Goal: Task Accomplishment & Management: Manage account settings

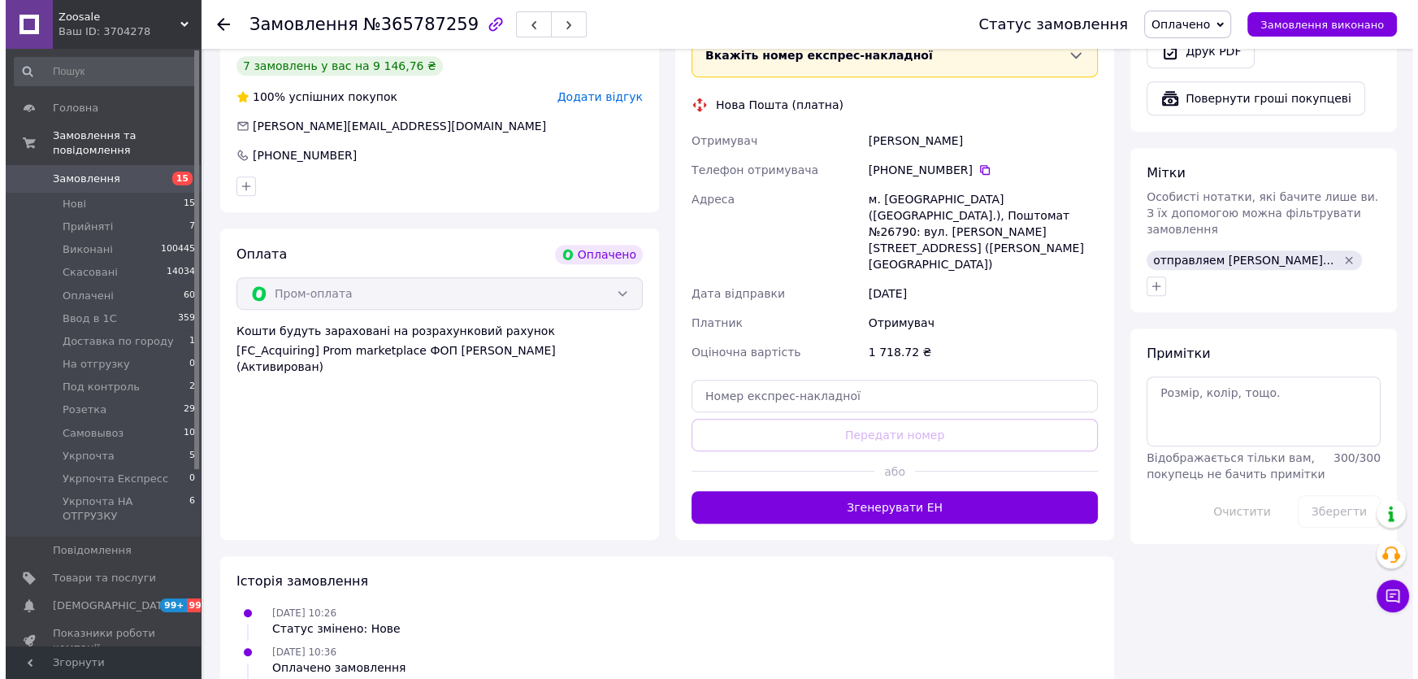
scroll to position [886, 0]
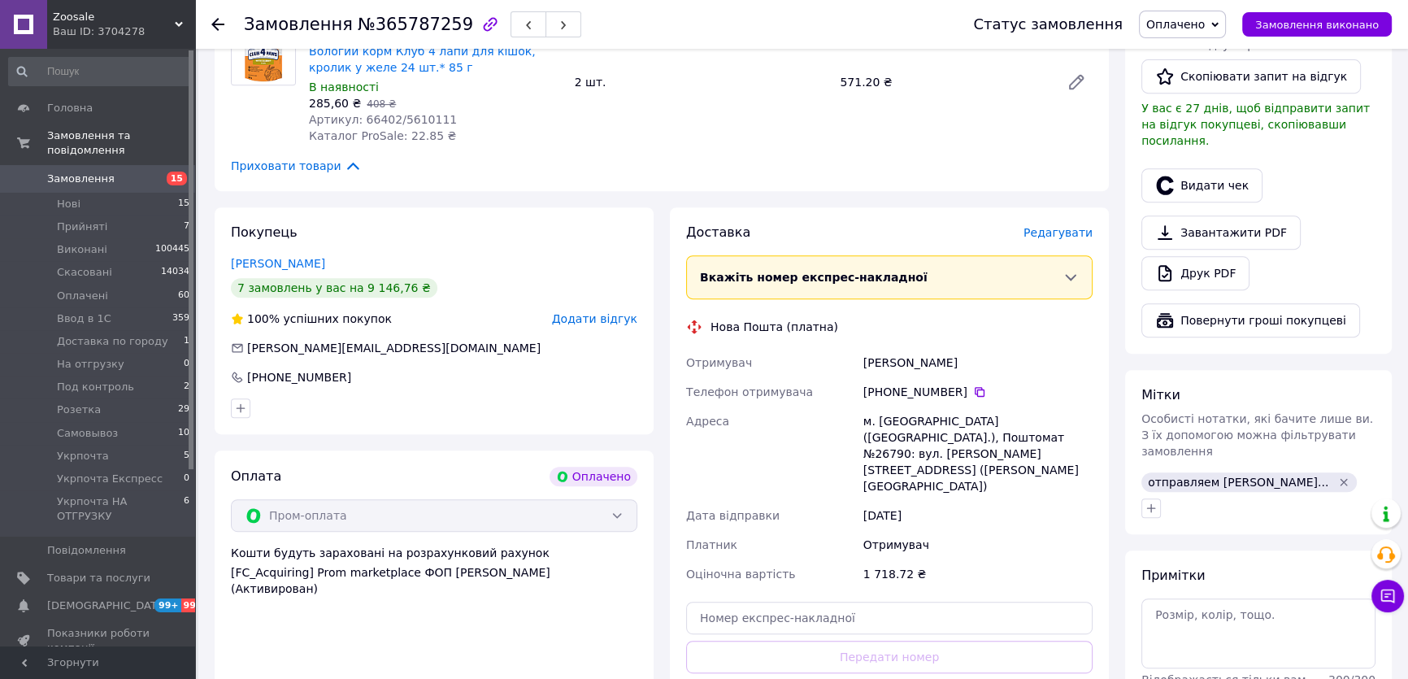
click at [1078, 226] on span "Редагувати" at bounding box center [1057, 232] width 69 height 13
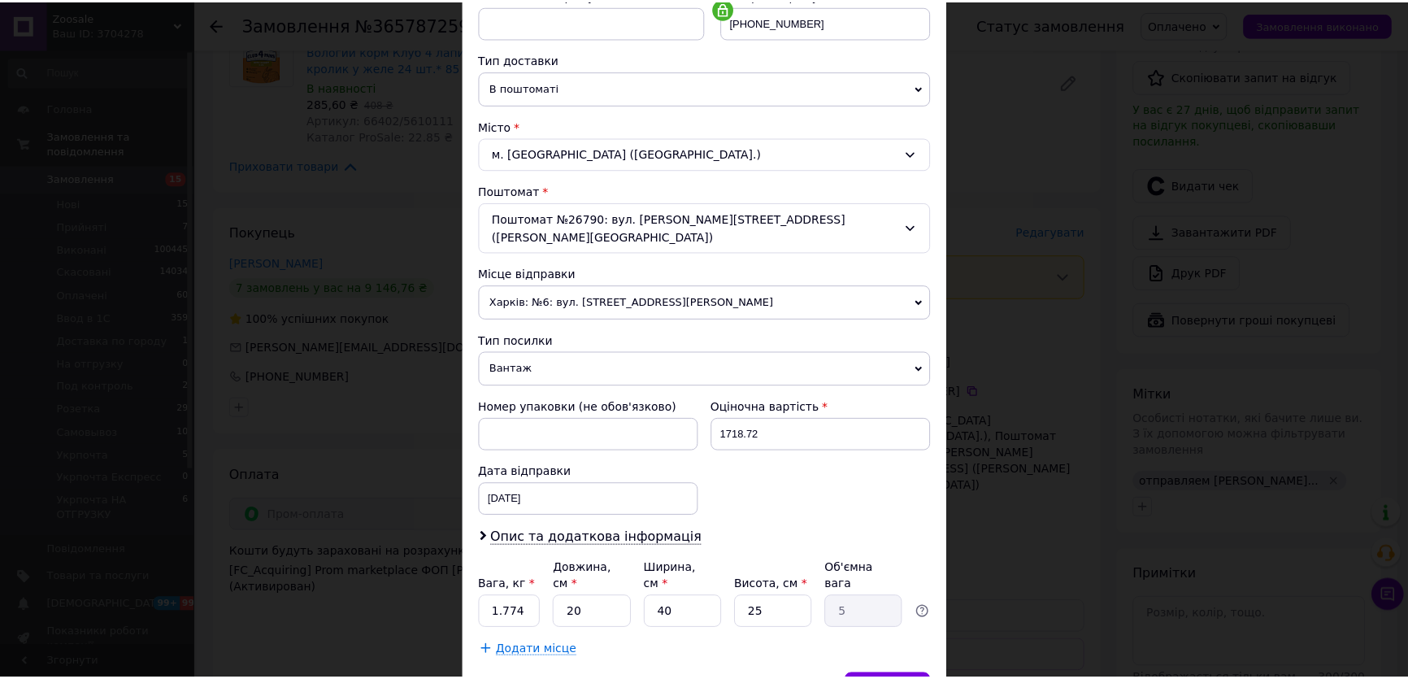
scroll to position [398, 0]
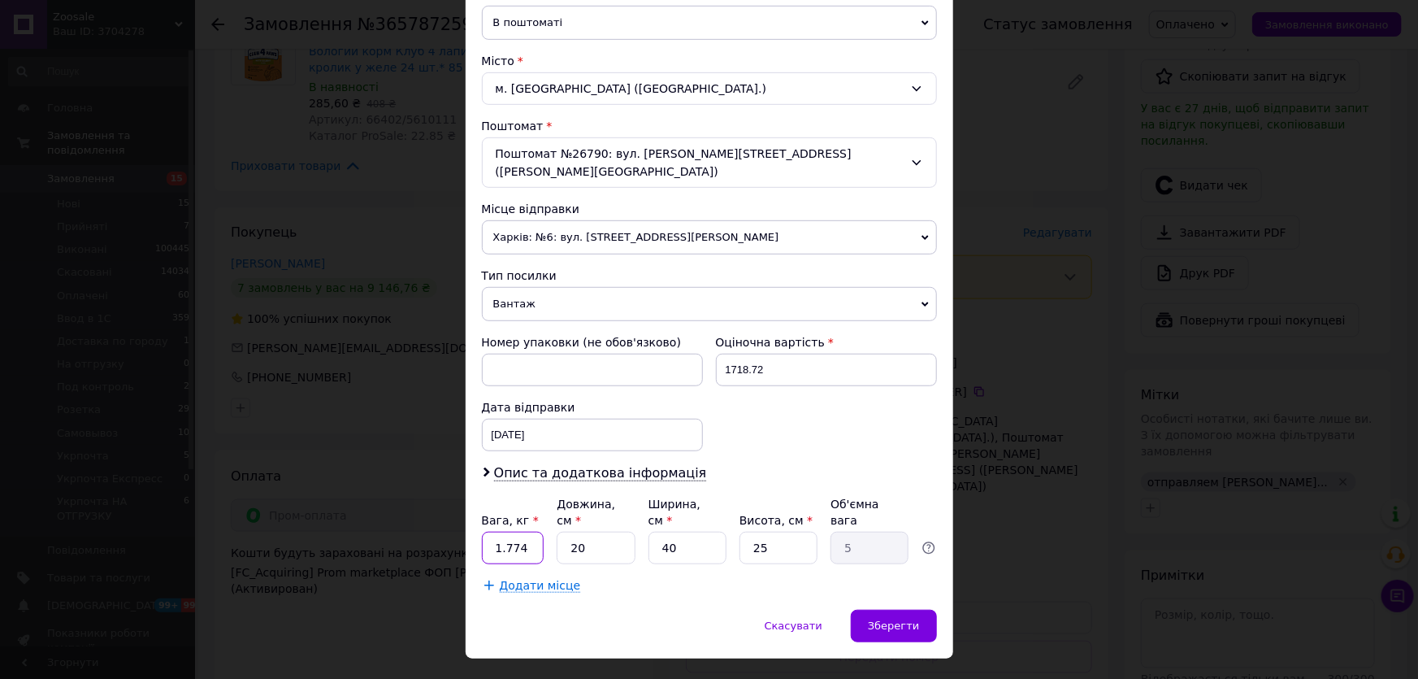
click at [530, 532] on input "1.774" at bounding box center [513, 548] width 63 height 33
type input "10"
click at [926, 577] on div "Додати місце" at bounding box center [709, 585] width 455 height 16
click at [914, 610] on div "Зберегти" at bounding box center [893, 626] width 85 height 33
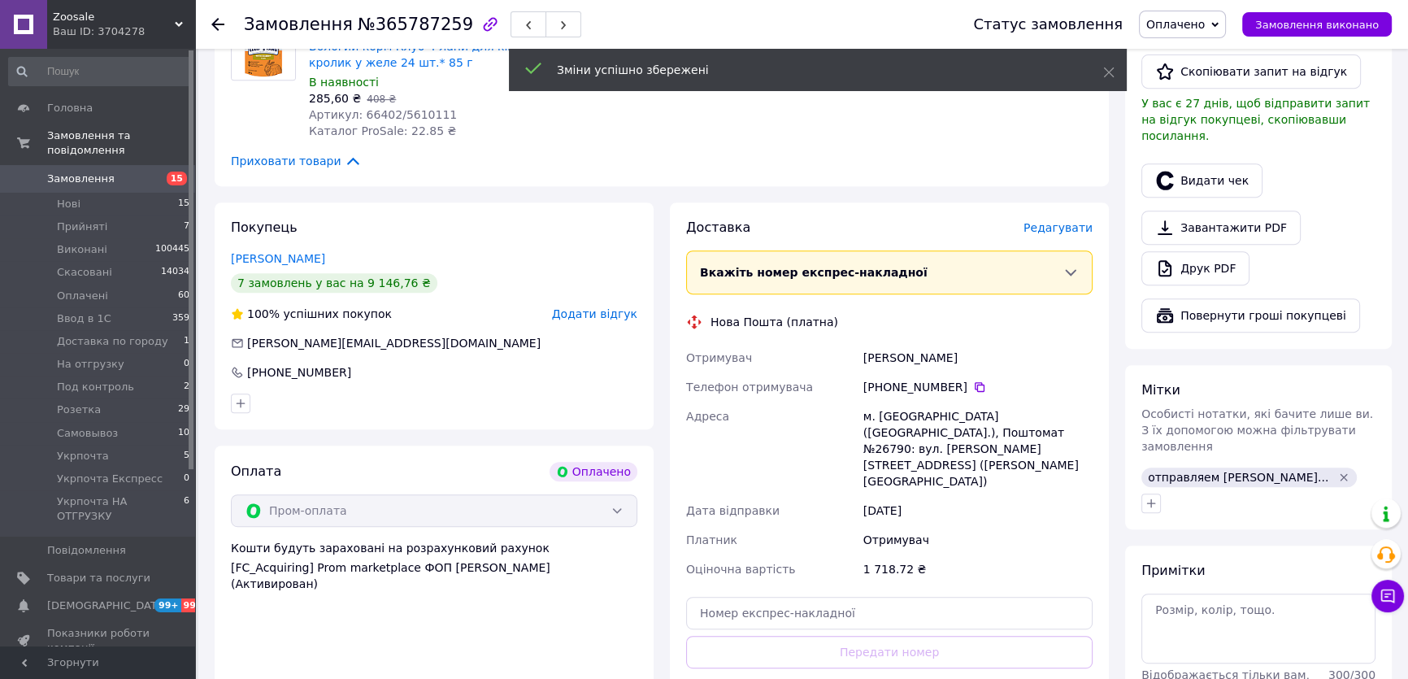
scroll to position [960, 0]
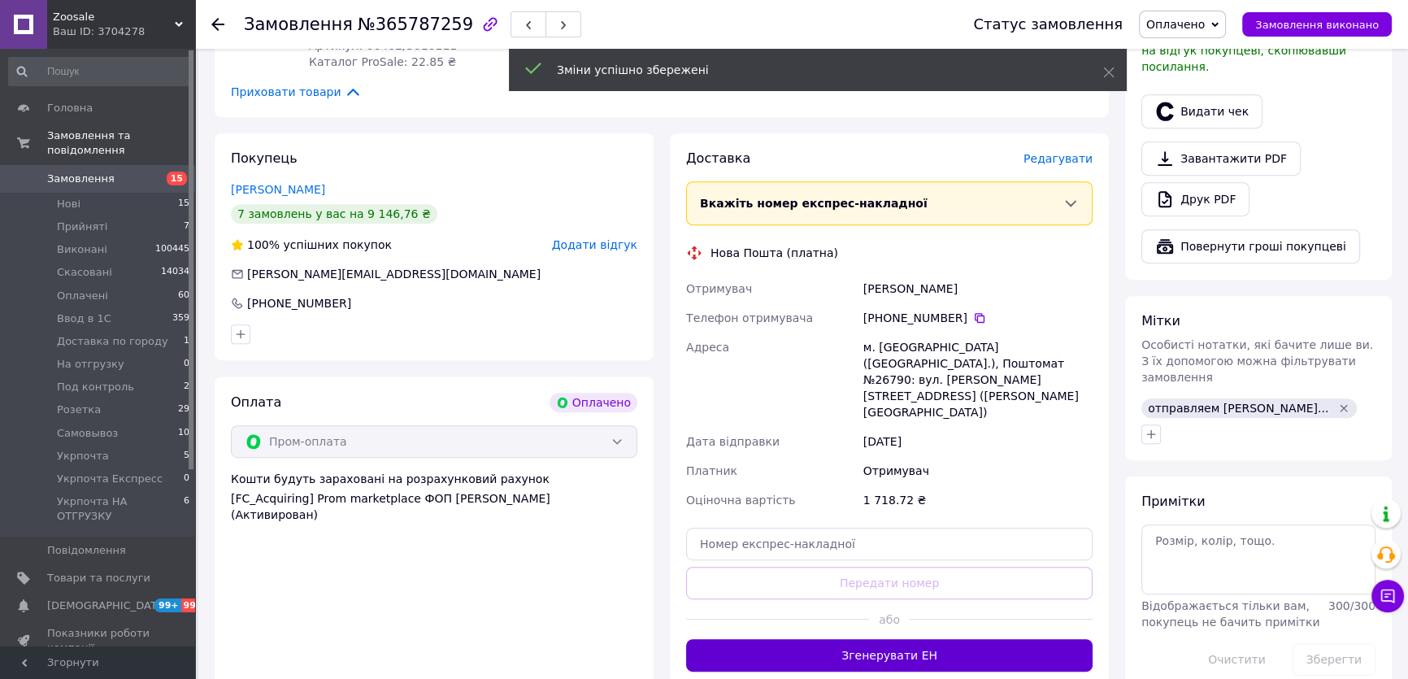
click at [909, 639] on button "Згенерувати ЕН" at bounding box center [889, 655] width 406 height 33
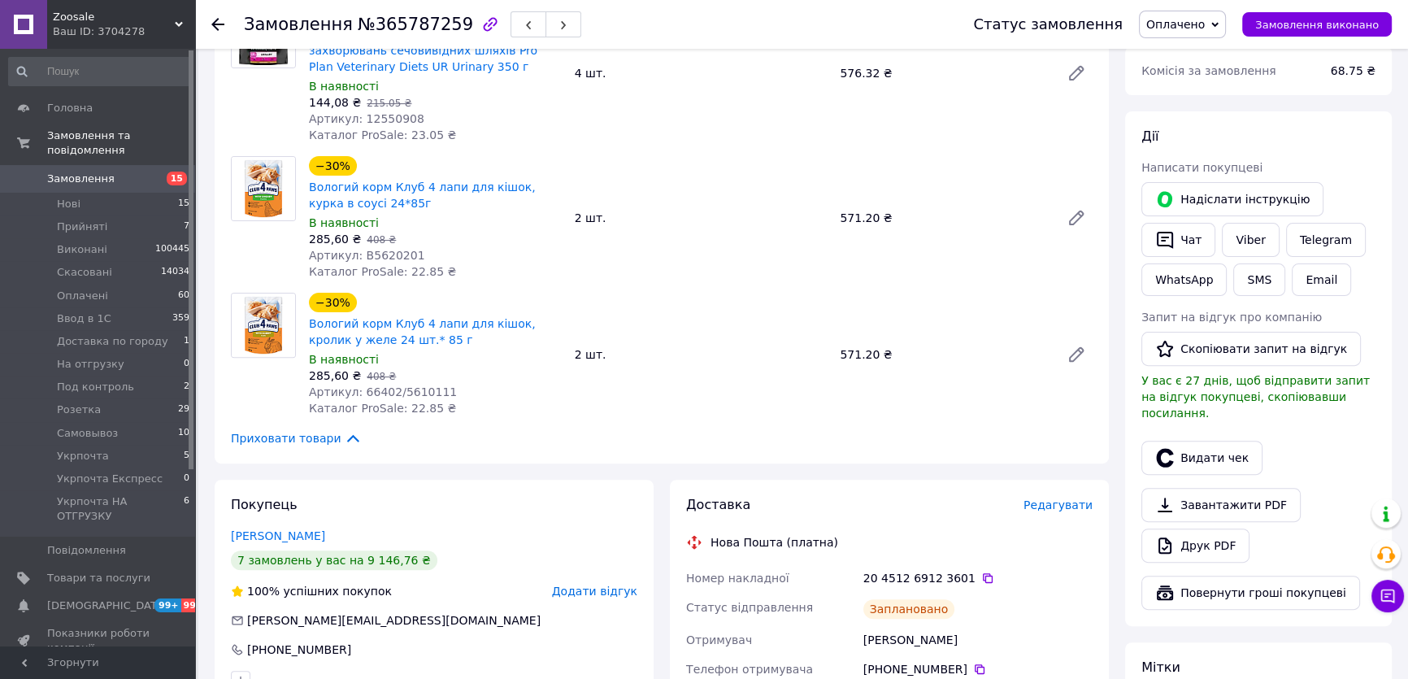
scroll to position [591, 0]
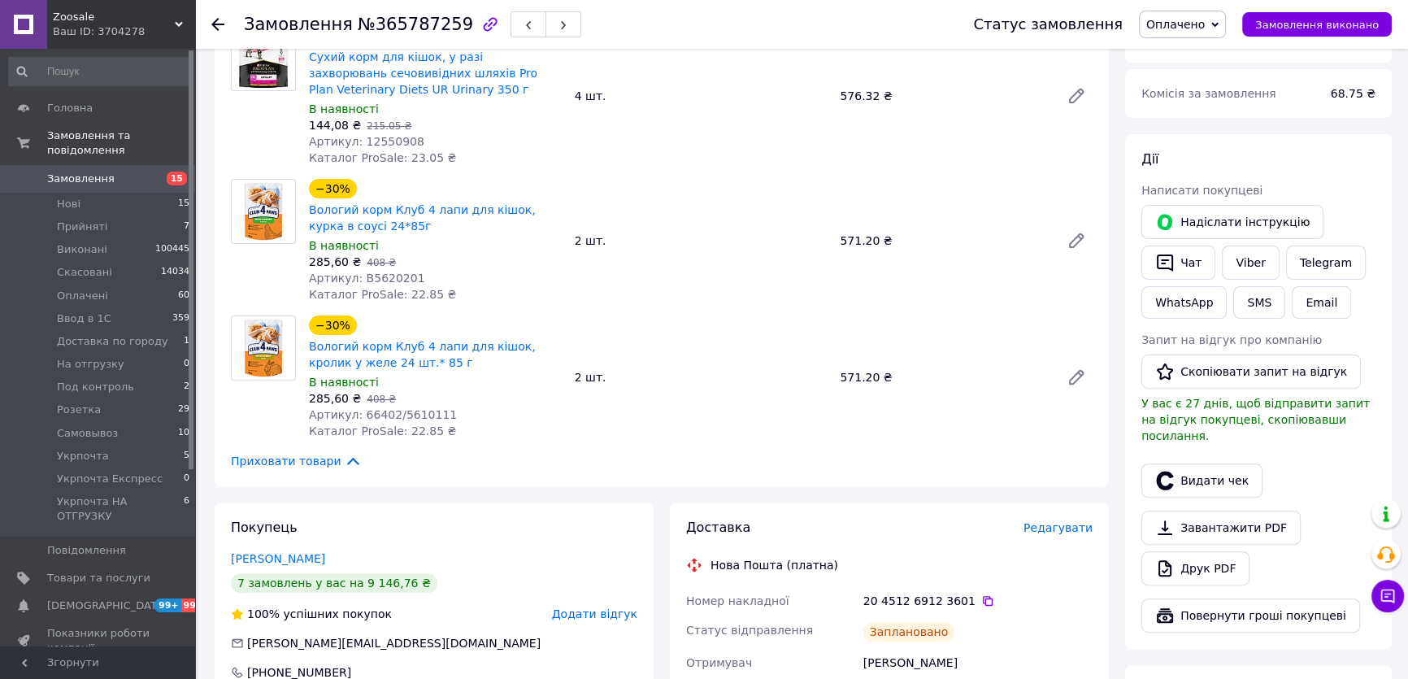
click at [1205, 20] on span "Оплачено" at bounding box center [1175, 24] width 59 height 13
click at [1193, 128] on li "Ввод в 1С" at bounding box center [1212, 130] width 145 height 24
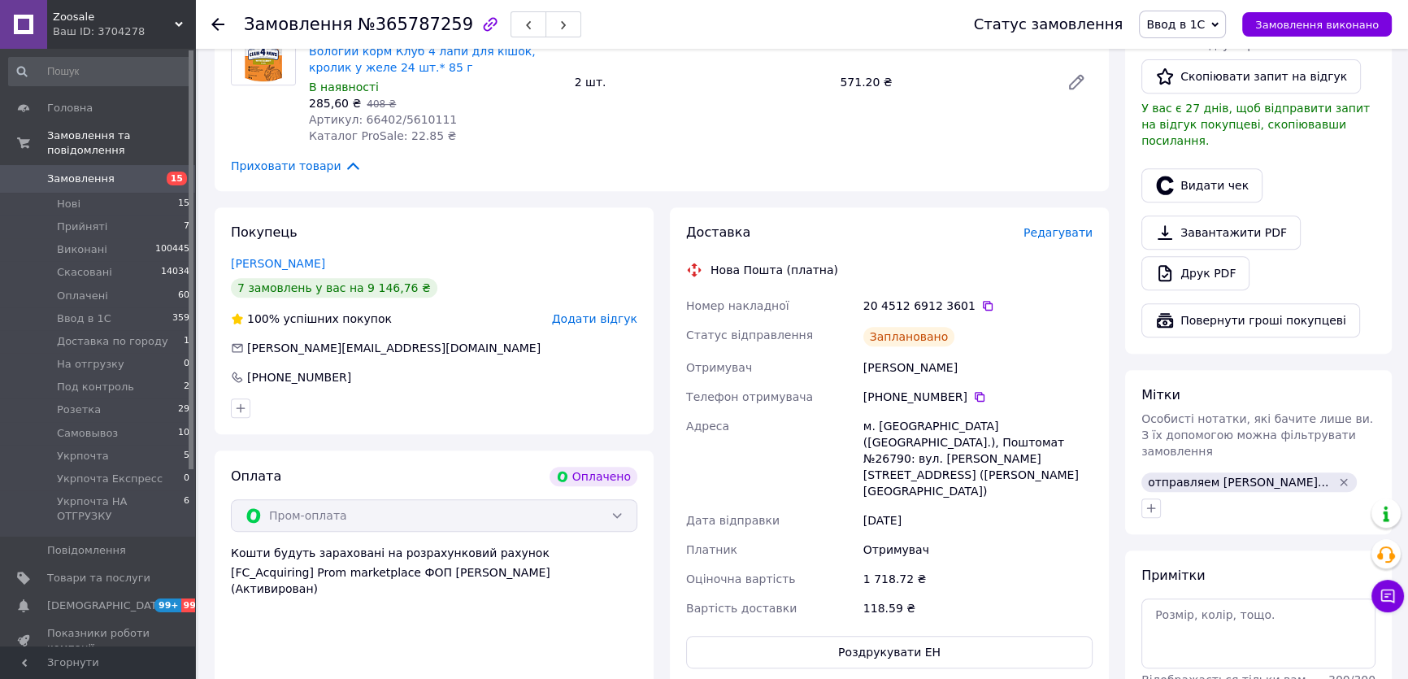
scroll to position [813, 0]
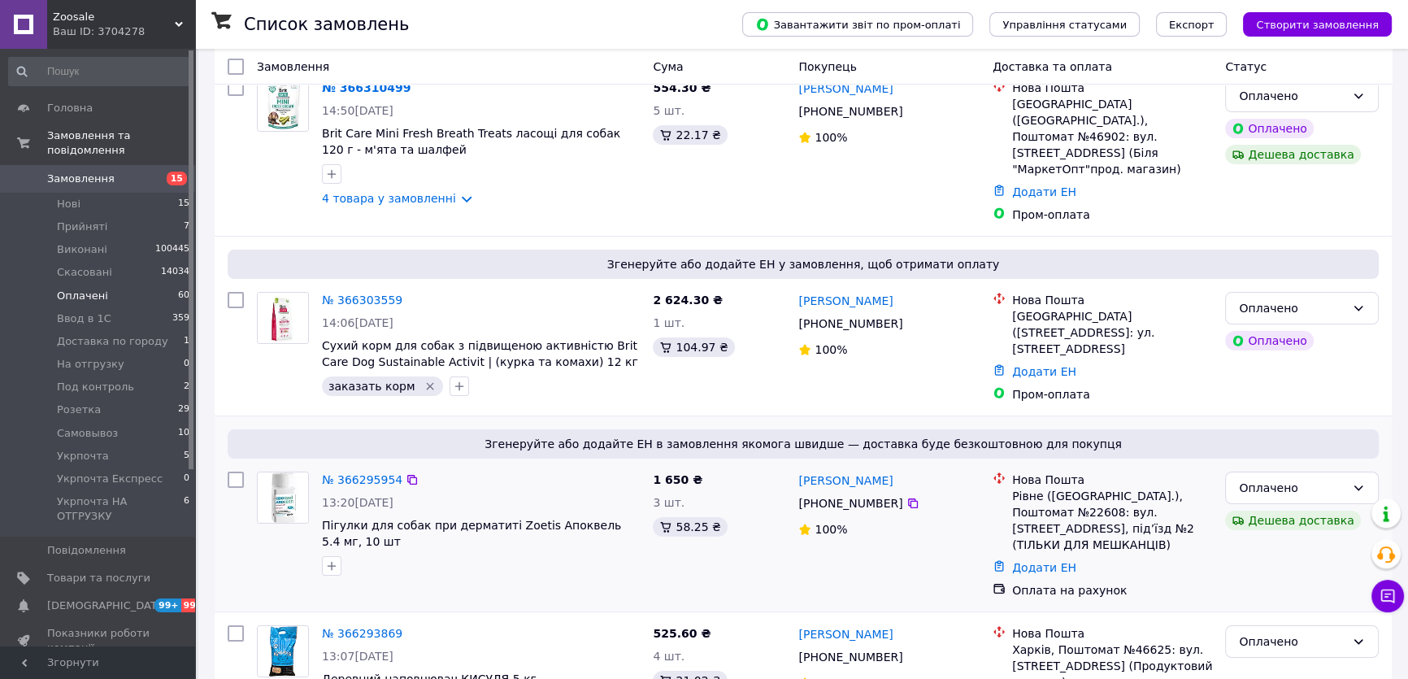
scroll to position [221, 0]
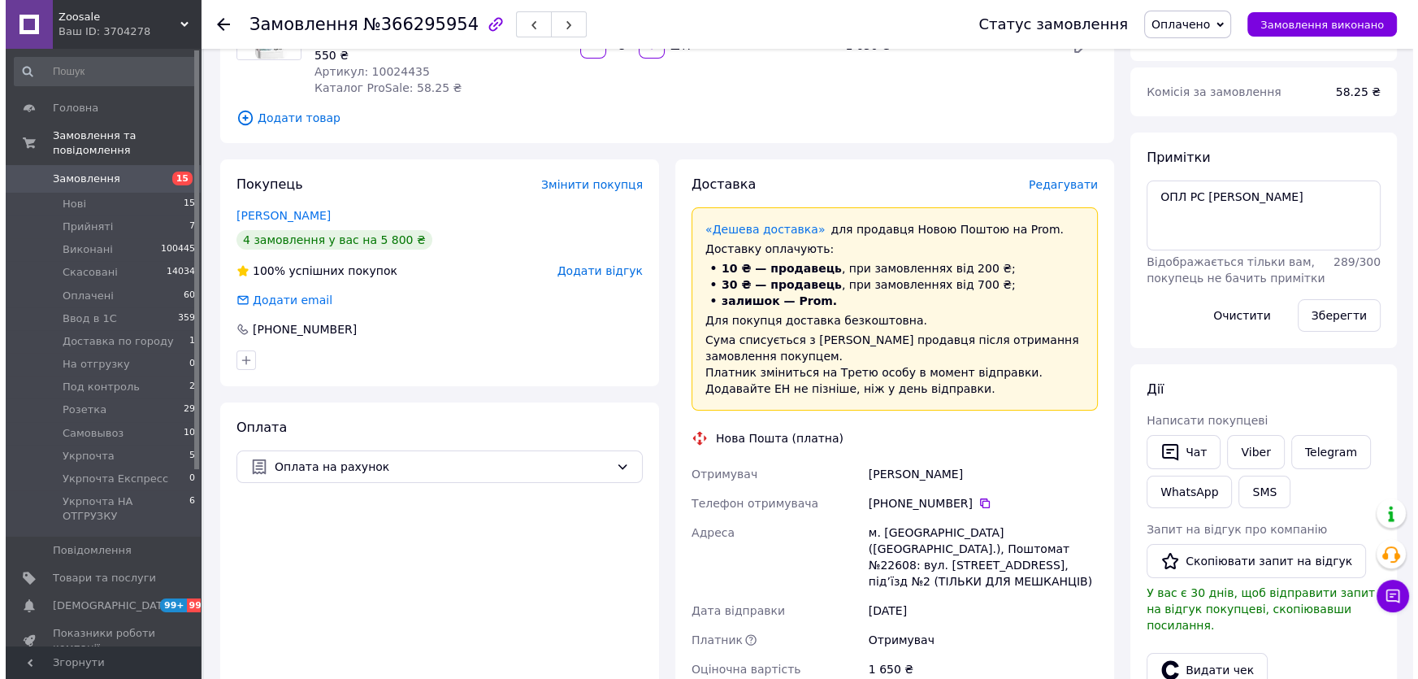
scroll to position [147, 0]
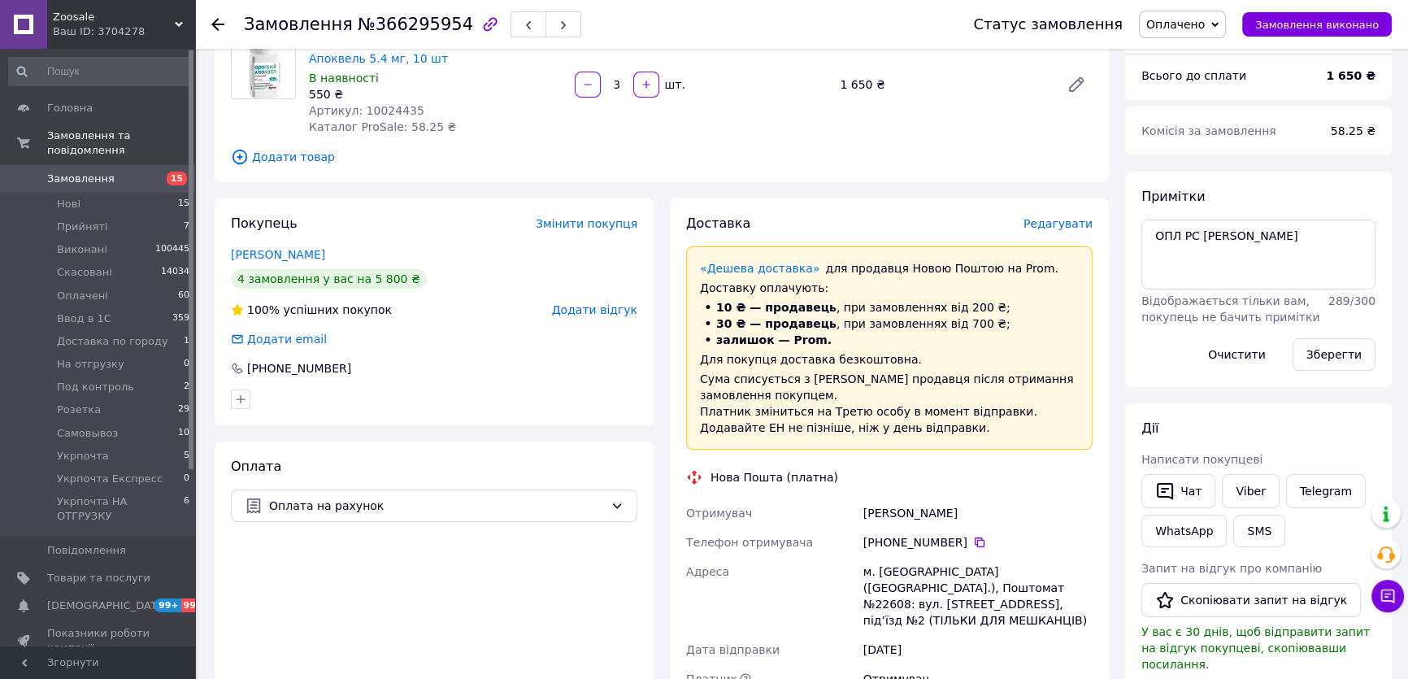
click at [1074, 217] on div "Доставка Редагувати" at bounding box center [889, 224] width 406 height 19
click at [1070, 220] on span "Редагувати" at bounding box center [1057, 223] width 69 height 13
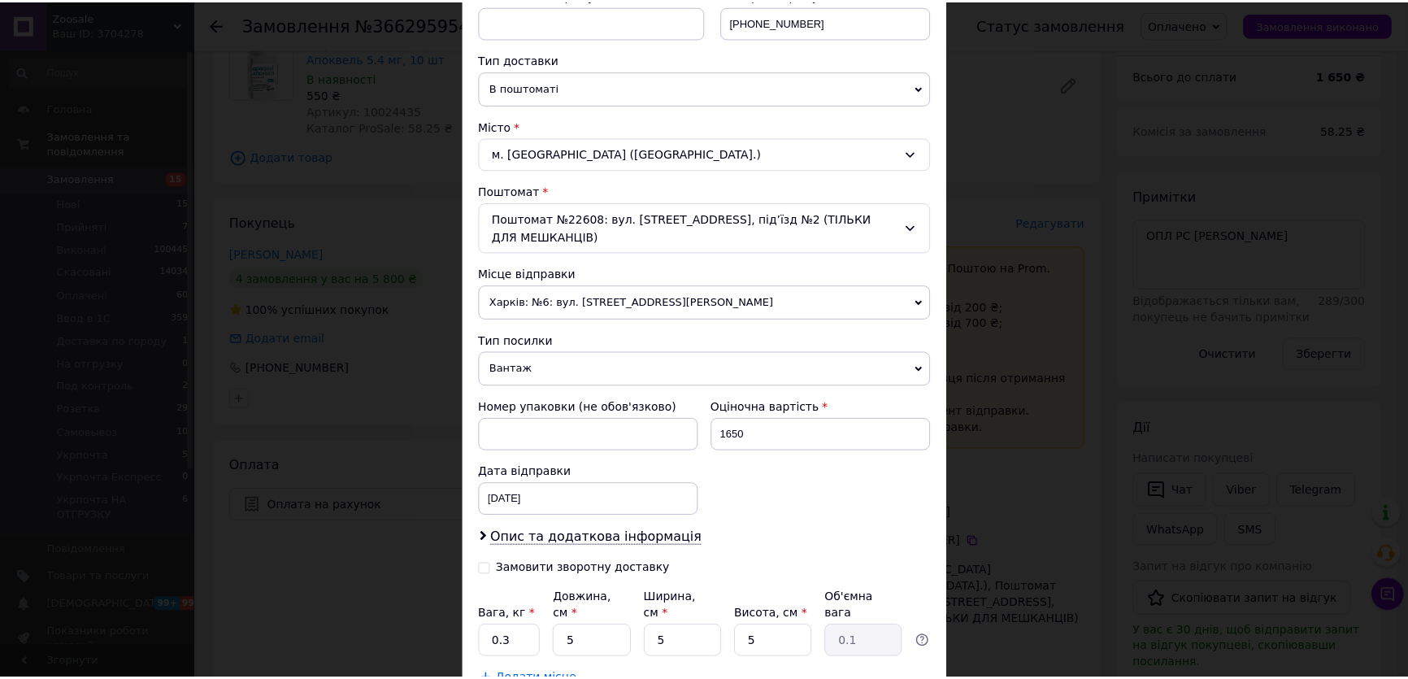
scroll to position [443, 0]
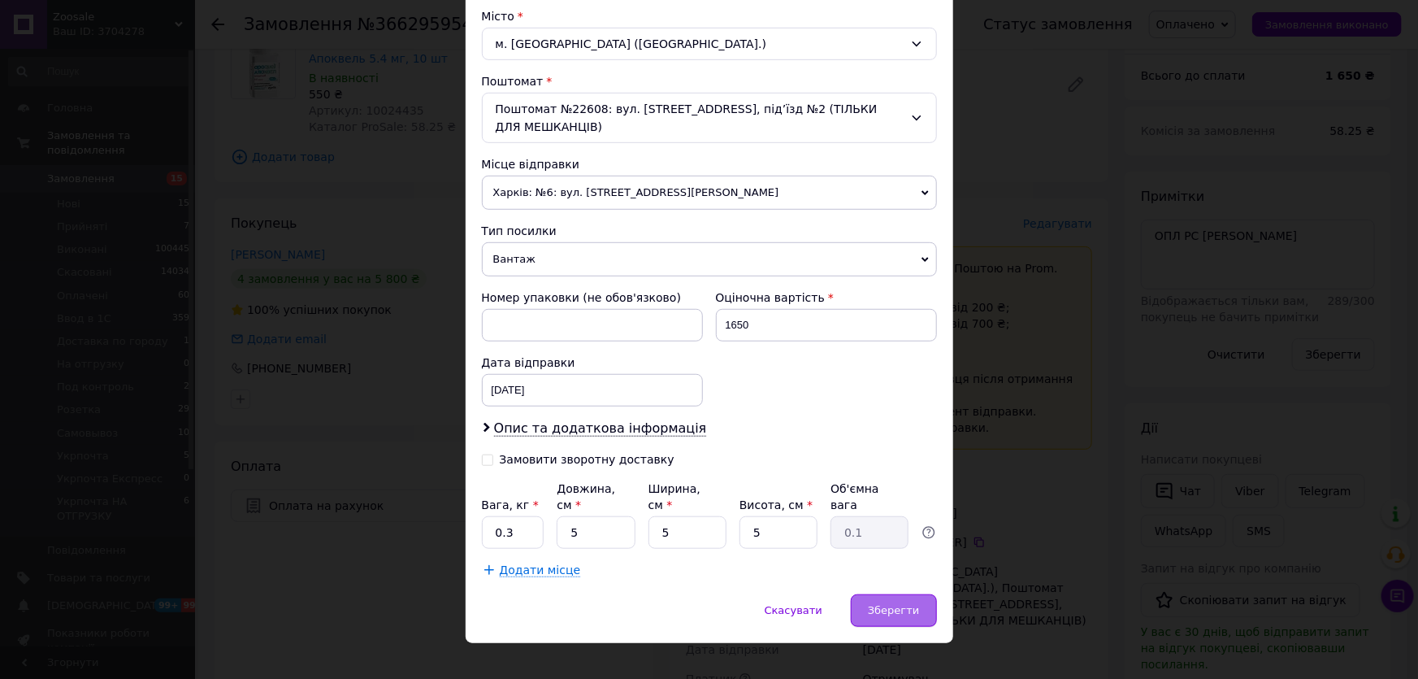
click at [900, 604] on span "Зберегти" at bounding box center [893, 610] width 51 height 12
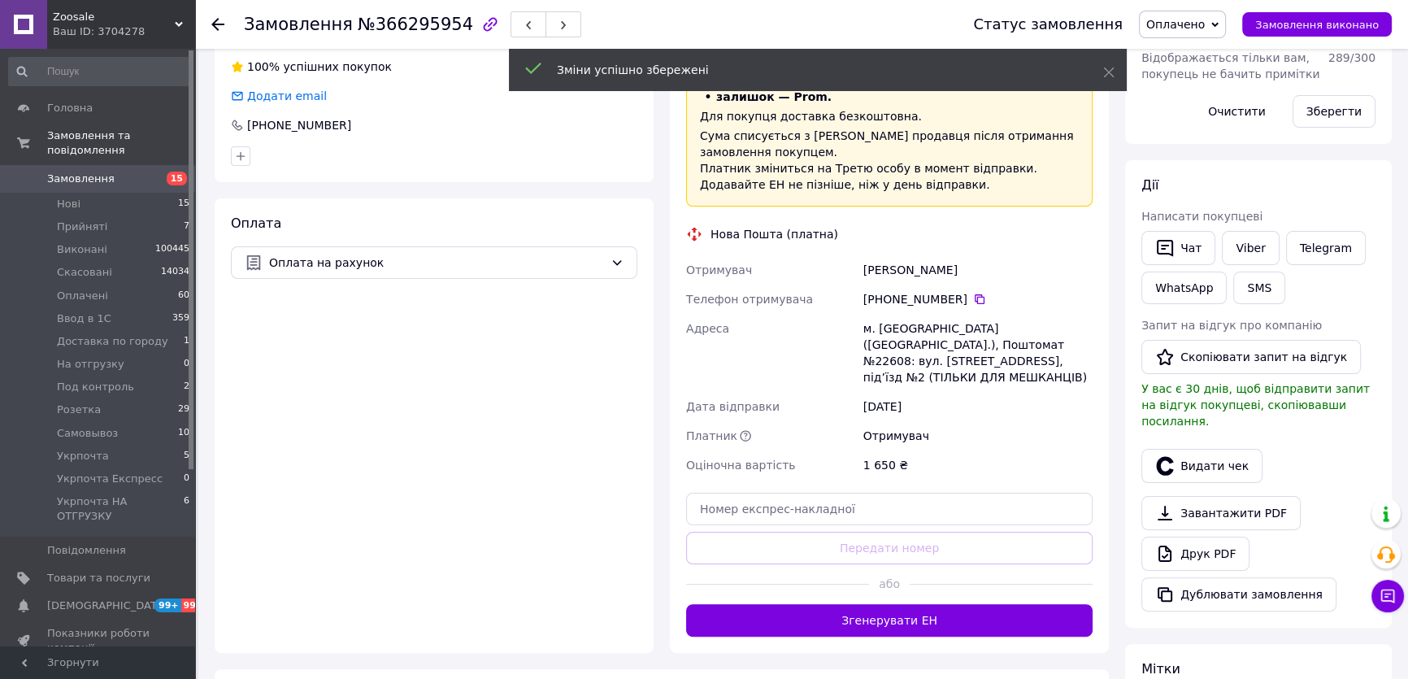
scroll to position [517, 0]
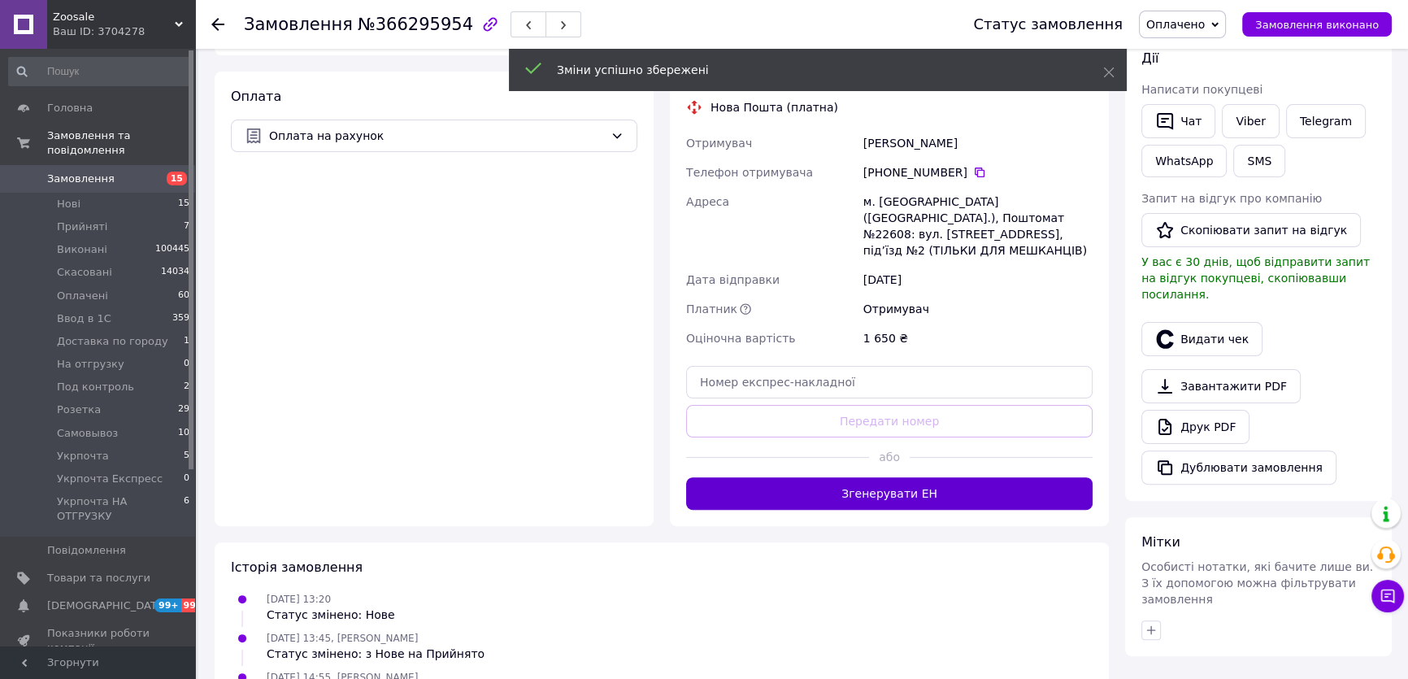
click at [892, 480] on button "Згенерувати ЕН" at bounding box center [889, 493] width 406 height 33
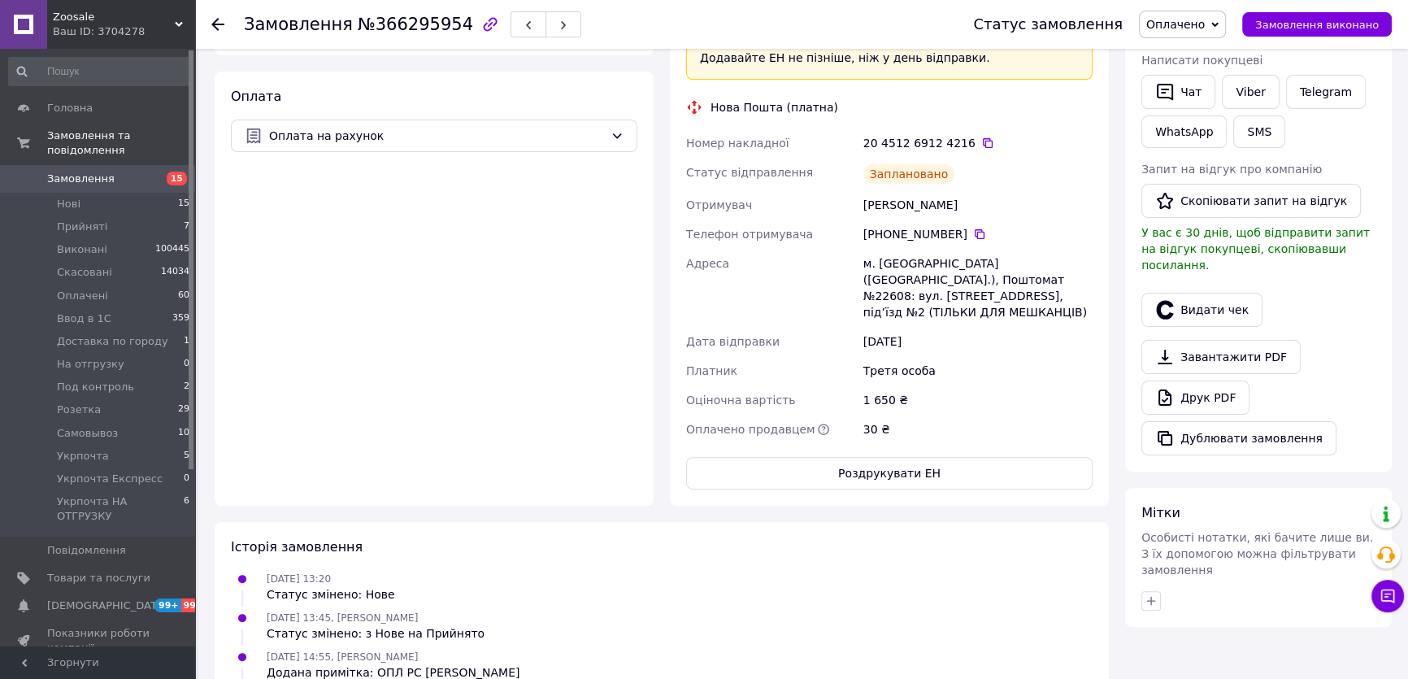
click at [1196, 24] on span "Оплачено" at bounding box center [1175, 24] width 59 height 13
click at [1198, 127] on li "Ввод в 1С" at bounding box center [1212, 130] width 145 height 24
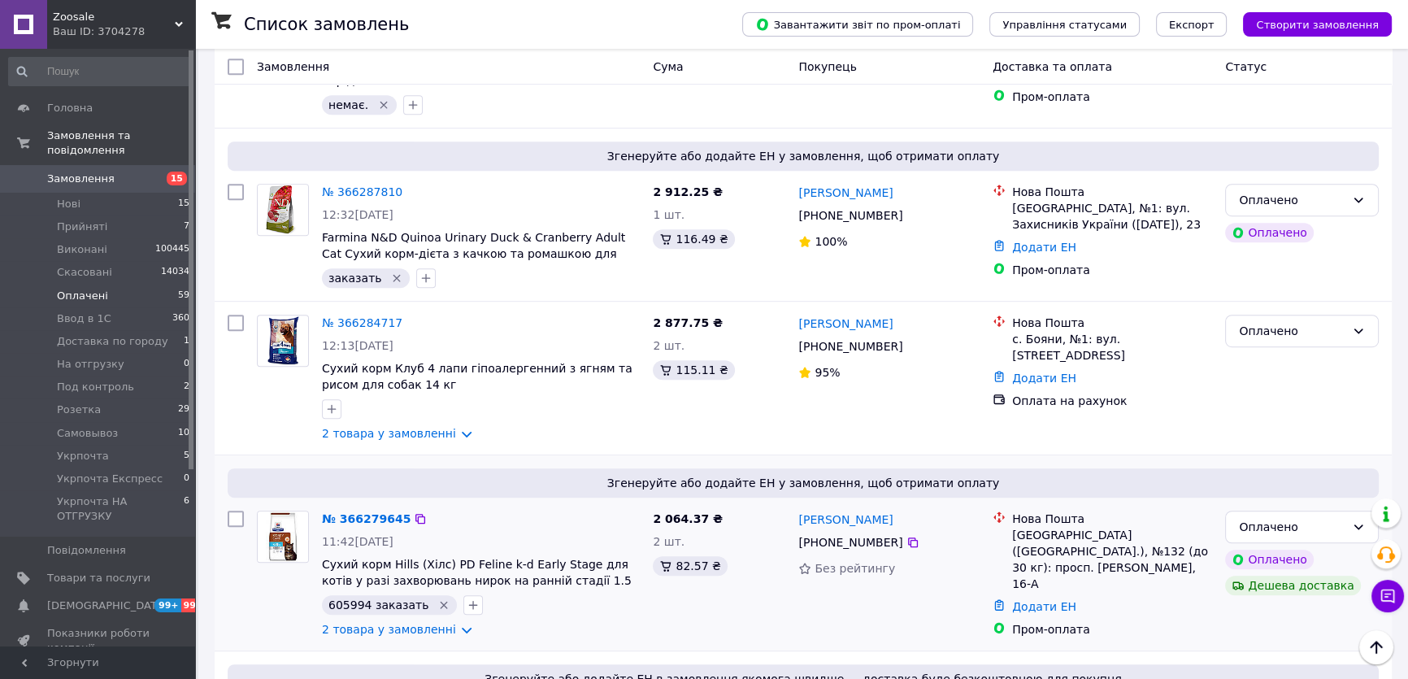
scroll to position [1182, 0]
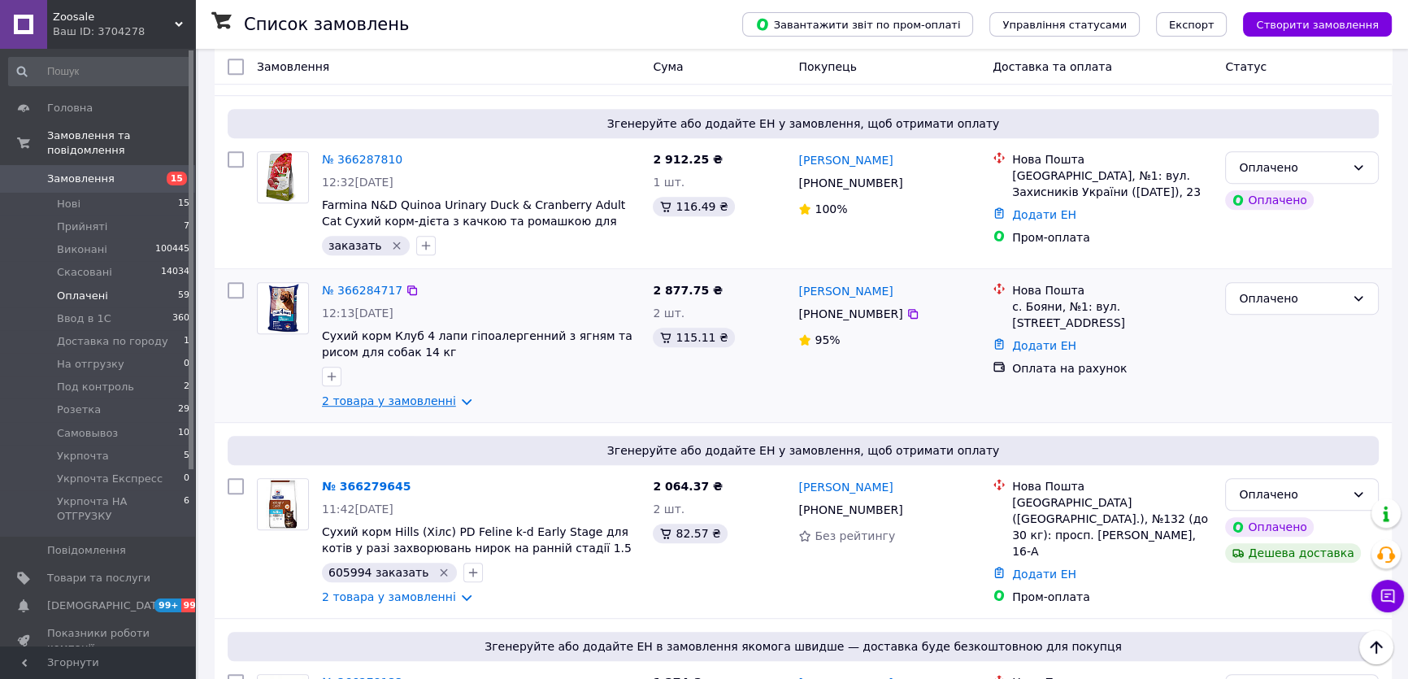
click at [361, 394] on link "2 товара у замовленні" at bounding box center [389, 400] width 134 height 13
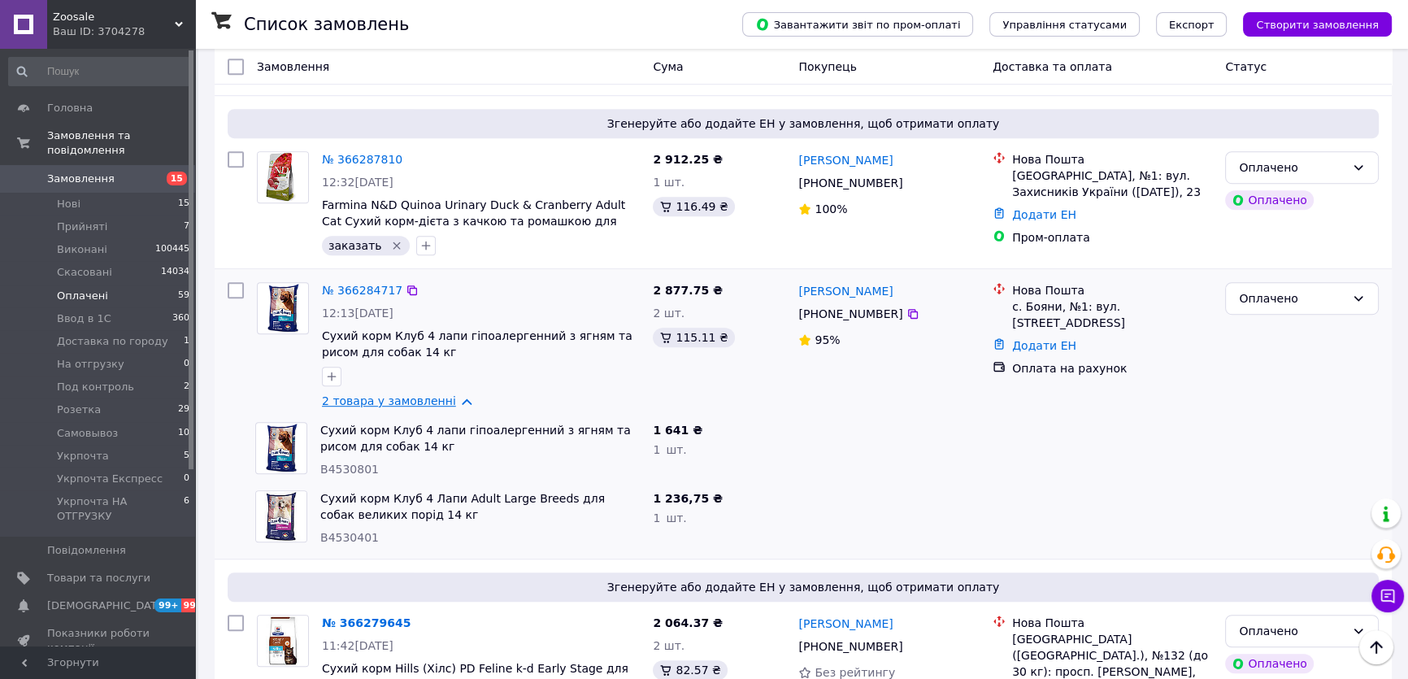
click at [425, 394] on link "2 товара у замовленні" at bounding box center [389, 400] width 134 height 13
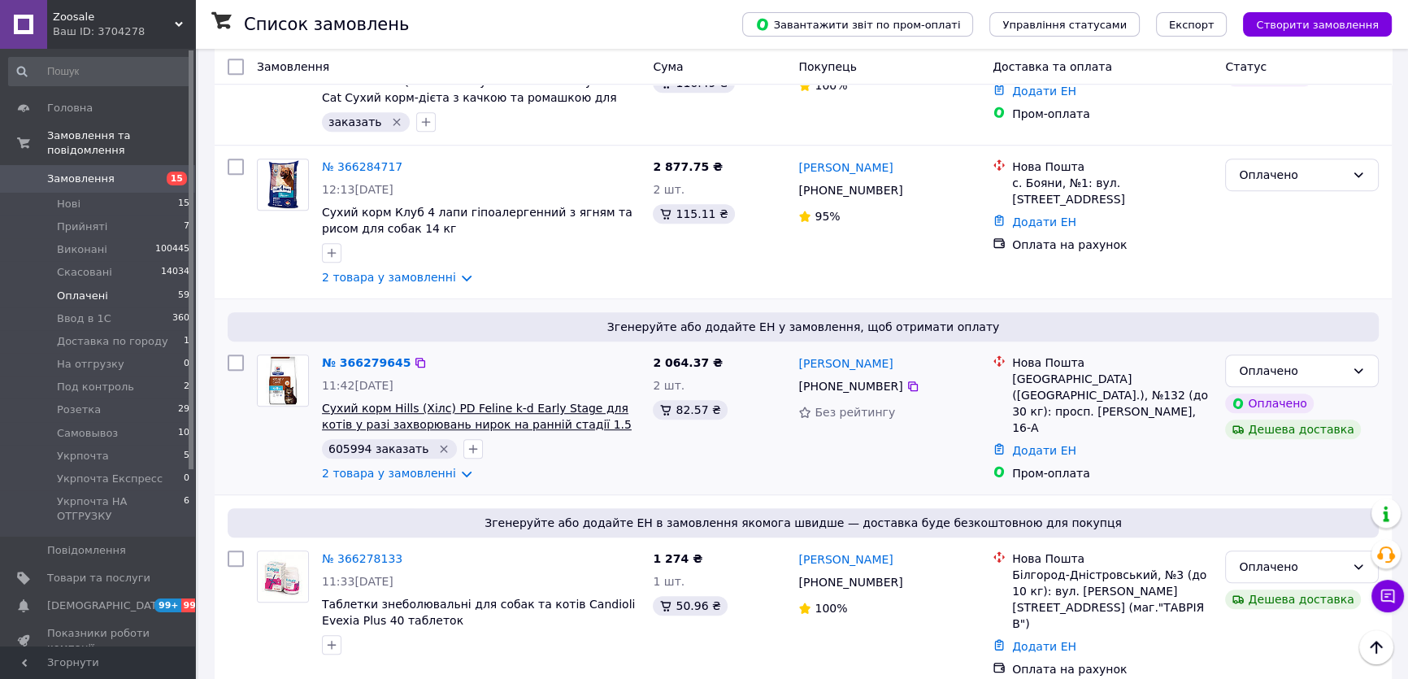
scroll to position [1330, 0]
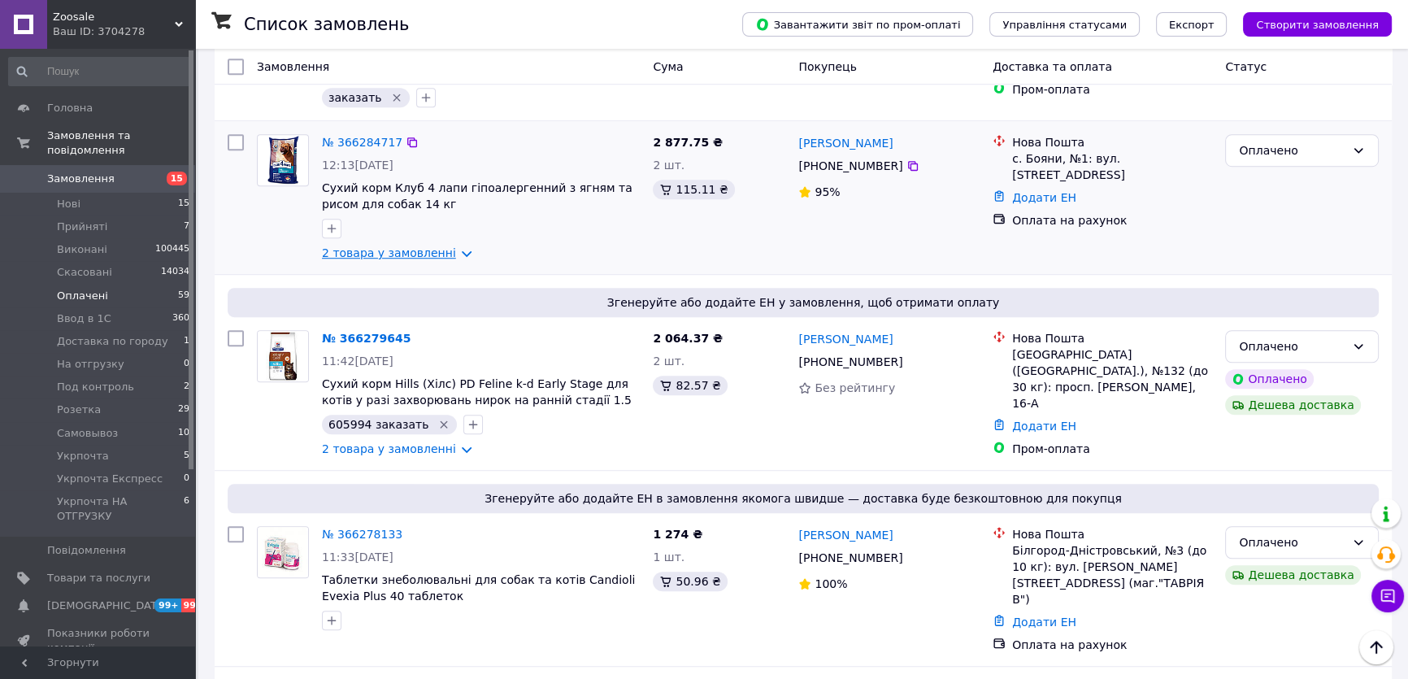
click at [413, 246] on link "2 товара у замовленні" at bounding box center [389, 252] width 134 height 13
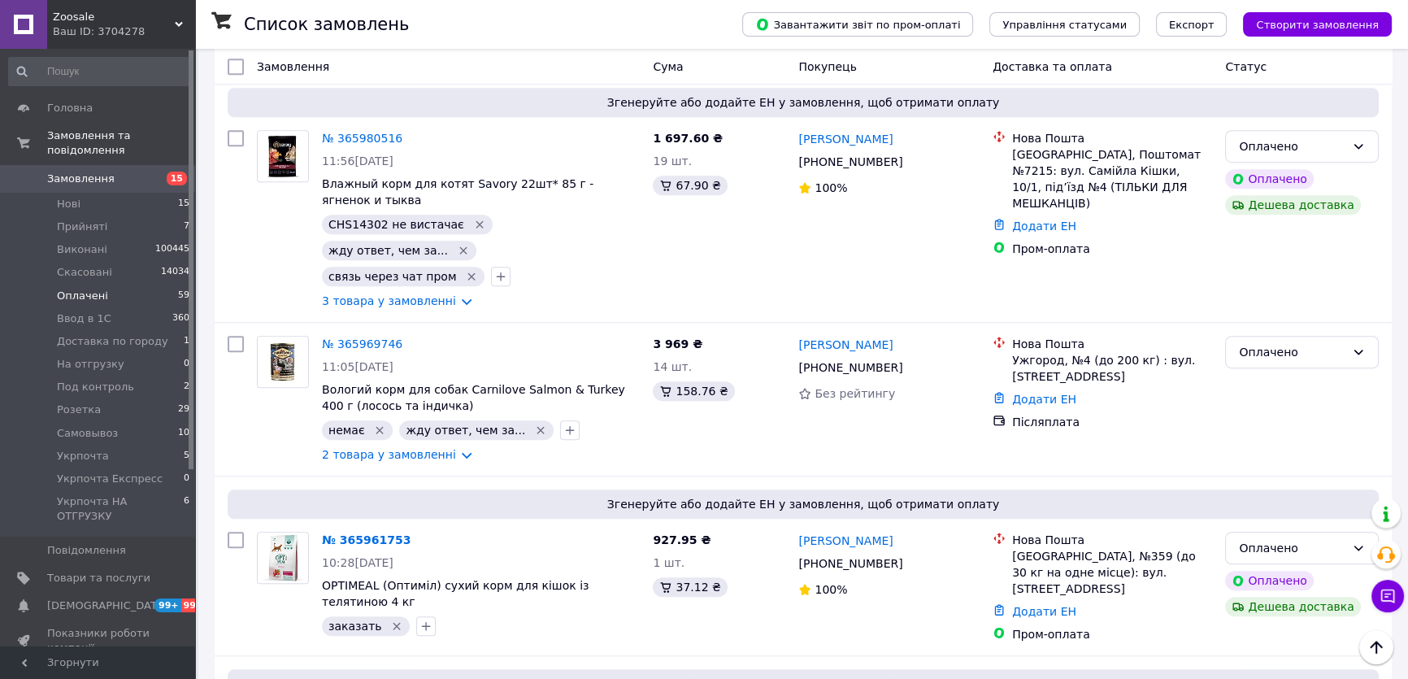
scroll to position [9053, 0]
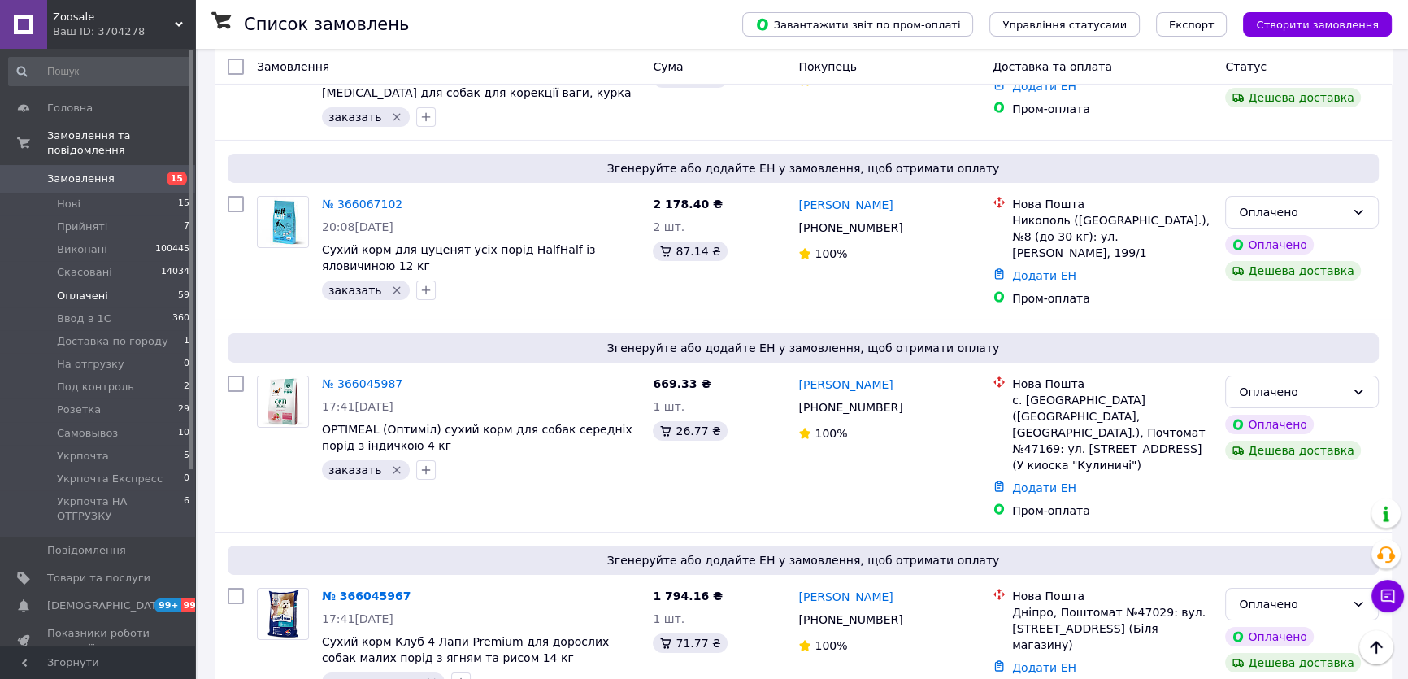
scroll to position [6983, 0]
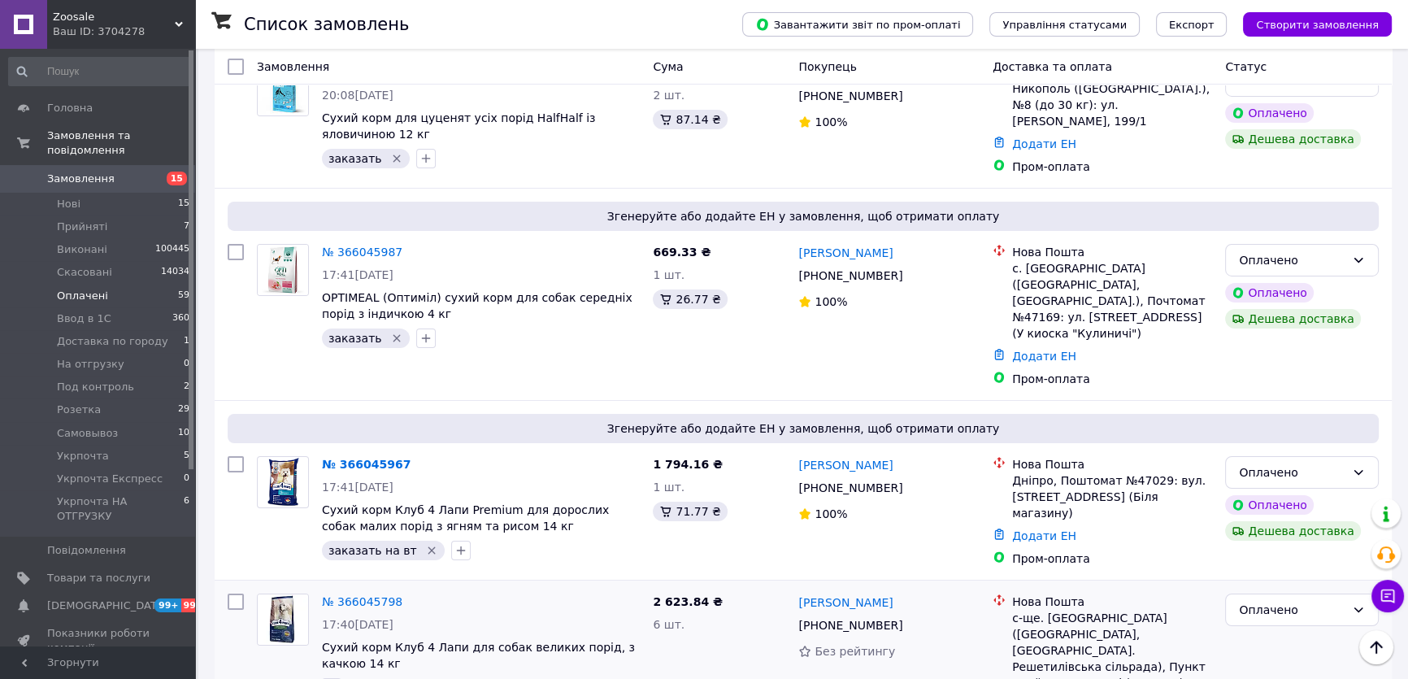
scroll to position [7205, 0]
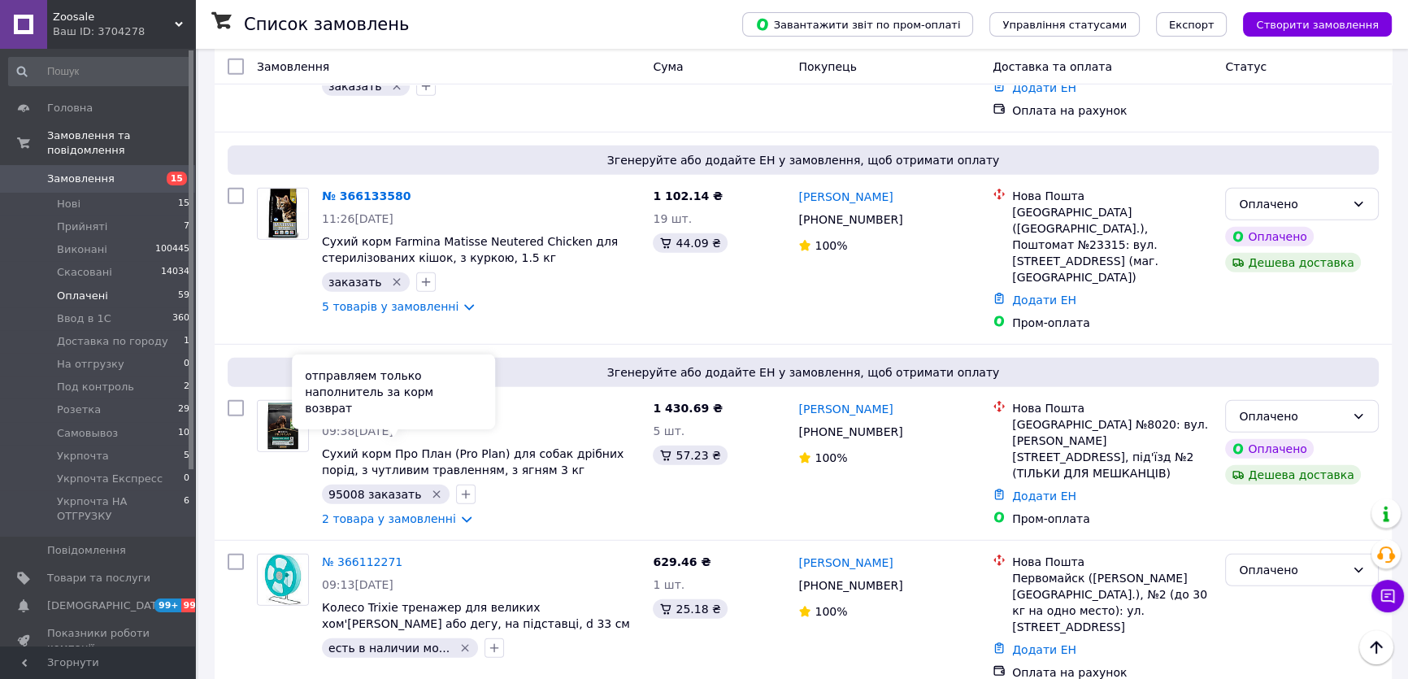
scroll to position [5802, 0]
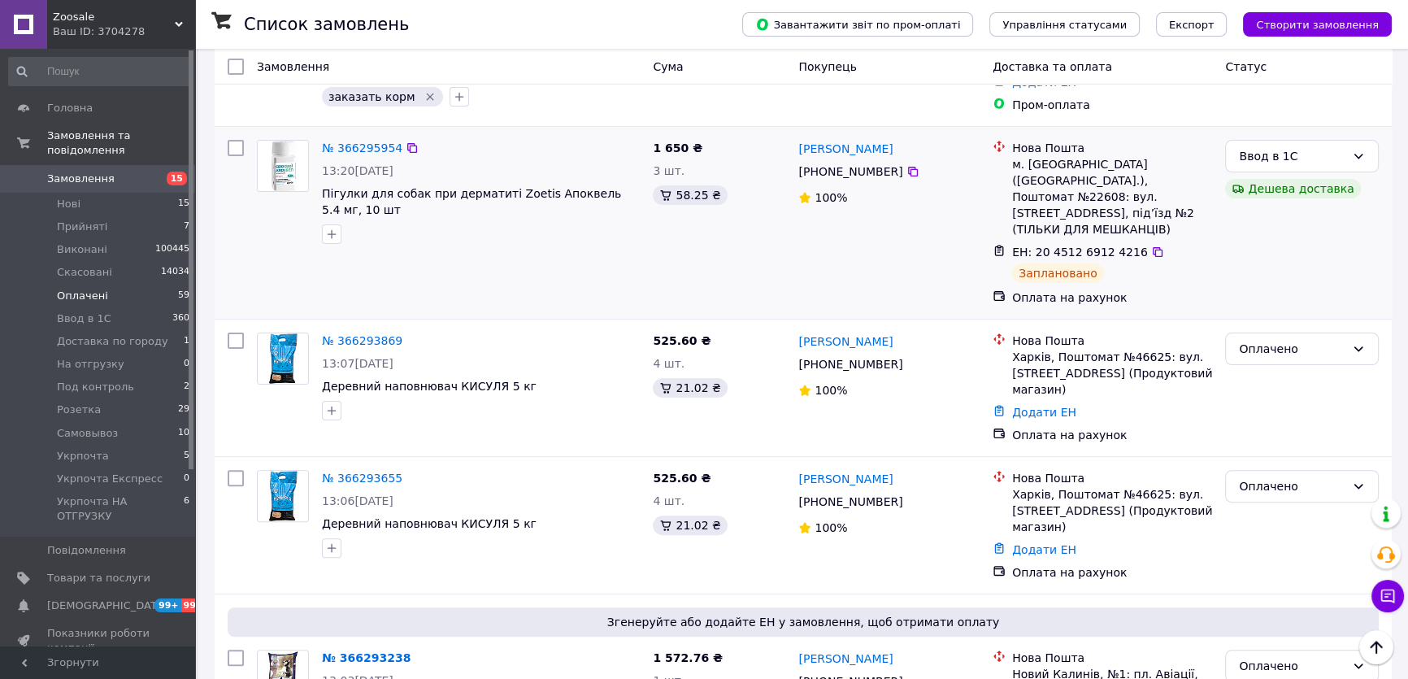
scroll to position [481, 0]
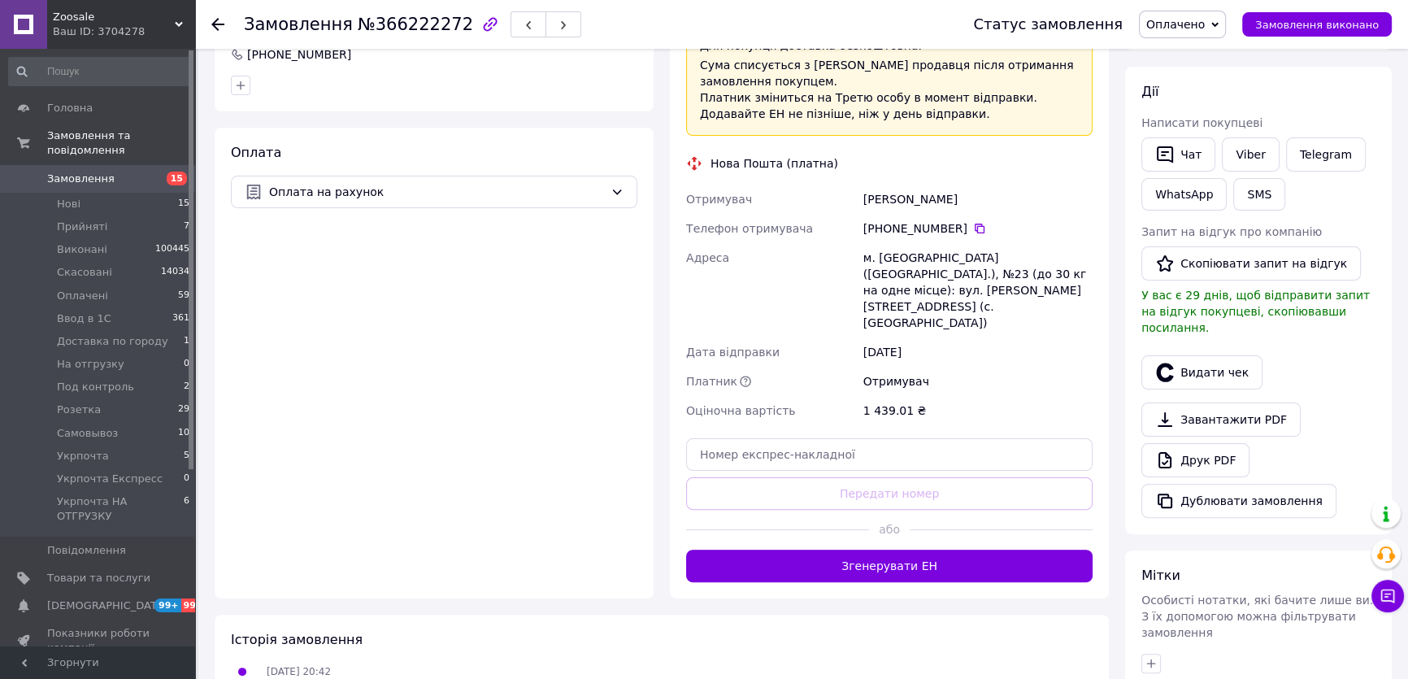
scroll to position [591, 0]
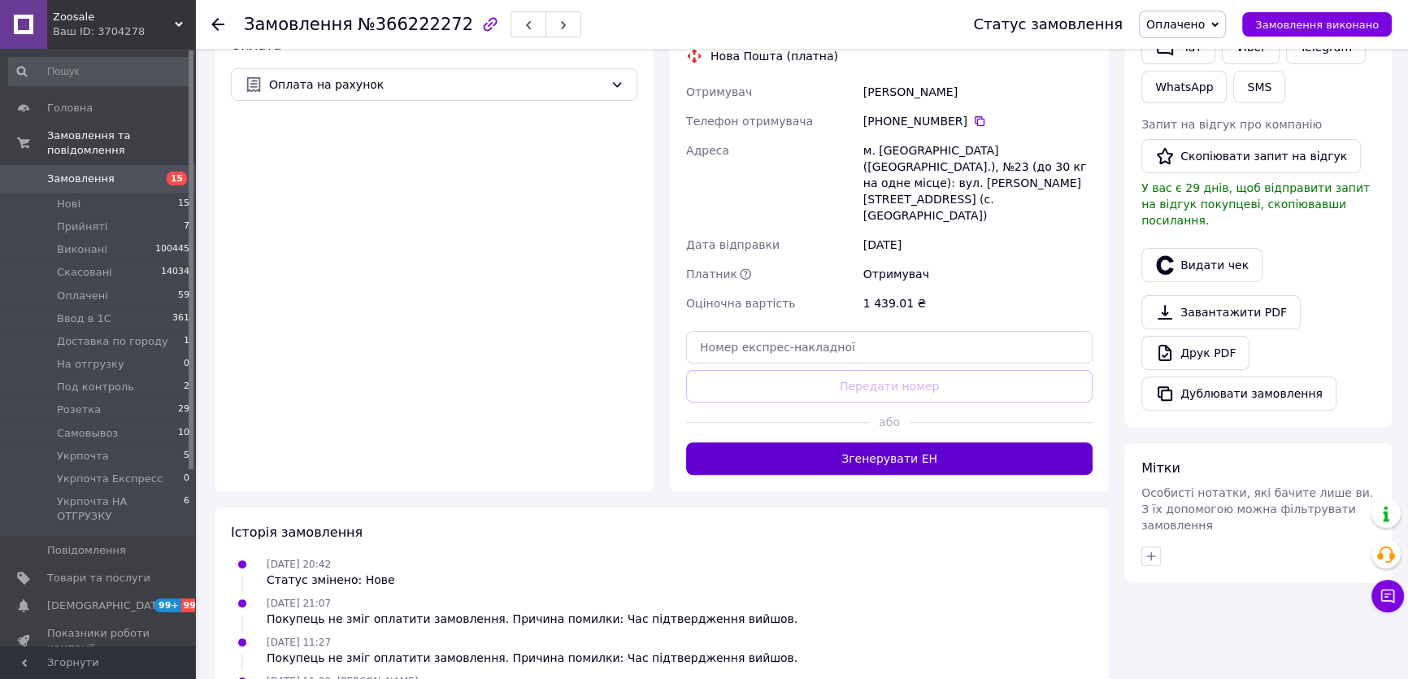
click at [911, 442] on button "Згенерувати ЕН" at bounding box center [889, 458] width 406 height 33
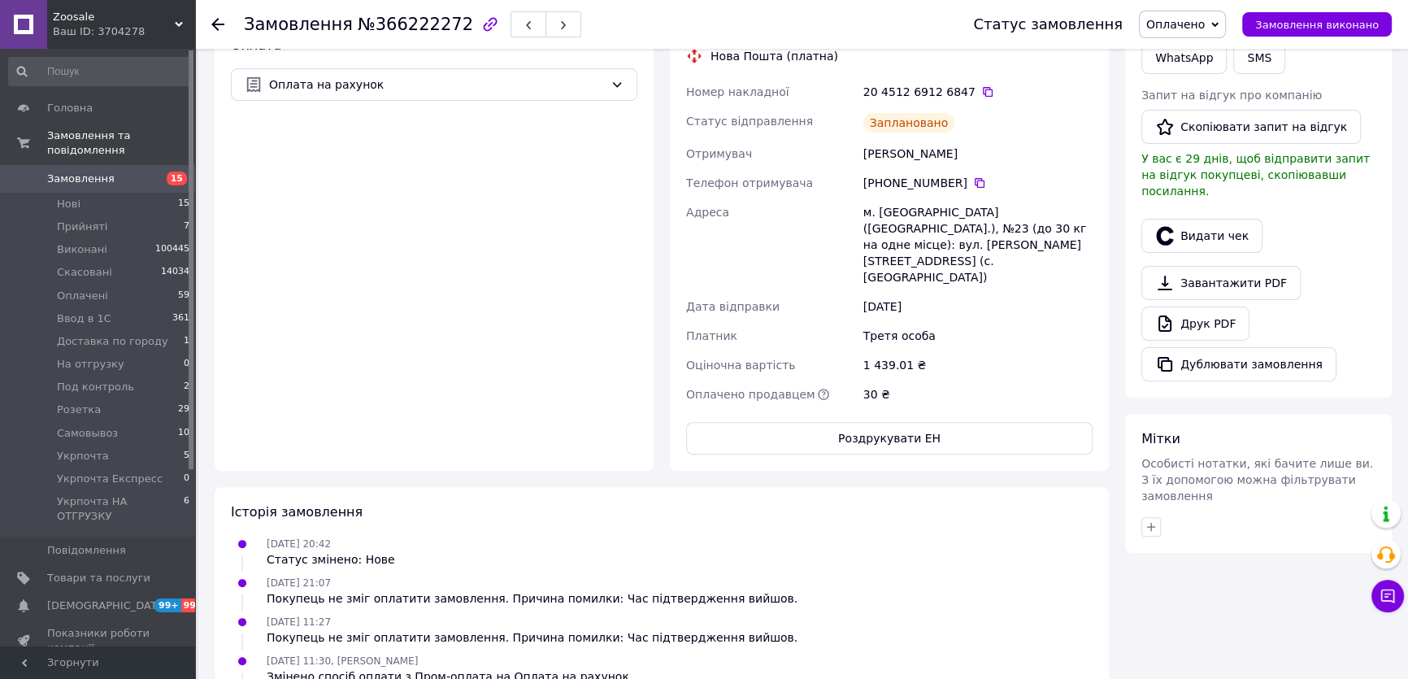
click at [1178, 20] on span "Оплачено" at bounding box center [1175, 24] width 59 height 13
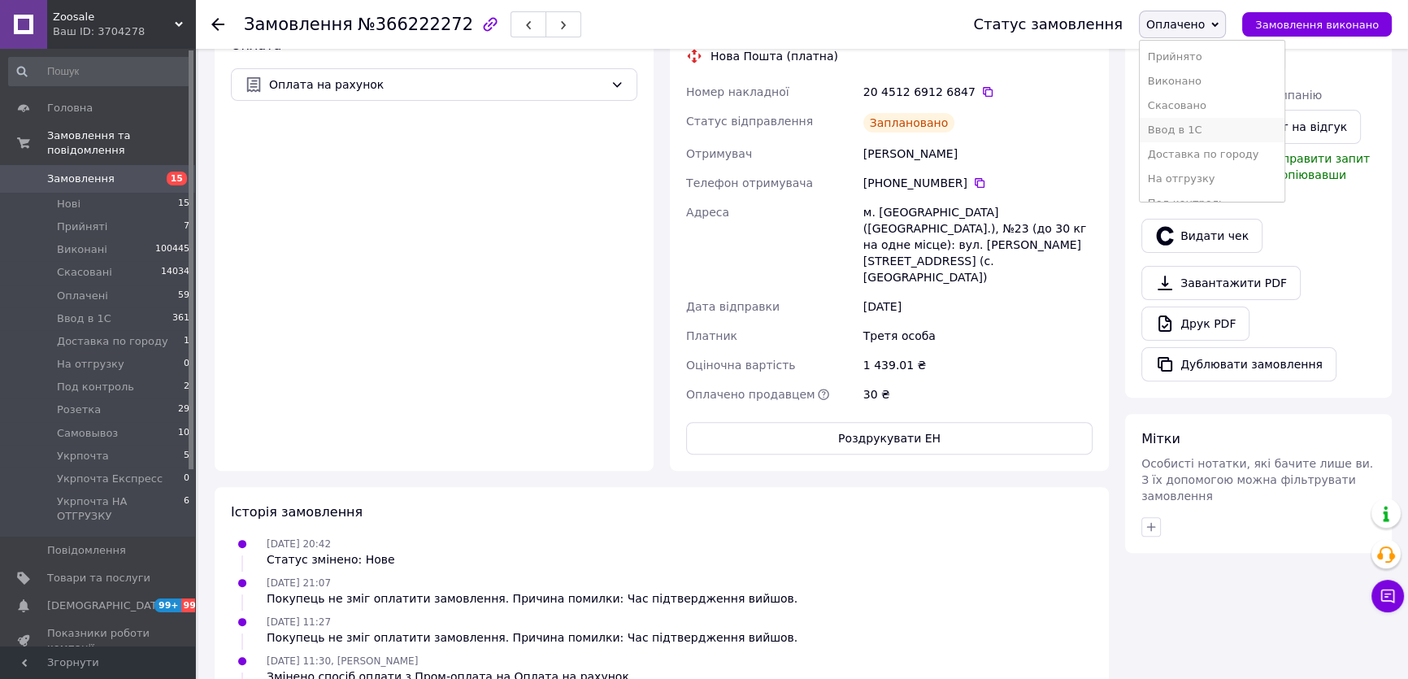
click at [1176, 131] on li "Ввод в 1С" at bounding box center [1212, 130] width 145 height 24
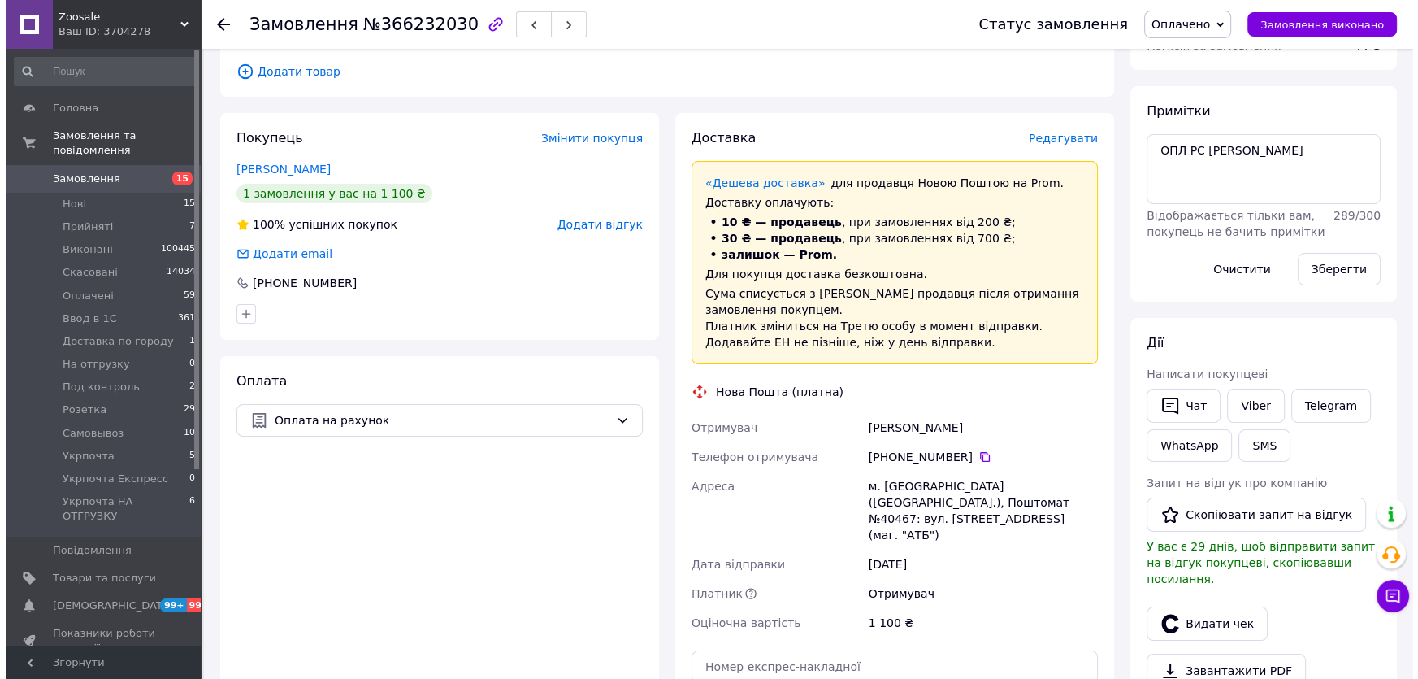
scroll to position [221, 0]
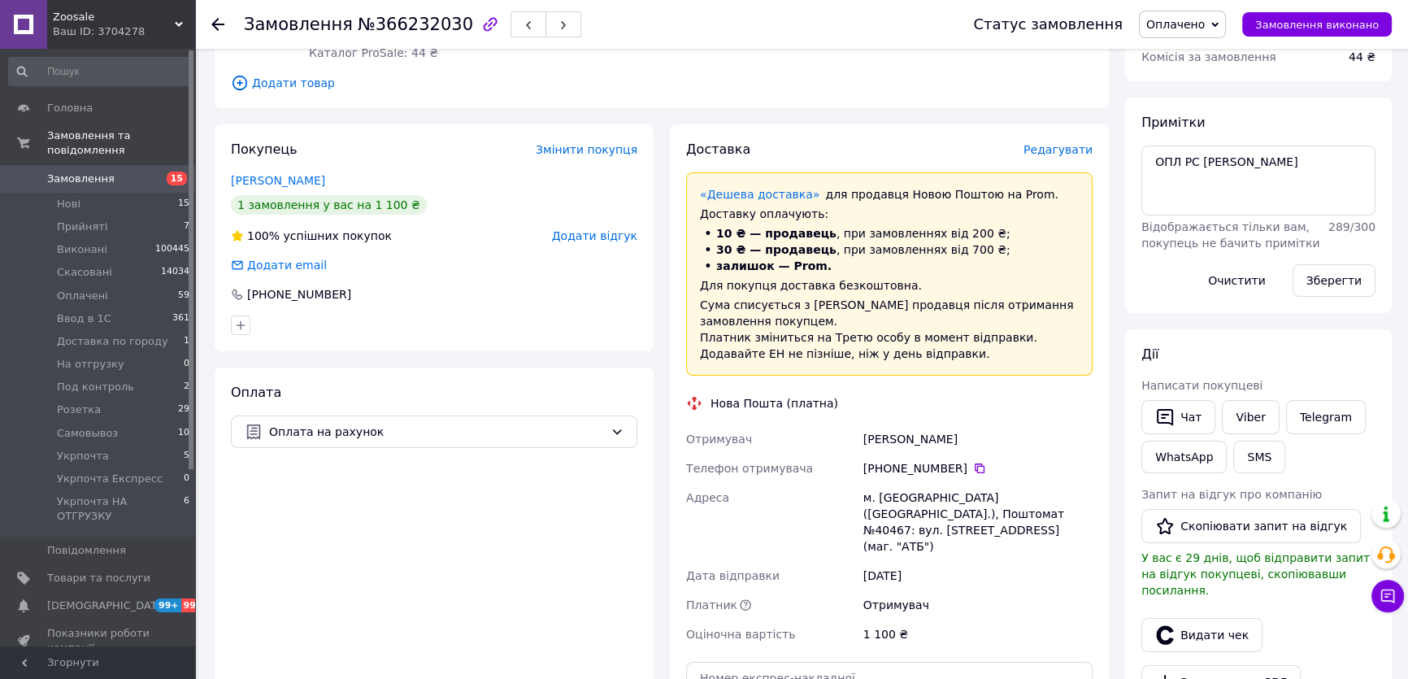
click at [1088, 156] on span "Редагувати" at bounding box center [1057, 149] width 69 height 13
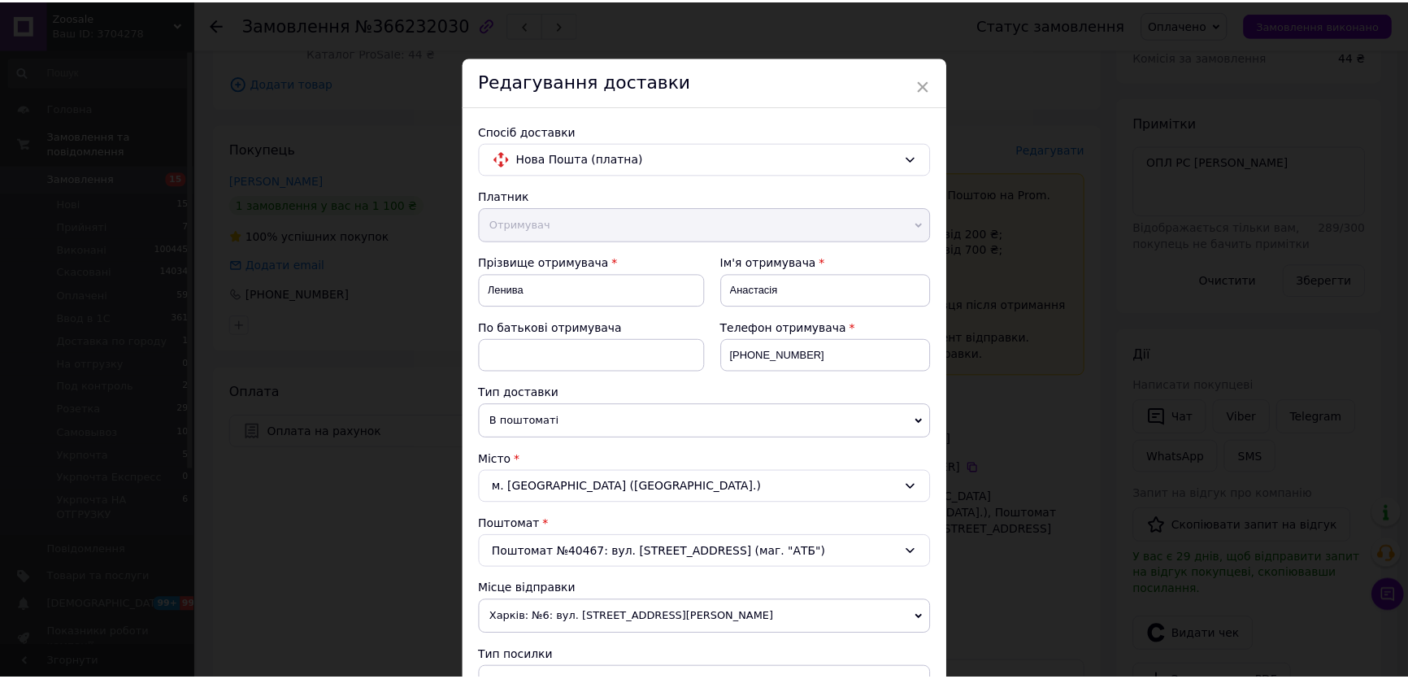
scroll to position [427, 0]
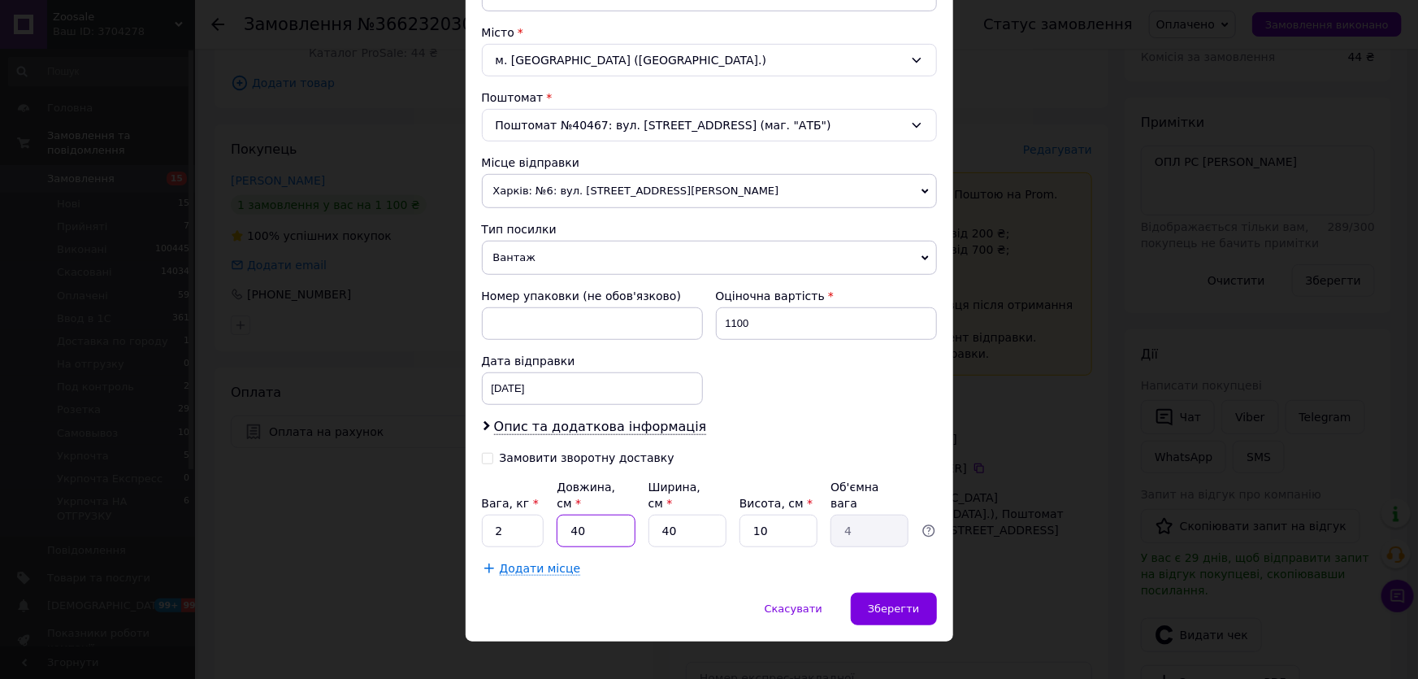
click at [585, 514] on input "40" at bounding box center [596, 530] width 78 height 33
type input "2"
type input "0.2"
type input "20"
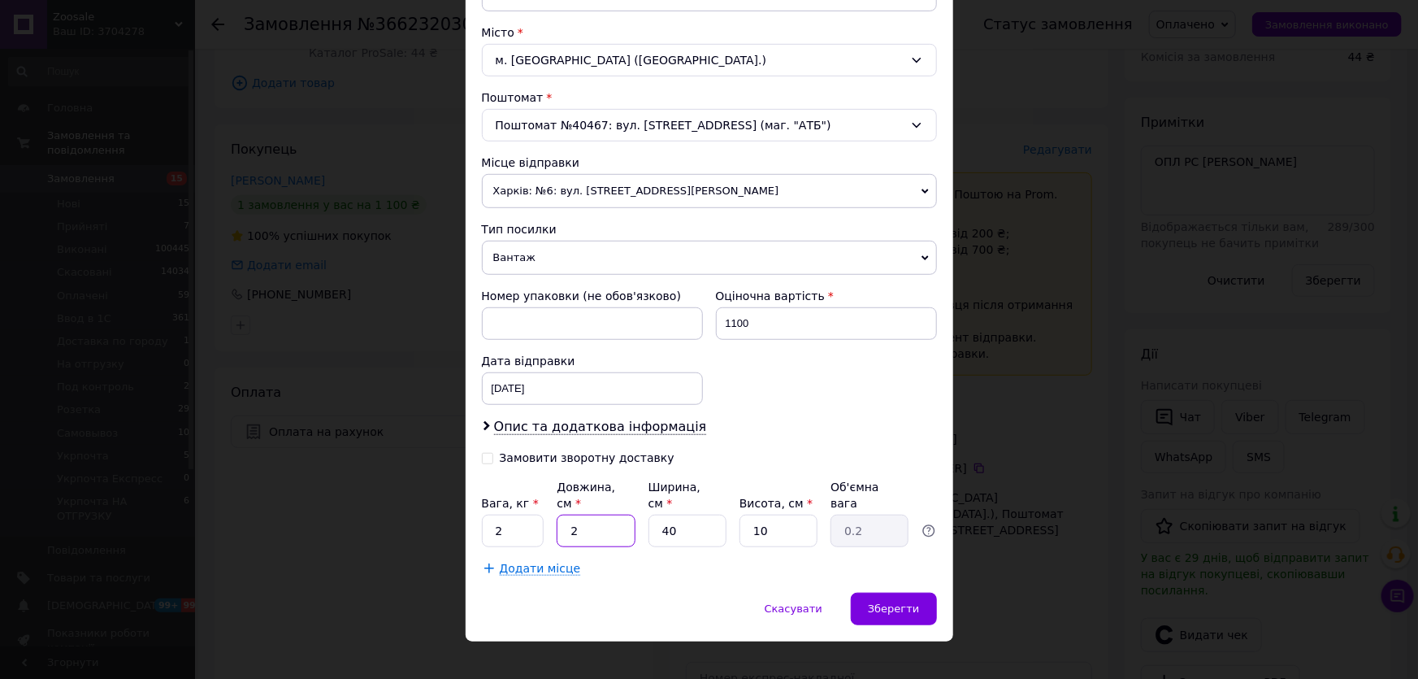
type input "2"
type input "20"
type input "2"
type input "0.1"
type input "20"
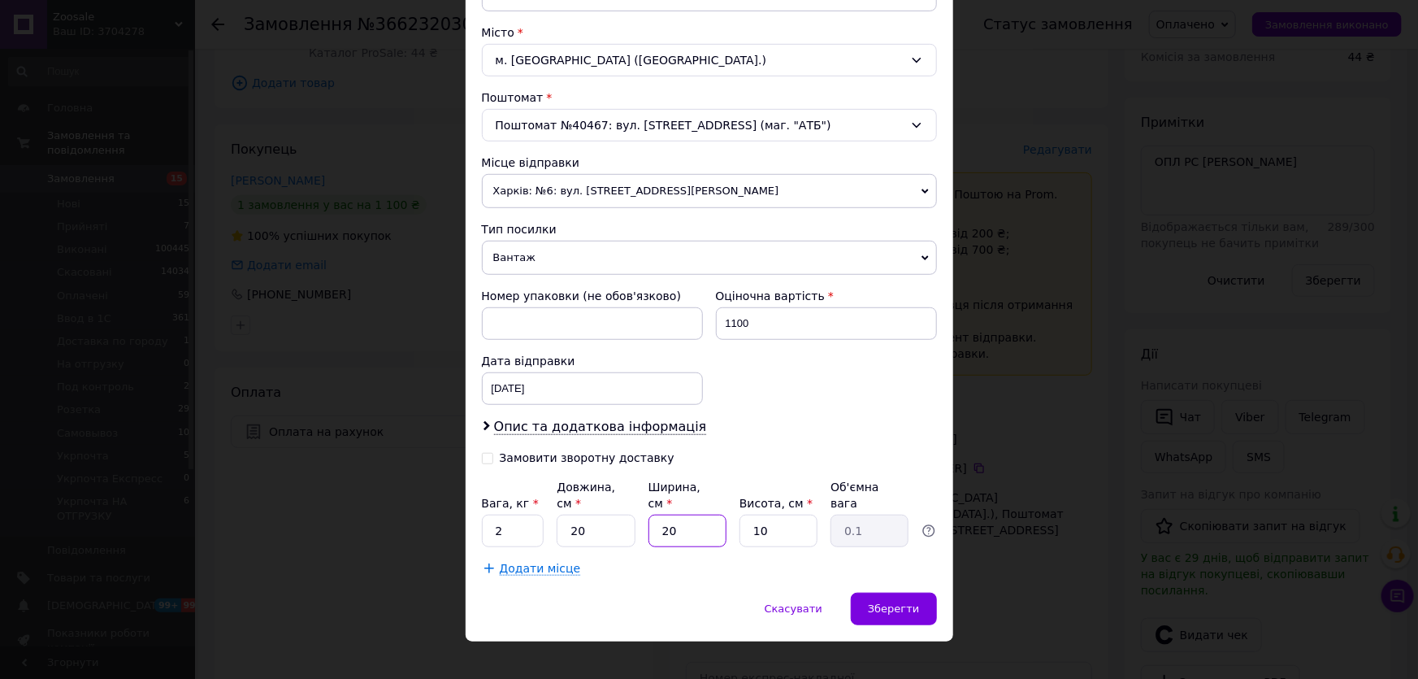
type input "1"
type input "20"
type input "2"
type input "0.2"
type input "20"
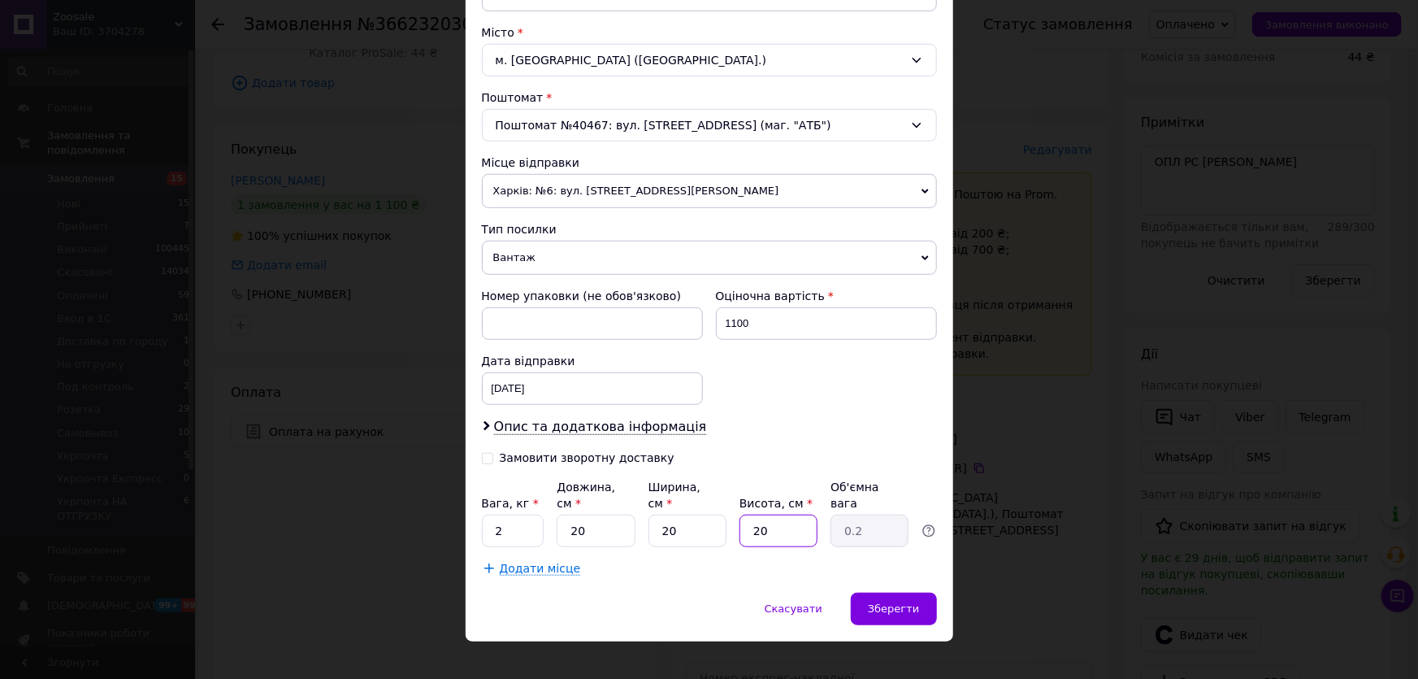
type input "2"
type input "20"
click at [876, 593] on div "Зберегти" at bounding box center [893, 609] width 85 height 33
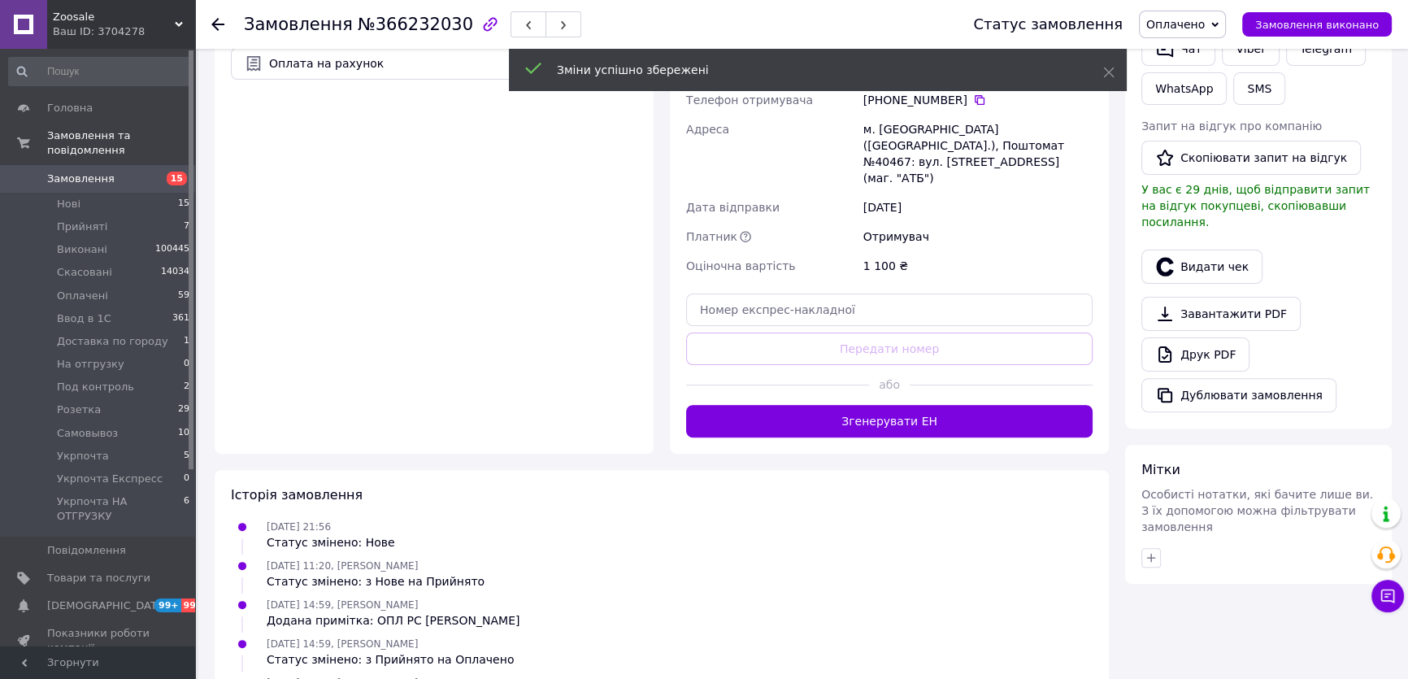
scroll to position [591, 0]
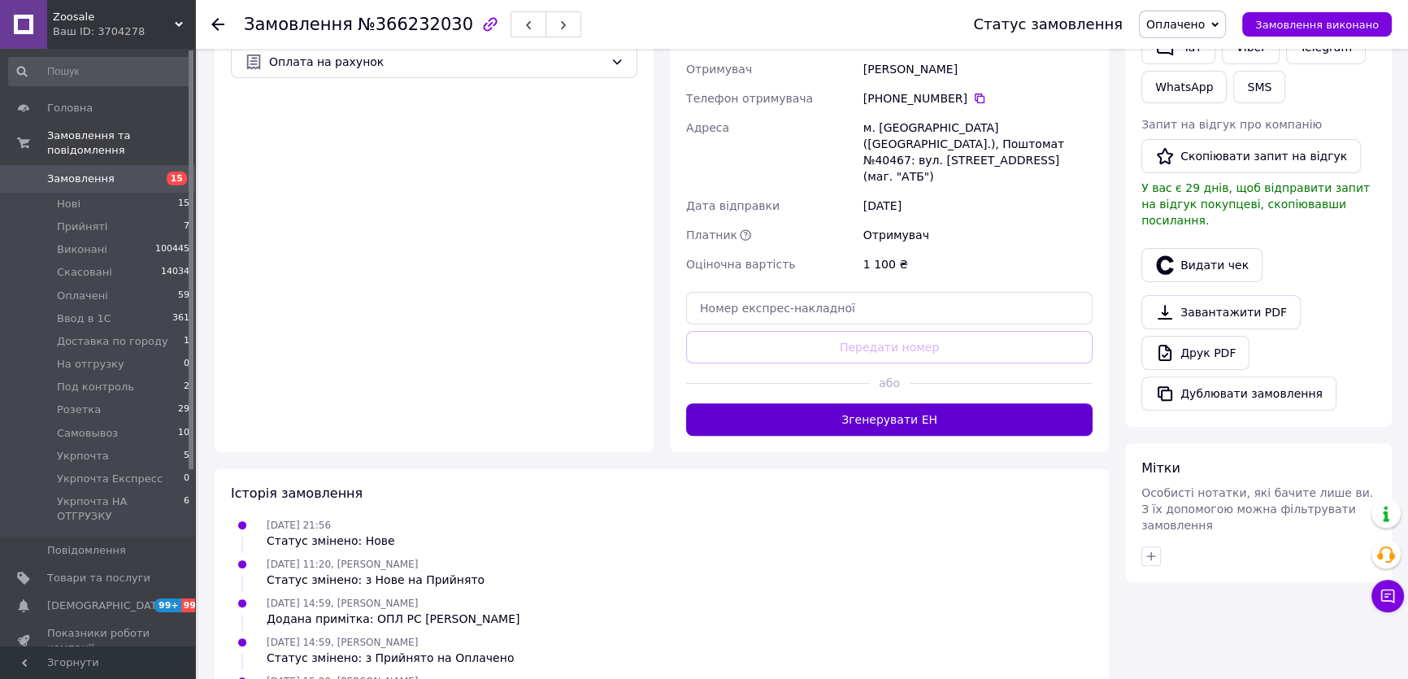
click at [931, 403] on button "Згенерувати ЕН" at bounding box center [889, 419] width 406 height 33
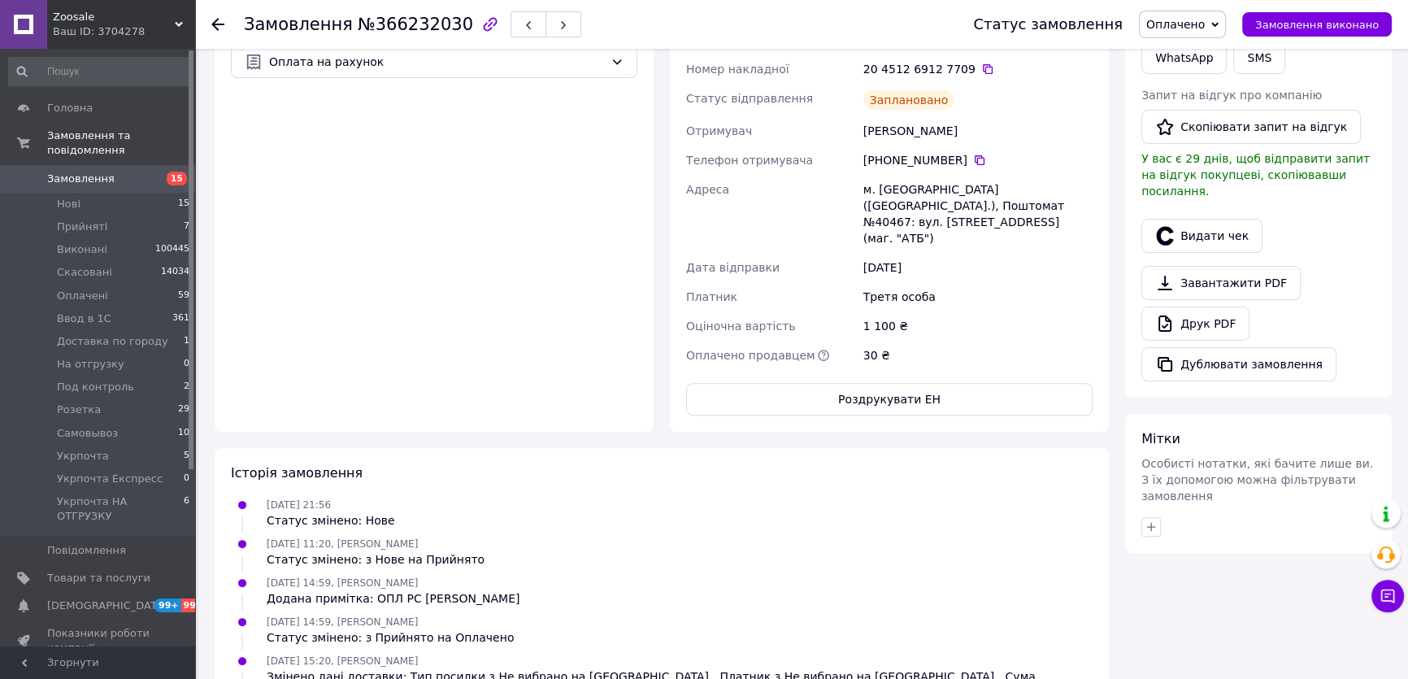
click at [1192, 23] on span "Оплачено" at bounding box center [1175, 24] width 59 height 13
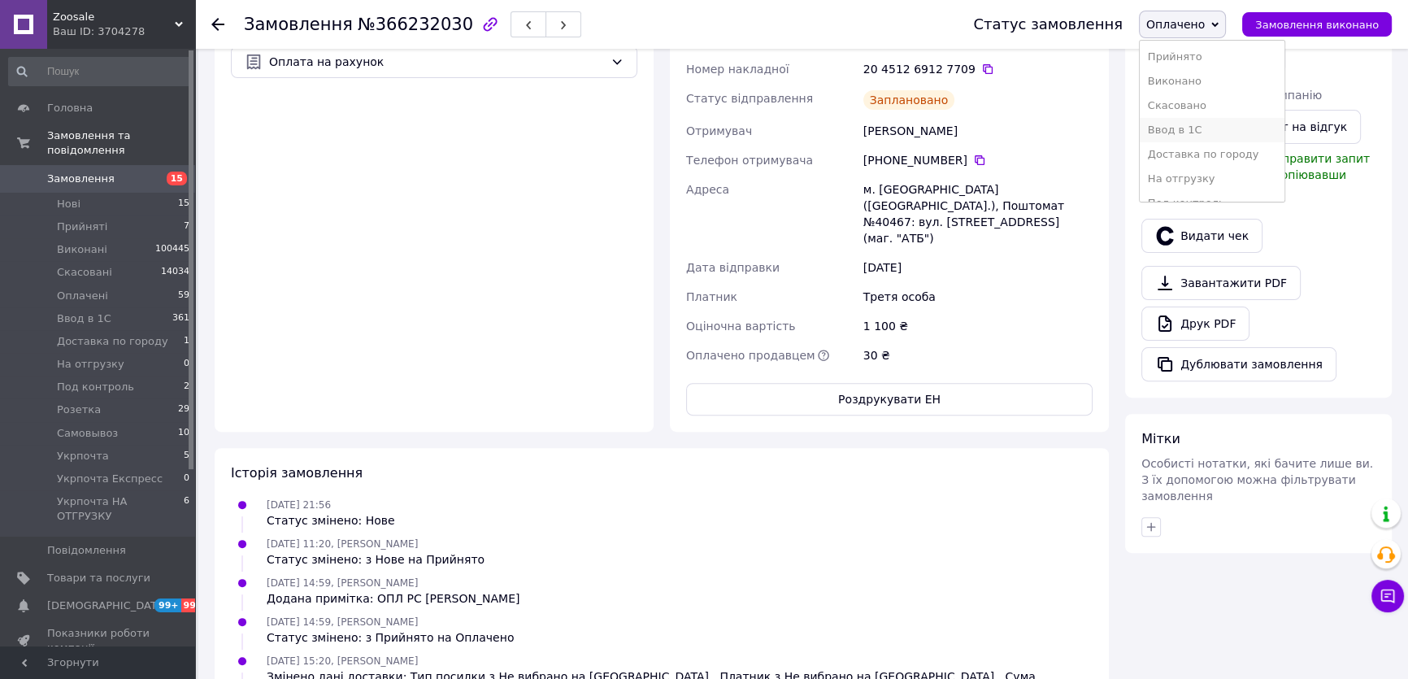
click at [1193, 126] on li "Ввод в 1С" at bounding box center [1212, 130] width 145 height 24
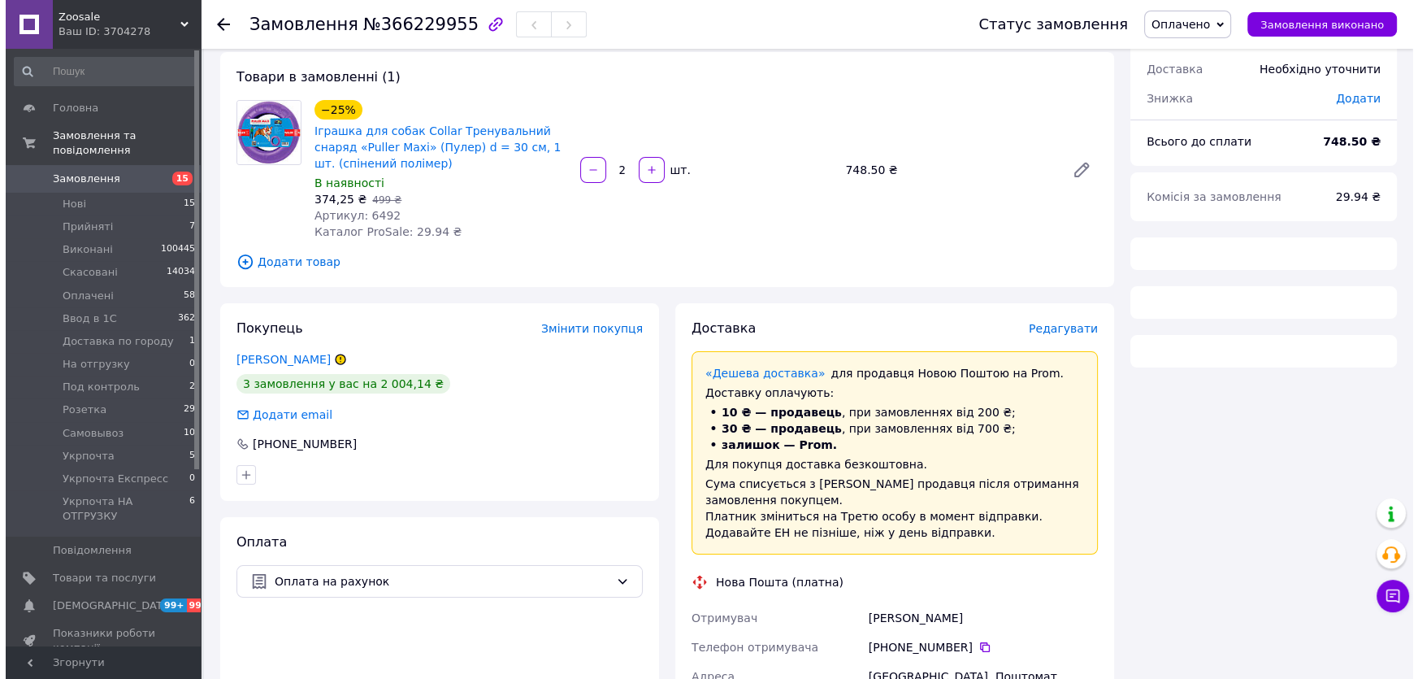
scroll to position [92, 0]
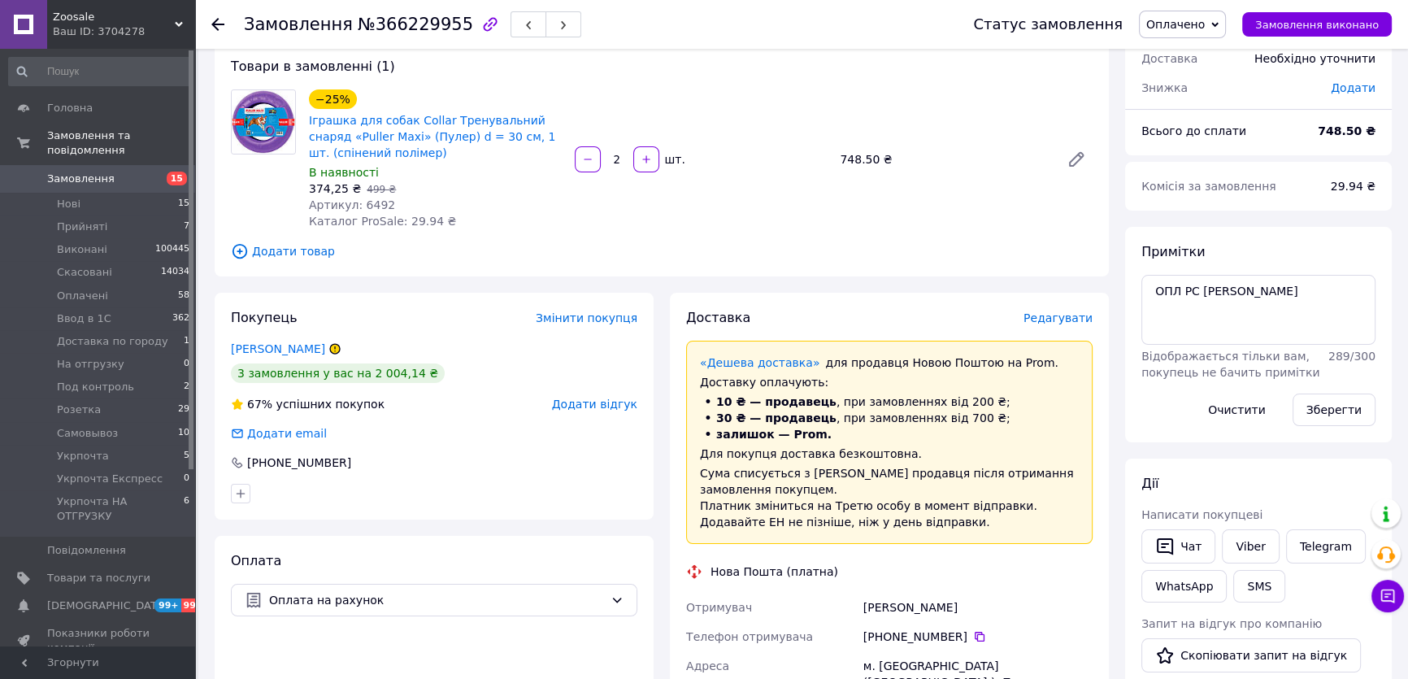
click at [1052, 323] on span "Редагувати" at bounding box center [1057, 317] width 69 height 13
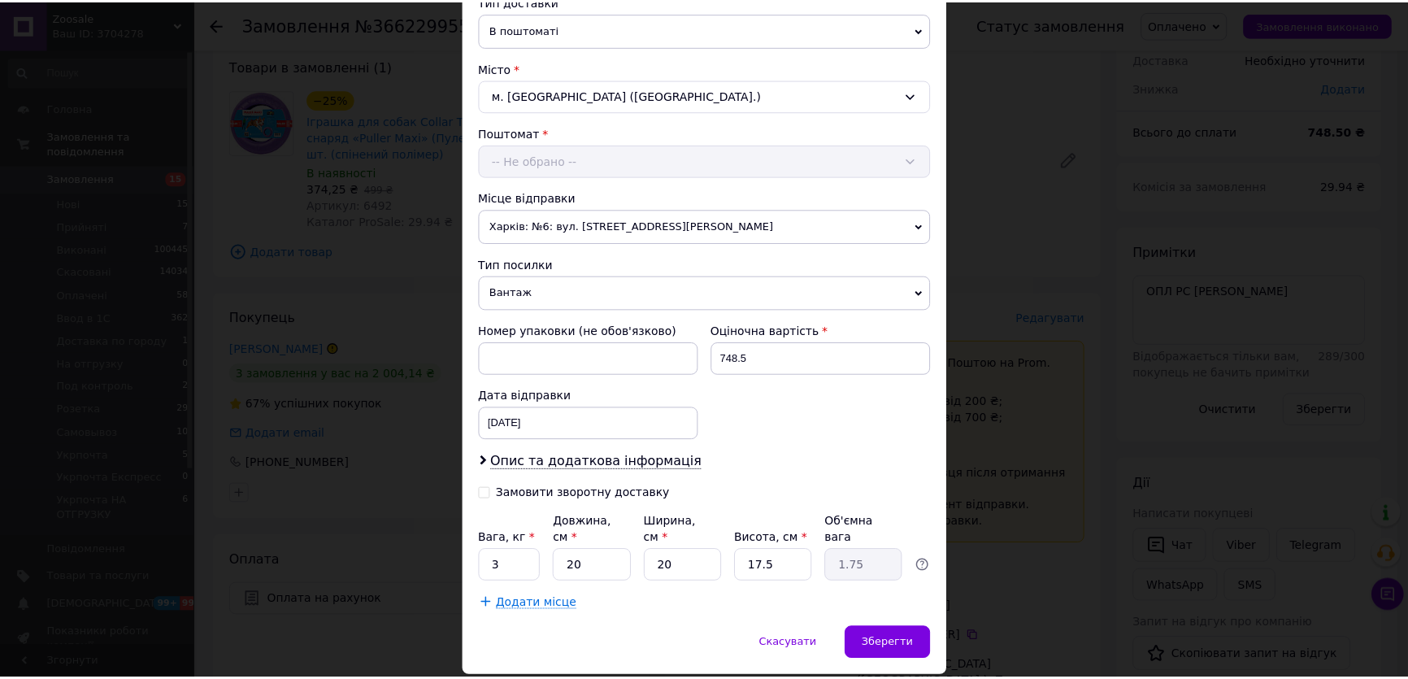
scroll to position [427, 0]
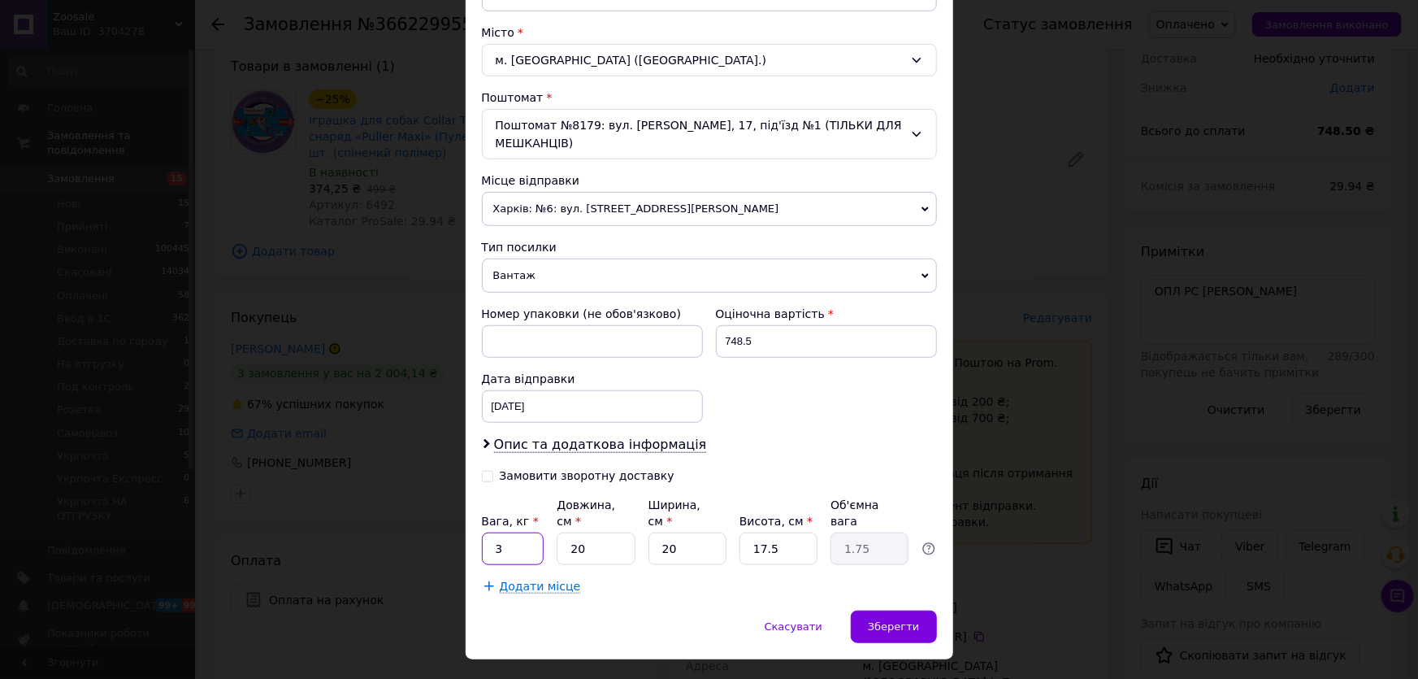
click at [524, 532] on input "3" at bounding box center [513, 548] width 63 height 33
click at [922, 611] on div "Зберегти" at bounding box center [893, 626] width 85 height 33
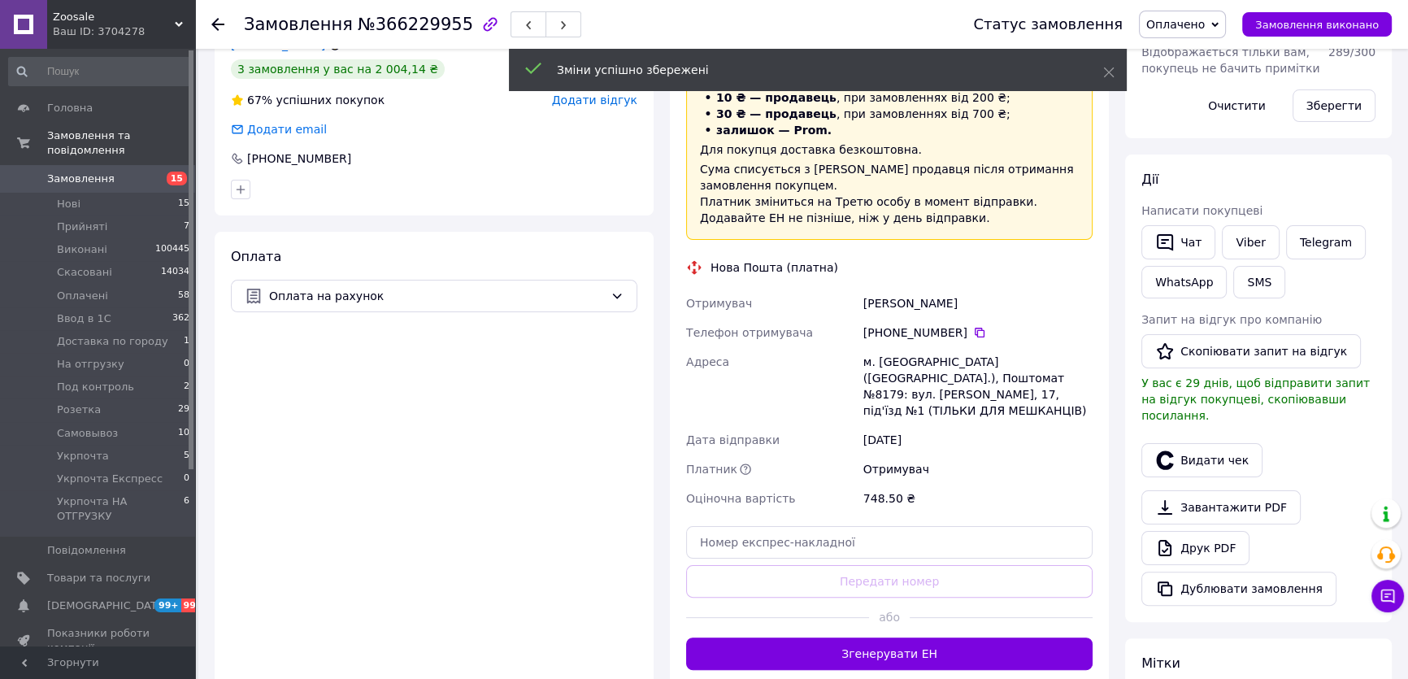
scroll to position [536, 0]
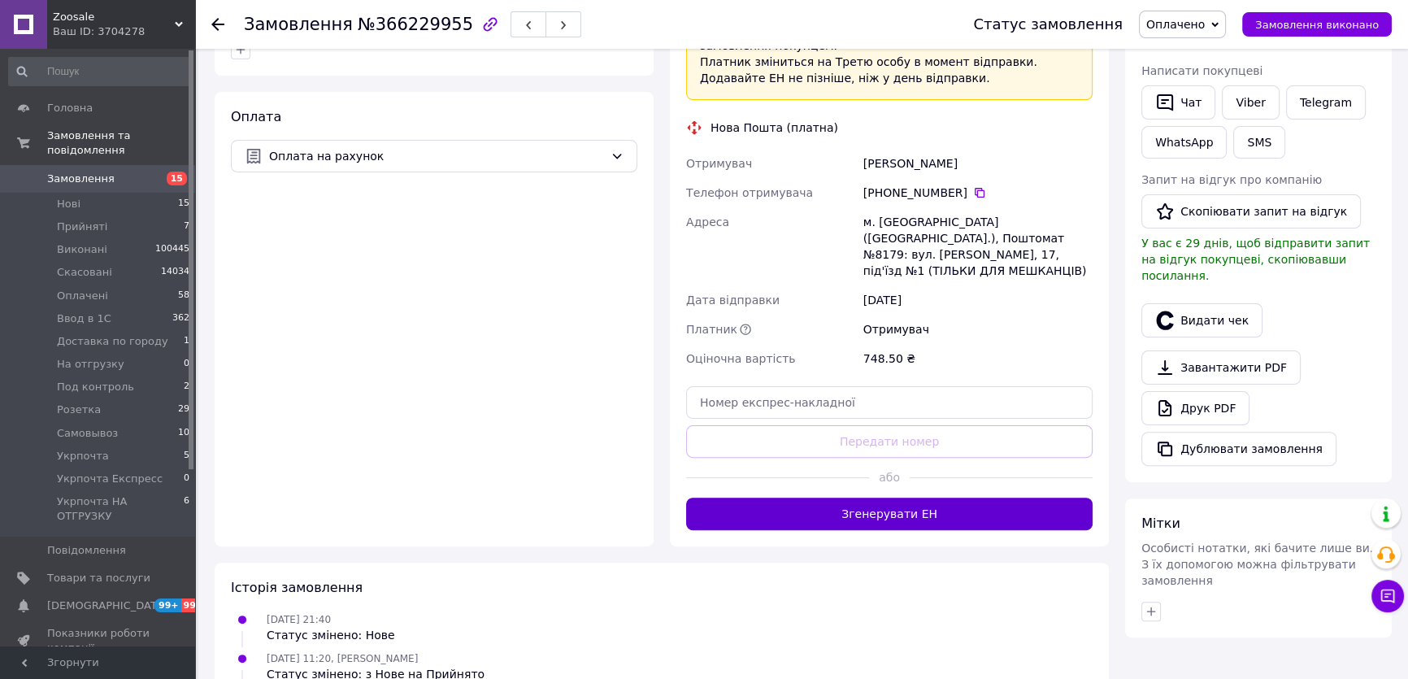
click at [953, 497] on button "Згенерувати ЕН" at bounding box center [889, 513] width 406 height 33
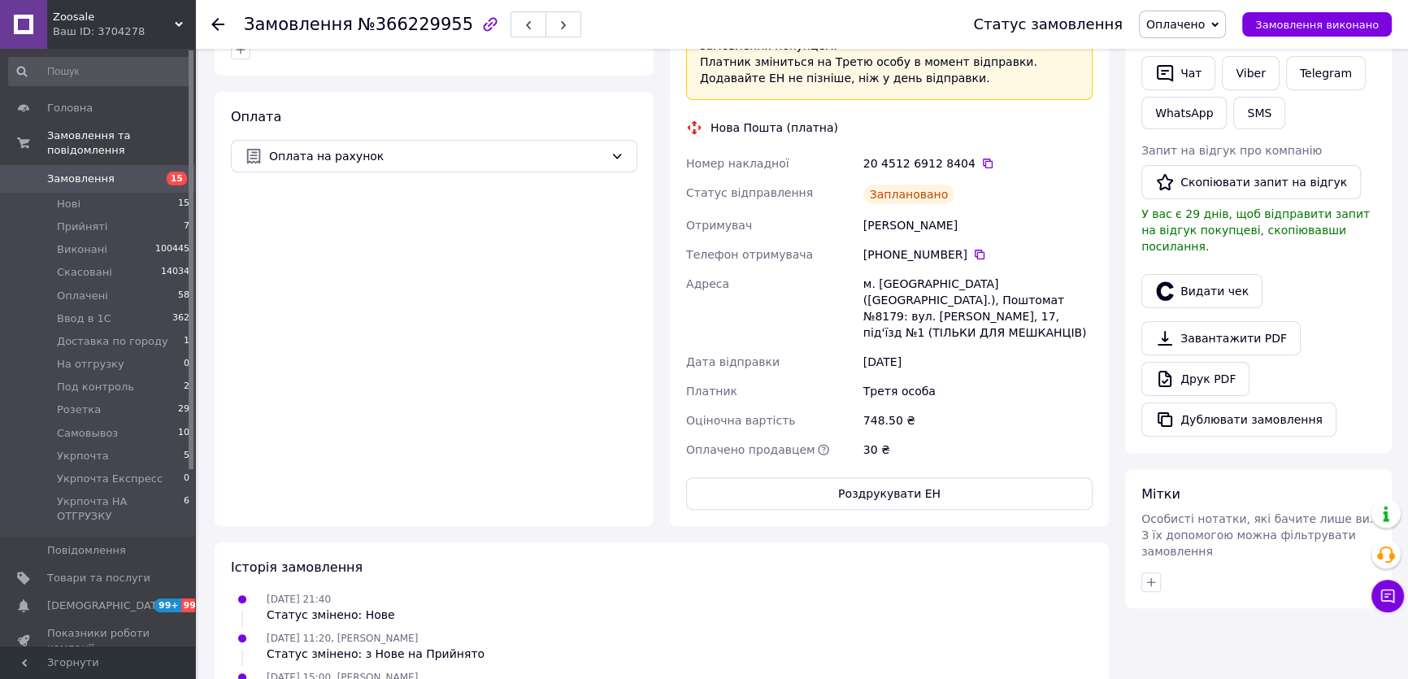
click at [1179, 29] on span "Оплачено" at bounding box center [1175, 24] width 59 height 13
click at [1171, 125] on li "Ввод в 1С" at bounding box center [1212, 130] width 145 height 24
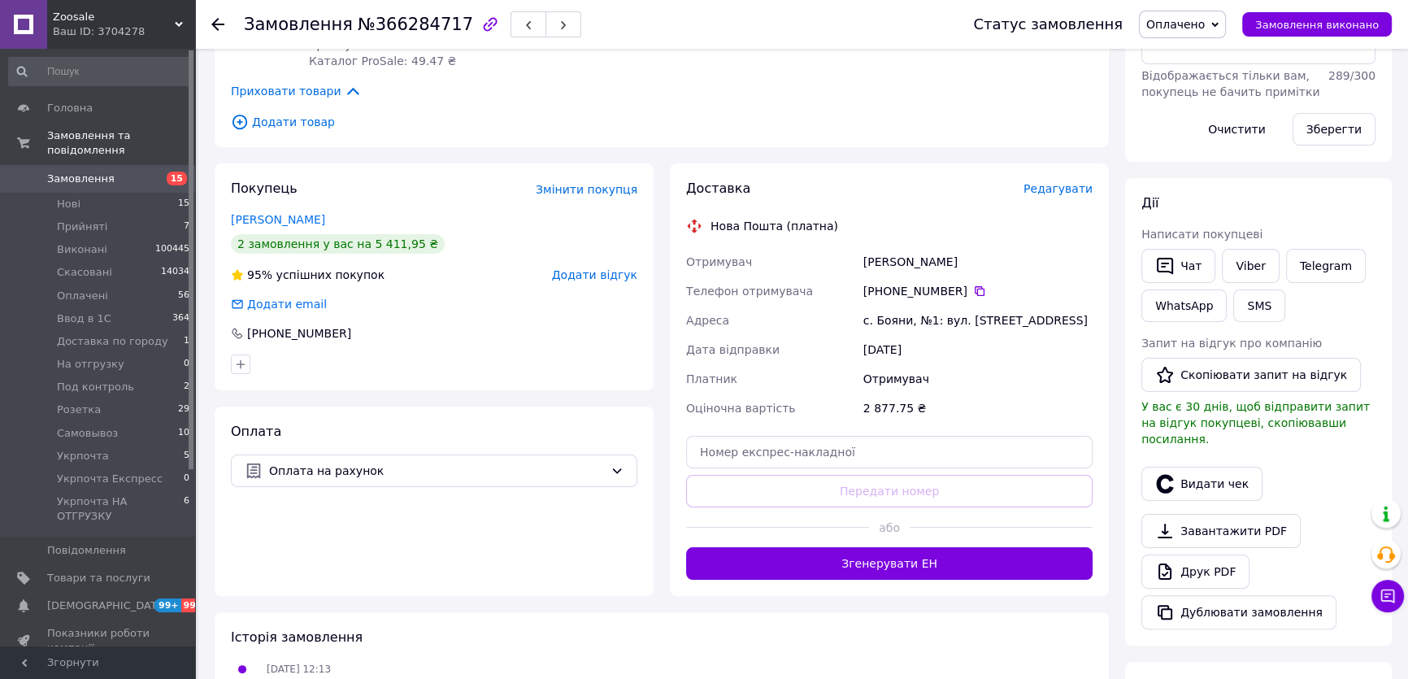
scroll to position [443, 0]
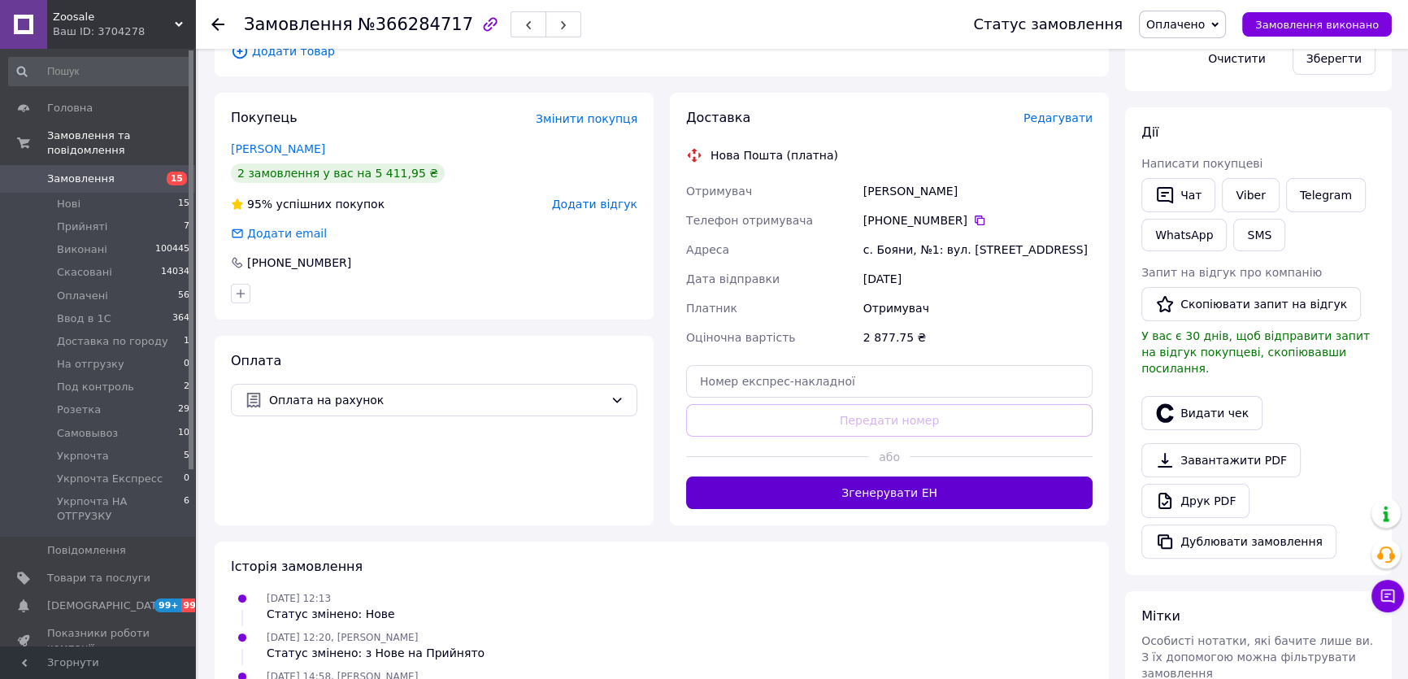
click at [985, 496] on button "Згенерувати ЕН" at bounding box center [889, 492] width 406 height 33
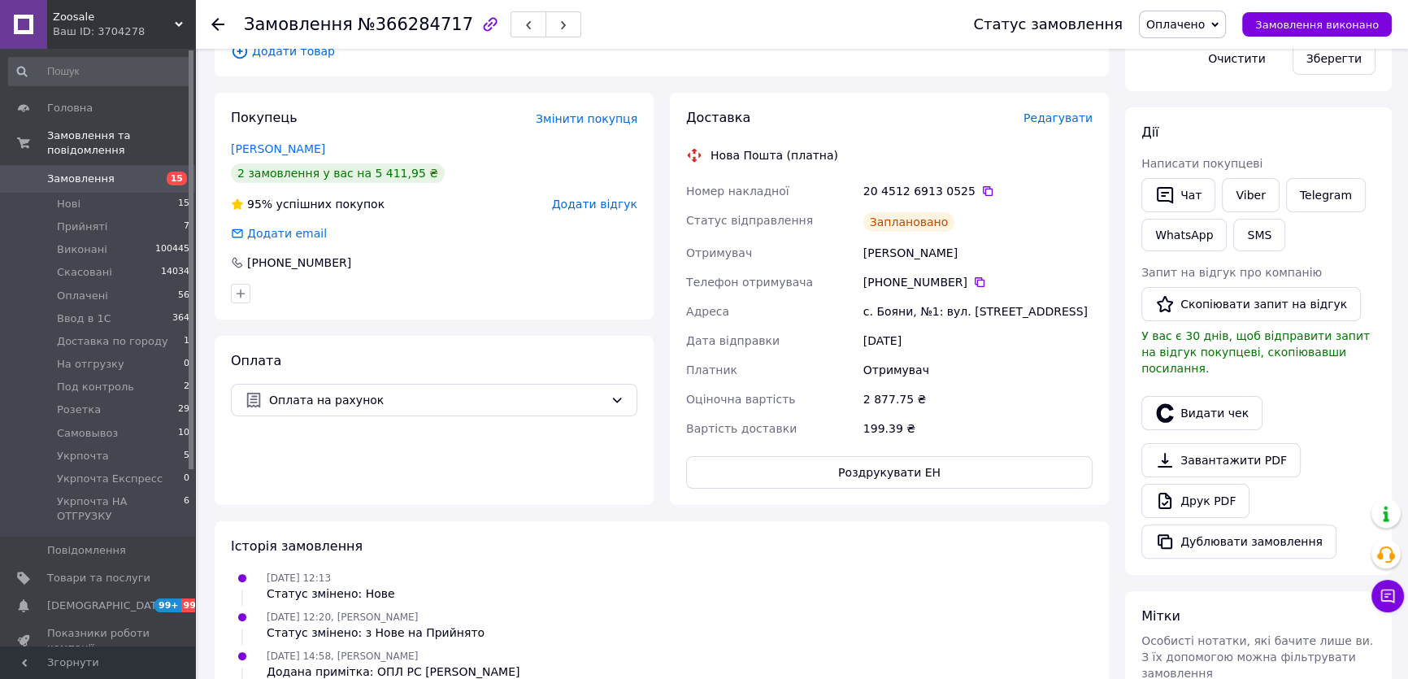
click at [1187, 26] on span "Оплачено" at bounding box center [1175, 24] width 59 height 13
click at [1189, 134] on li "Ввод в 1С" at bounding box center [1212, 130] width 145 height 24
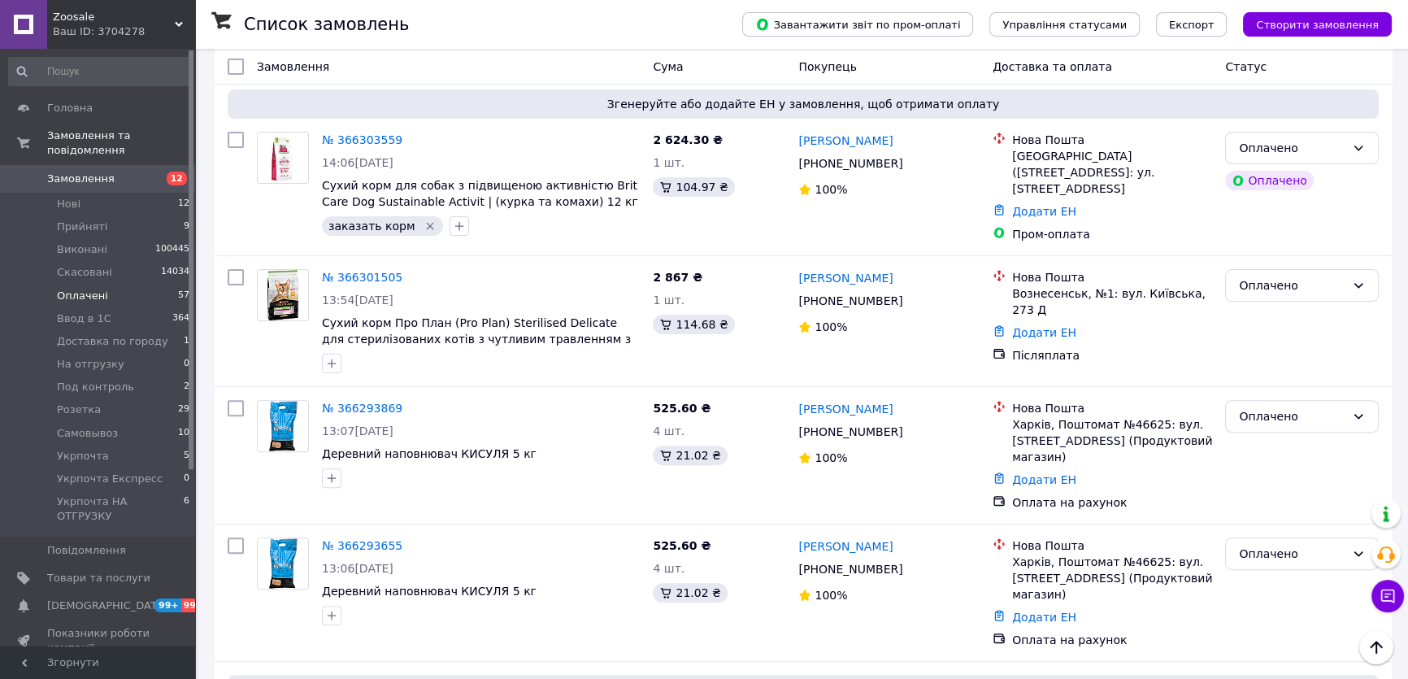
scroll to position [122, 0]
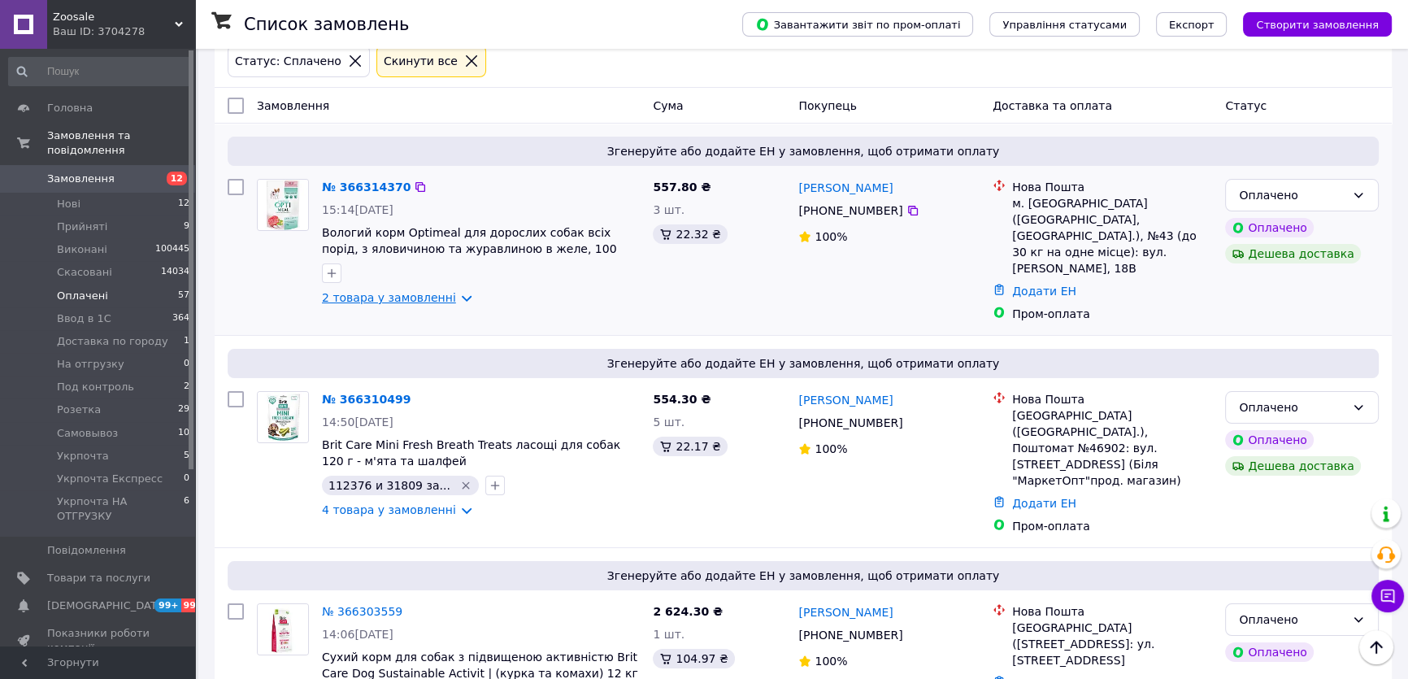
drag, startPoint x: 362, startPoint y: 185, endPoint x: 340, endPoint y: 302, distance: 119.1
click at [340, 302] on link "2 товара у замовленні" at bounding box center [389, 297] width 134 height 13
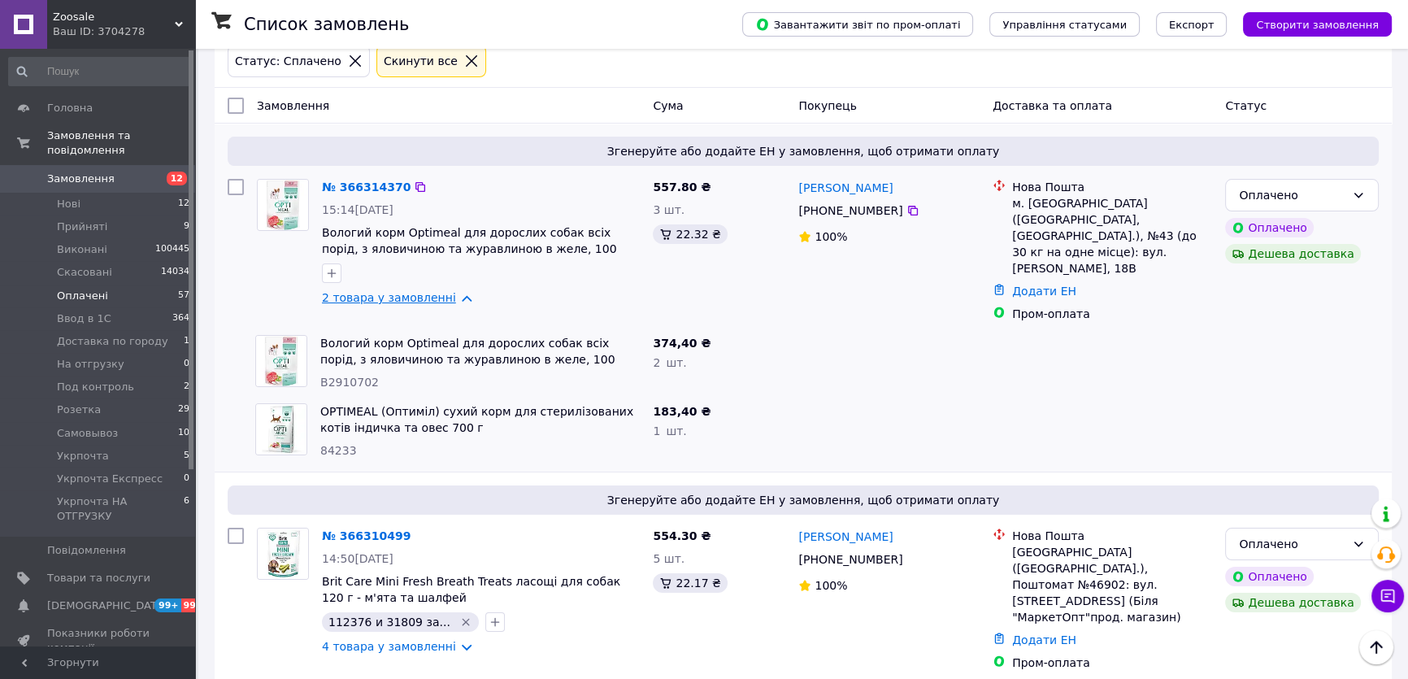
click at [340, 302] on link "2 товара у замовленні" at bounding box center [389, 297] width 134 height 13
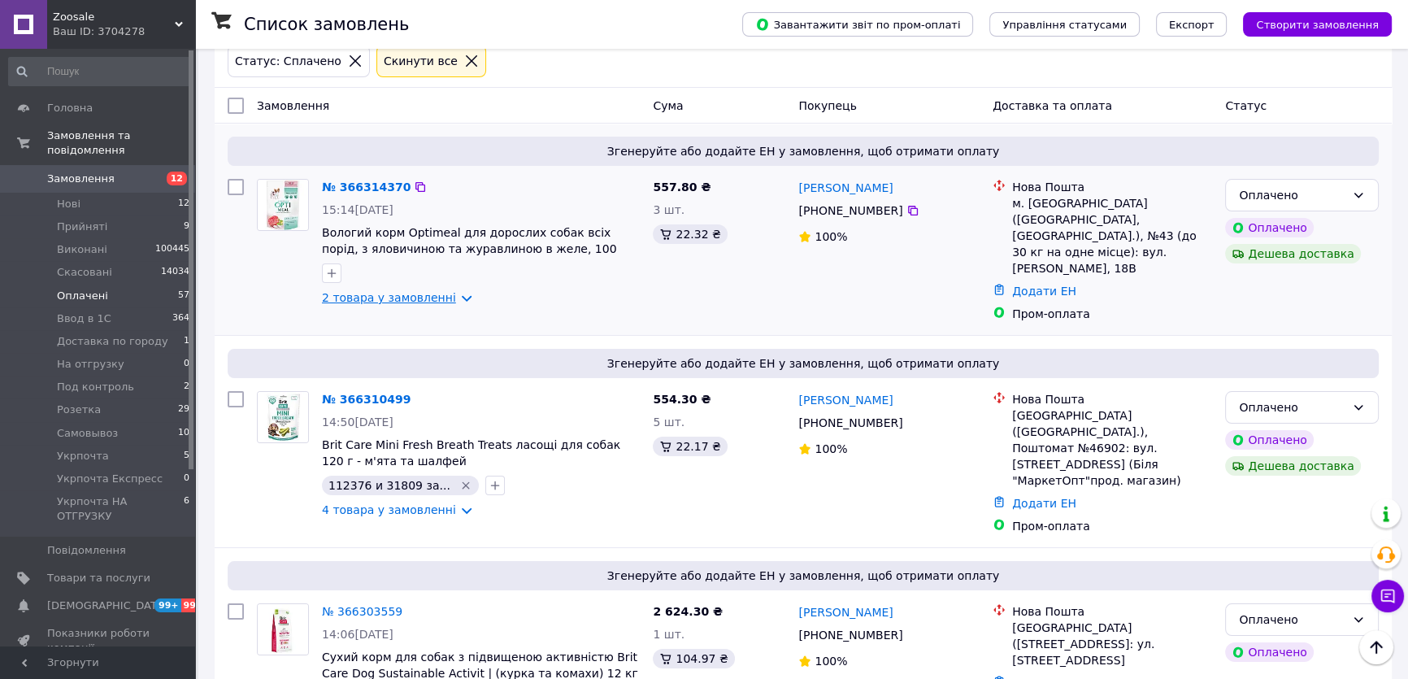
click at [340, 302] on link "2 товара у замовленні" at bounding box center [389, 297] width 134 height 13
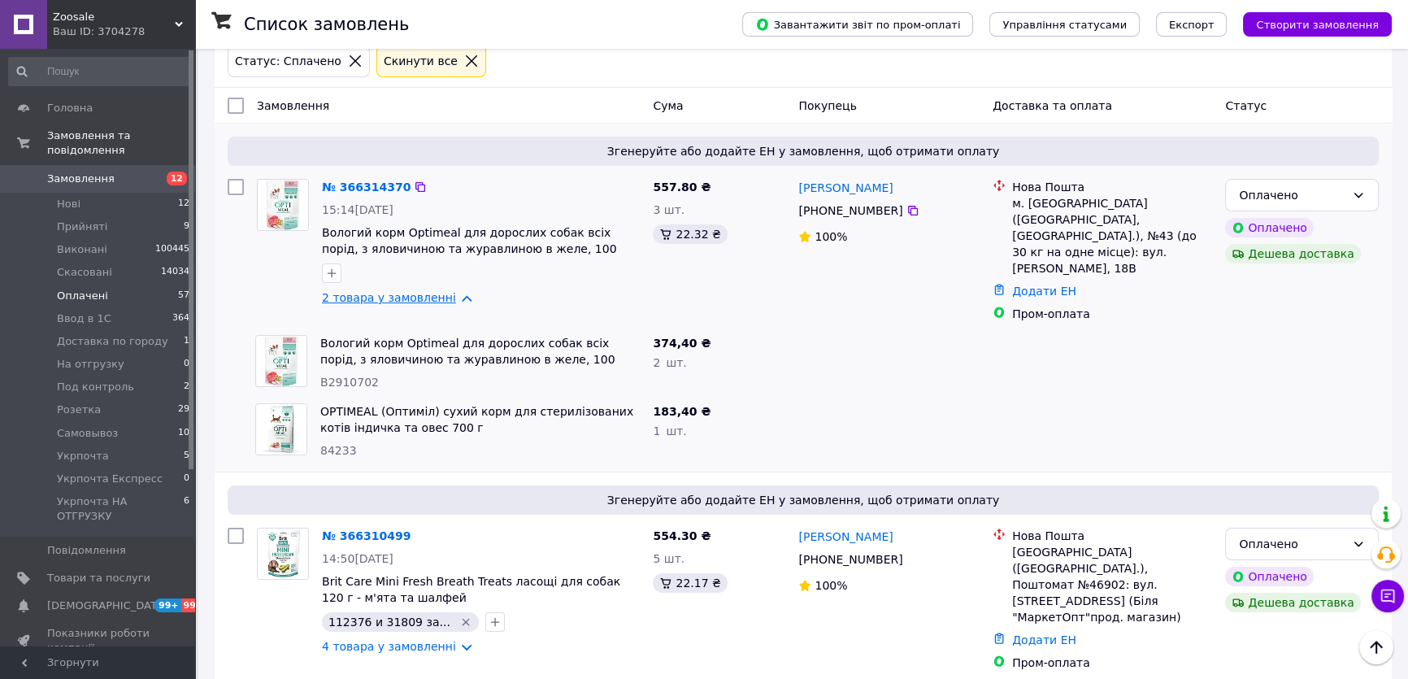
click at [340, 302] on link "2 товара у замовленні" at bounding box center [389, 297] width 134 height 13
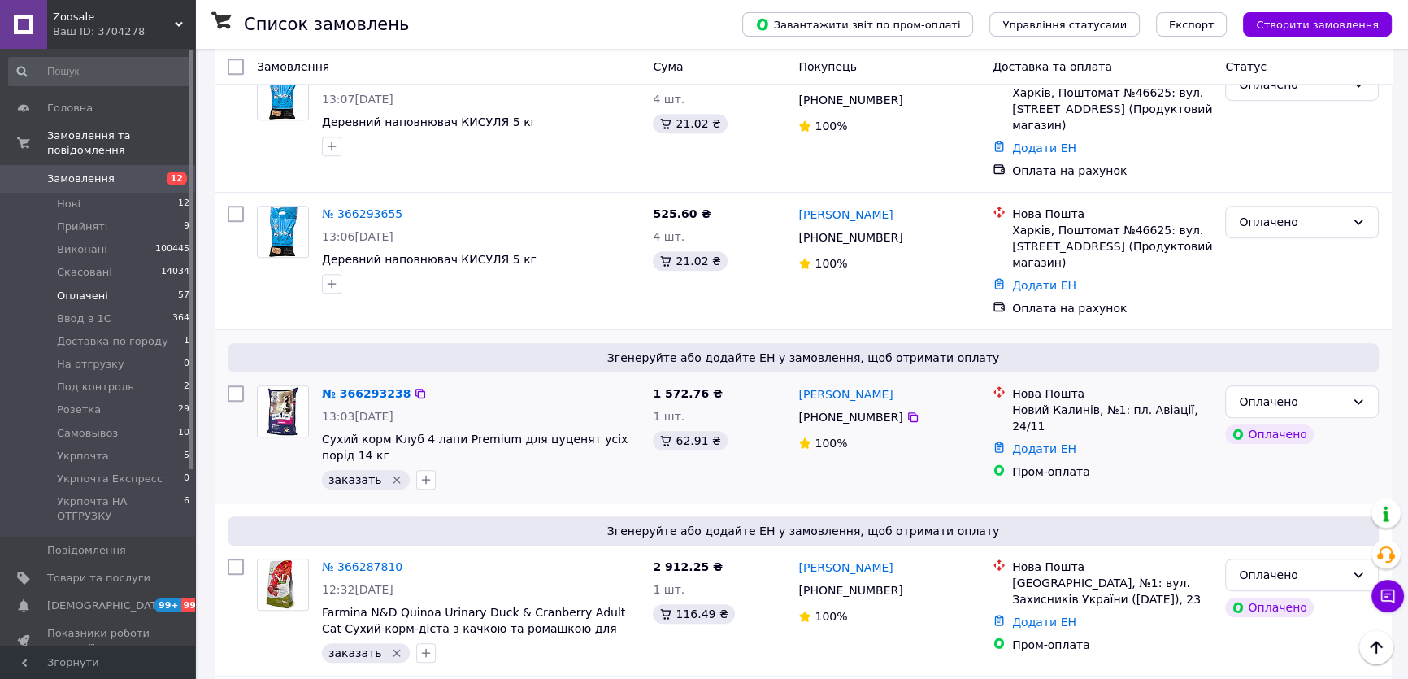
scroll to position [861, 0]
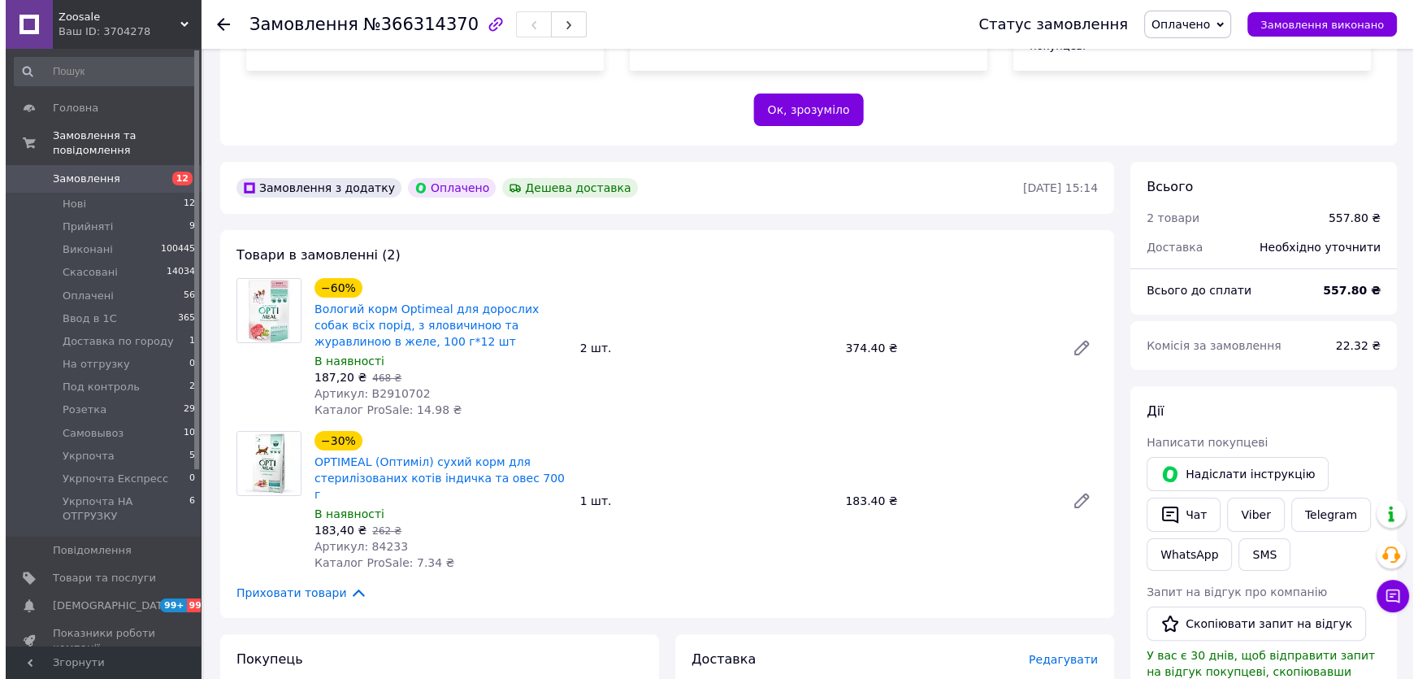
scroll to position [517, 0]
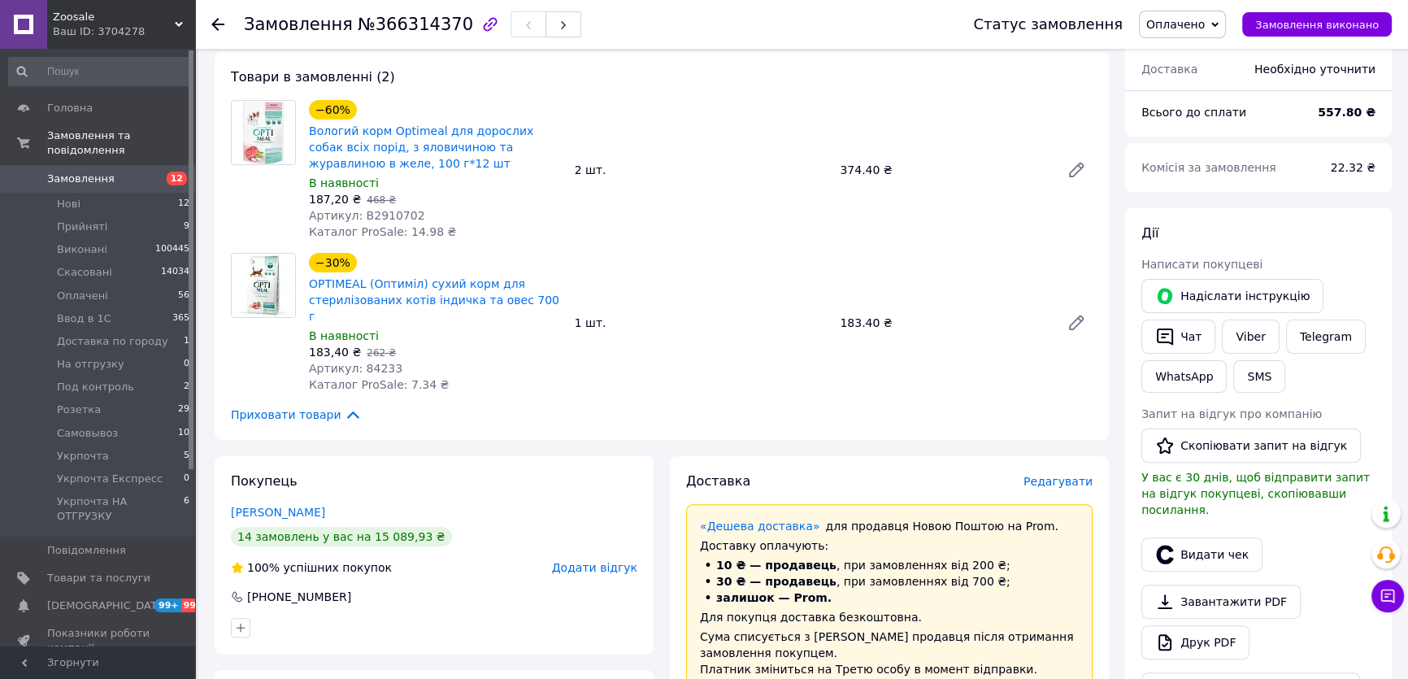
click at [1066, 475] on span "Редагувати" at bounding box center [1057, 481] width 69 height 13
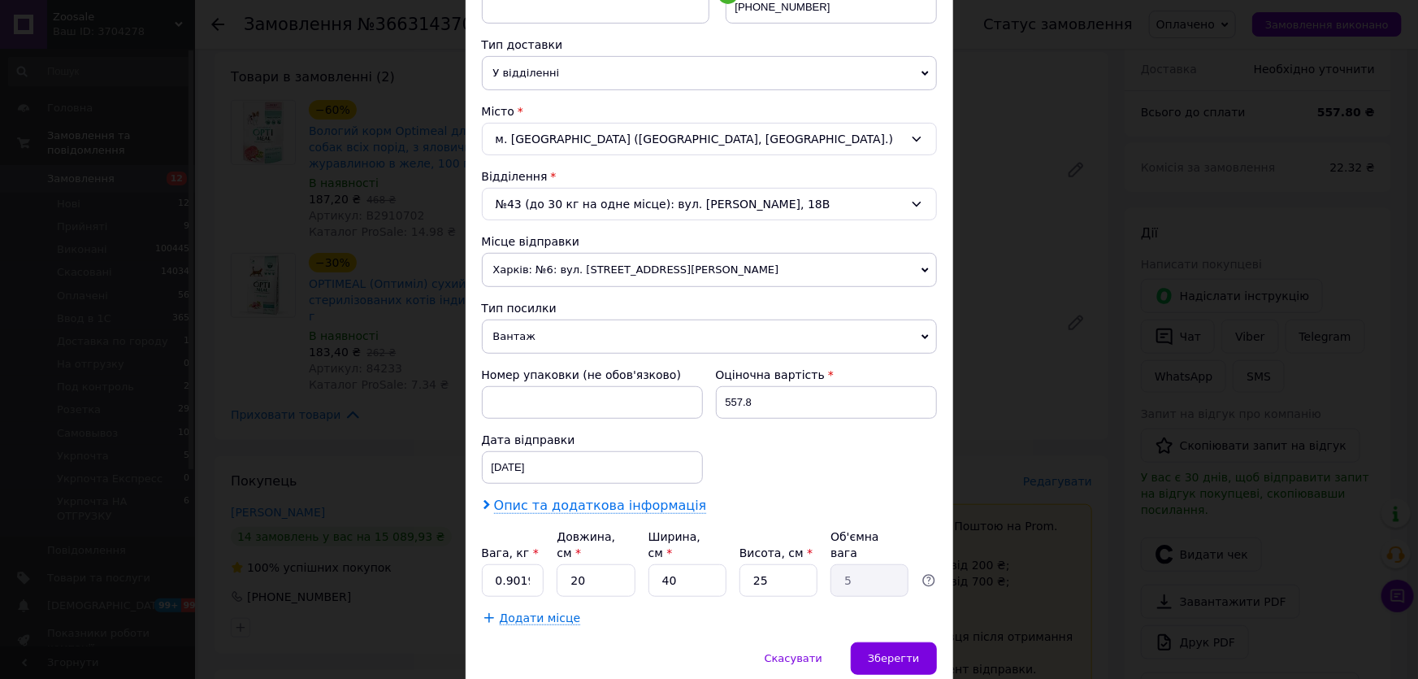
scroll to position [398, 0]
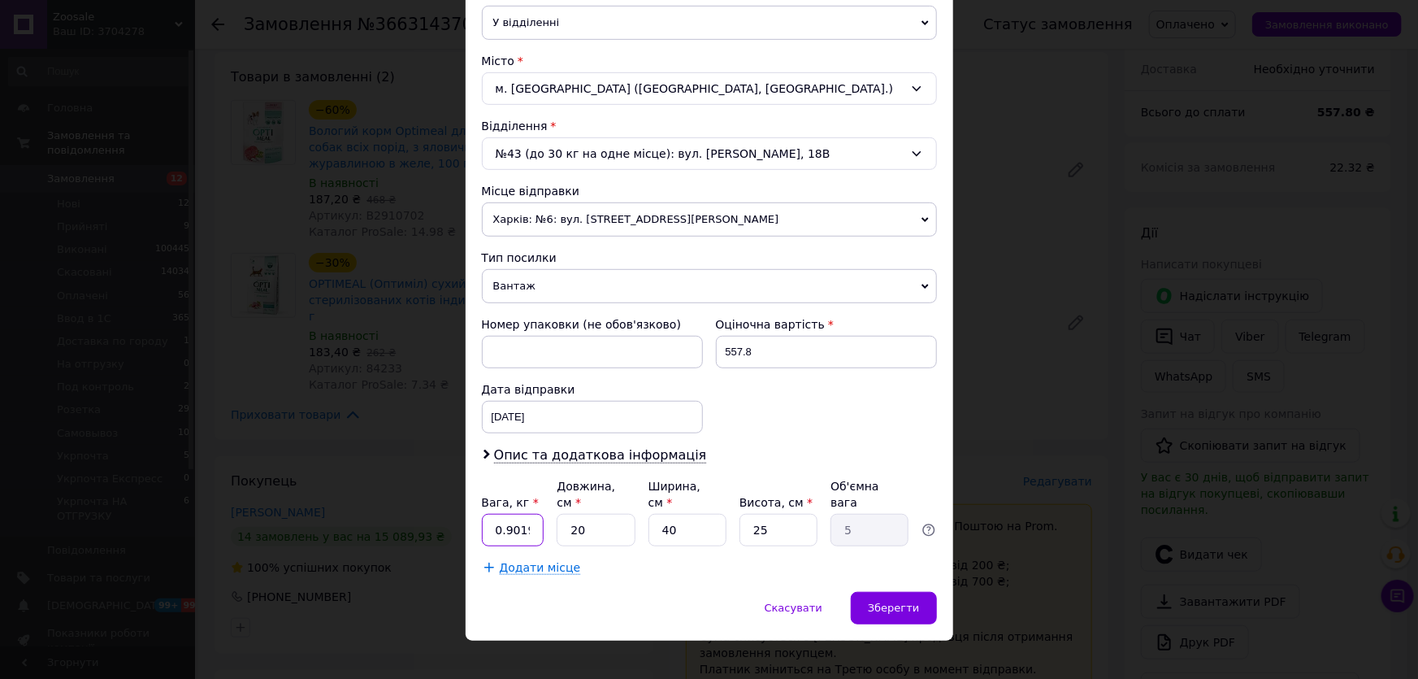
click at [501, 514] on input "0.9019999999999999" at bounding box center [513, 530] width 63 height 33
click at [418, 365] on div "× Редагування доставки Спосіб доставки Нова Пошта (платна) Платник Отримувач Ві…" at bounding box center [709, 339] width 1418 height 679
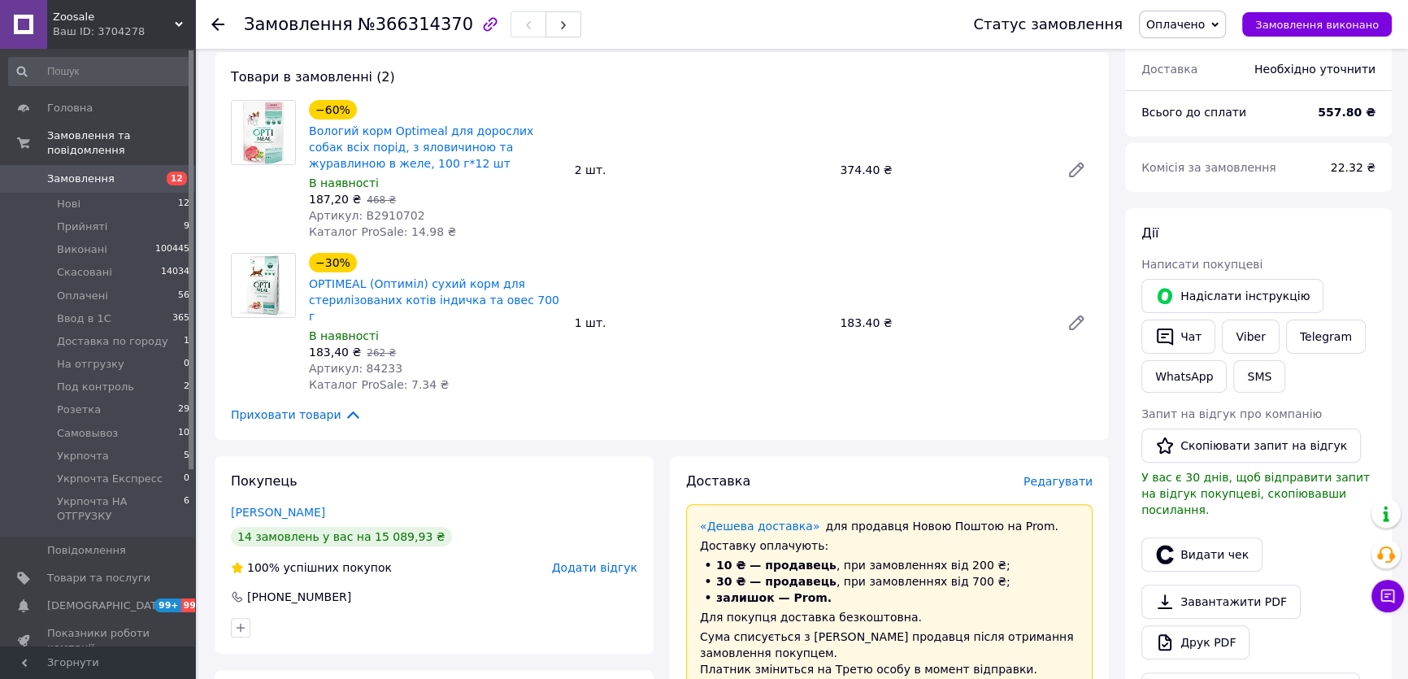
click at [1045, 475] on span "Редагувати" at bounding box center [1057, 481] width 69 height 13
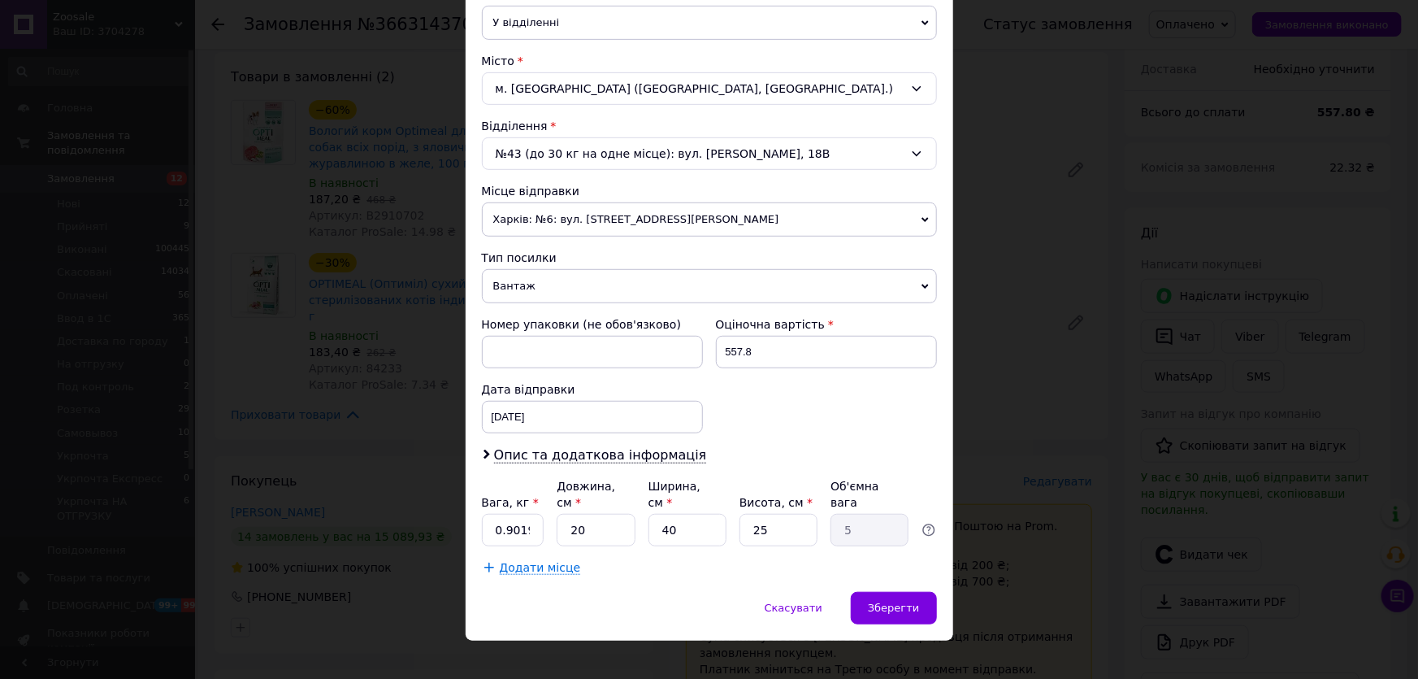
click at [531, 528] on div "Платник Отримувач Відправник Прізвище отримувача Кондратенко Ім'я отримувача Ол…" at bounding box center [709, 182] width 455 height 786
click at [531, 519] on input "0.9019999999999999" at bounding box center [513, 530] width 63 height 33
type input "3"
click at [911, 601] on span "Зберегти" at bounding box center [893, 607] width 51 height 12
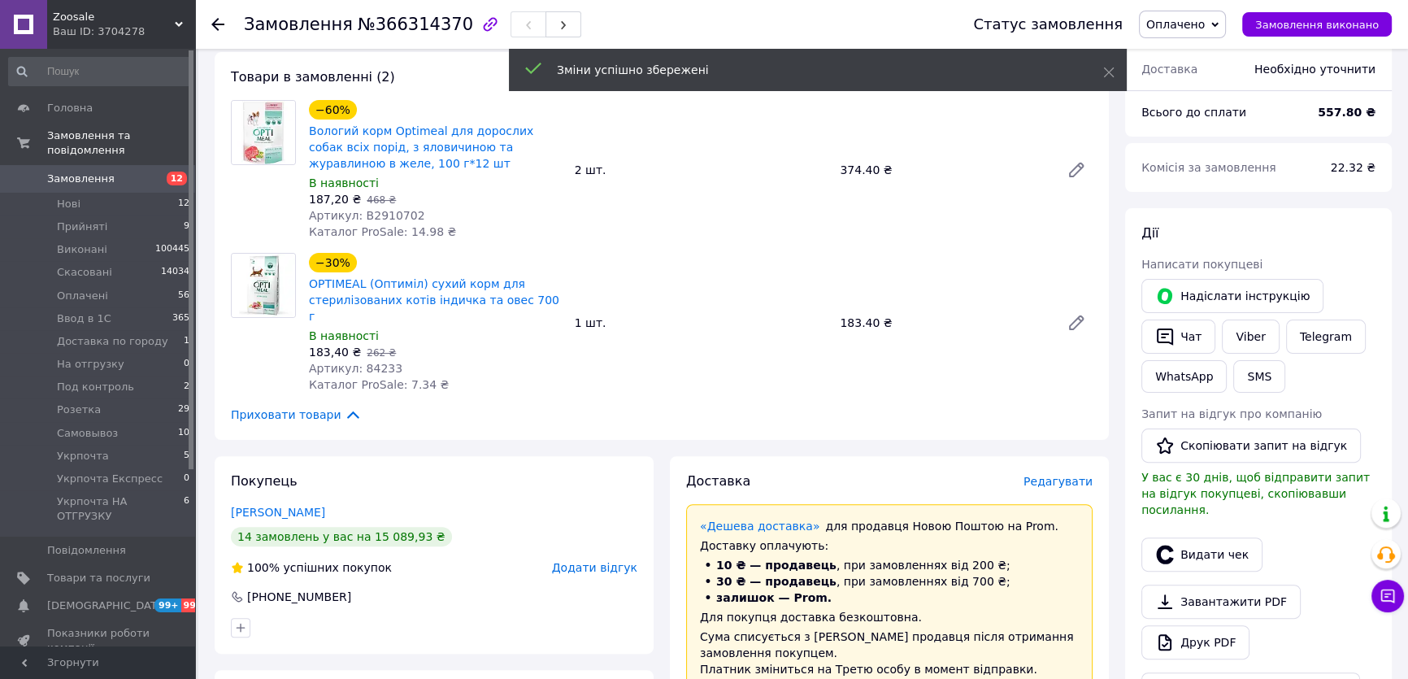
click at [1073, 472] on div "Доставка Редагувати" at bounding box center [889, 481] width 406 height 19
click at [1073, 475] on span "Редагувати" at bounding box center [1057, 481] width 69 height 13
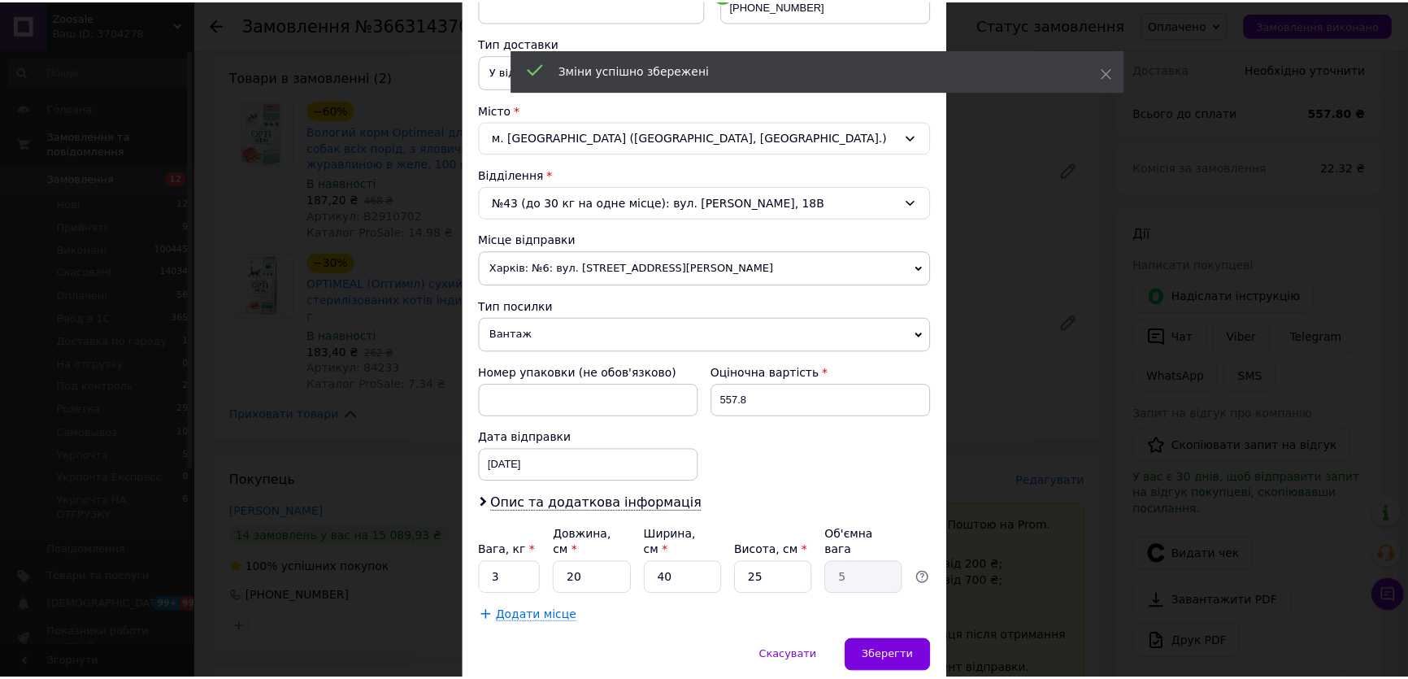
scroll to position [369, 0]
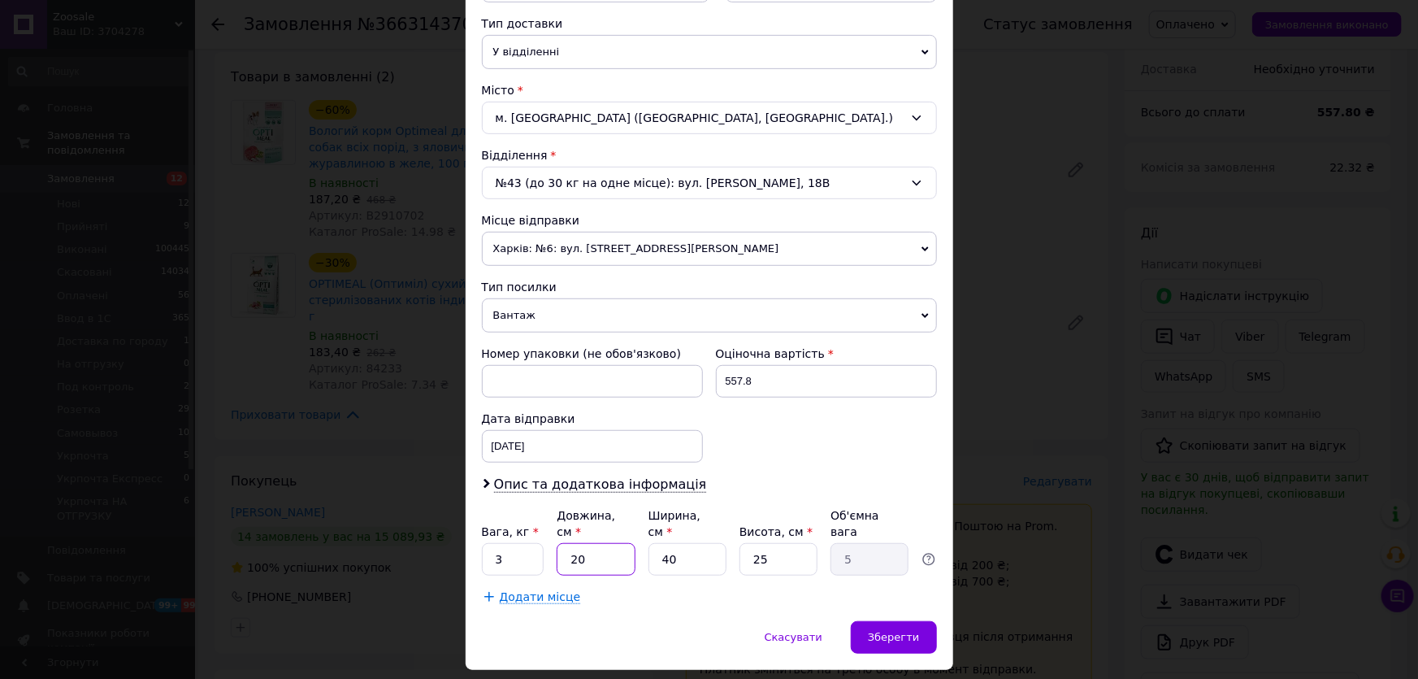
click at [570, 545] on input "20" at bounding box center [596, 559] width 78 height 33
click at [661, 543] on input "40" at bounding box center [688, 559] width 78 height 33
type input "3"
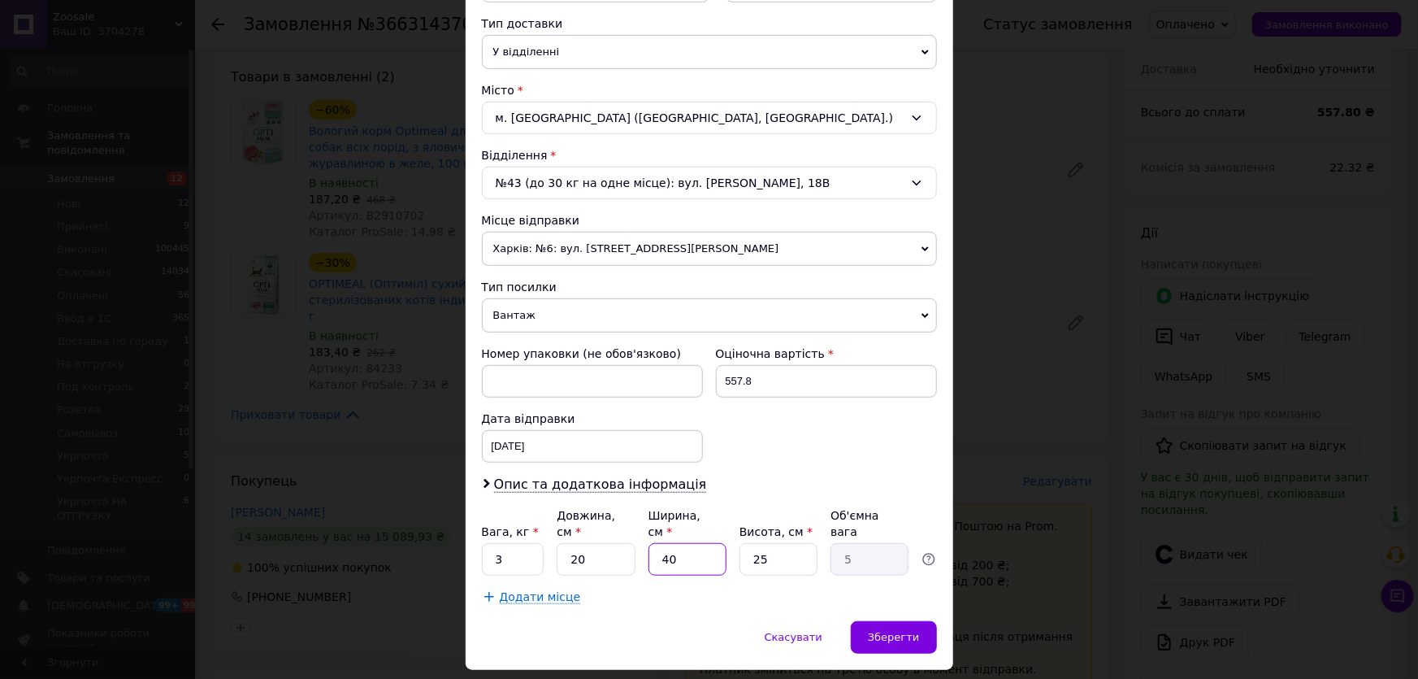
type input "0.38"
type input "30"
type input "3.75"
click at [661, 543] on input "30" at bounding box center [688, 559] width 78 height 33
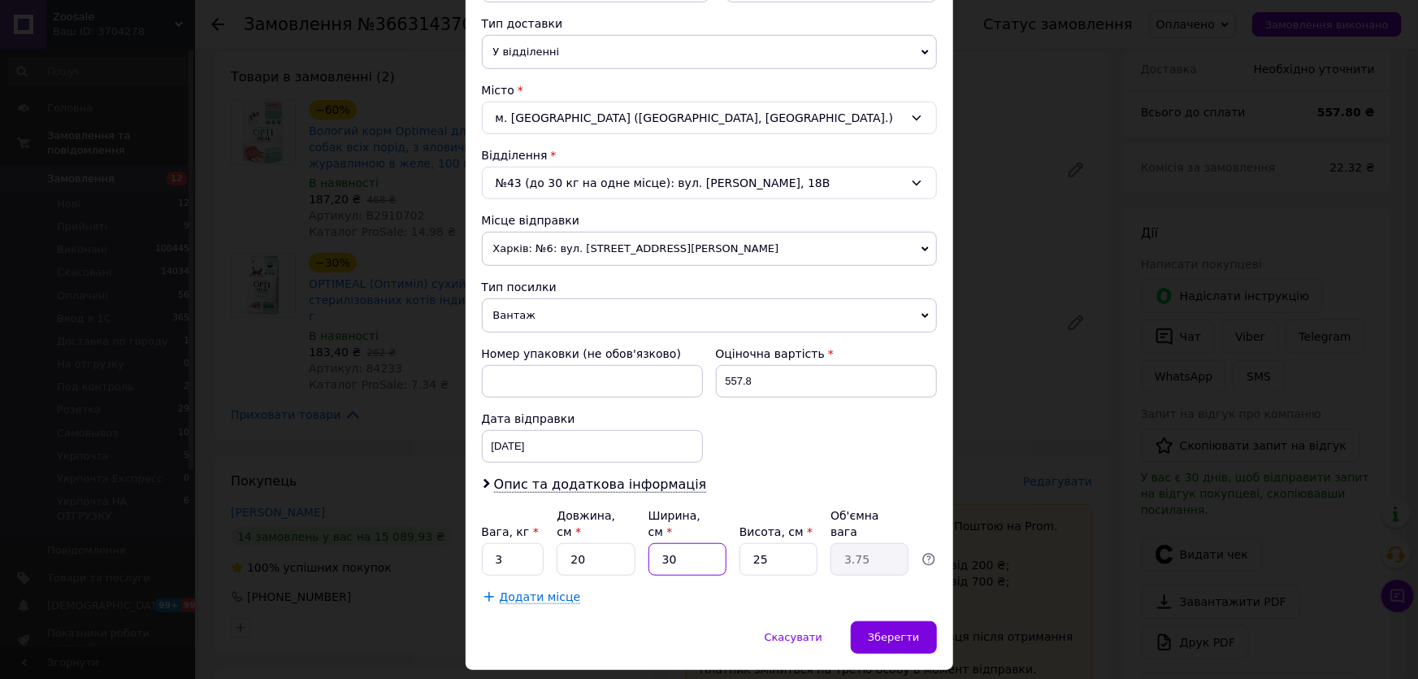
type input "2"
type input "0.25"
type input "25"
type input "3.13"
type input "25"
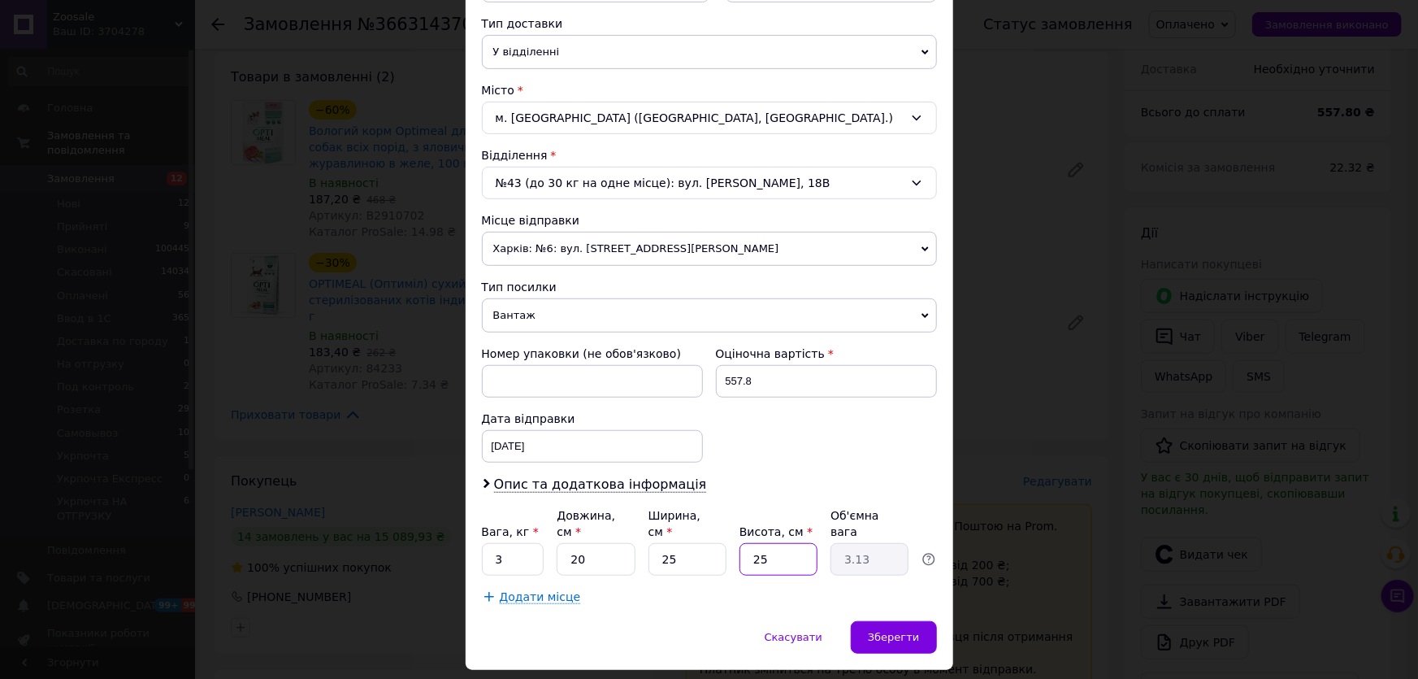
click at [766, 543] on input "25" at bounding box center [779, 559] width 78 height 33
type input "2"
type input "0.25"
type input "23"
type input "2.88"
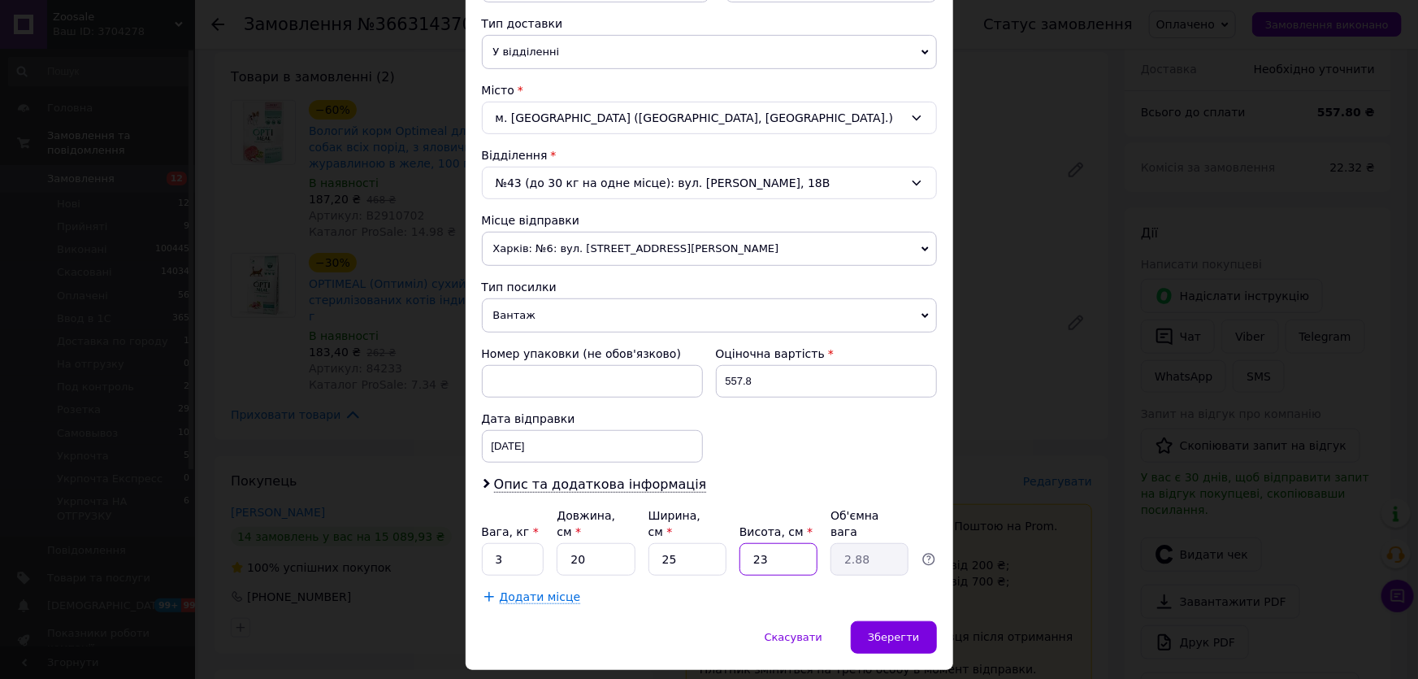
type input "23"
click at [880, 621] on div "Зберегти" at bounding box center [893, 637] width 85 height 33
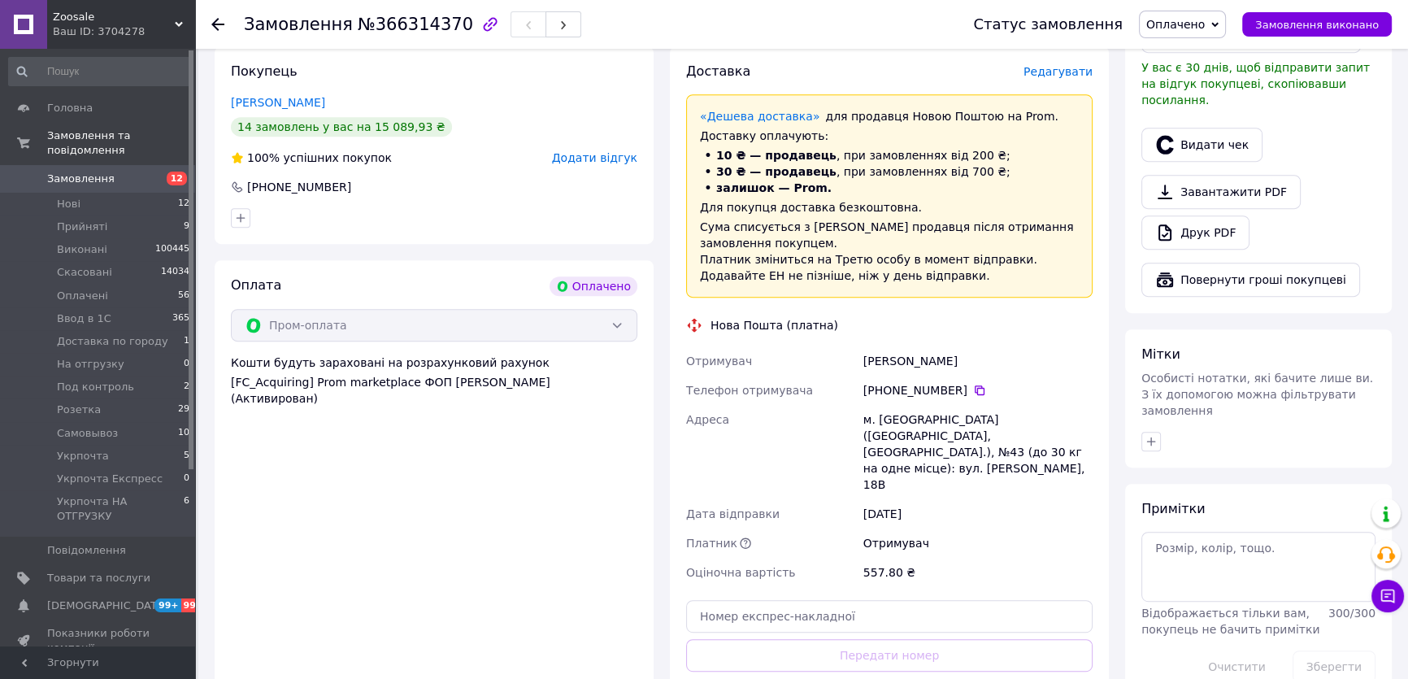
scroll to position [960, 0]
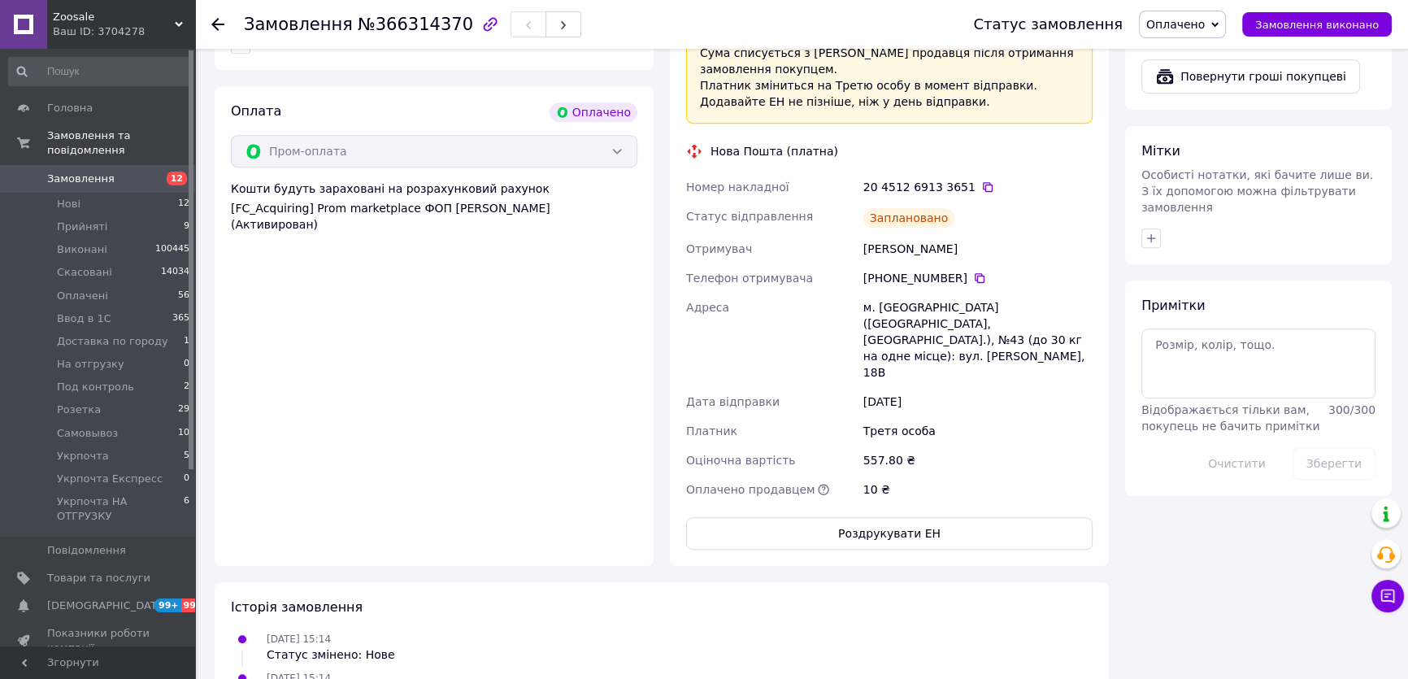
scroll to position [1108, 0]
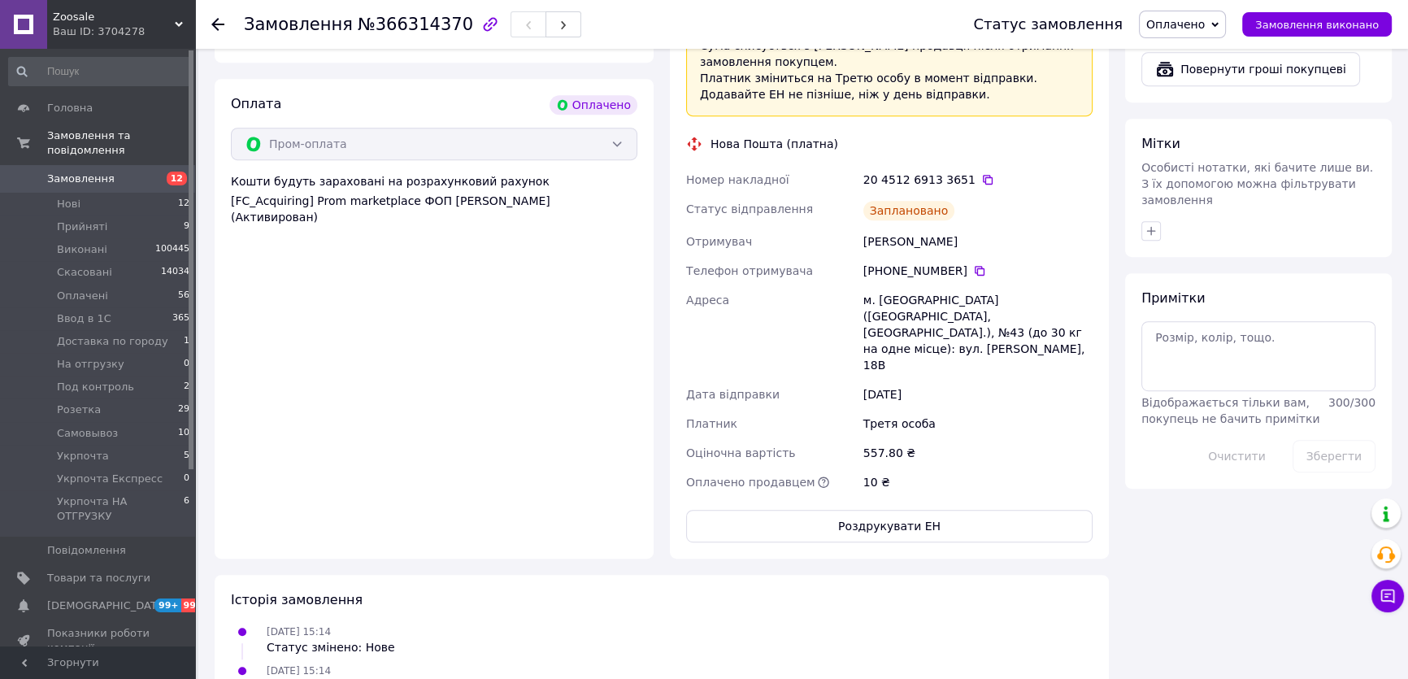
click at [1201, 26] on span "Оплачено" at bounding box center [1175, 24] width 59 height 13
click at [1194, 128] on li "Ввод в 1С" at bounding box center [1212, 130] width 145 height 24
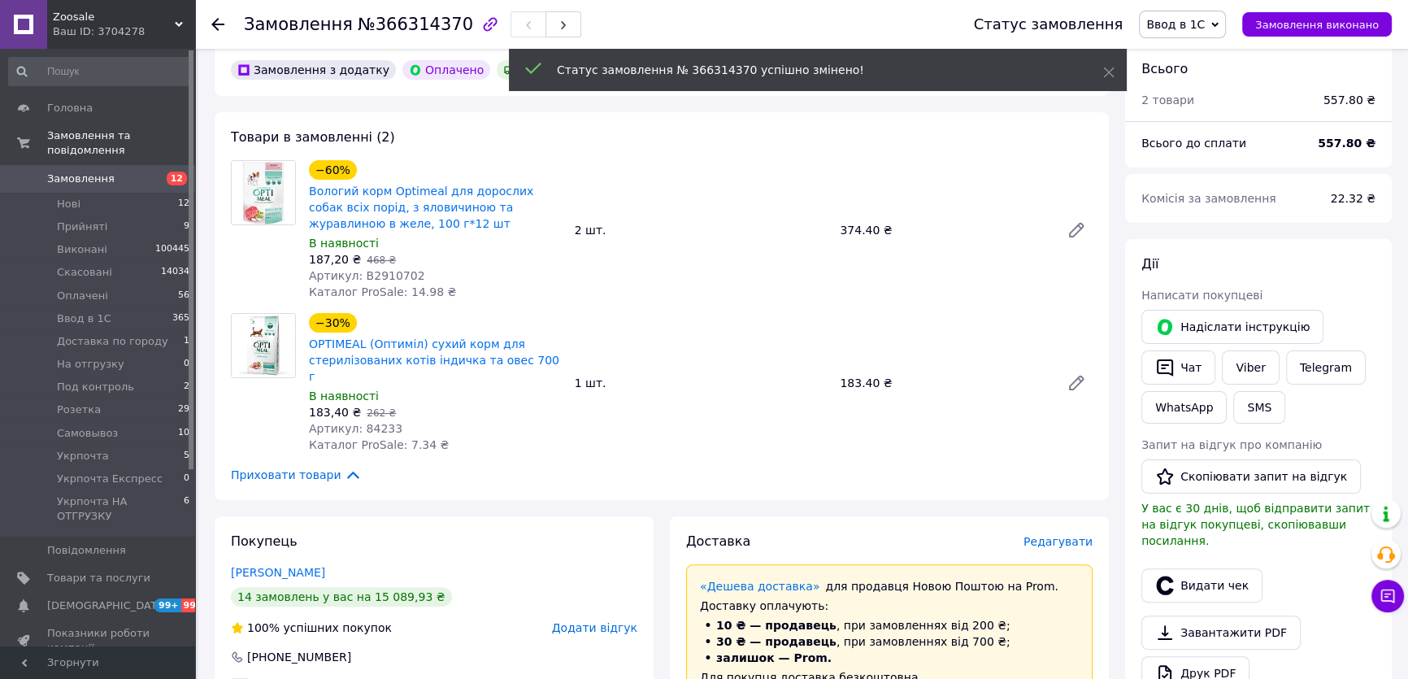
scroll to position [369, 0]
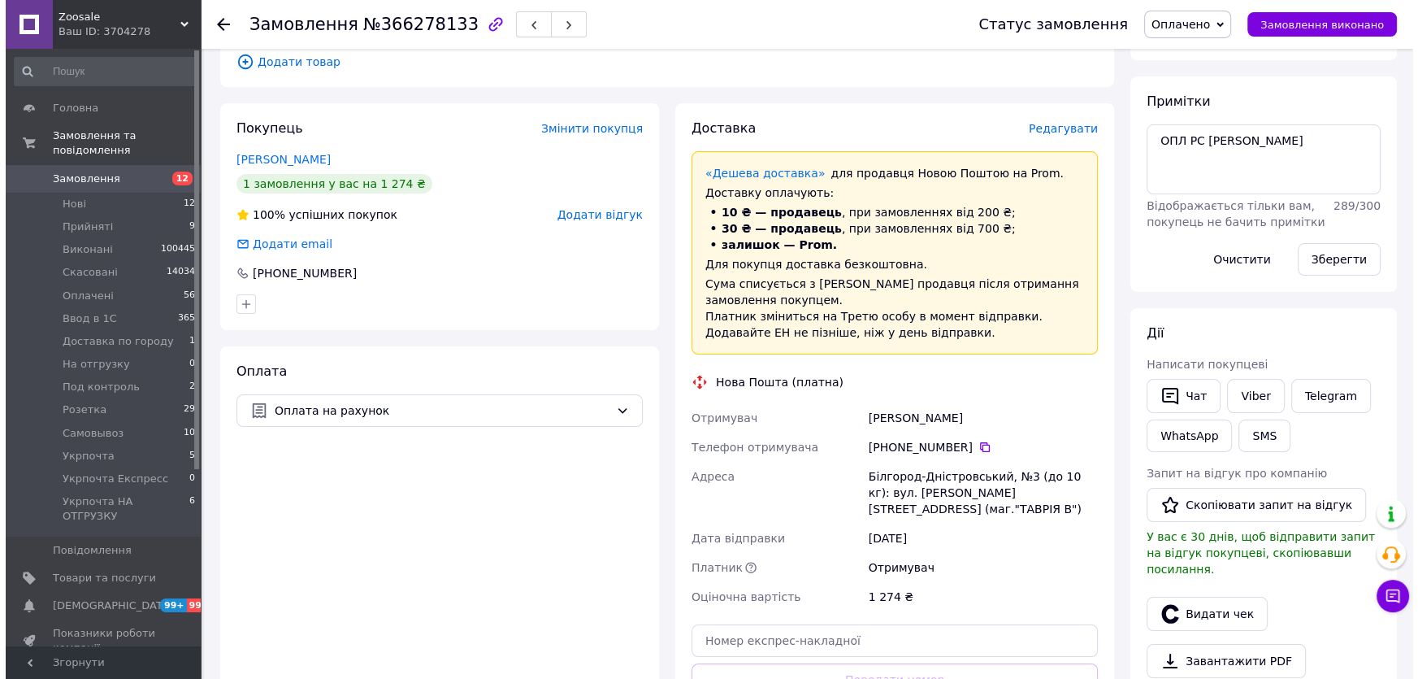
scroll to position [221, 0]
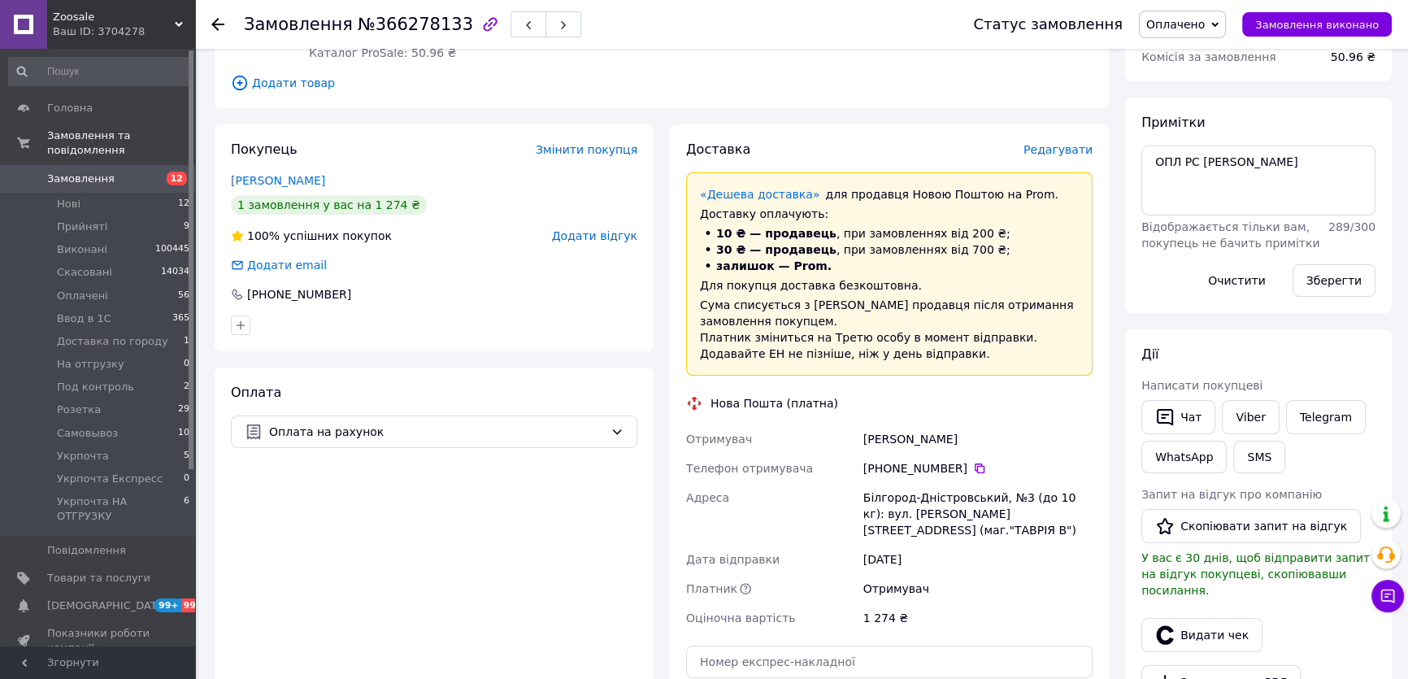
click at [1079, 151] on span "Редагувати" at bounding box center [1057, 149] width 69 height 13
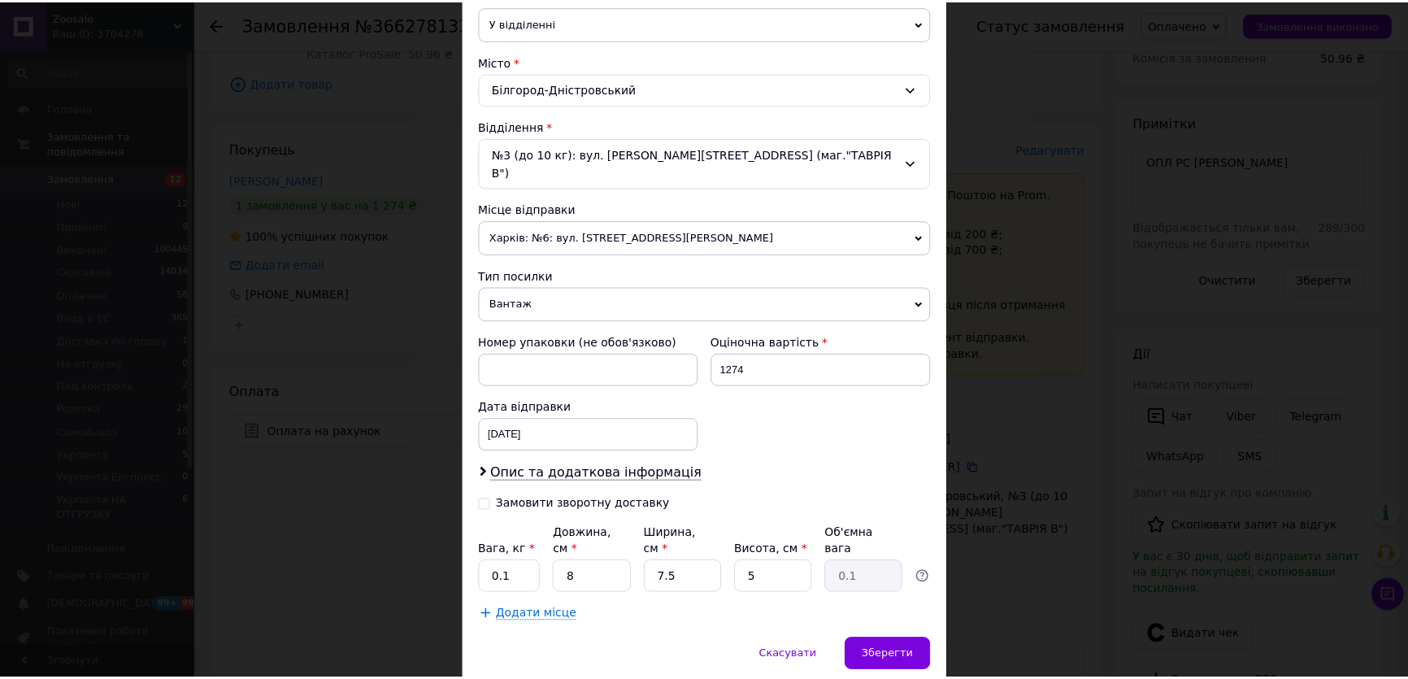
scroll to position [427, 0]
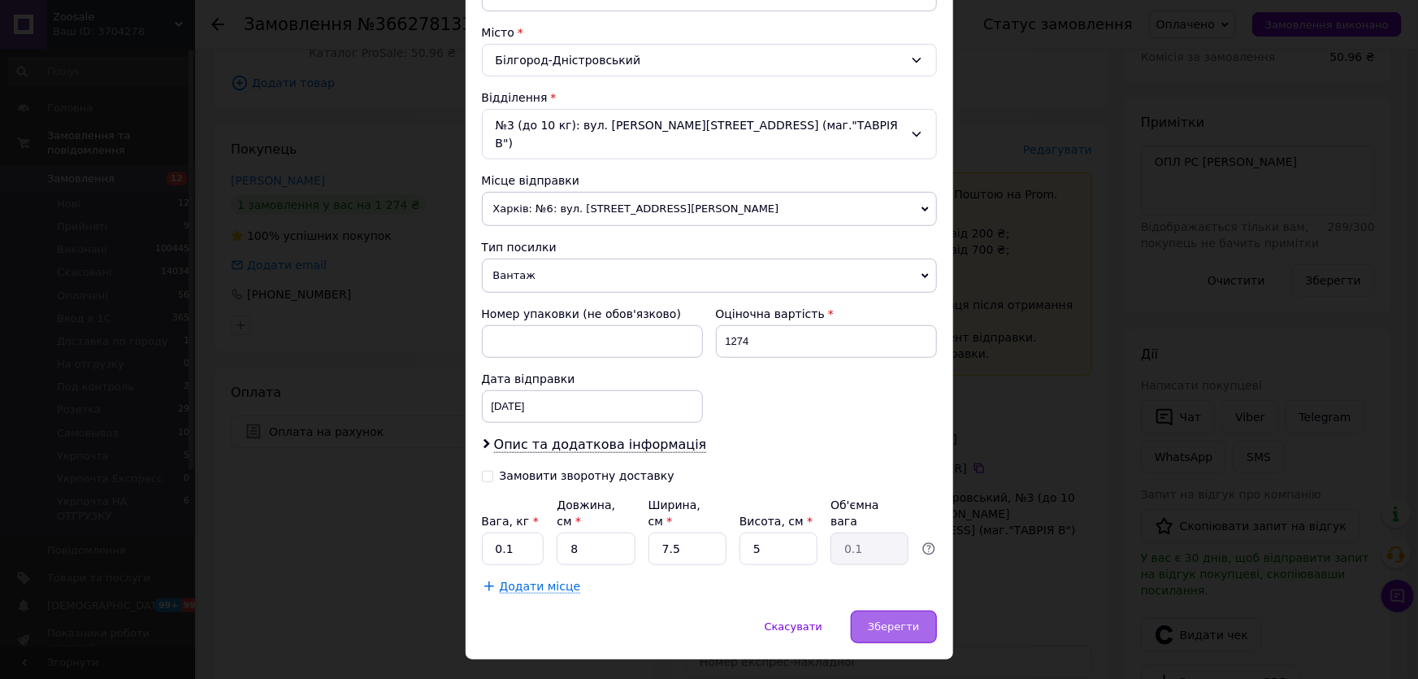
click at [901, 620] on span "Зберегти" at bounding box center [893, 626] width 51 height 12
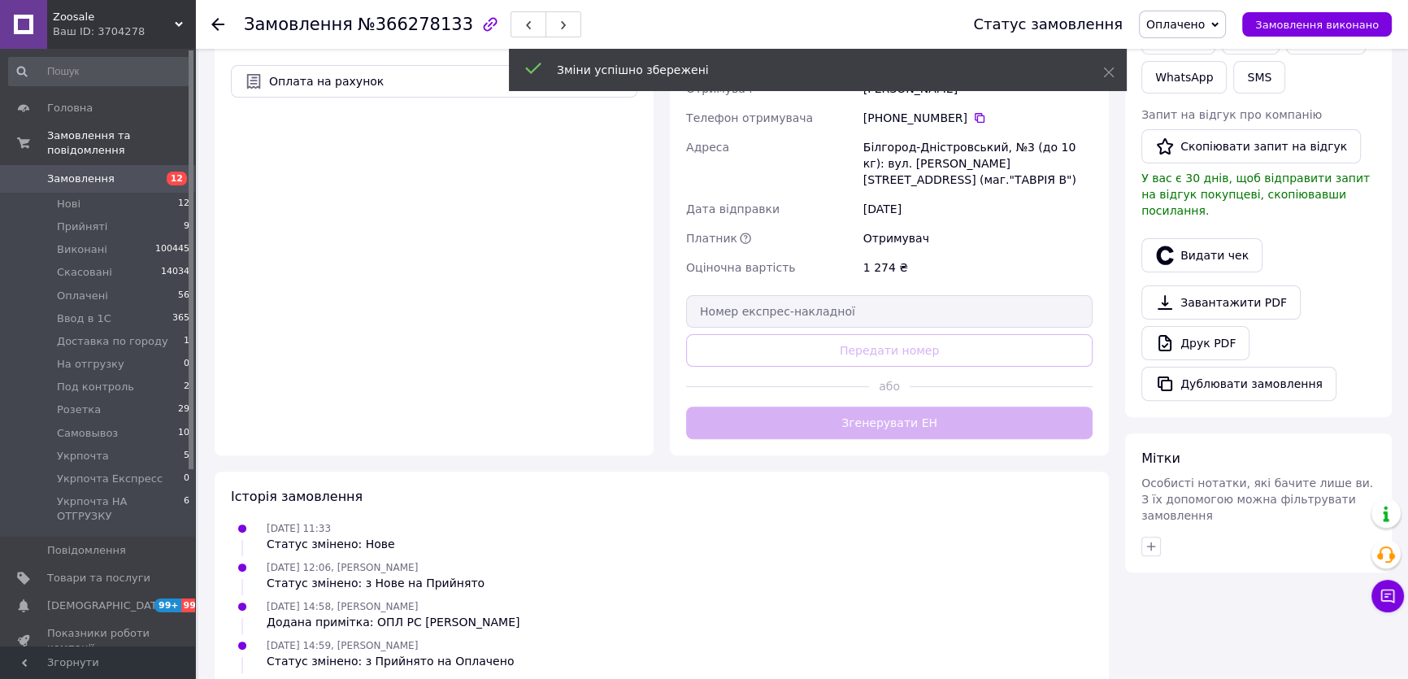
scroll to position [576, 0]
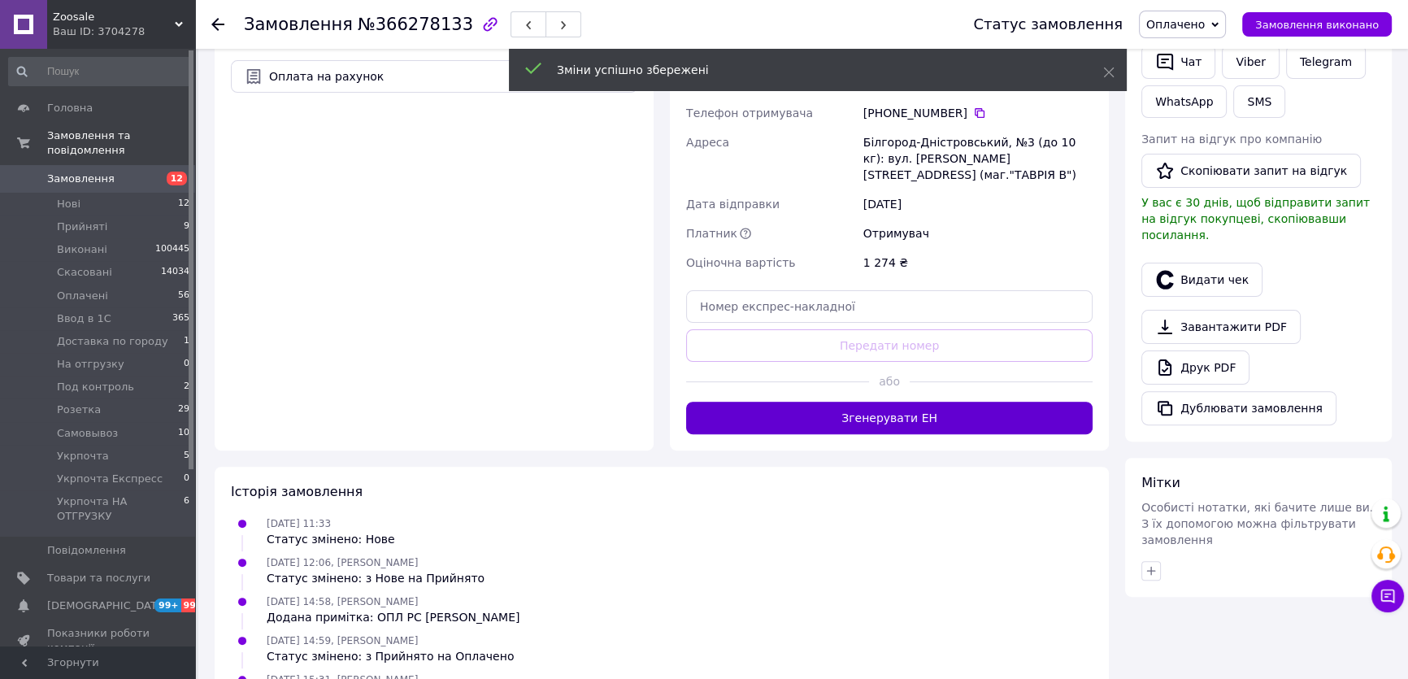
click at [965, 402] on button "Згенерувати ЕН" at bounding box center [889, 418] width 406 height 33
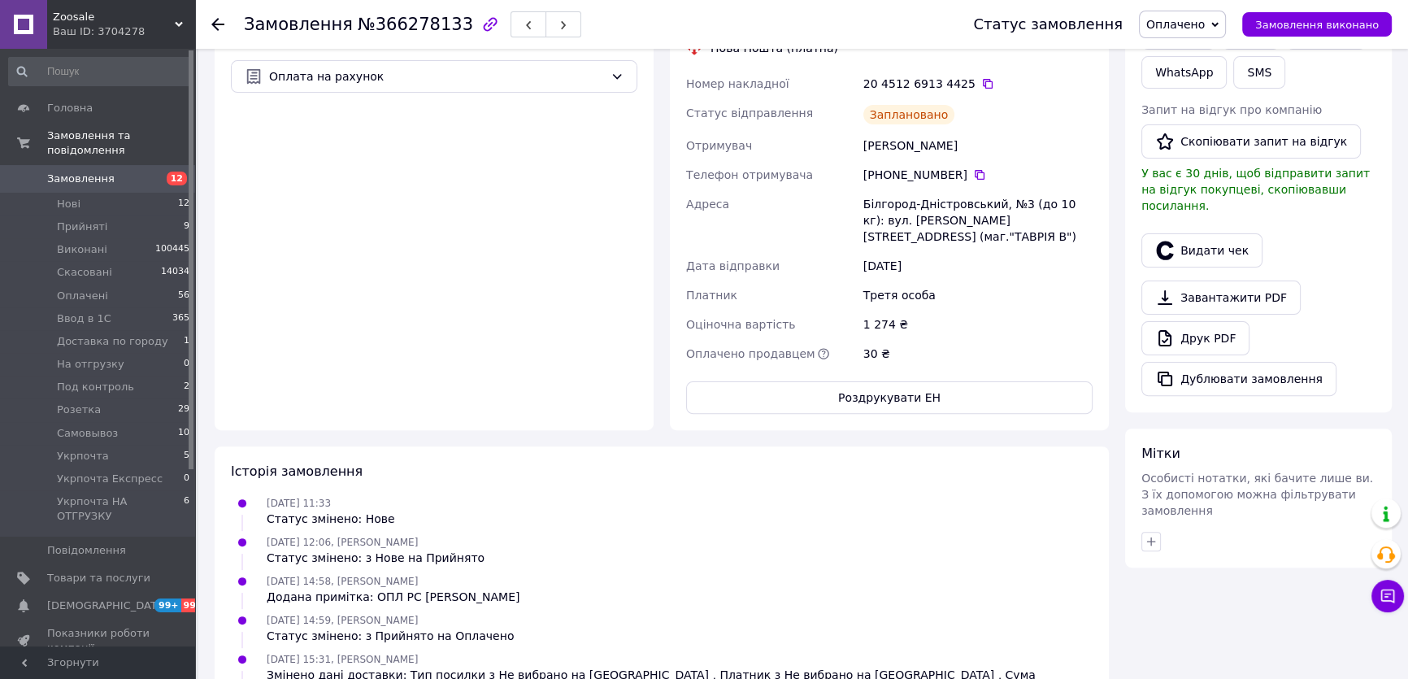
click at [1192, 25] on span "Оплачено" at bounding box center [1175, 24] width 59 height 13
click at [1203, 122] on li "Ввод в 1С" at bounding box center [1212, 130] width 145 height 24
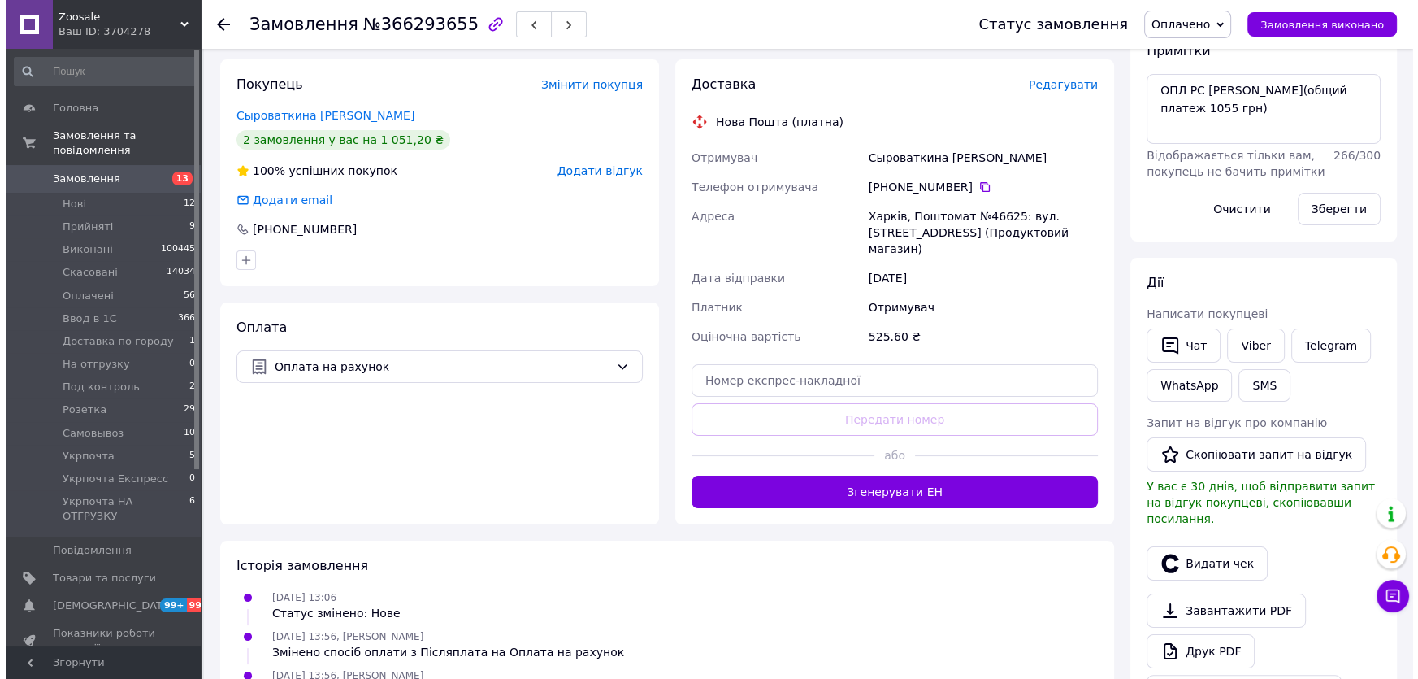
scroll to position [147, 0]
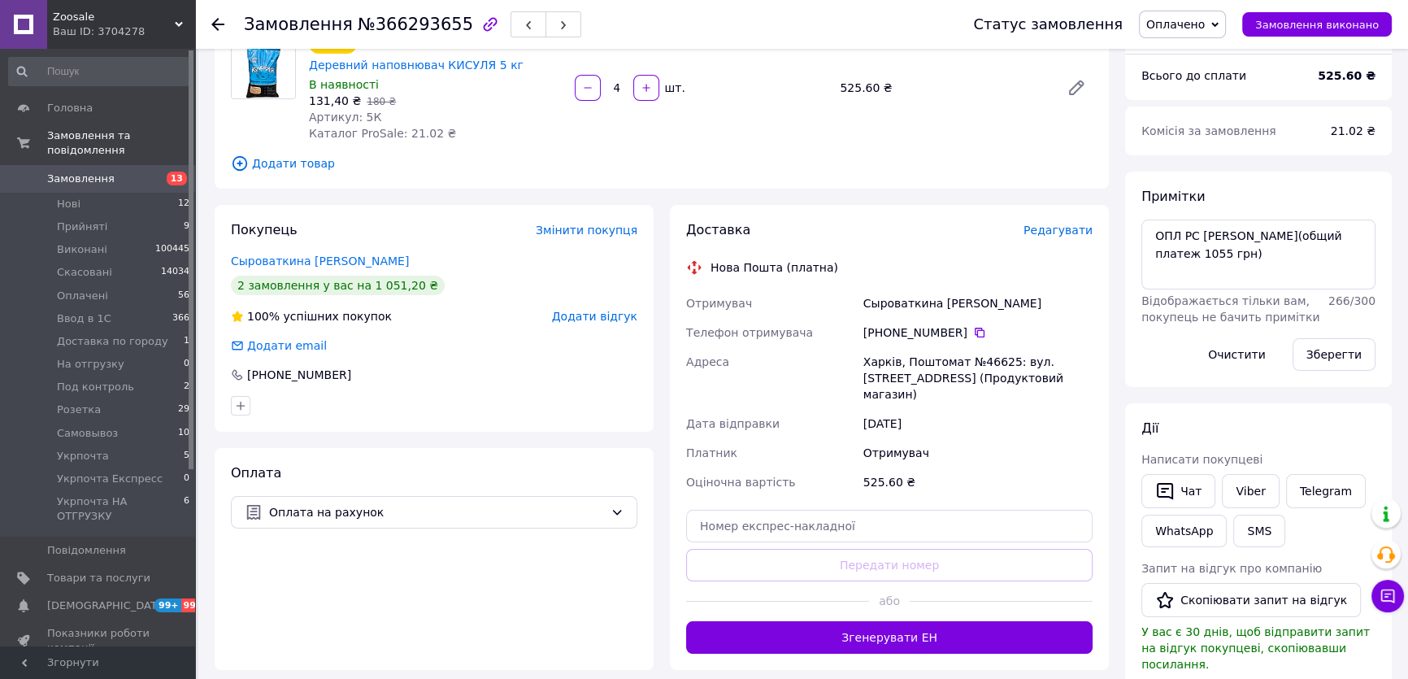
click at [1058, 224] on span "Редагувати" at bounding box center [1057, 230] width 69 height 13
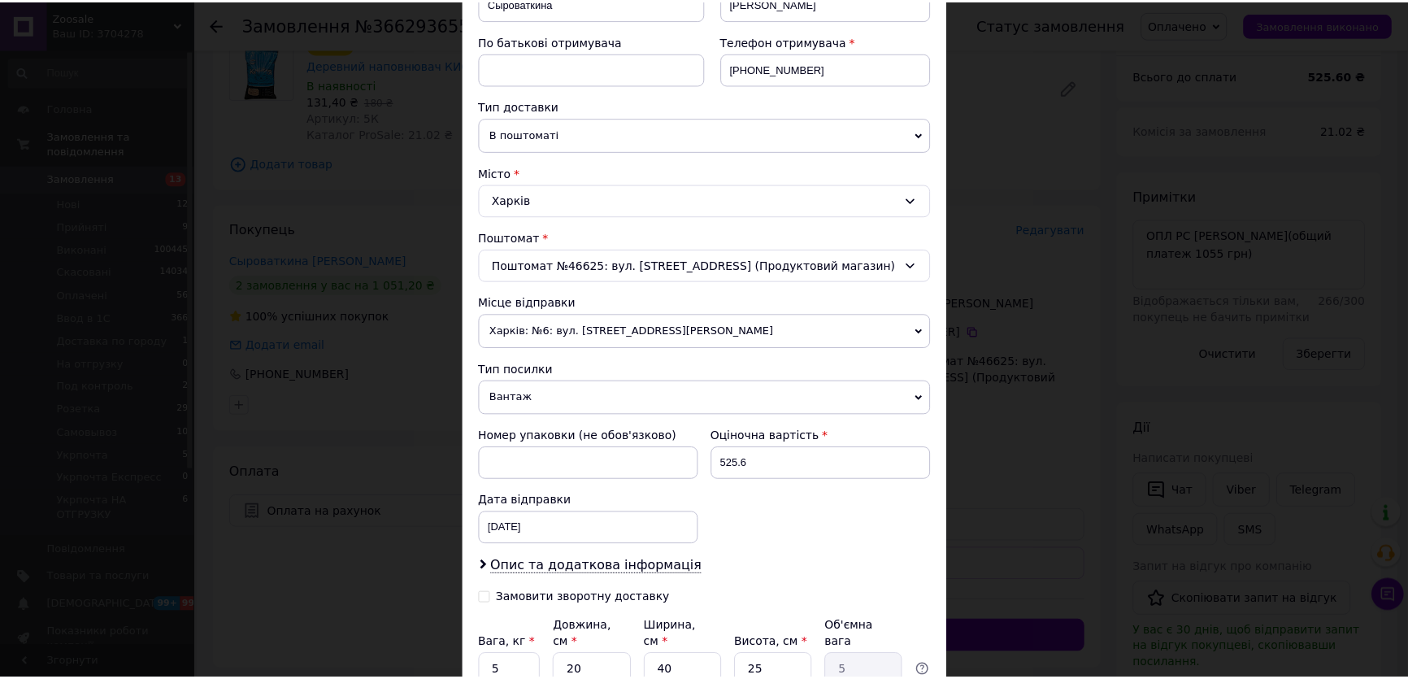
scroll to position [369, 0]
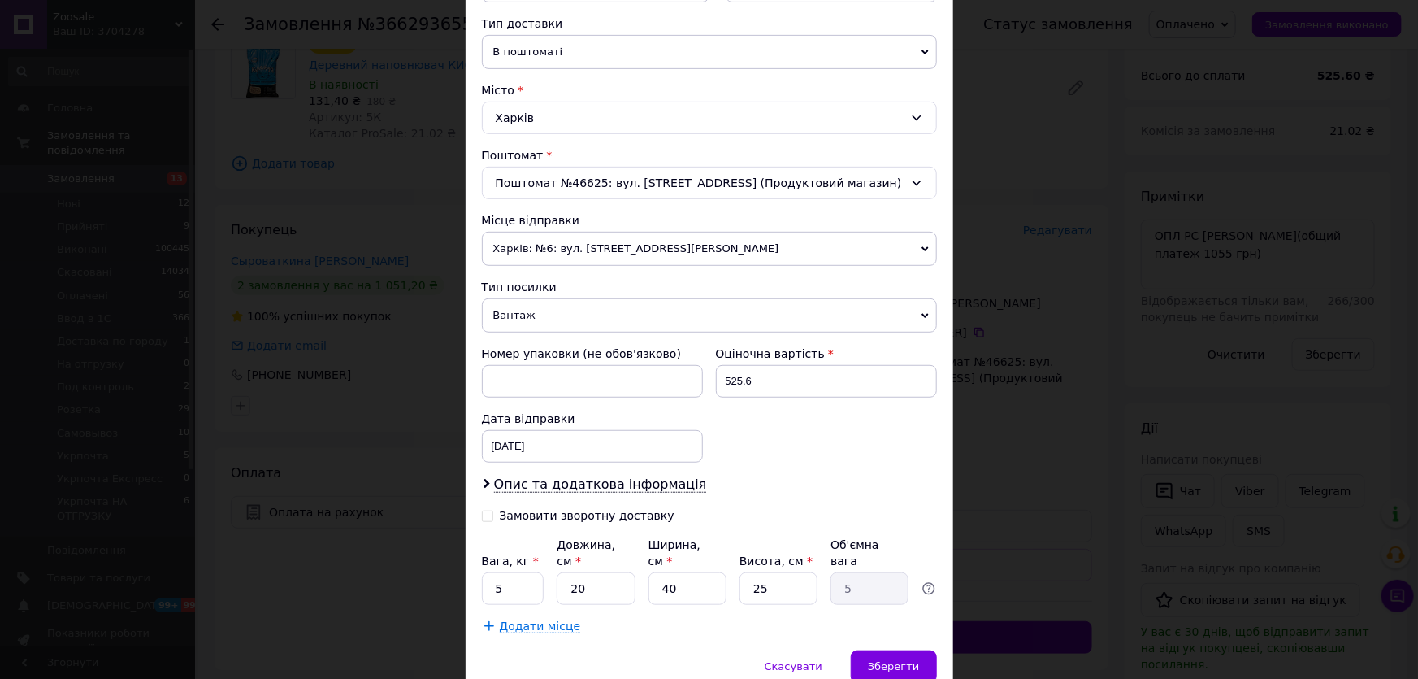
click at [1055, 200] on div "× Редагування доставки Спосіб доставки Нова Пошта (платна) Платник Отримувач Ві…" at bounding box center [709, 339] width 1418 height 679
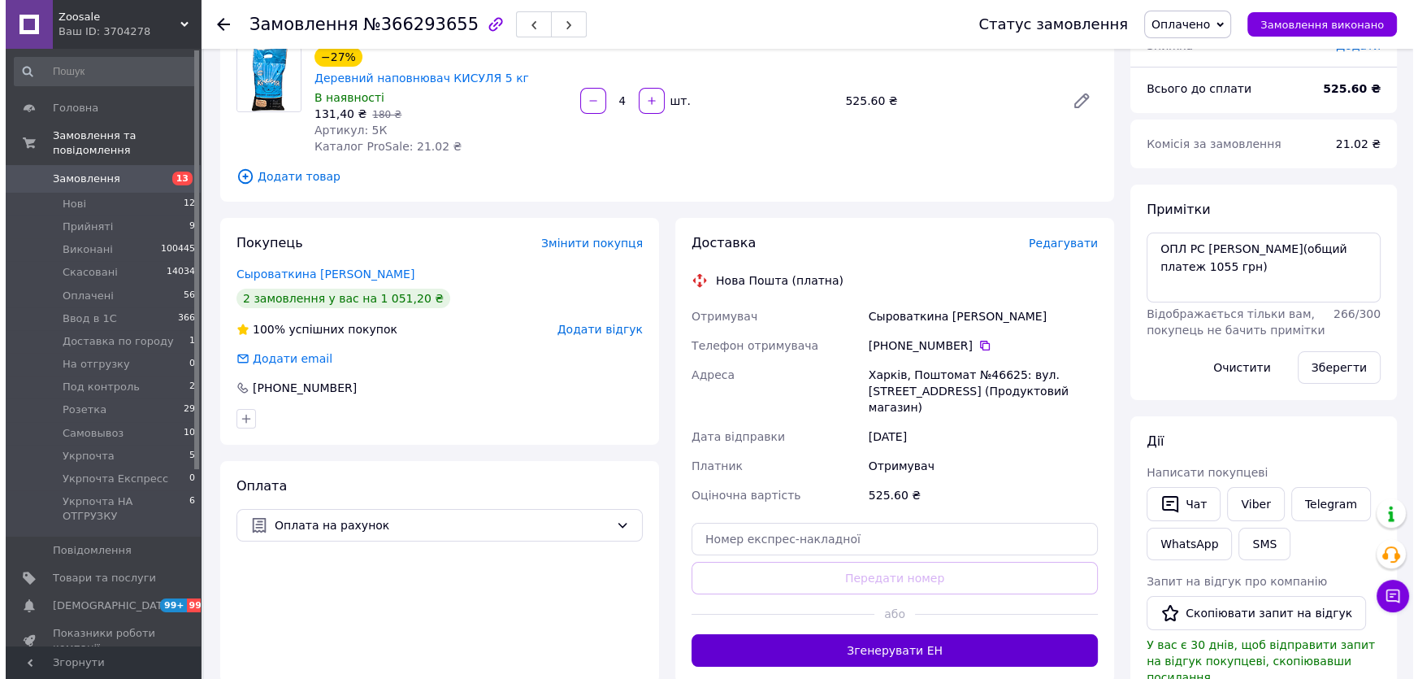
scroll to position [221, 0]
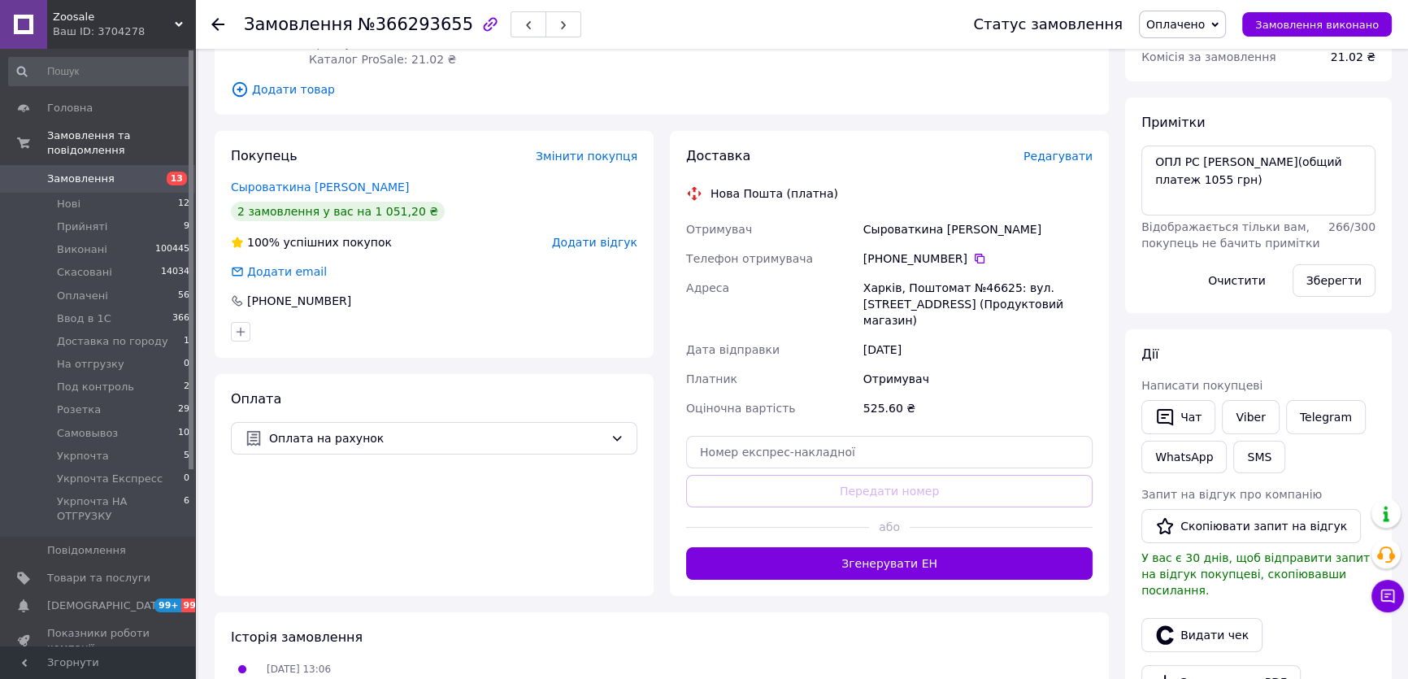
click at [1079, 150] on span "Редагувати" at bounding box center [1057, 156] width 69 height 13
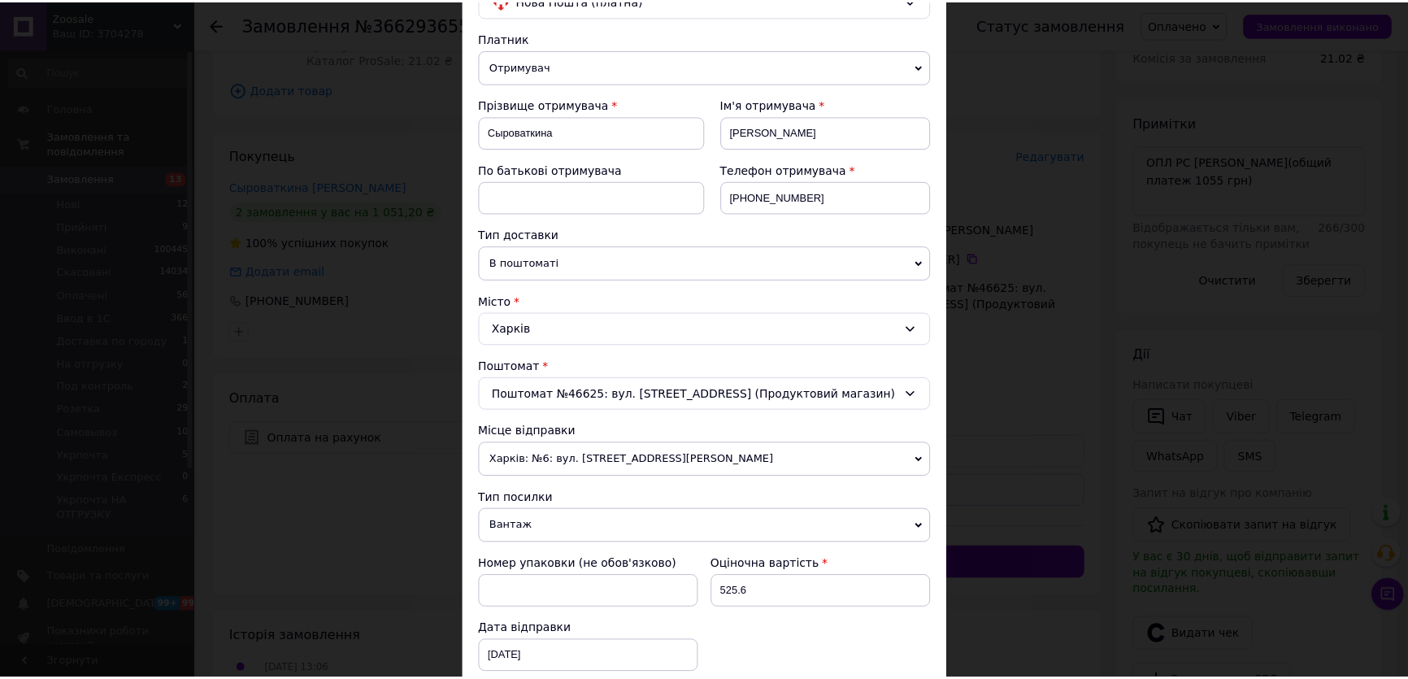
scroll to position [427, 0]
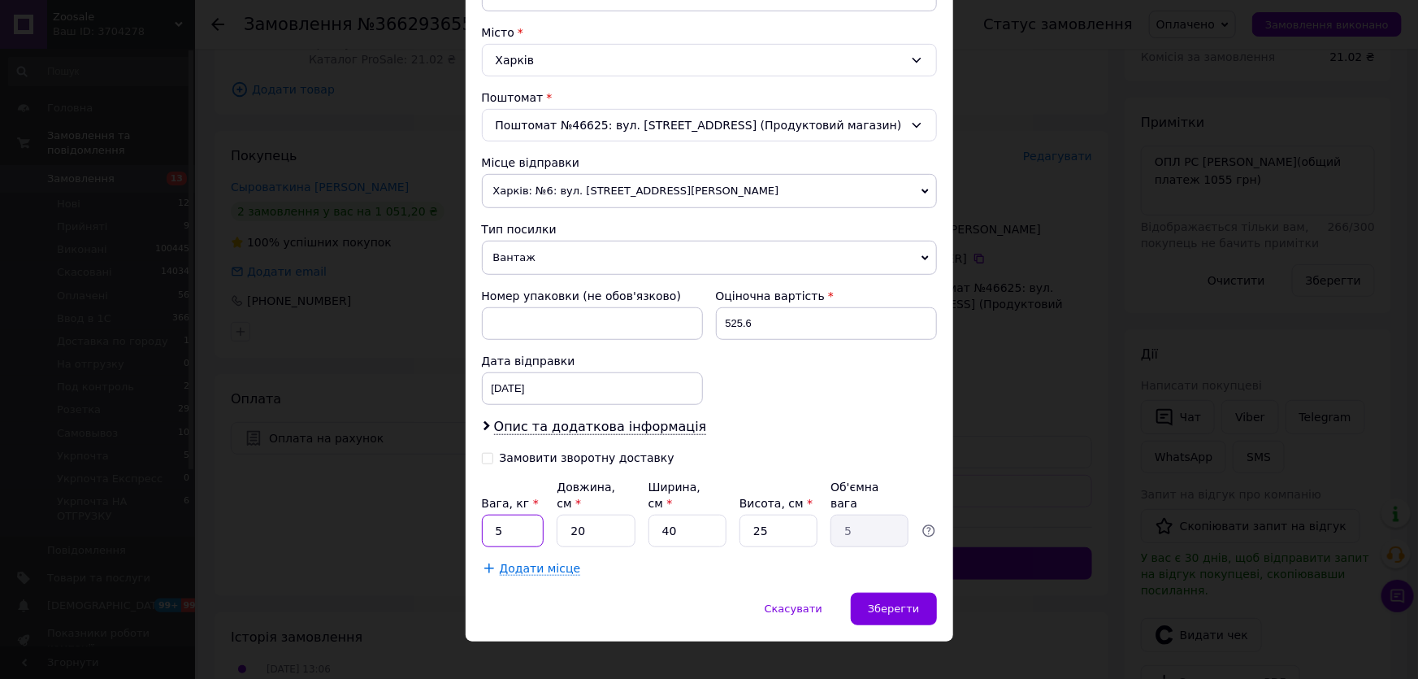
click at [520, 514] on input "5" at bounding box center [513, 530] width 63 height 33
type input "20"
type input "4"
type input "1"
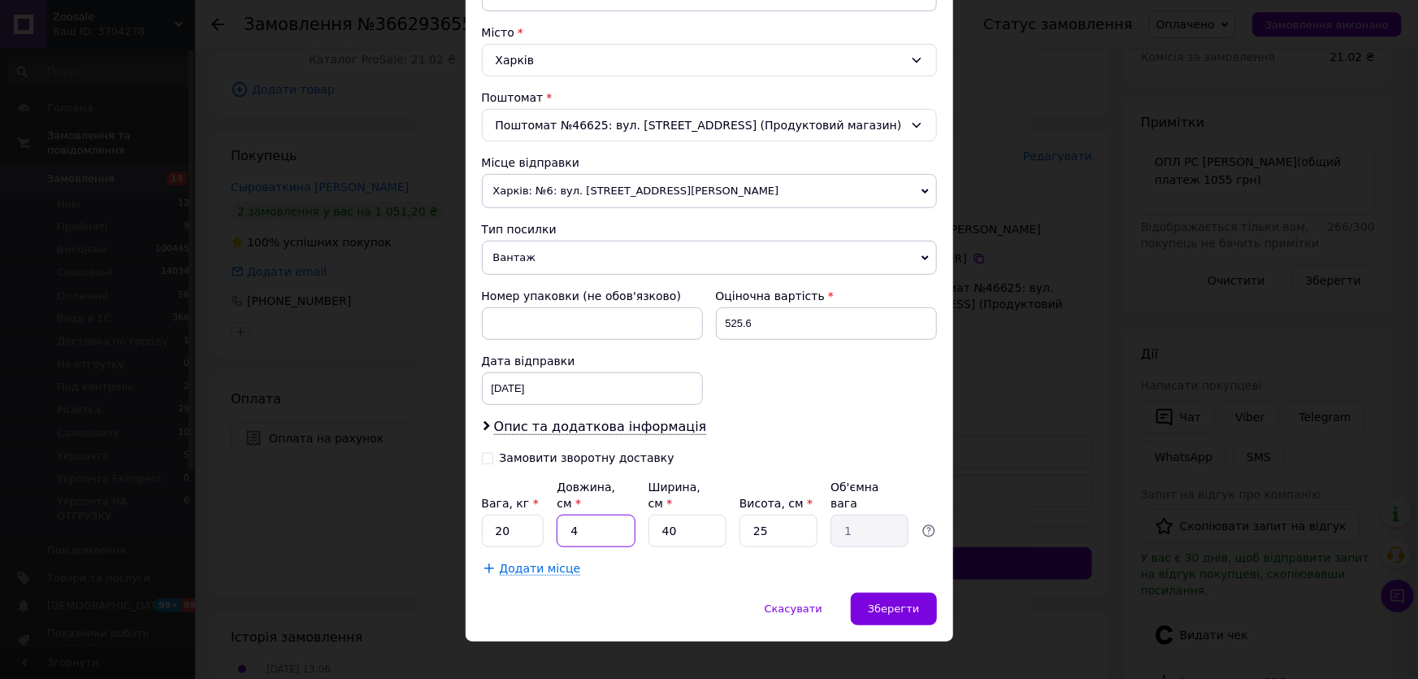
type input "40"
type input "10"
type input "40"
type input "4"
type input "1.6"
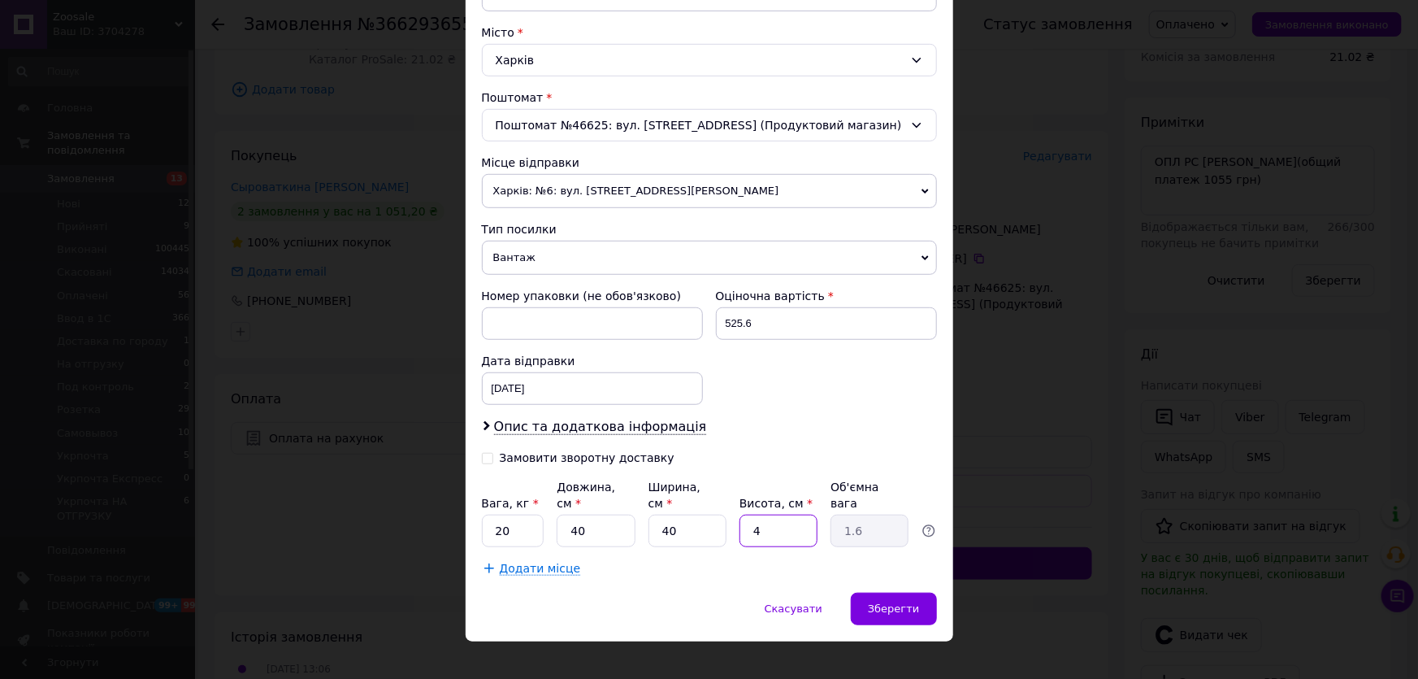
type input "40"
type input "16"
type input "40"
click at [620, 514] on input "40" at bounding box center [596, 530] width 78 height 33
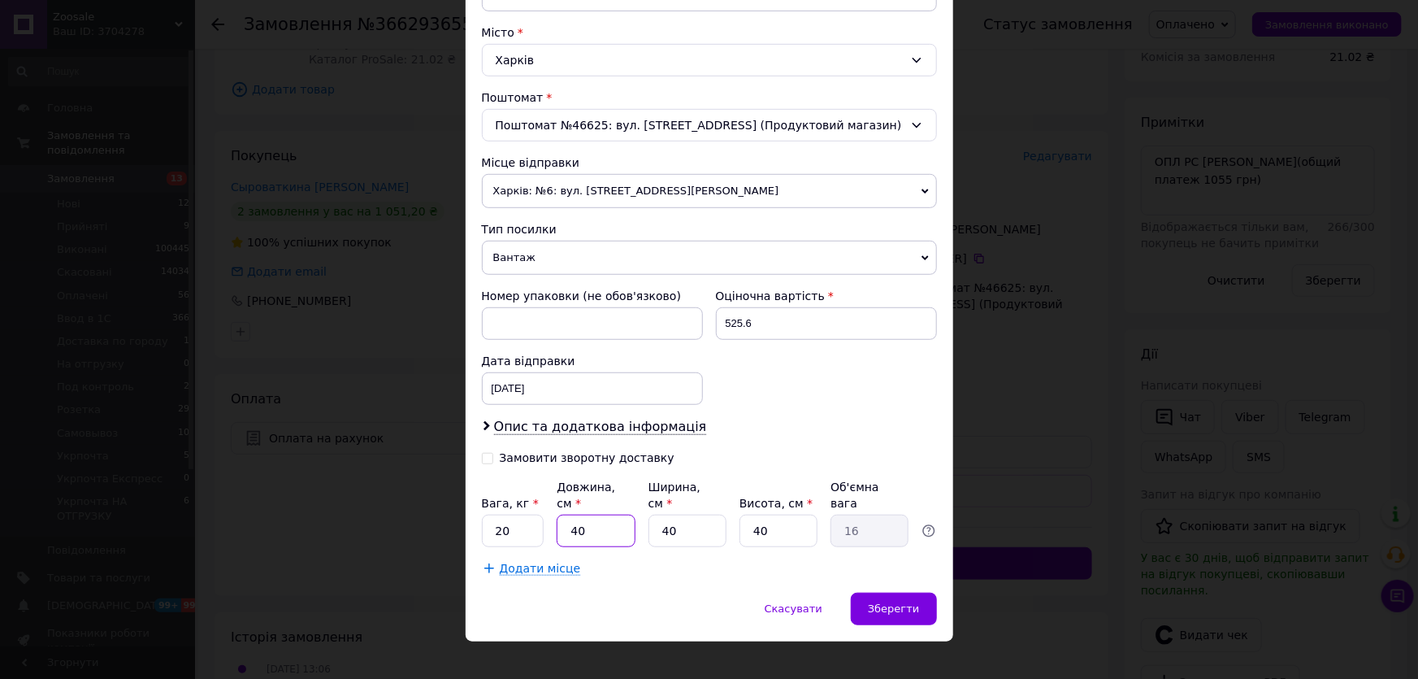
type input "5"
type input "2"
type input "50"
type input "20"
type input "50"
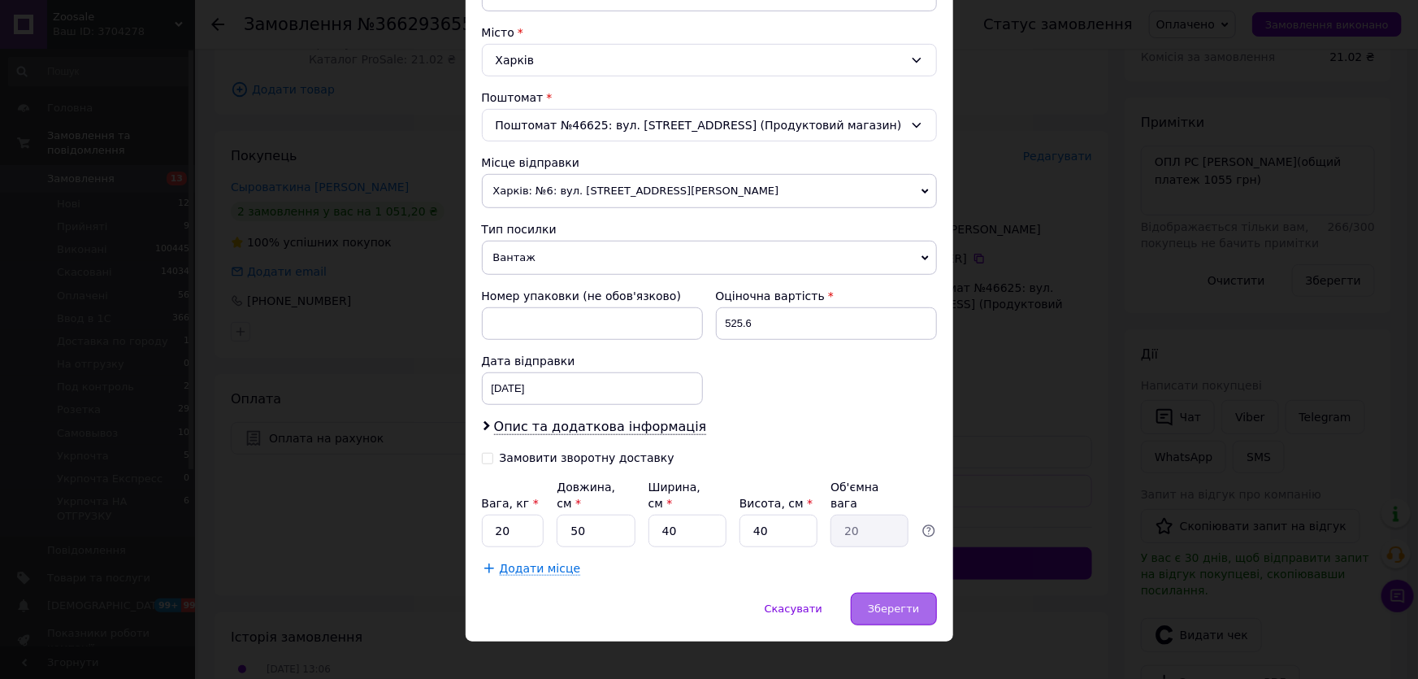
click at [902, 597] on div "Зберегти" at bounding box center [893, 609] width 85 height 33
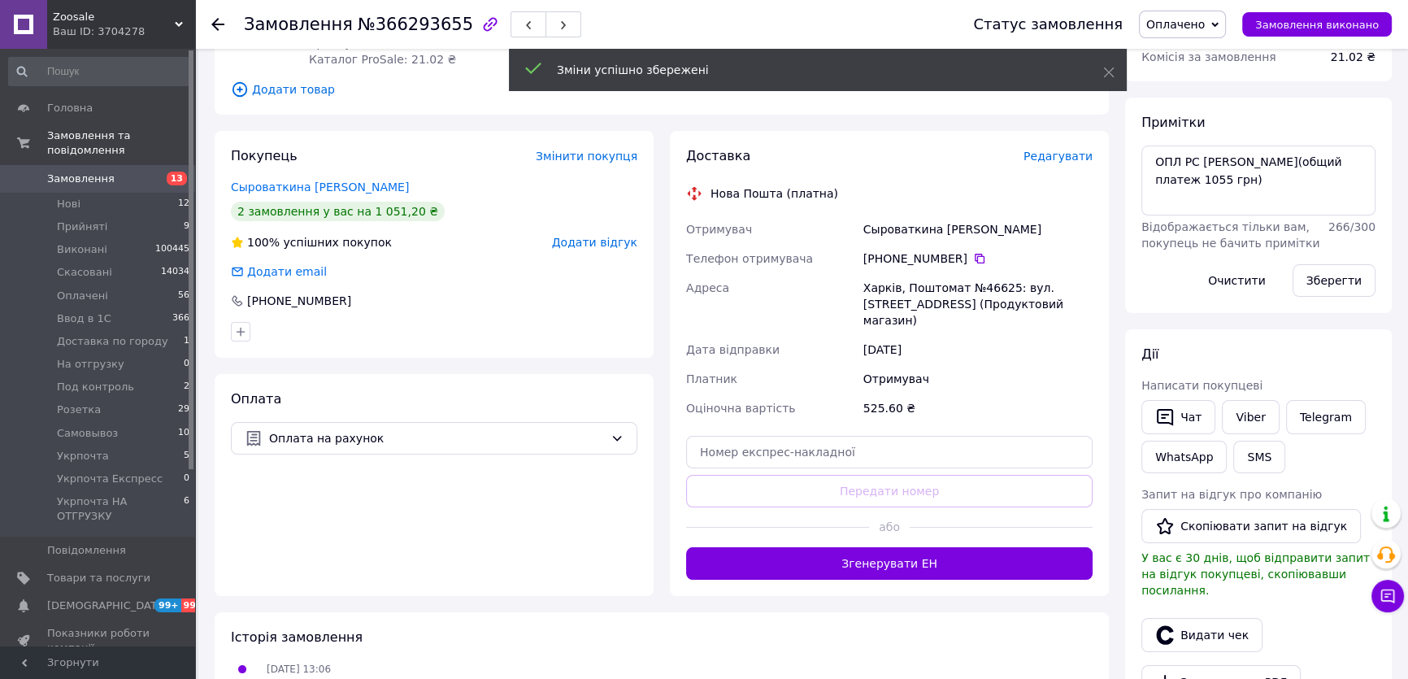
click at [925, 528] on div "Доставка Редагувати Нова Пошта (платна) Отримувач Сыроваткина Анна Телефон отри…" at bounding box center [889, 363] width 406 height 432
click at [925, 547] on button "Згенерувати ЕН" at bounding box center [889, 563] width 406 height 33
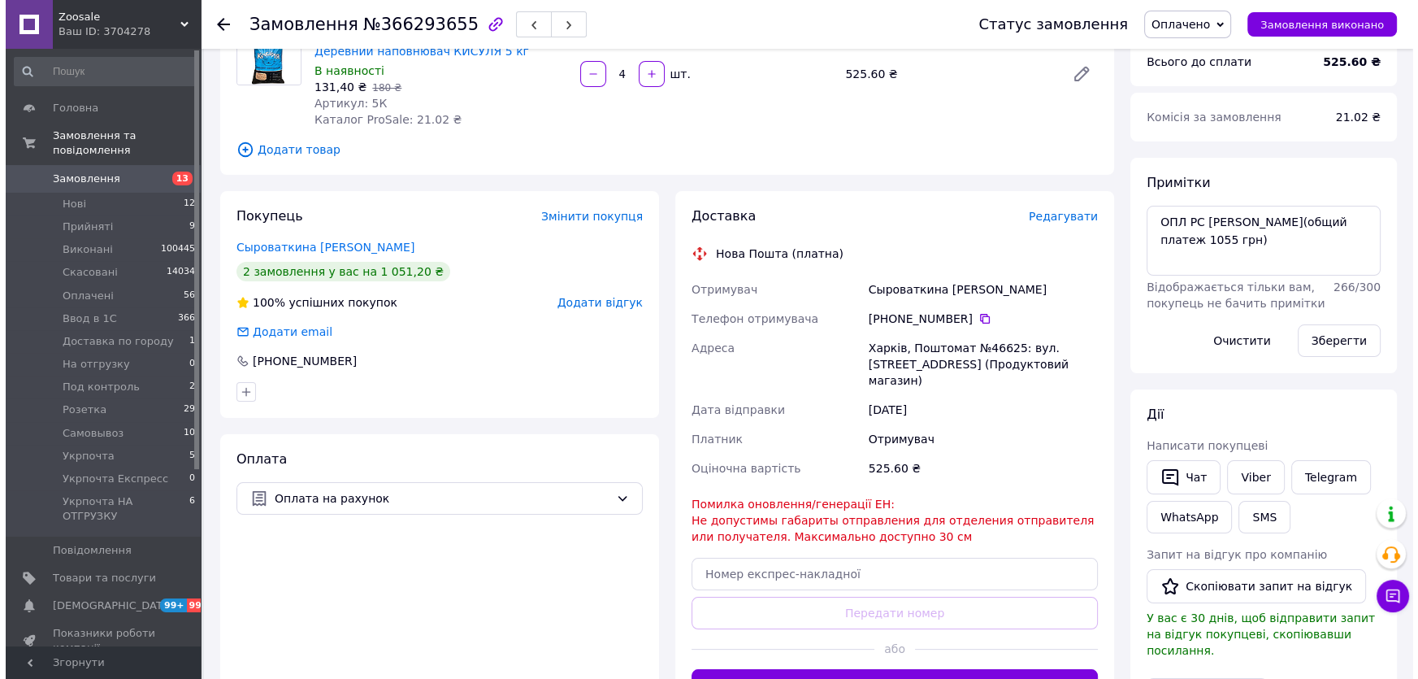
scroll to position [295, 0]
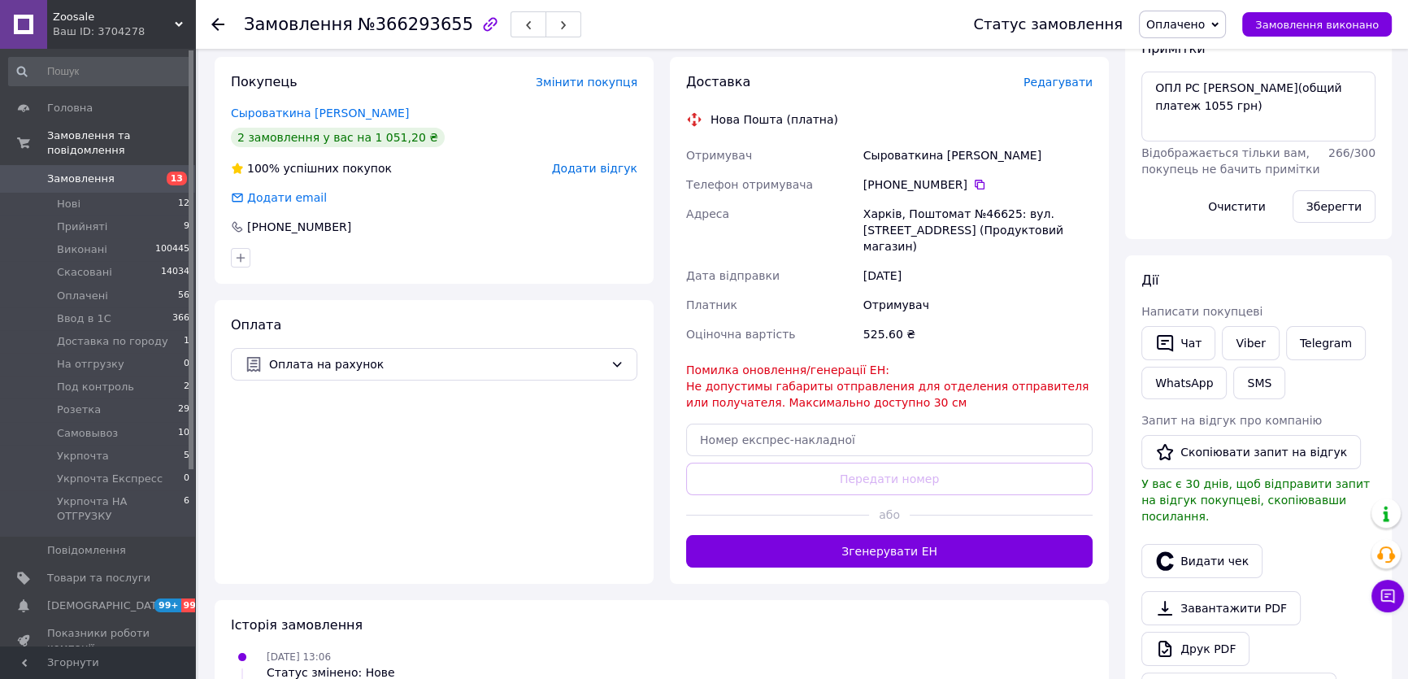
click at [1049, 76] on span "Редагувати" at bounding box center [1057, 82] width 69 height 13
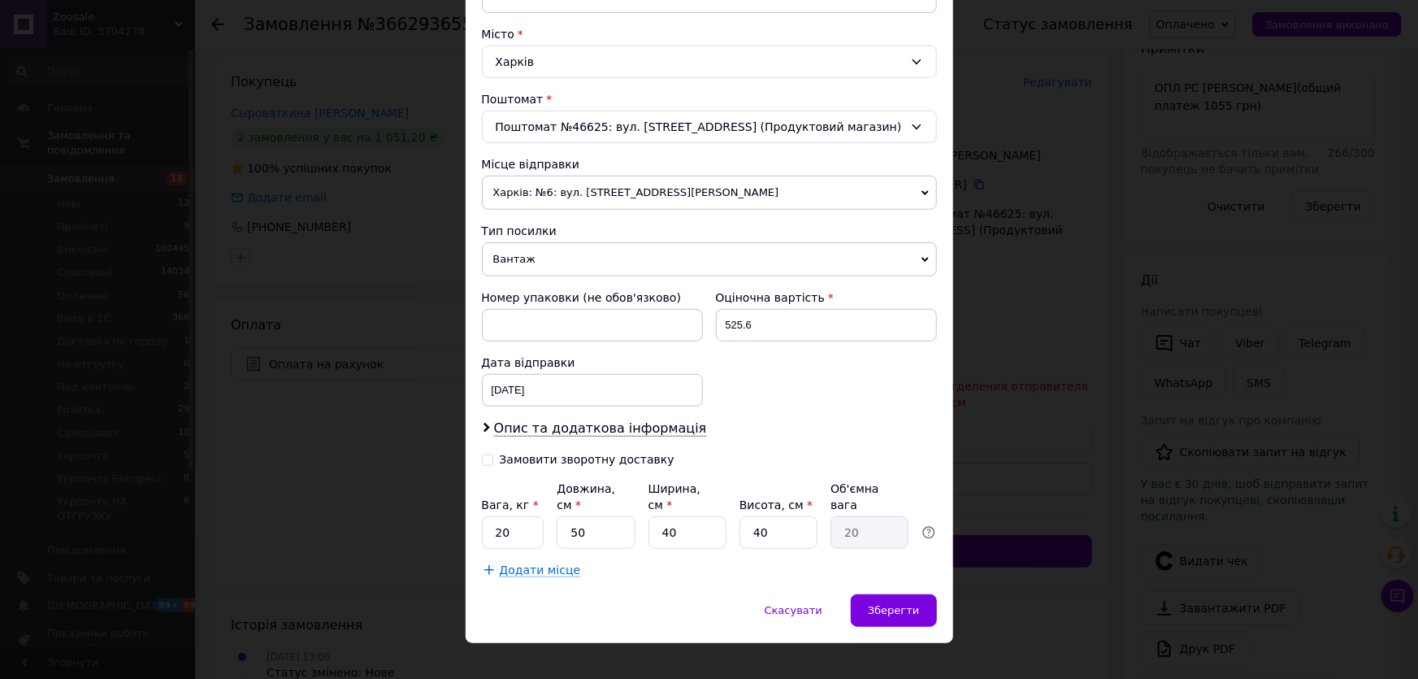
scroll to position [427, 0]
click at [522, 514] on input "20" at bounding box center [513, 530] width 63 height 33
click at [873, 389] on div "Номер упаковки (не обов'язково) Оціночна вартість 525.6 Дата відправки 12.10.20…" at bounding box center [709, 346] width 468 height 130
click at [1019, 353] on div "× Редагування доставки Спосіб доставки Нова Пошта (платна) Платник Отримувач Ві…" at bounding box center [709, 339] width 1418 height 679
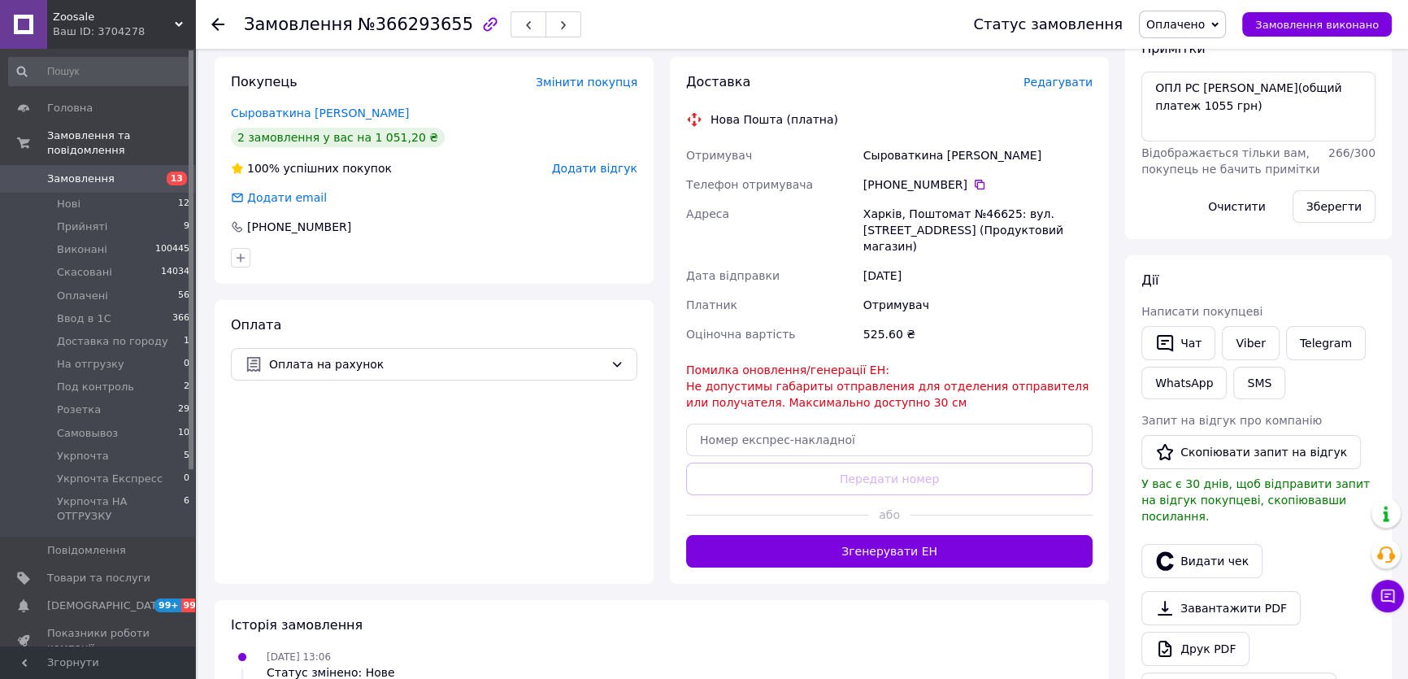
click at [1068, 76] on span "Редагувати" at bounding box center [1057, 82] width 69 height 13
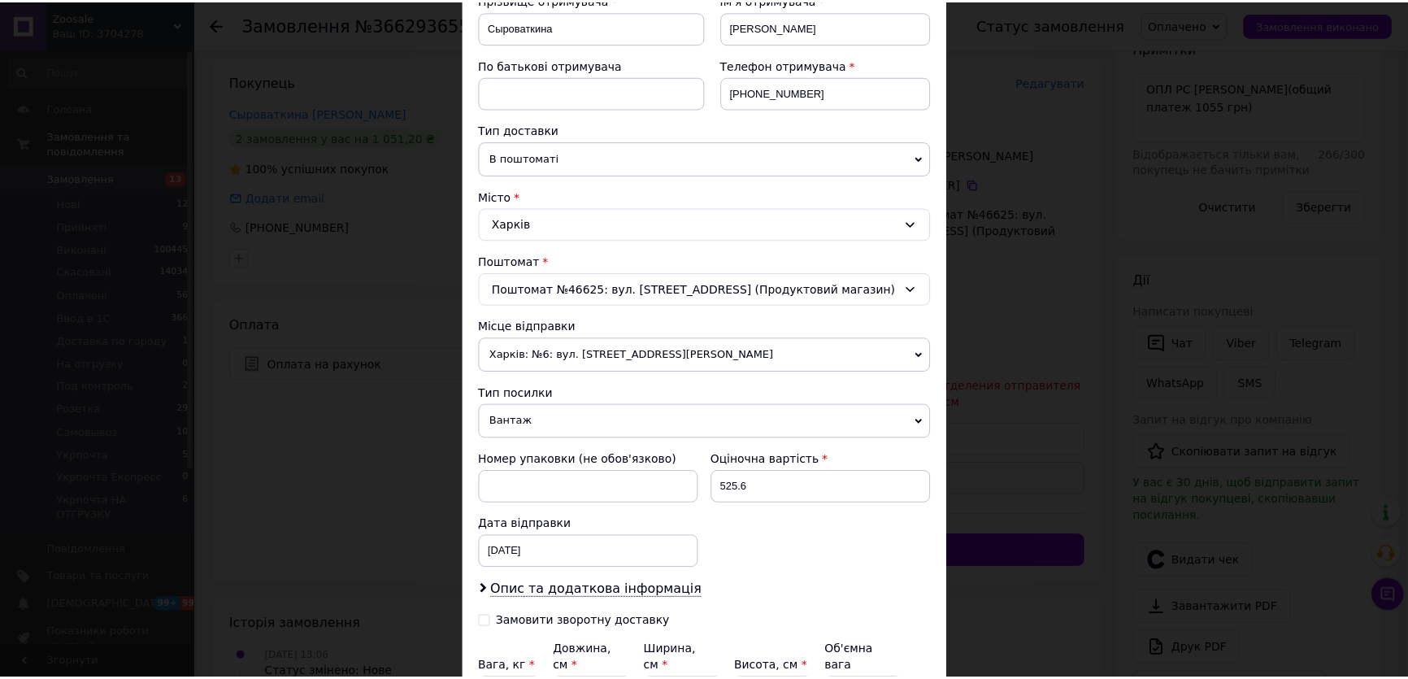
scroll to position [369, 0]
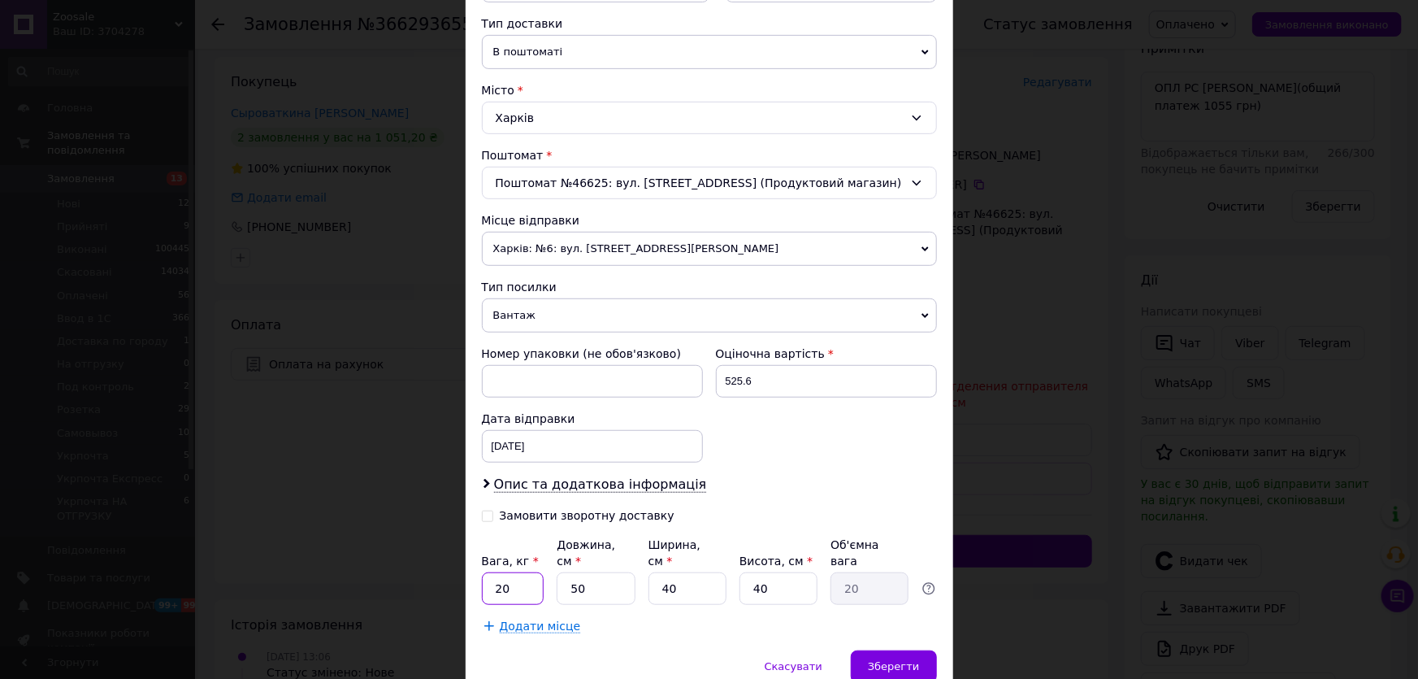
click at [519, 572] on input "20" at bounding box center [513, 588] width 63 height 33
click at [763, 467] on div "Платник Отримувач Відправник Прізвище отримувача Сыроваткина Ім'я отримувача Ан…" at bounding box center [709, 226] width 455 height 815
click at [783, 572] on input "40" at bounding box center [779, 588] width 78 height 33
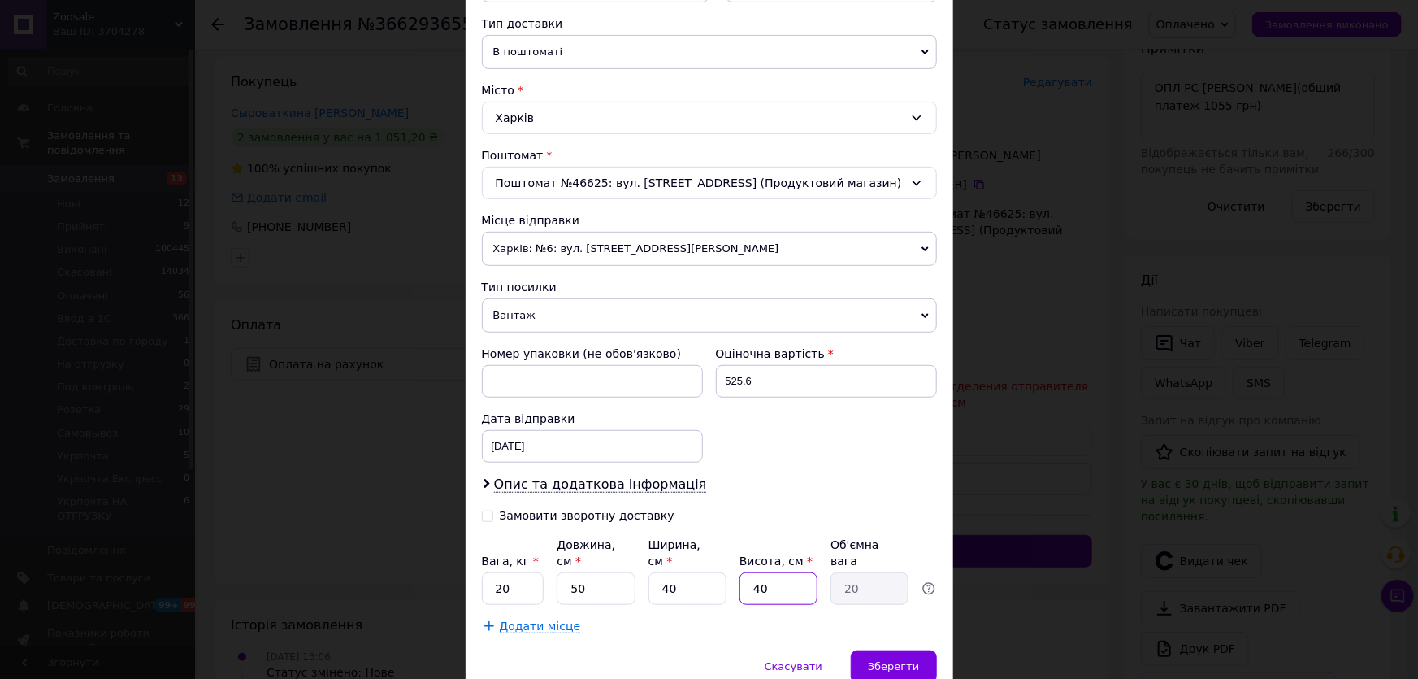
type input "3"
type input "1.5"
type input "38"
type input "19"
type input "38"
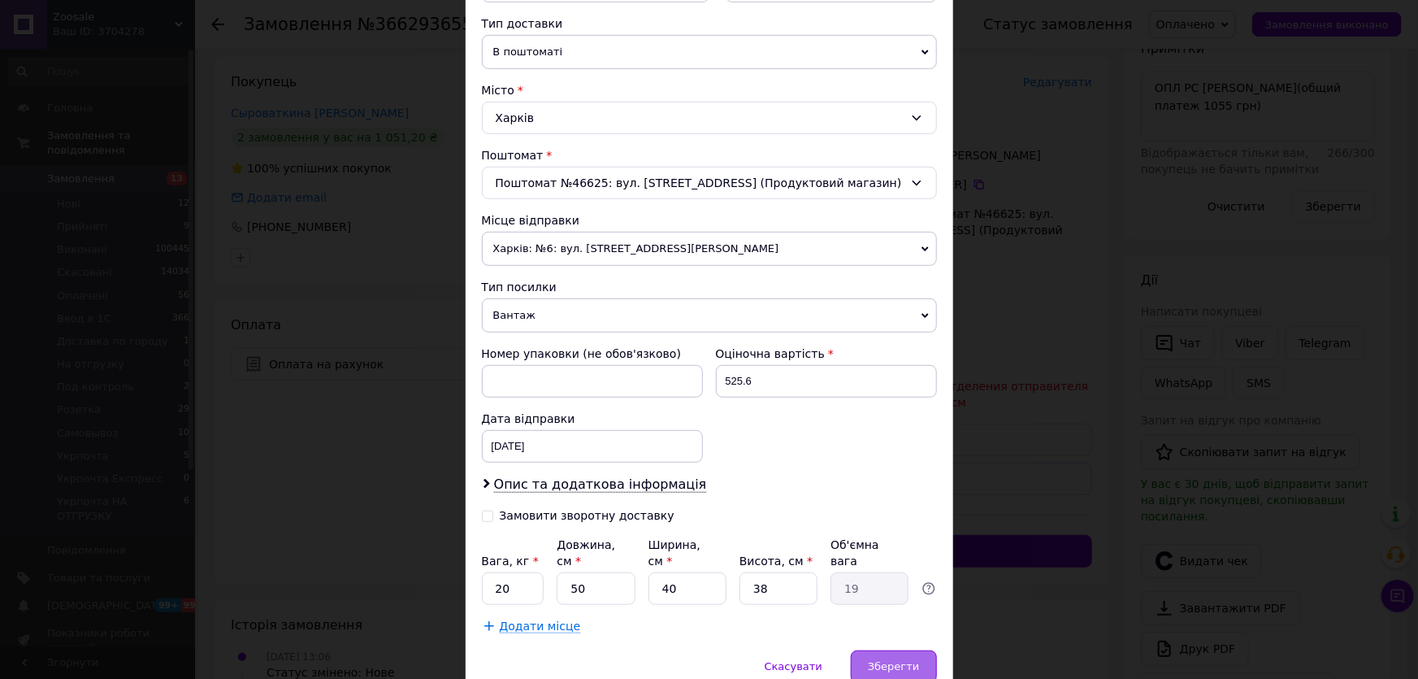
click at [901, 656] on div "Зберегти" at bounding box center [893, 666] width 85 height 33
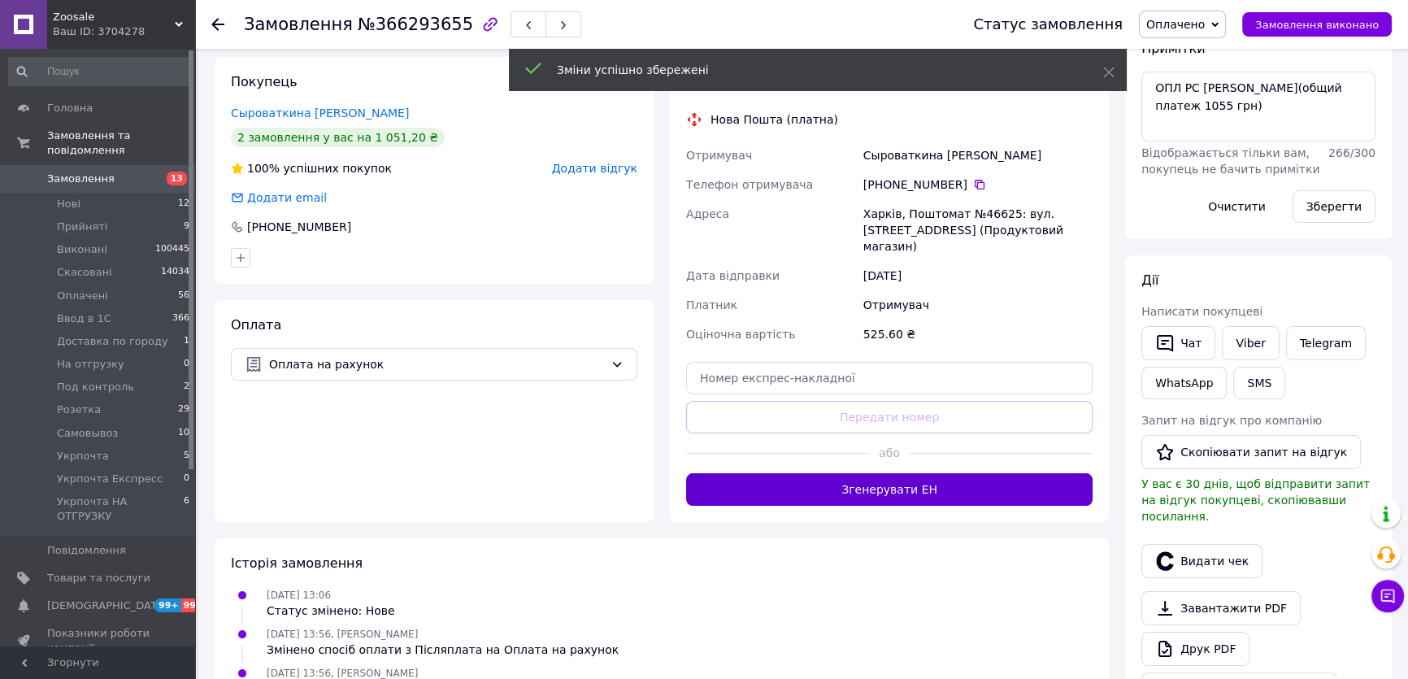
click at [814, 473] on button "Згенерувати ЕН" at bounding box center [889, 489] width 406 height 33
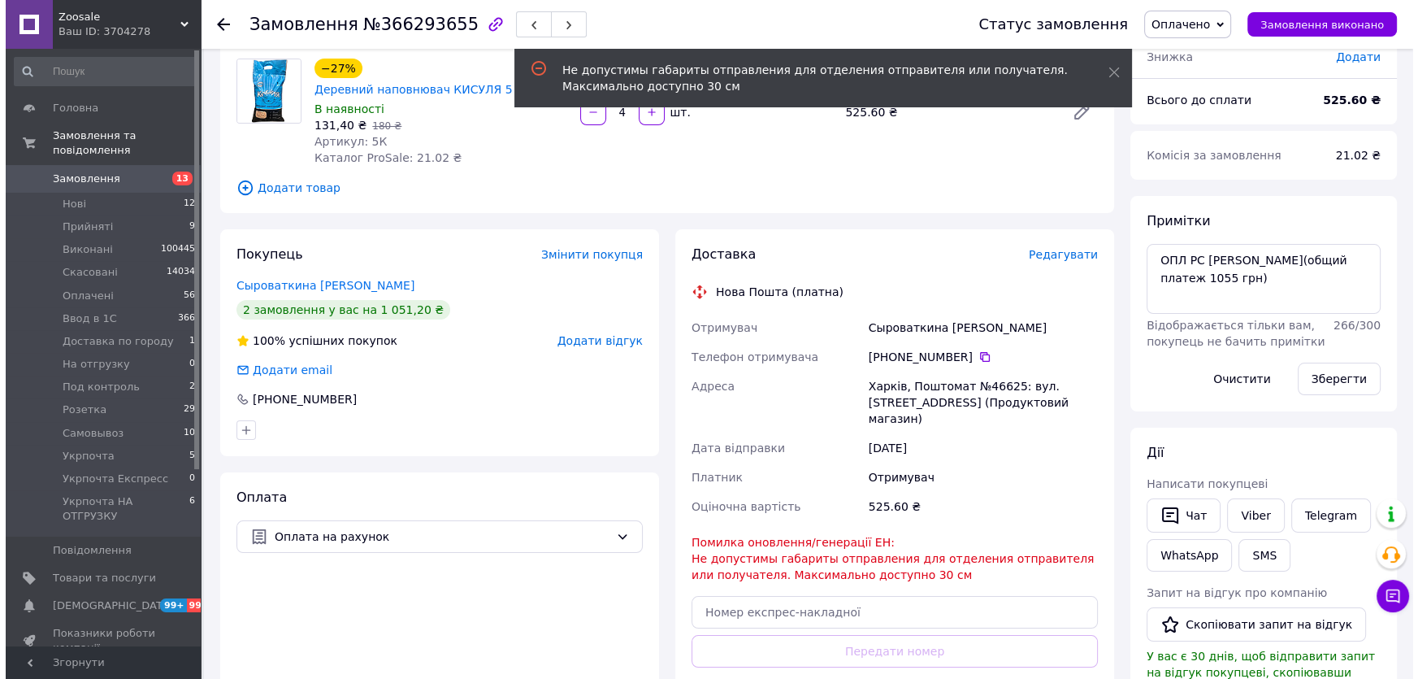
scroll to position [73, 0]
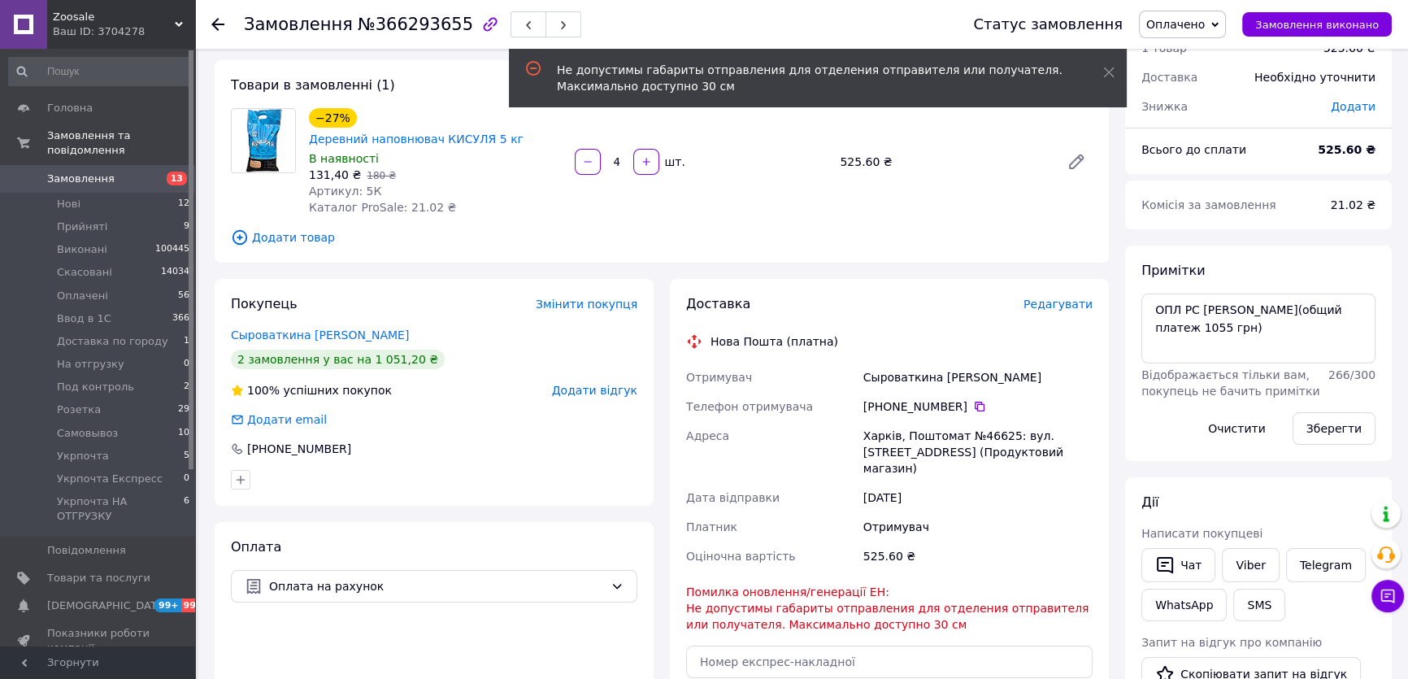
click at [1070, 297] on span "Редагувати" at bounding box center [1057, 303] width 69 height 13
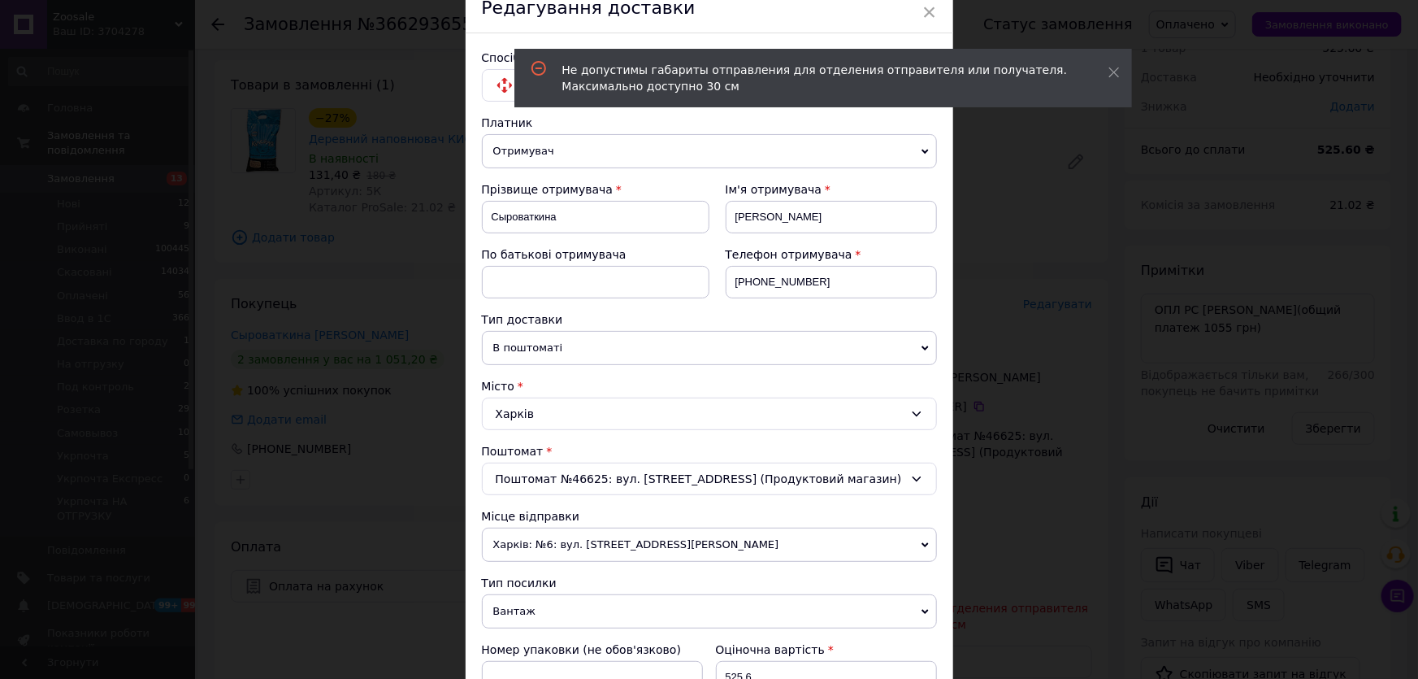
click at [1048, 501] on div "× Редагування доставки Спосіб доставки Нова Пошта (платна) Платник Отримувач Ві…" at bounding box center [709, 339] width 1418 height 679
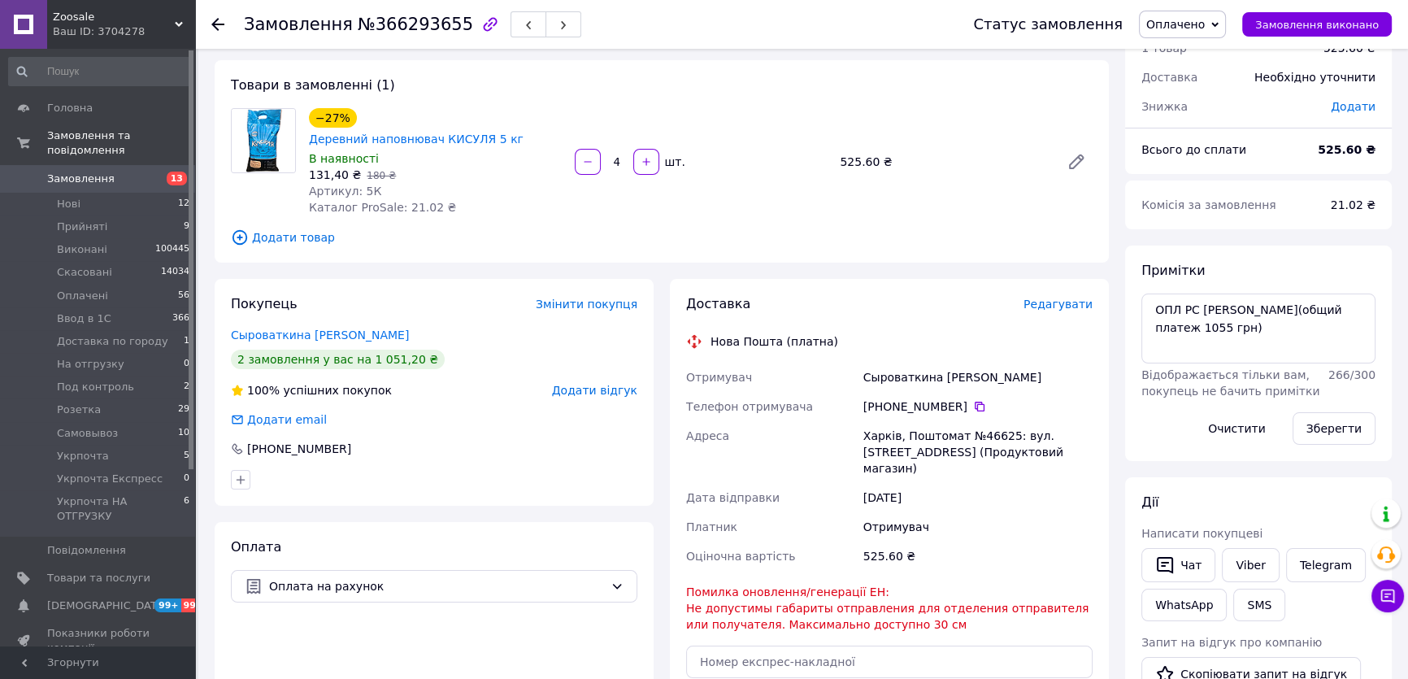
click at [1062, 297] on span "Редагувати" at bounding box center [1057, 303] width 69 height 13
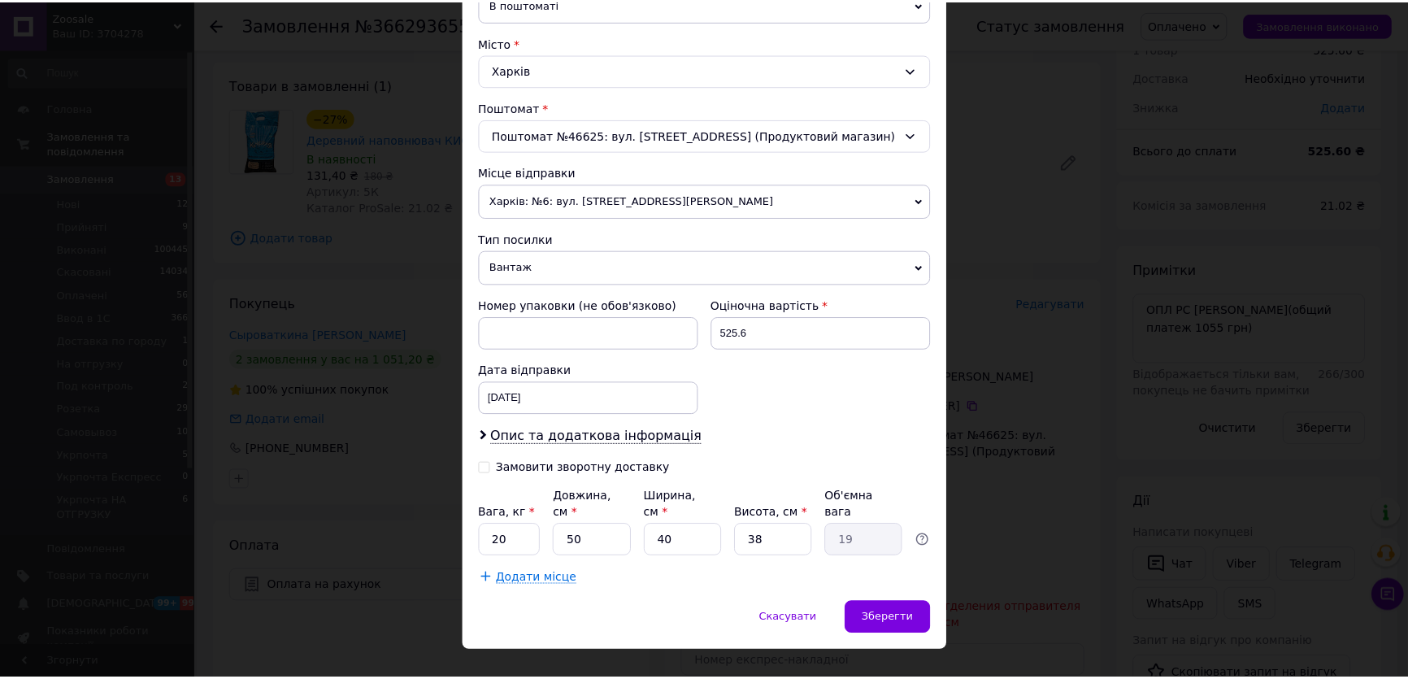
scroll to position [427, 0]
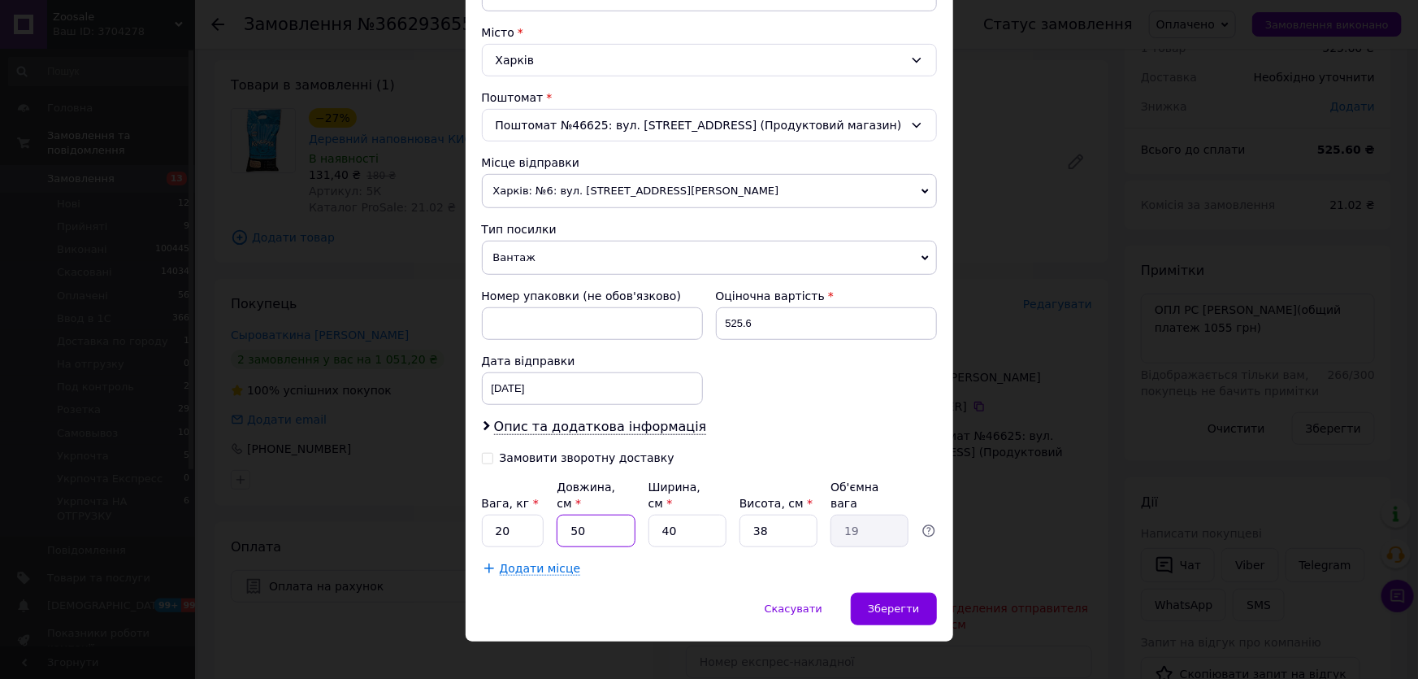
click at [585, 514] on input "50" at bounding box center [596, 530] width 78 height 33
type input "6"
type input "2.28"
type input "60"
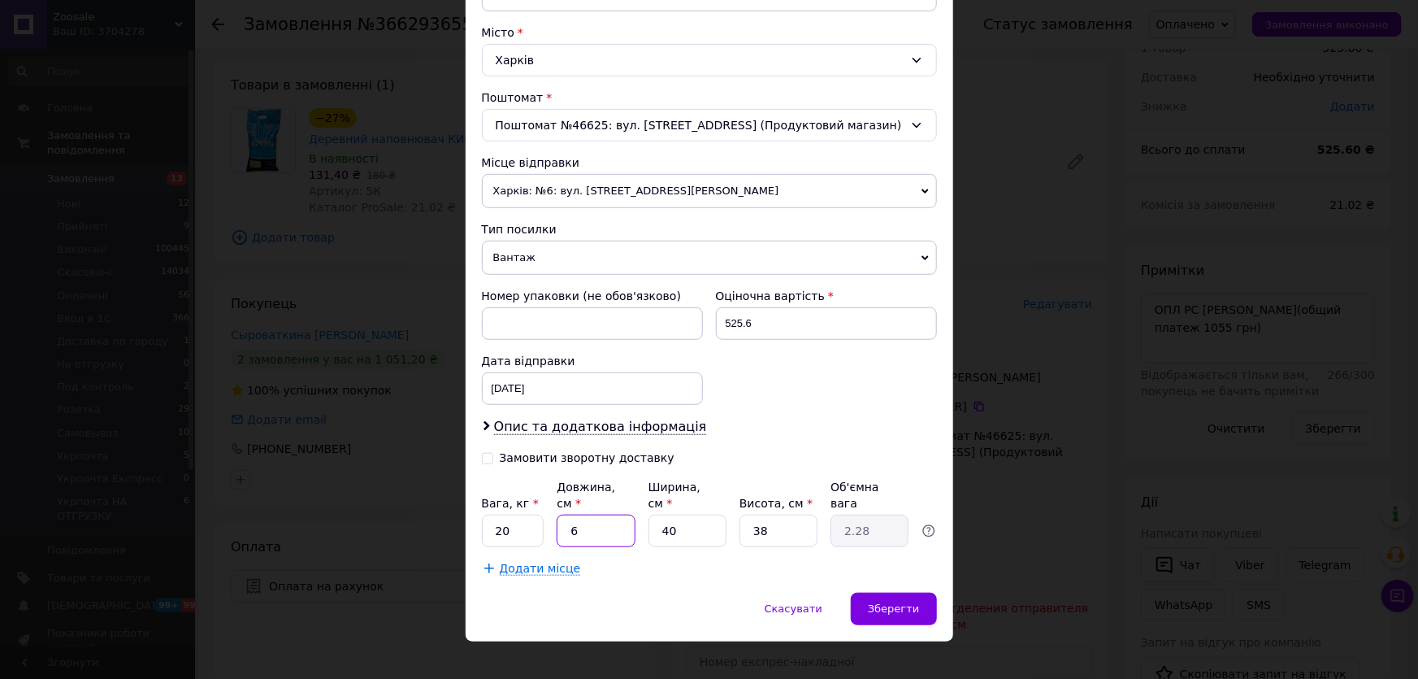
type input "22.8"
type input "60"
type input "1"
type input "0.6"
type input "15"
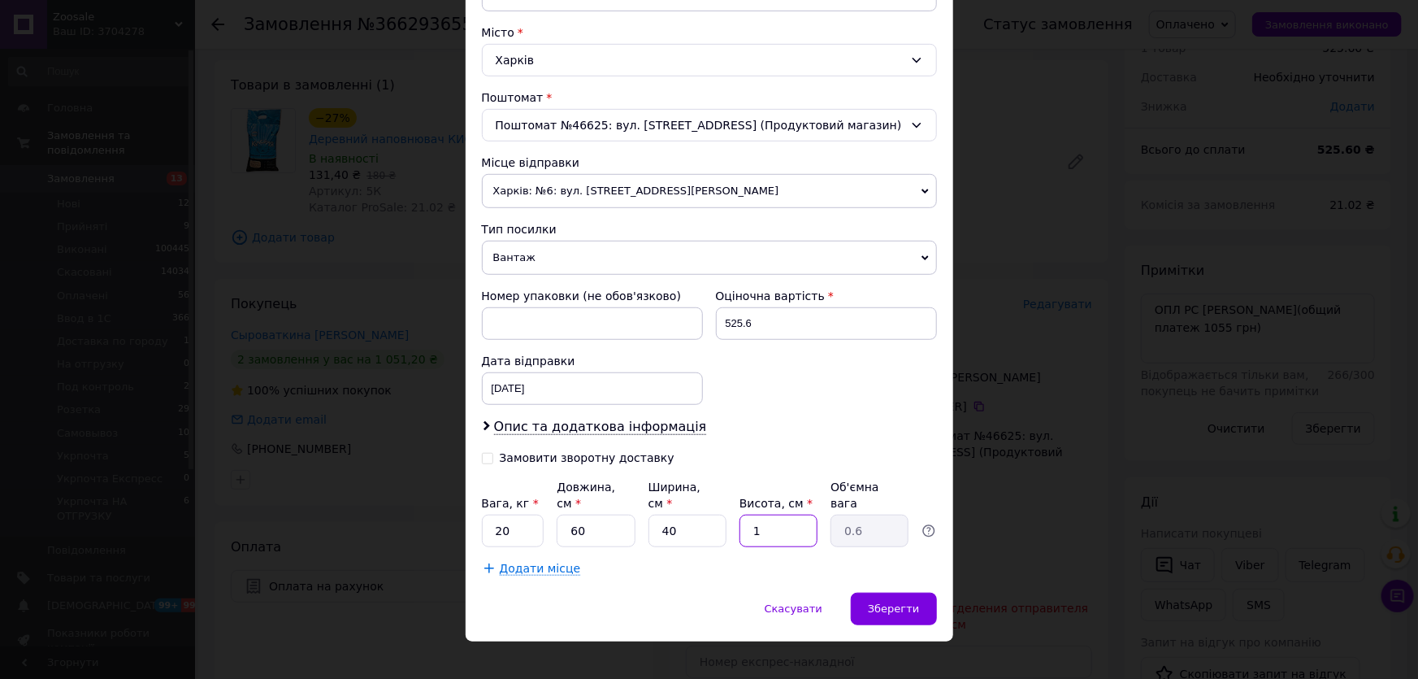
type input "9"
type input "15"
click at [796, 514] on input "15" at bounding box center [779, 530] width 78 height 33
click at [808, 436] on div "Платник Отримувач Відправник Прізвище отримувача Сыроваткина Ім'я отримувача Ан…" at bounding box center [709, 168] width 455 height 815
click at [892, 602] on span "Зберегти" at bounding box center [893, 608] width 51 height 12
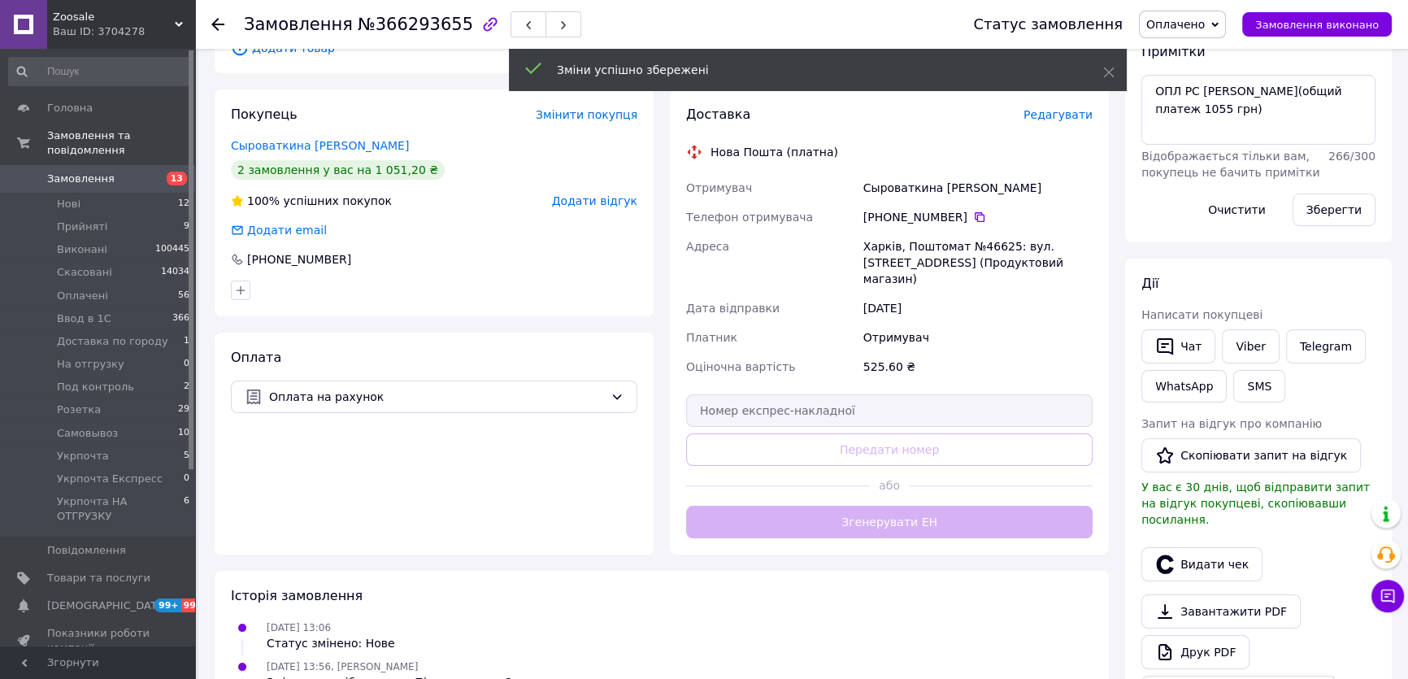
scroll to position [295, 0]
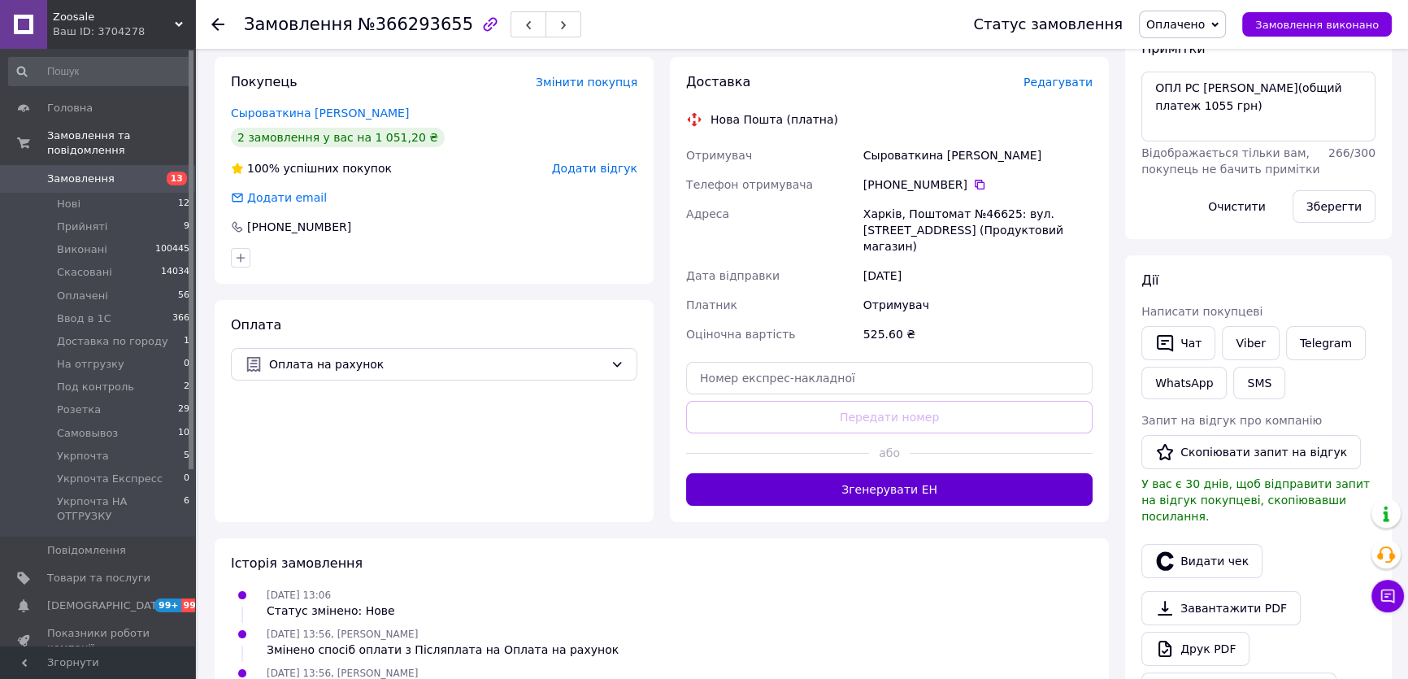
click at [910, 473] on button "Згенерувати ЕН" at bounding box center [889, 489] width 406 height 33
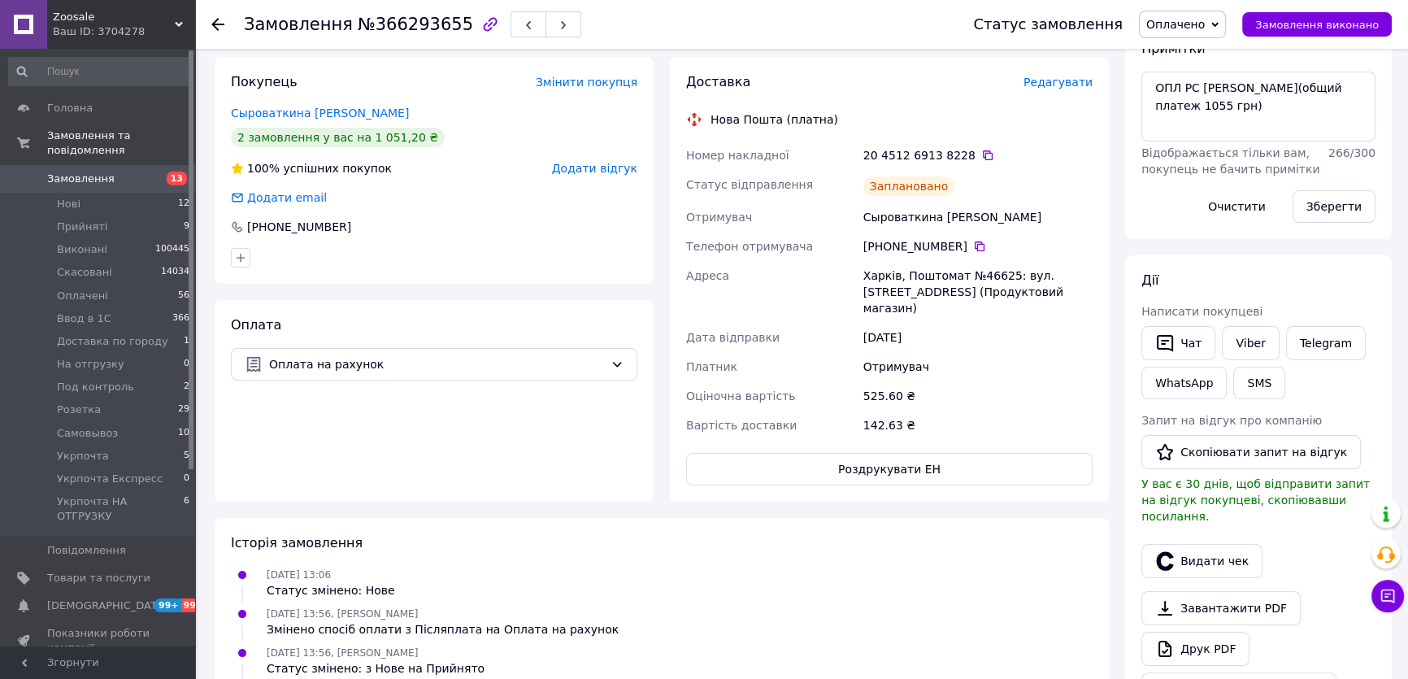
click at [1198, 26] on span "Оплачено" at bounding box center [1175, 24] width 59 height 13
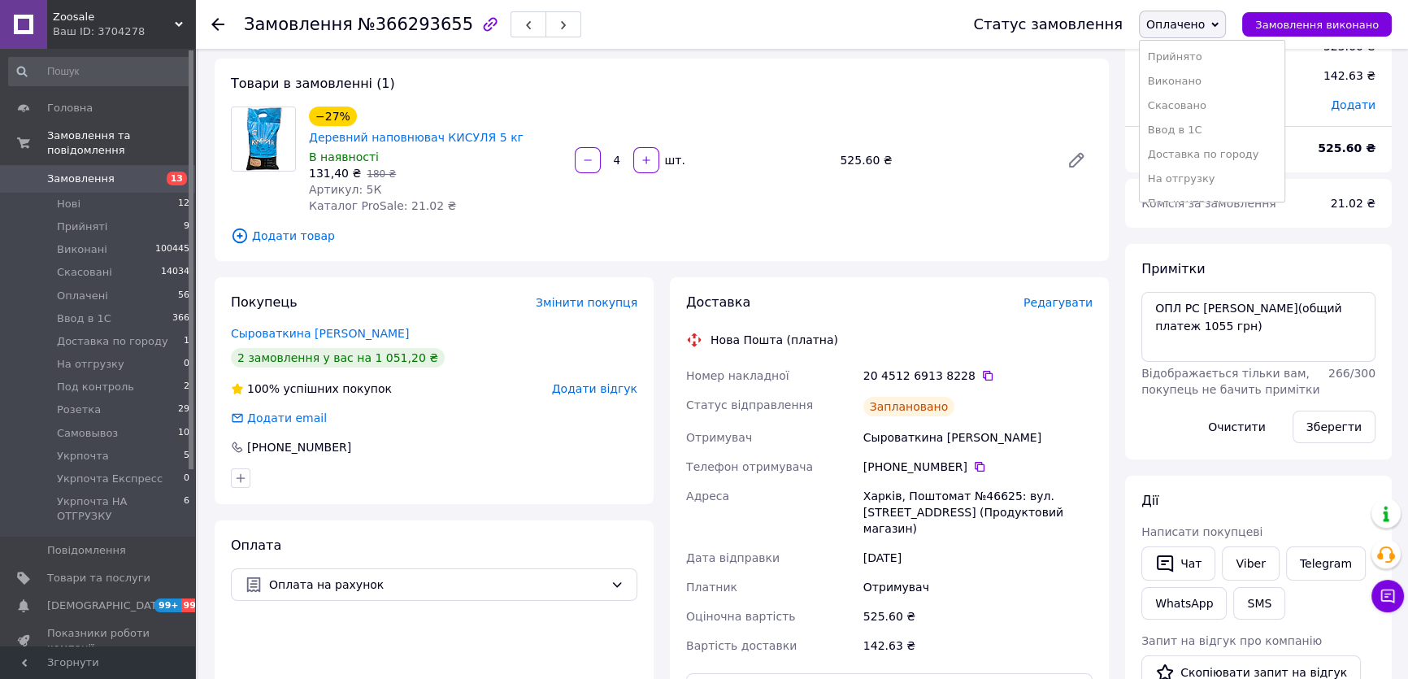
scroll to position [73, 0]
click at [1187, 134] on li "Ввод в 1С" at bounding box center [1212, 130] width 145 height 24
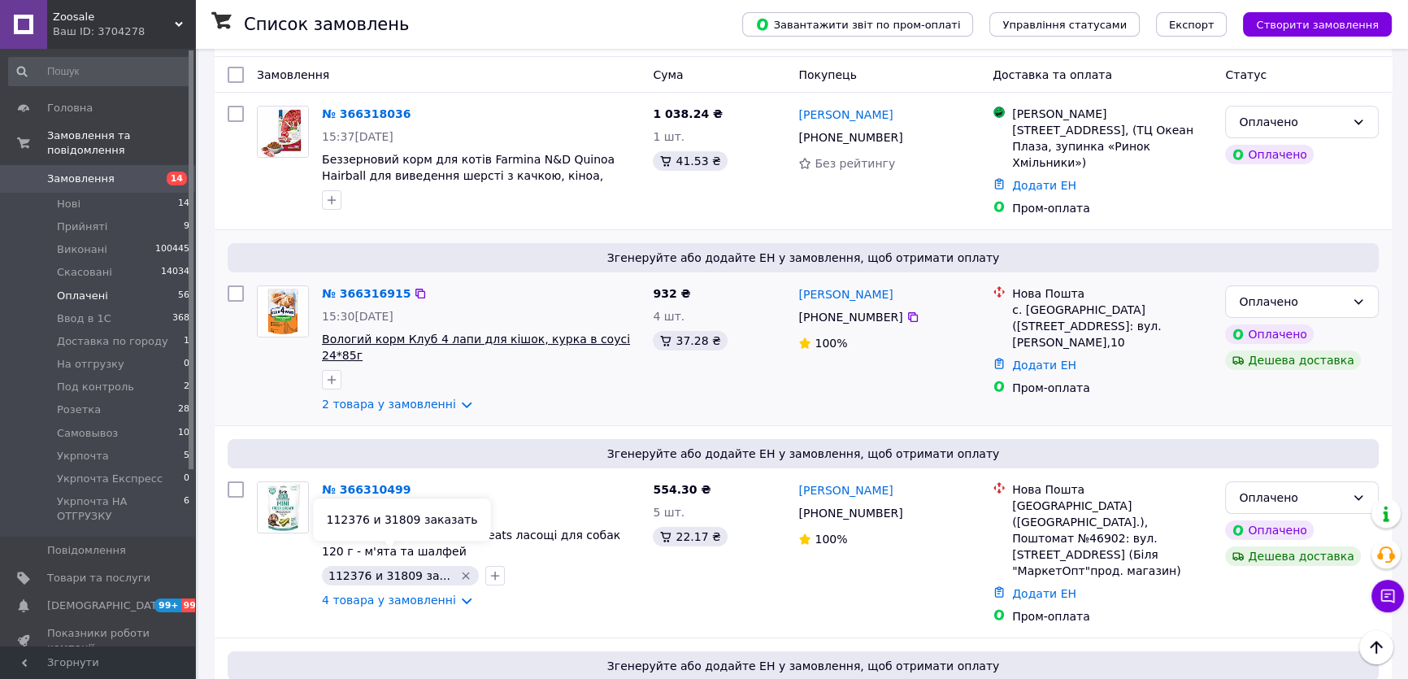
scroll to position [147, 0]
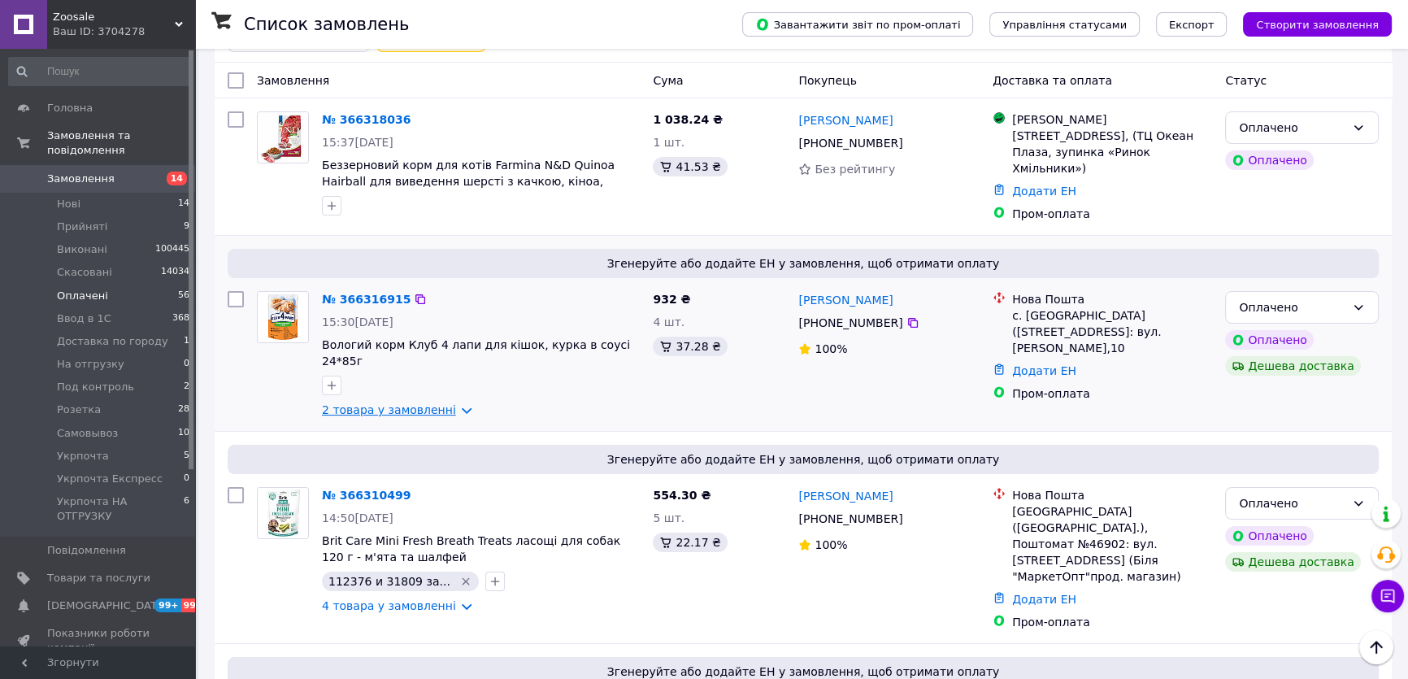
click at [441, 403] on link "2 товара у замовленні" at bounding box center [389, 409] width 134 height 13
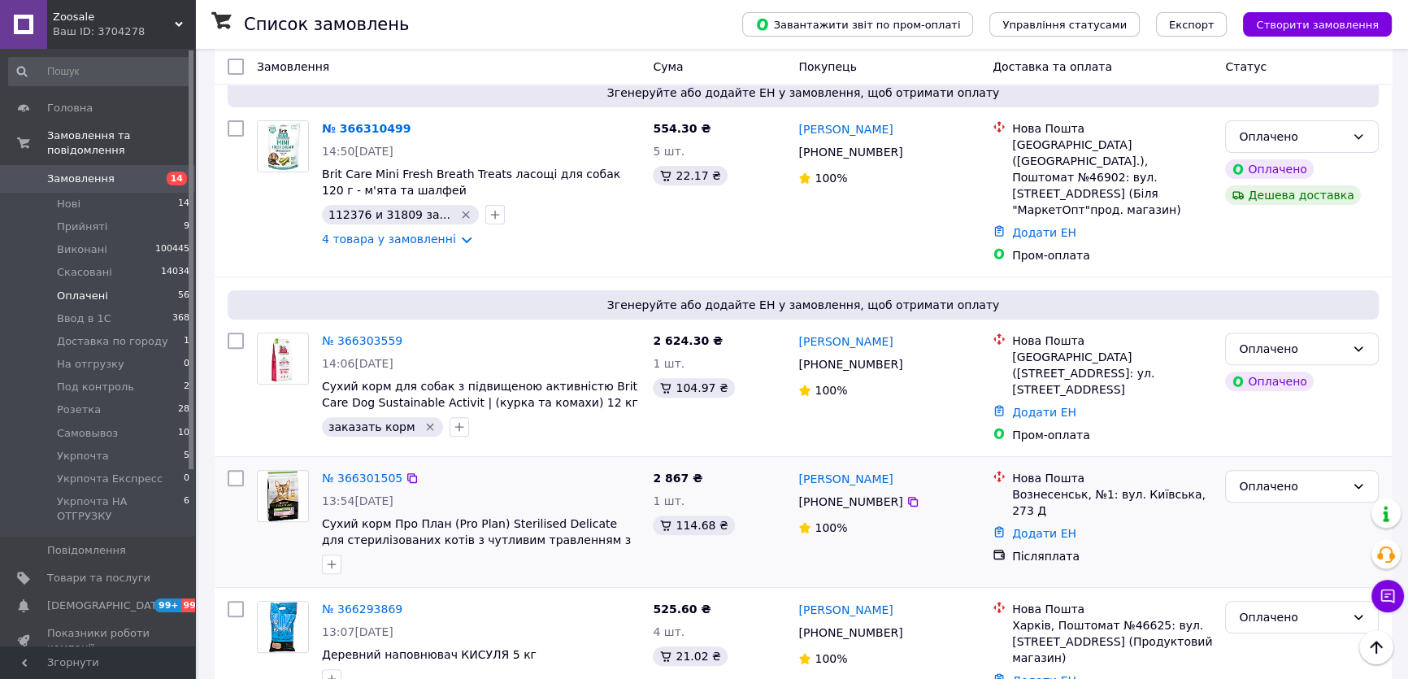
scroll to position [665, 0]
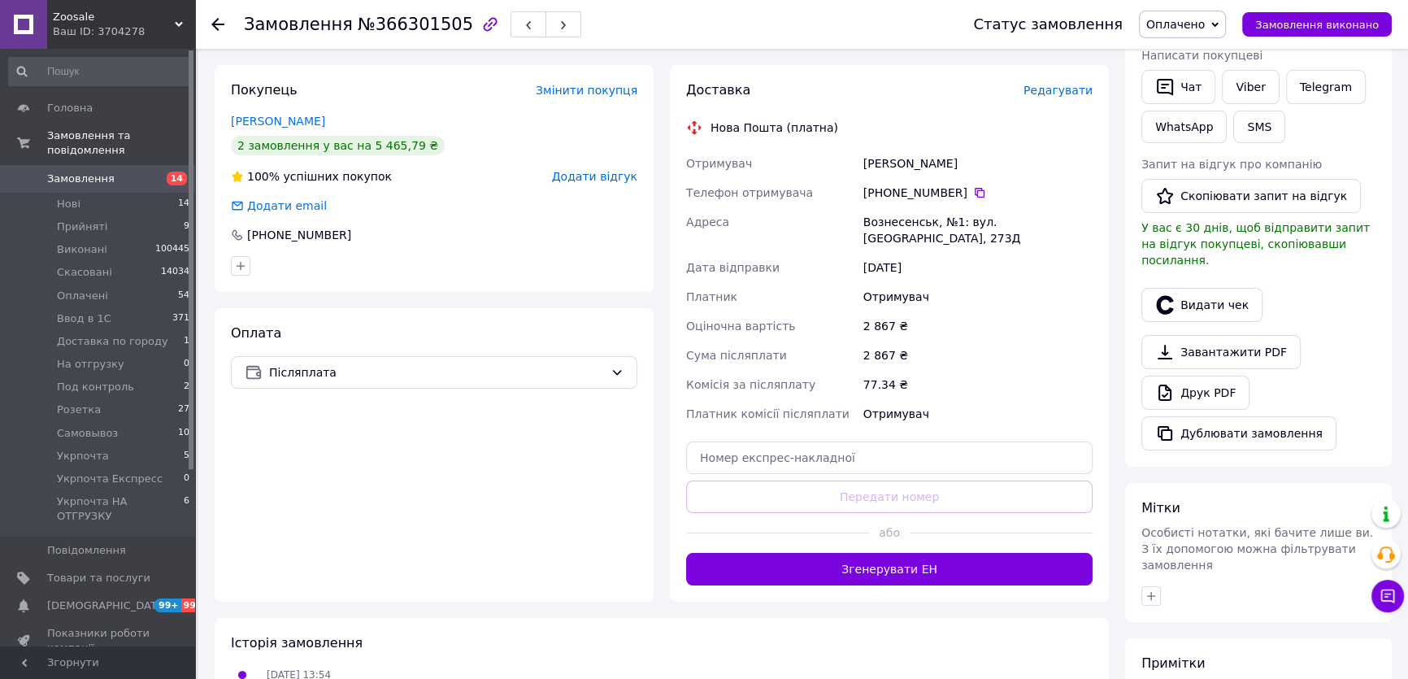
scroll to position [254, 0]
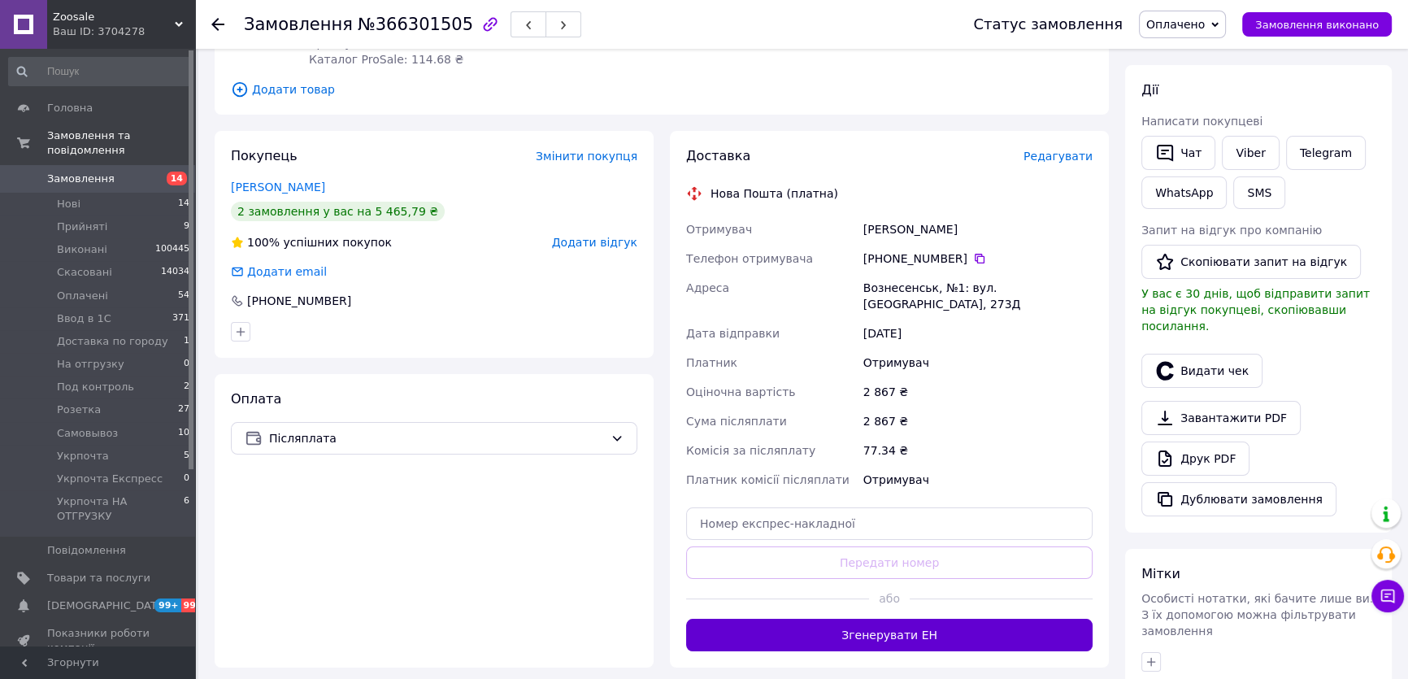
click at [898, 619] on button "Згенерувати ЕН" at bounding box center [889, 635] width 406 height 33
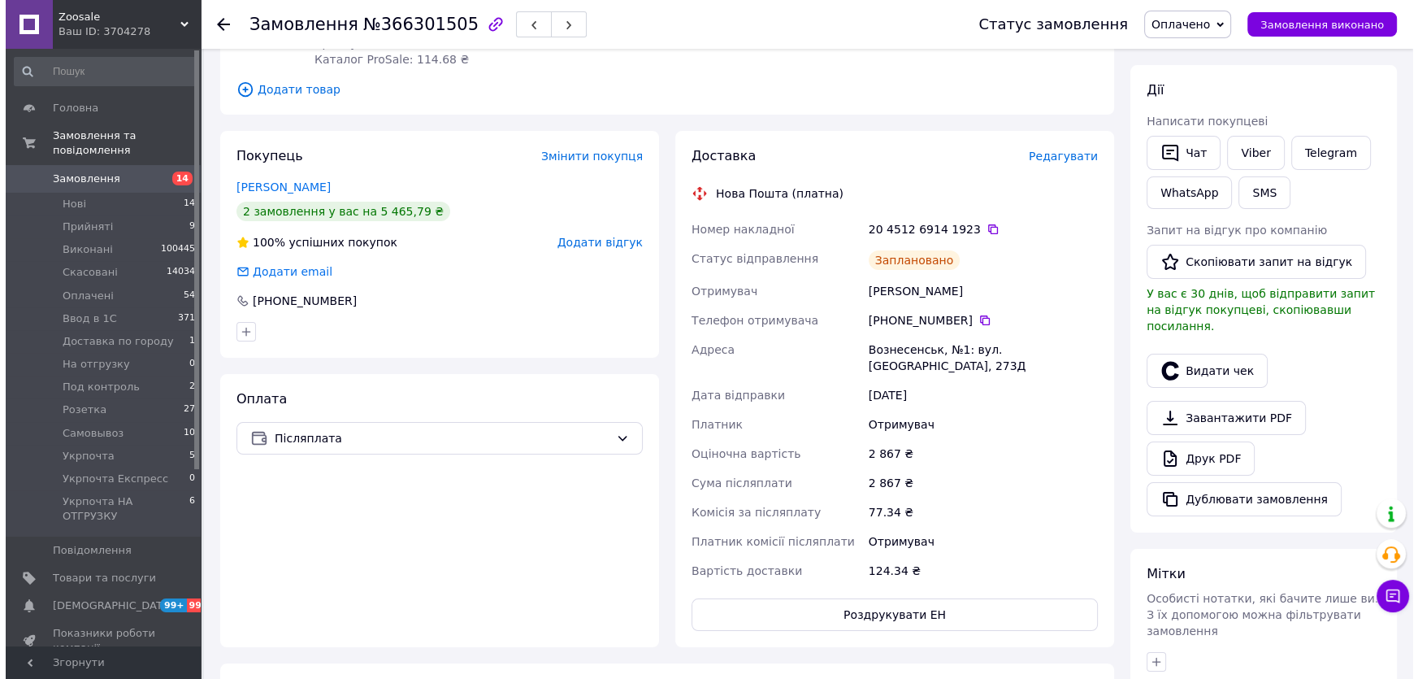
scroll to position [0, 0]
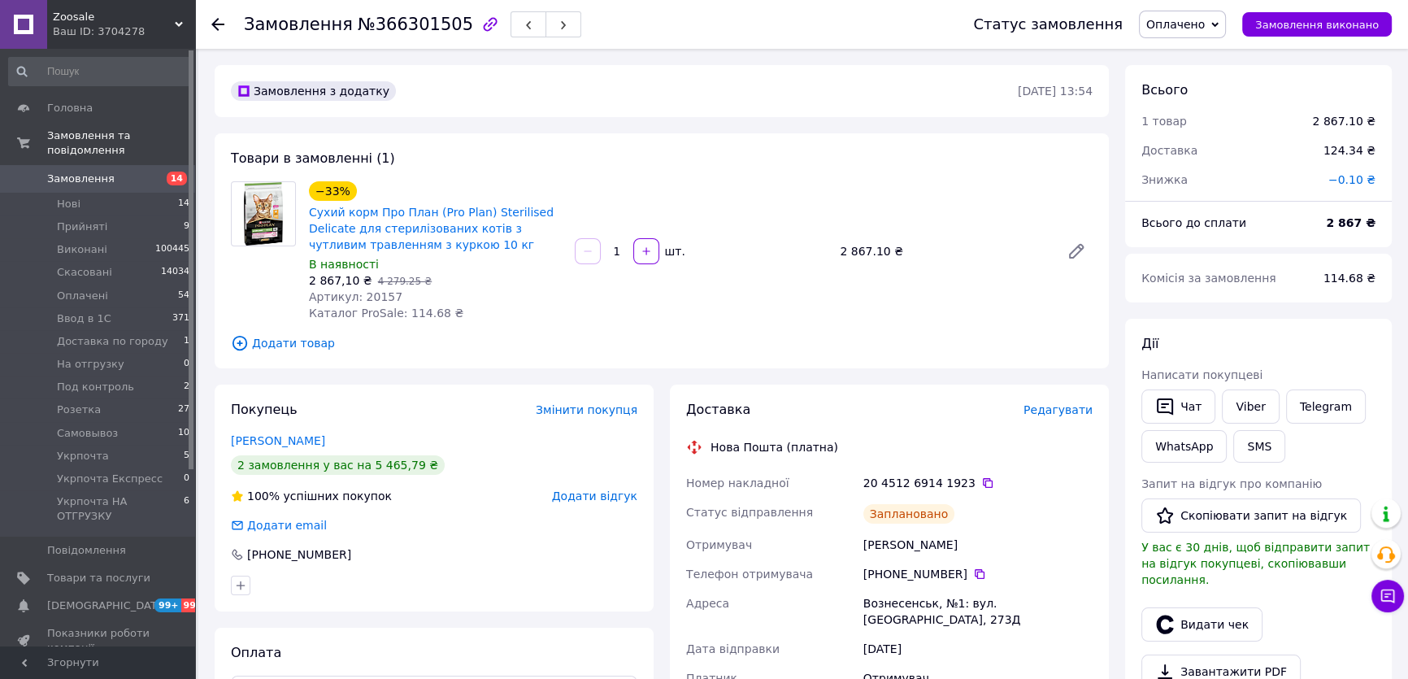
click at [1084, 409] on span "Редагувати" at bounding box center [1057, 409] width 69 height 13
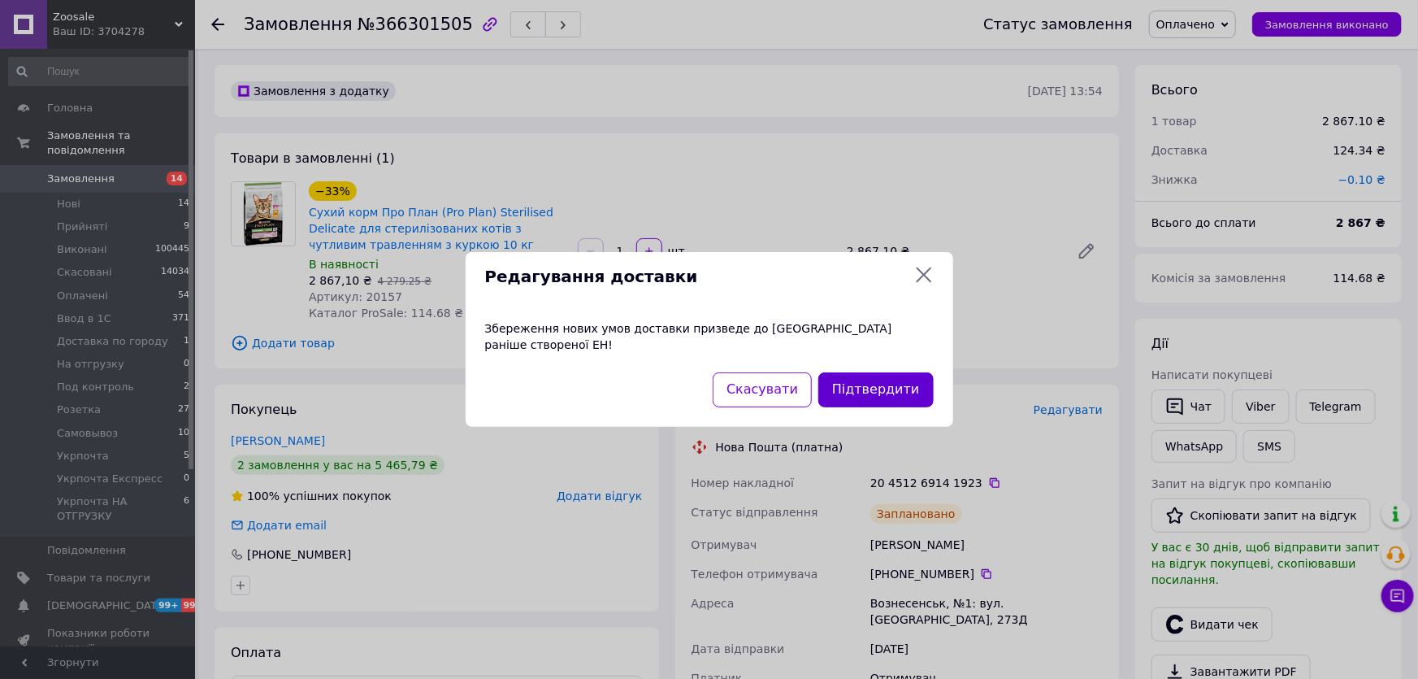
click at [876, 372] on button "Підтвердити" at bounding box center [875, 389] width 115 height 35
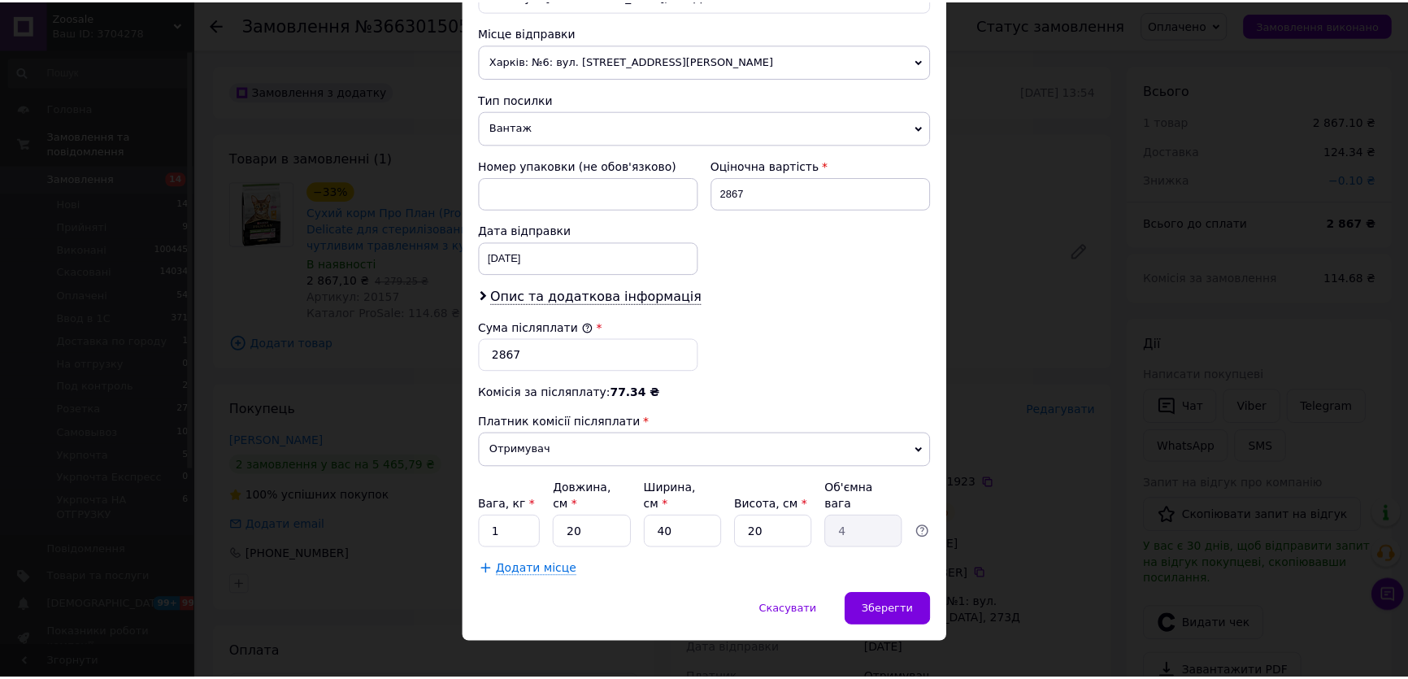
scroll to position [558, 0]
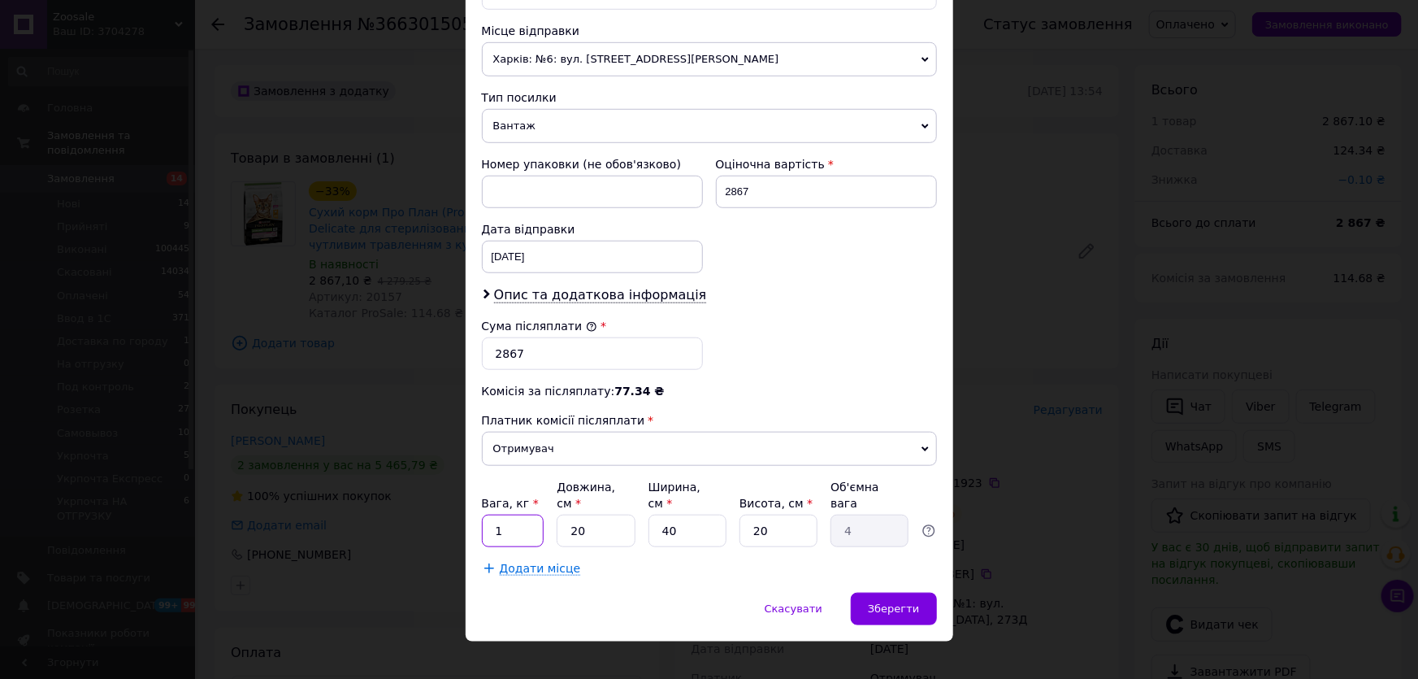
click at [514, 514] on input "1" at bounding box center [513, 530] width 63 height 33
type input "10"
click at [888, 593] on div "Зберегти" at bounding box center [893, 609] width 85 height 33
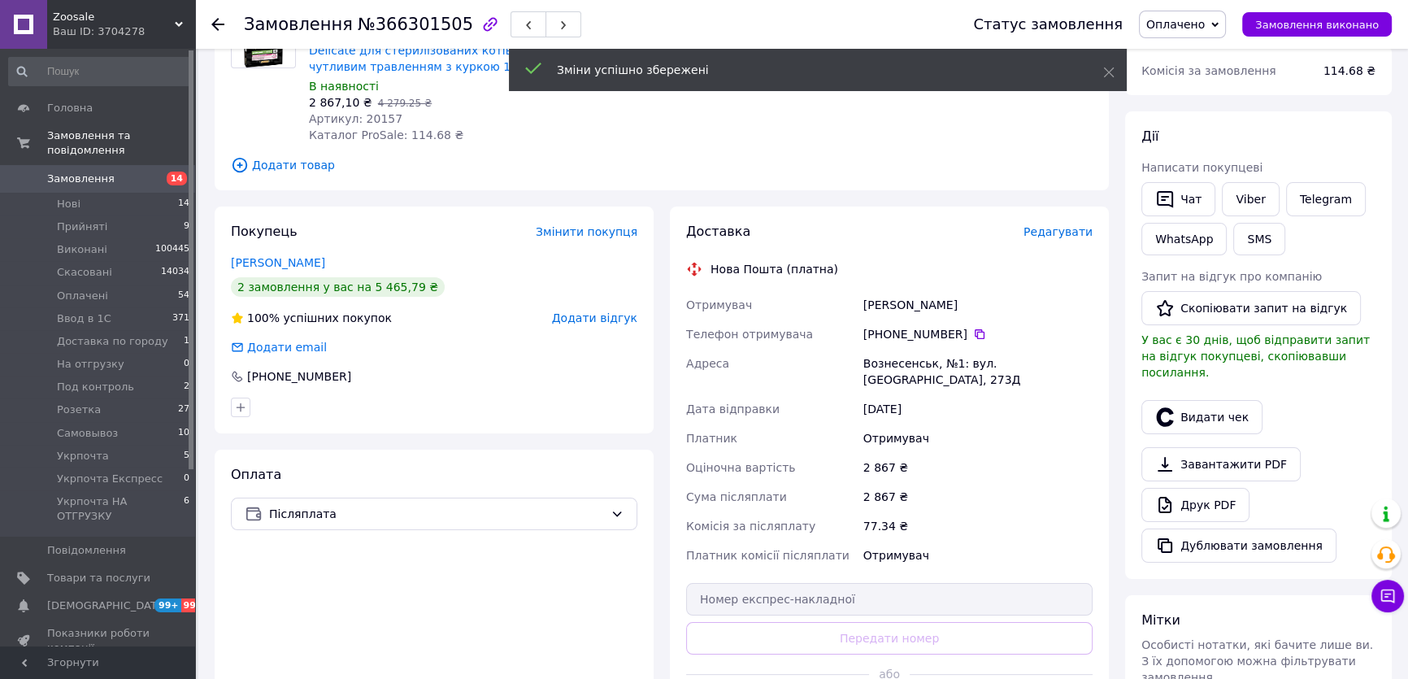
scroll to position [369, 0]
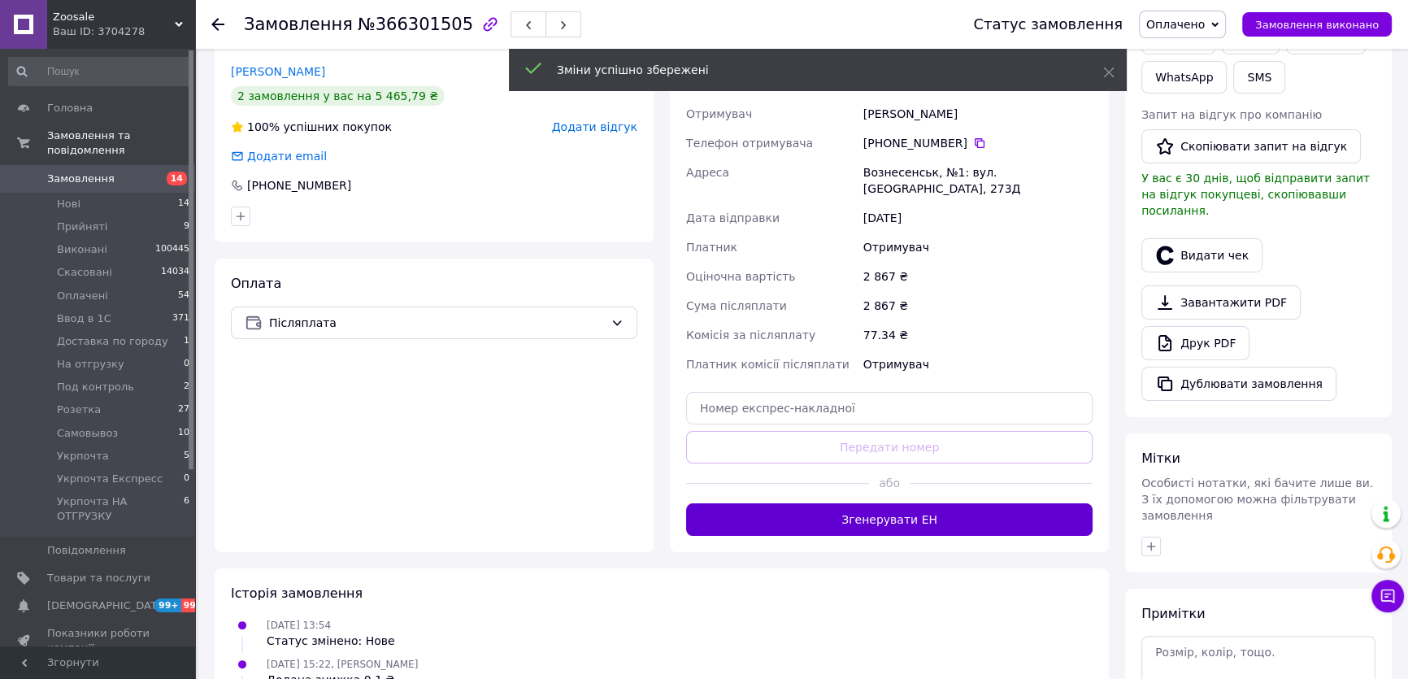
click at [888, 511] on button "Згенерувати ЕН" at bounding box center [889, 519] width 406 height 33
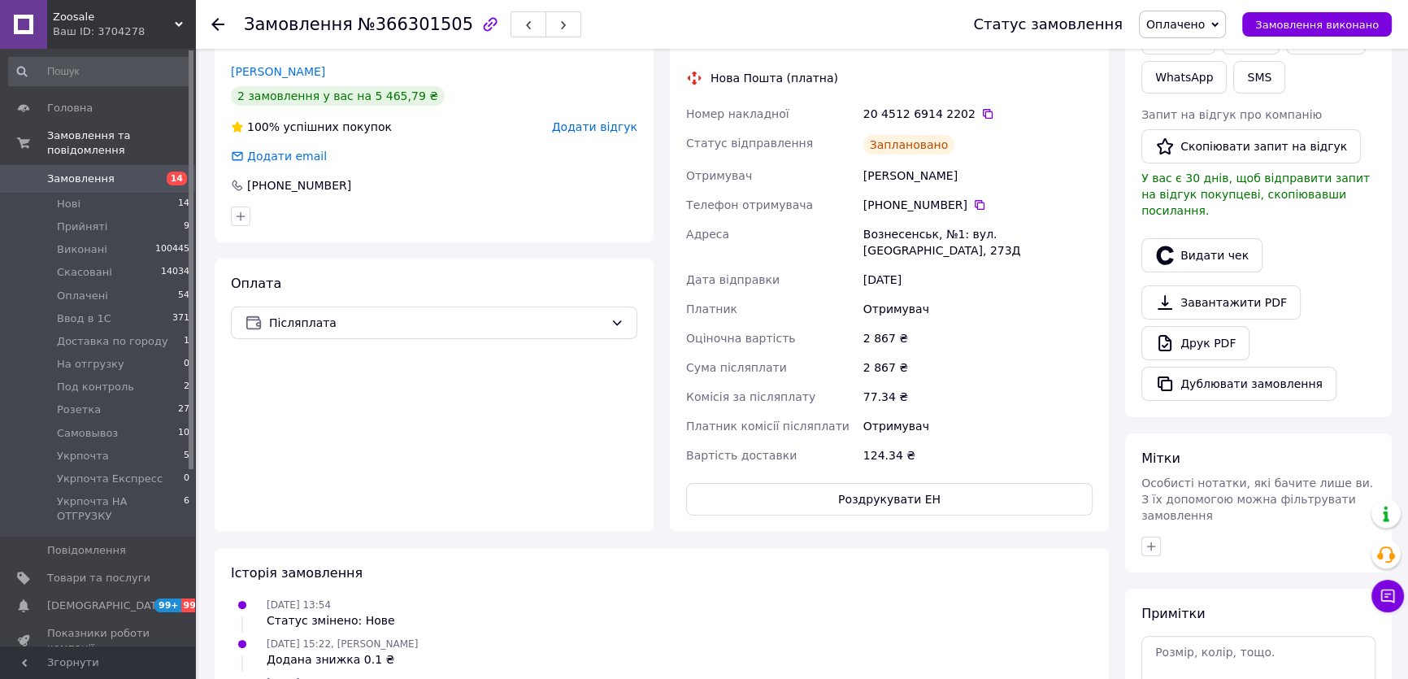
click at [1196, 21] on span "Оплачено" at bounding box center [1175, 24] width 59 height 13
click at [1211, 122] on li "Ввод в 1С" at bounding box center [1212, 130] width 145 height 24
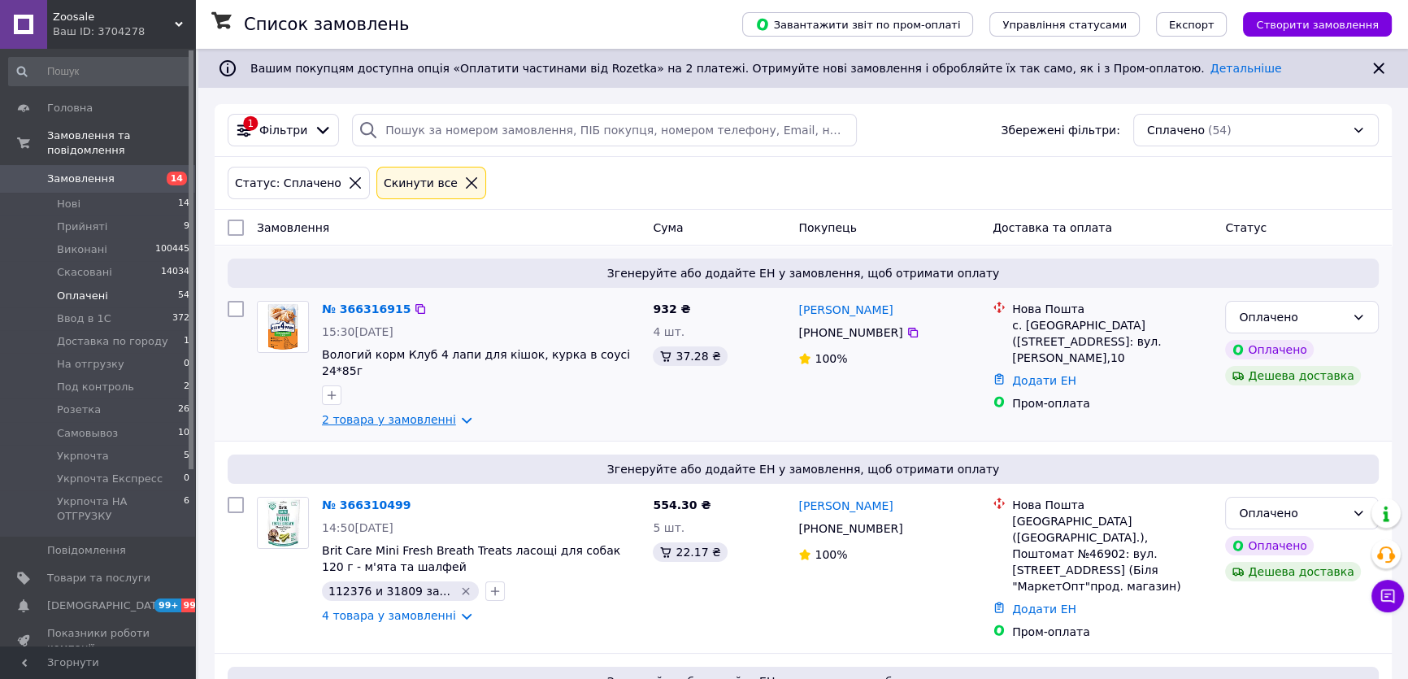
click at [412, 413] on link "2 товара у замовленні" at bounding box center [389, 419] width 134 height 13
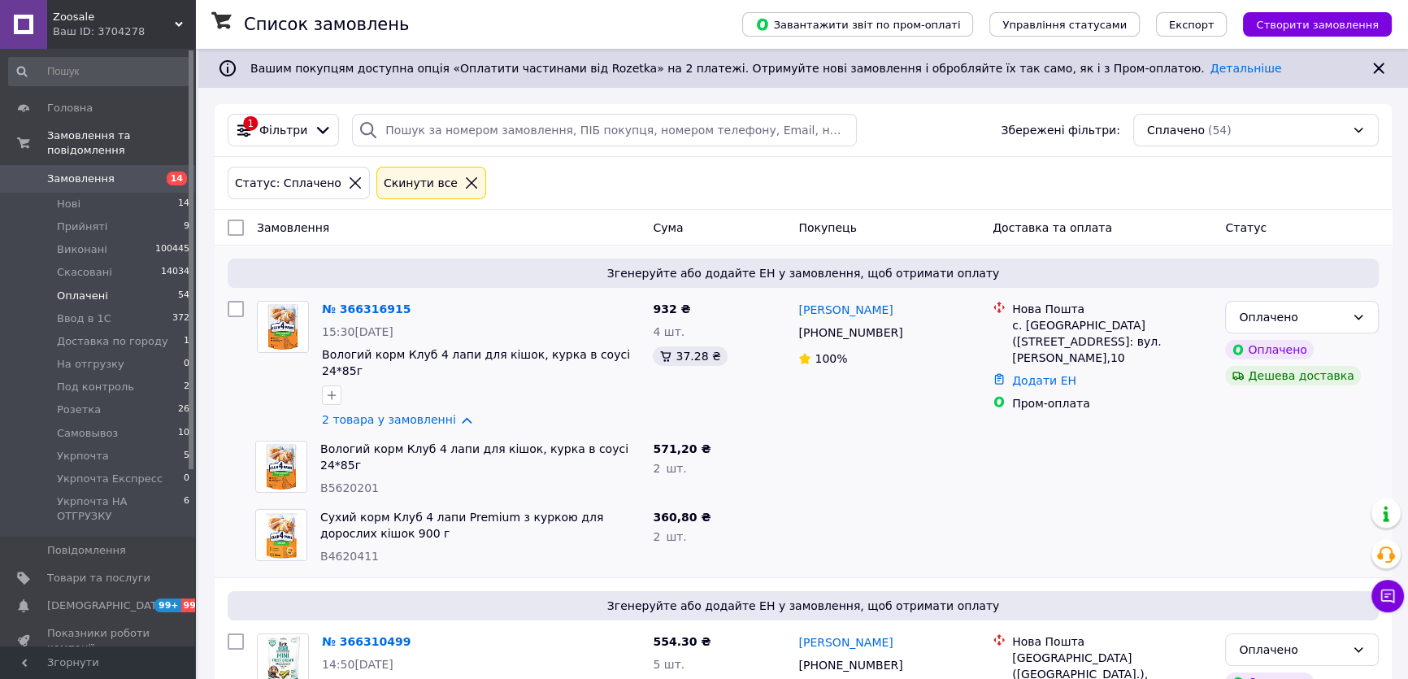
click at [360, 481] on span "B5620201" at bounding box center [349, 487] width 59 height 13
copy span "B5620201"
click at [326, 389] on icon "button" at bounding box center [331, 395] width 13 height 13
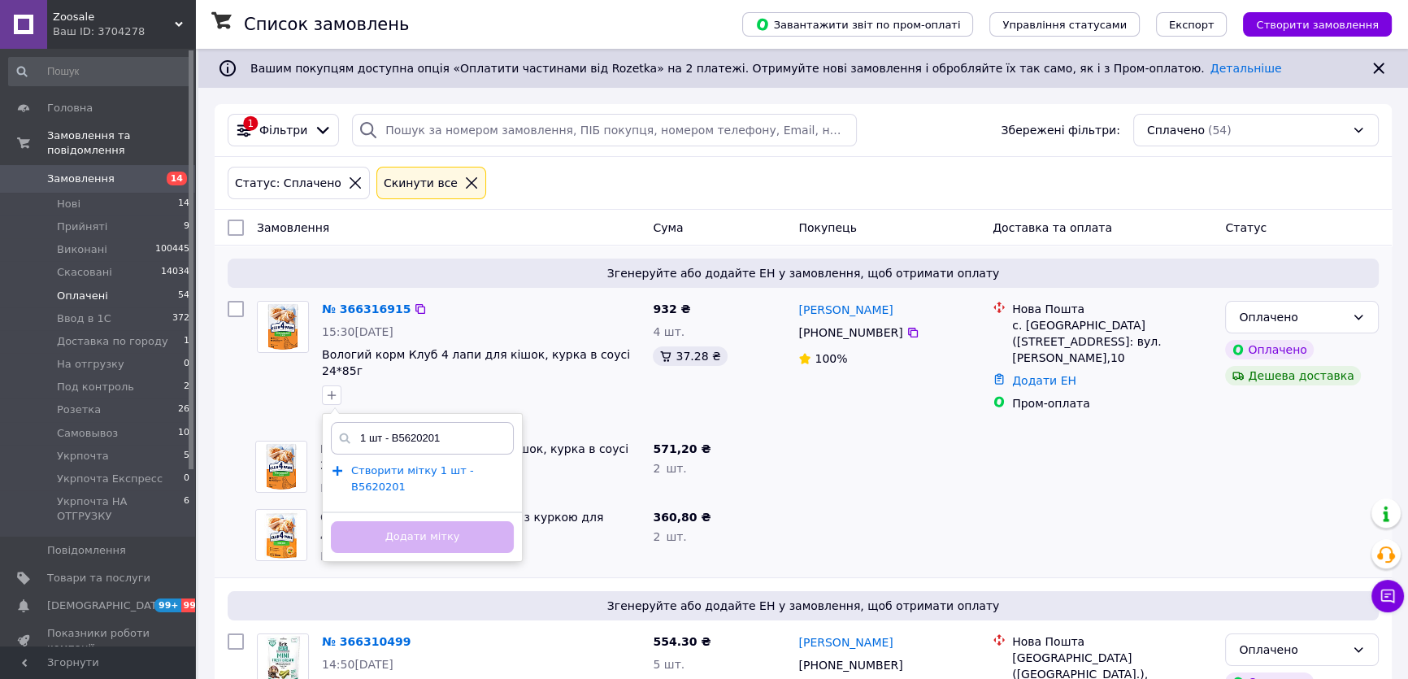
type input "1 шт - B5620201"
click at [381, 464] on span "Створити мітку 1 шт - B5620201" at bounding box center [412, 478] width 123 height 29
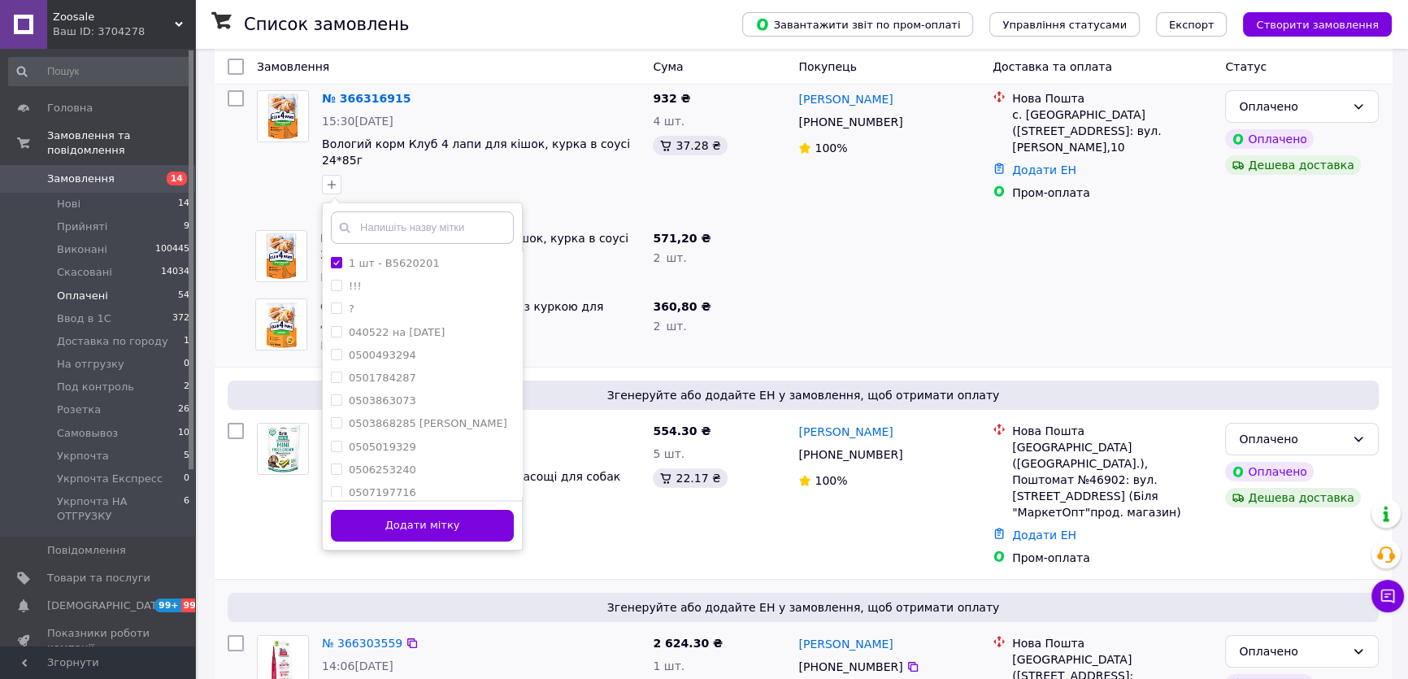
scroll to position [221, 0]
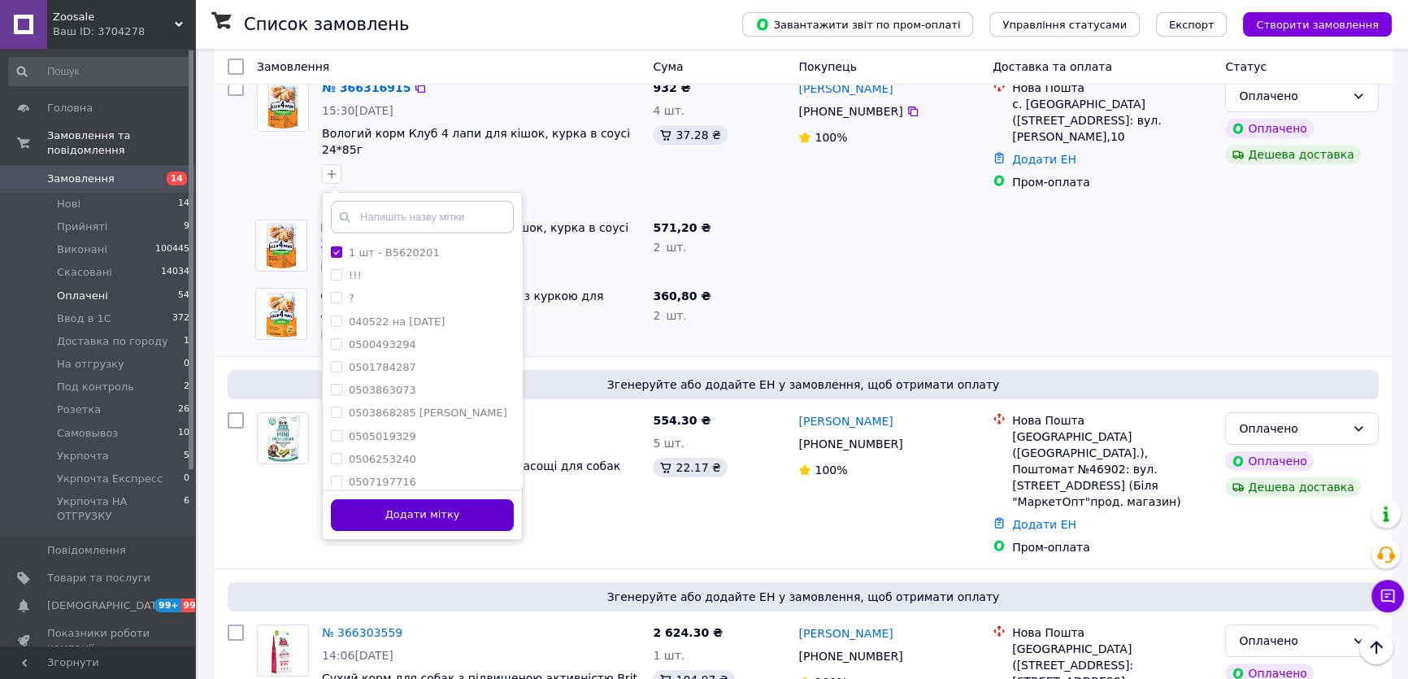
click at [425, 504] on button "Додати мітку" at bounding box center [422, 515] width 183 height 32
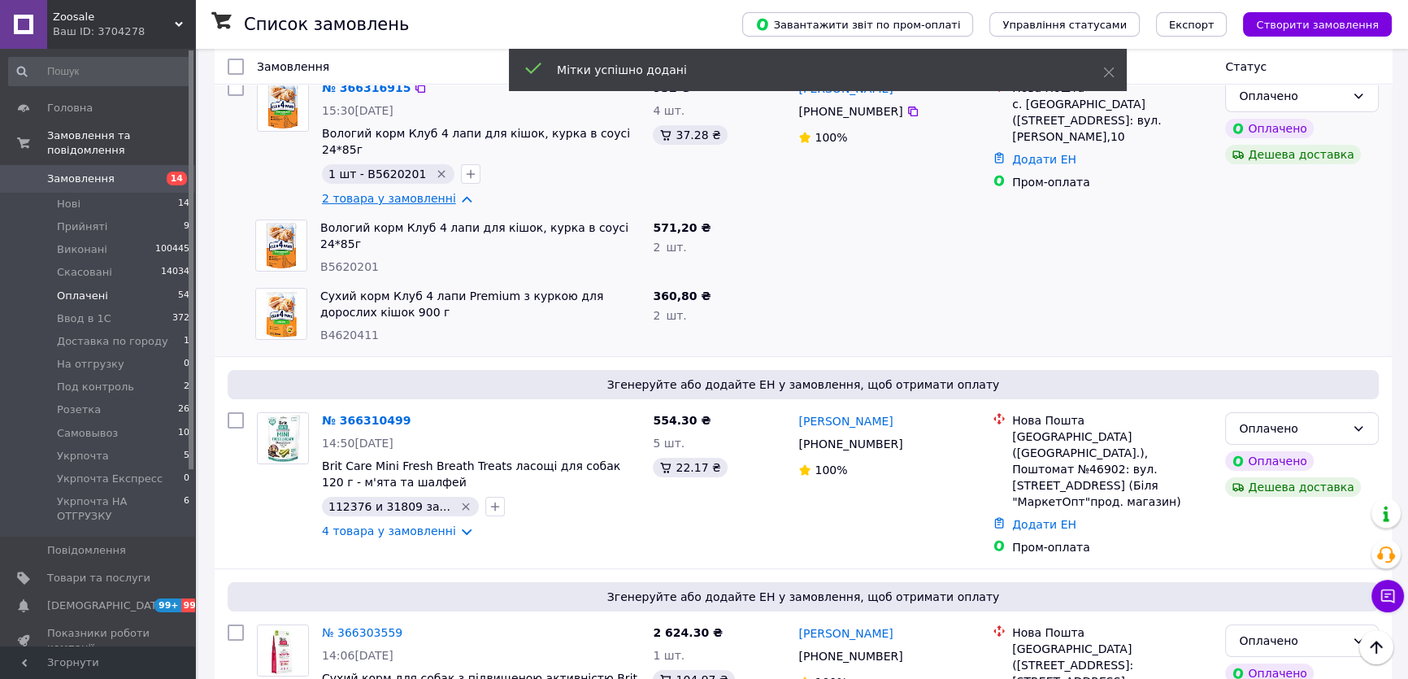
click at [381, 192] on link "2 товара у замовленні" at bounding box center [389, 198] width 134 height 13
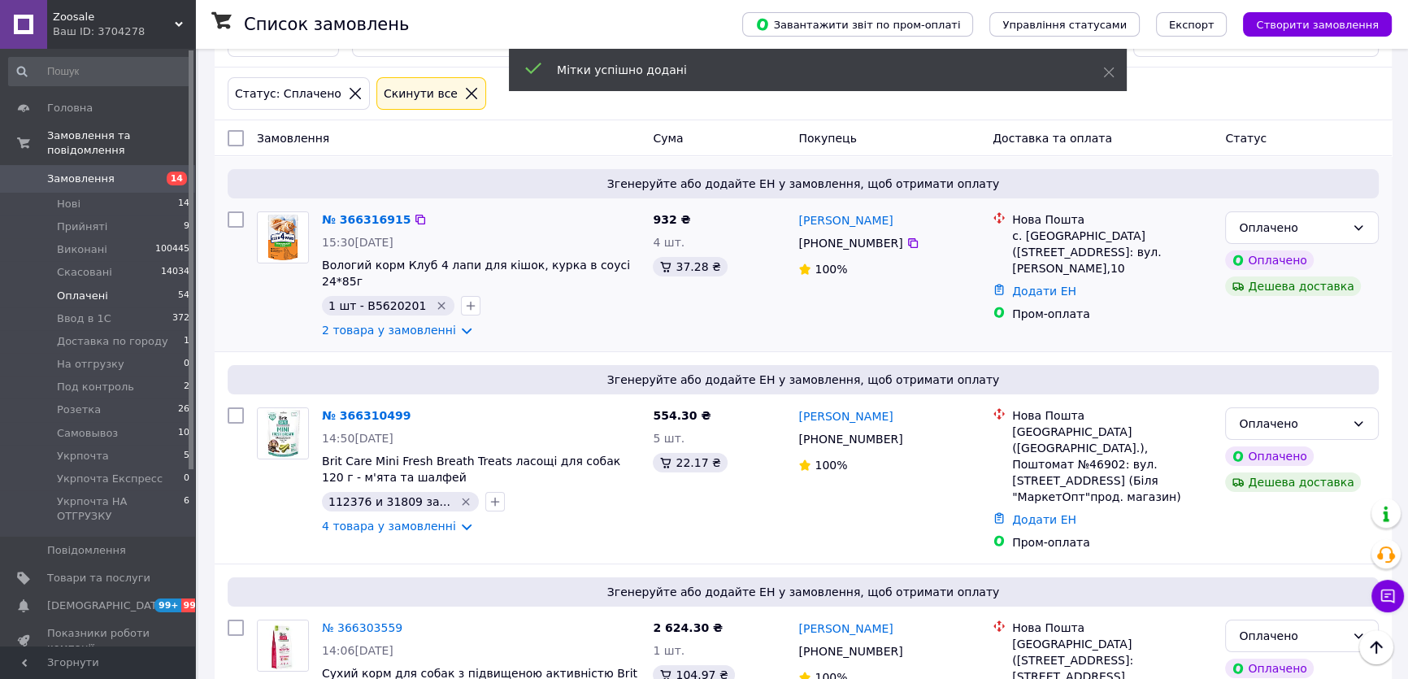
scroll to position [0, 0]
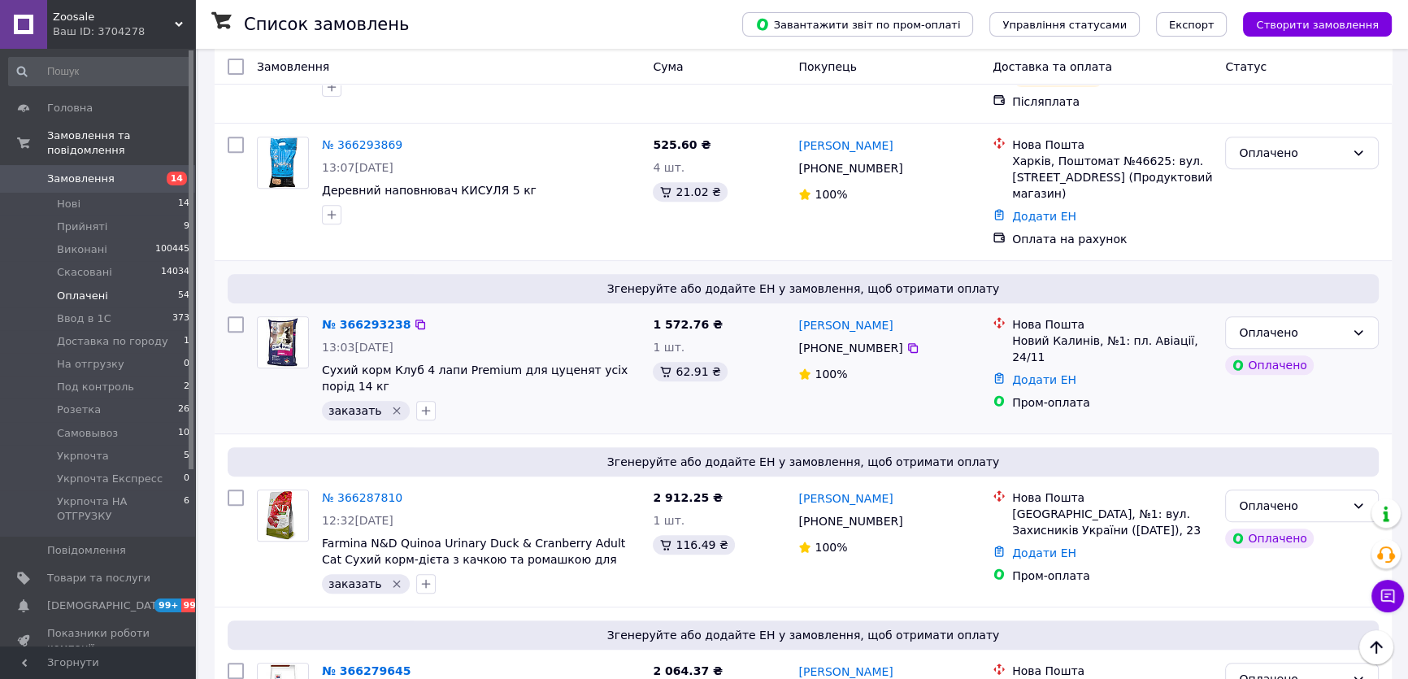
scroll to position [886, 0]
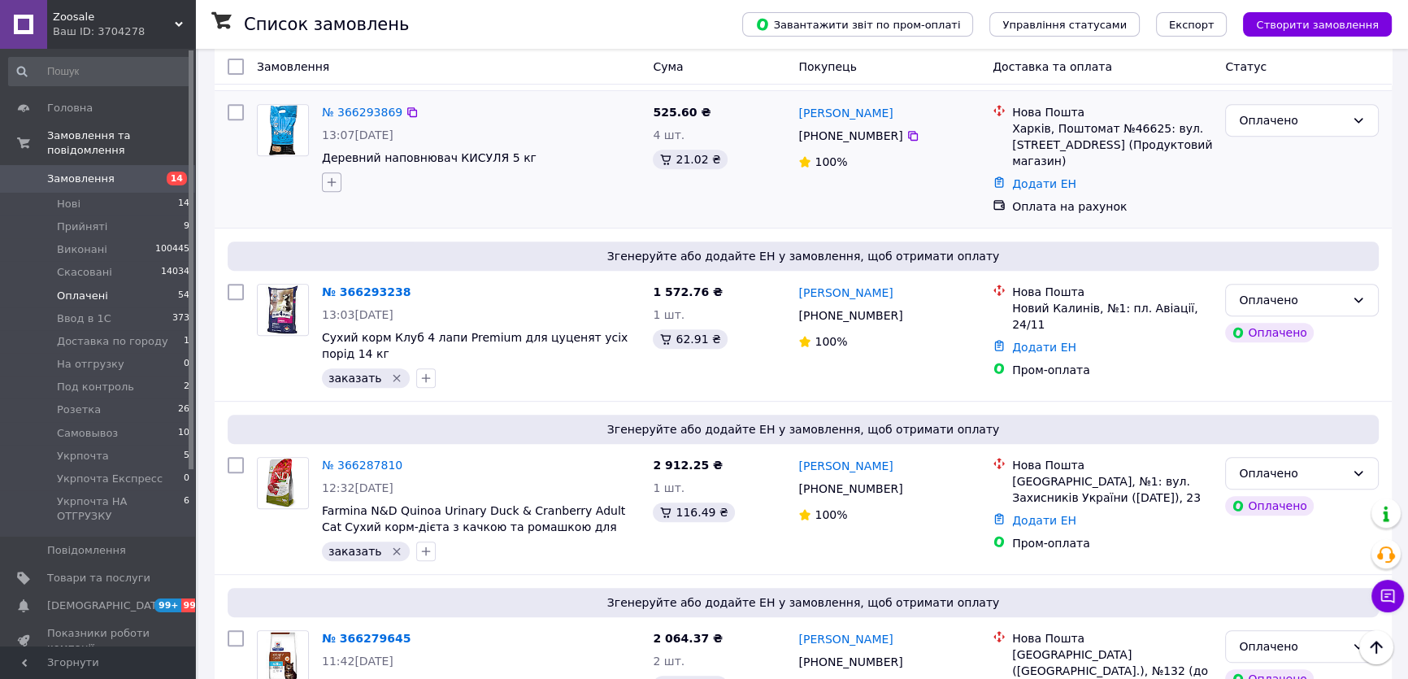
click at [335, 176] on icon "button" at bounding box center [331, 182] width 13 height 13
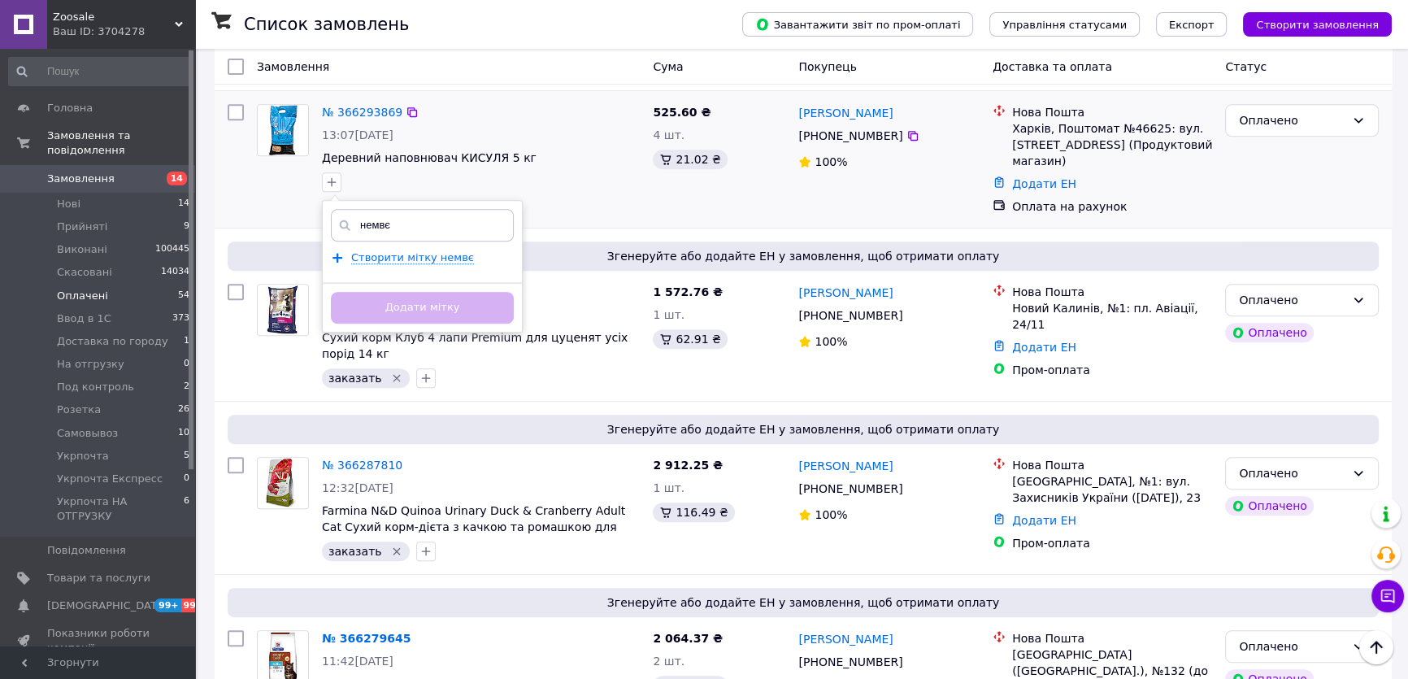
drag, startPoint x: 406, startPoint y: 178, endPoint x: 334, endPoint y: 182, distance: 71.6
click at [334, 209] on input "немвє" at bounding box center [422, 225] width 183 height 33
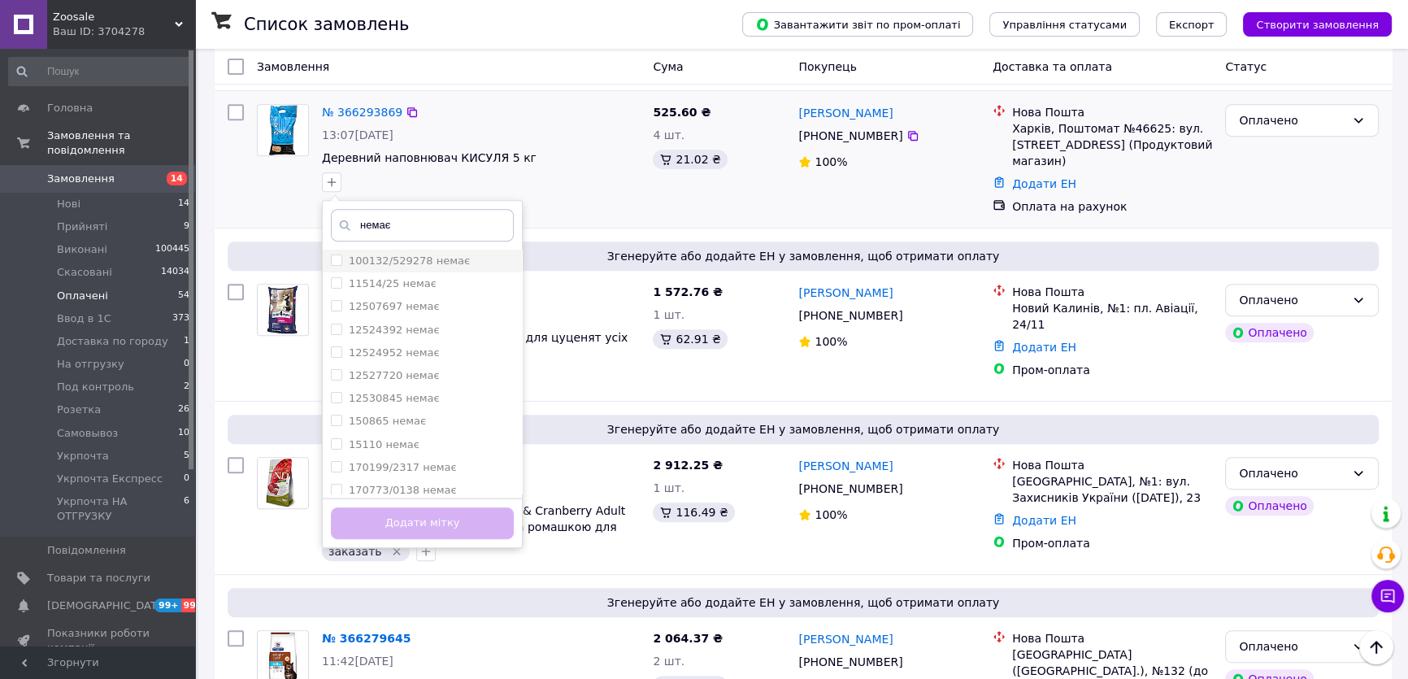
scroll to position [73, 0]
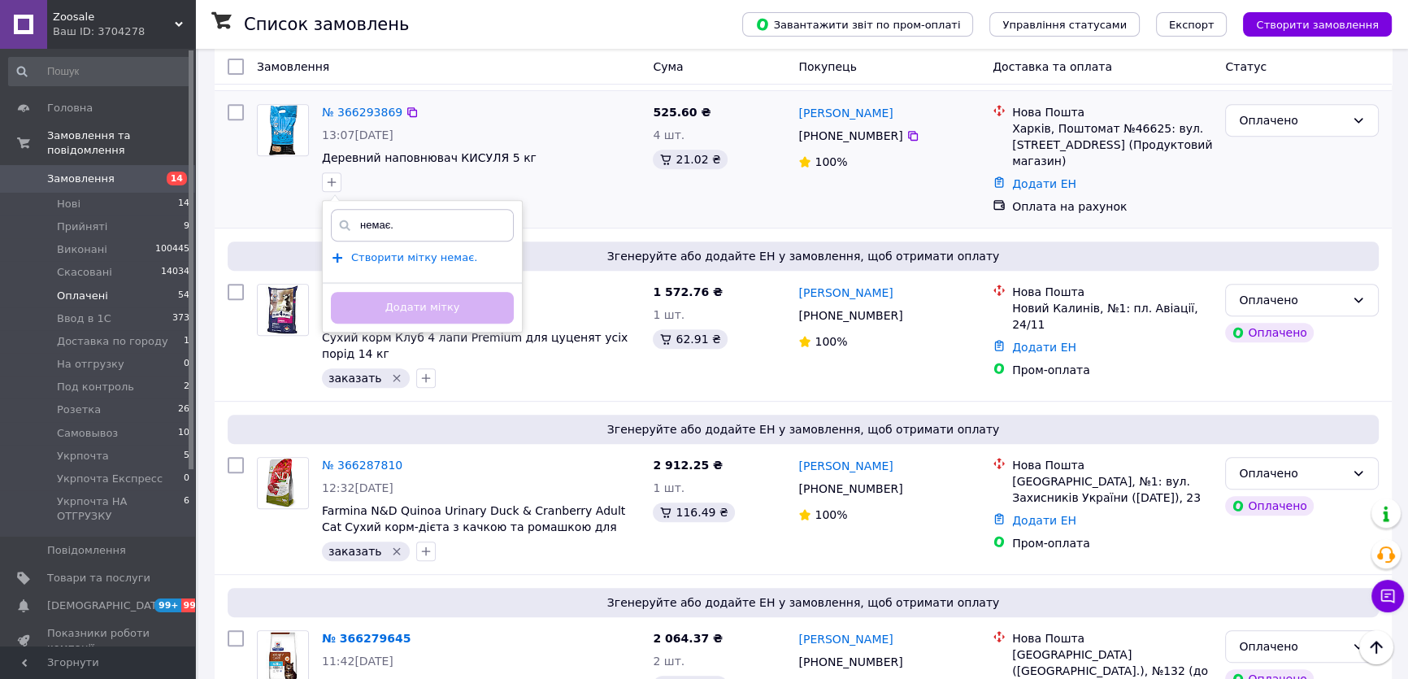
type input "немає."
click at [389, 251] on span "Створити мітку немає." at bounding box center [414, 257] width 126 height 13
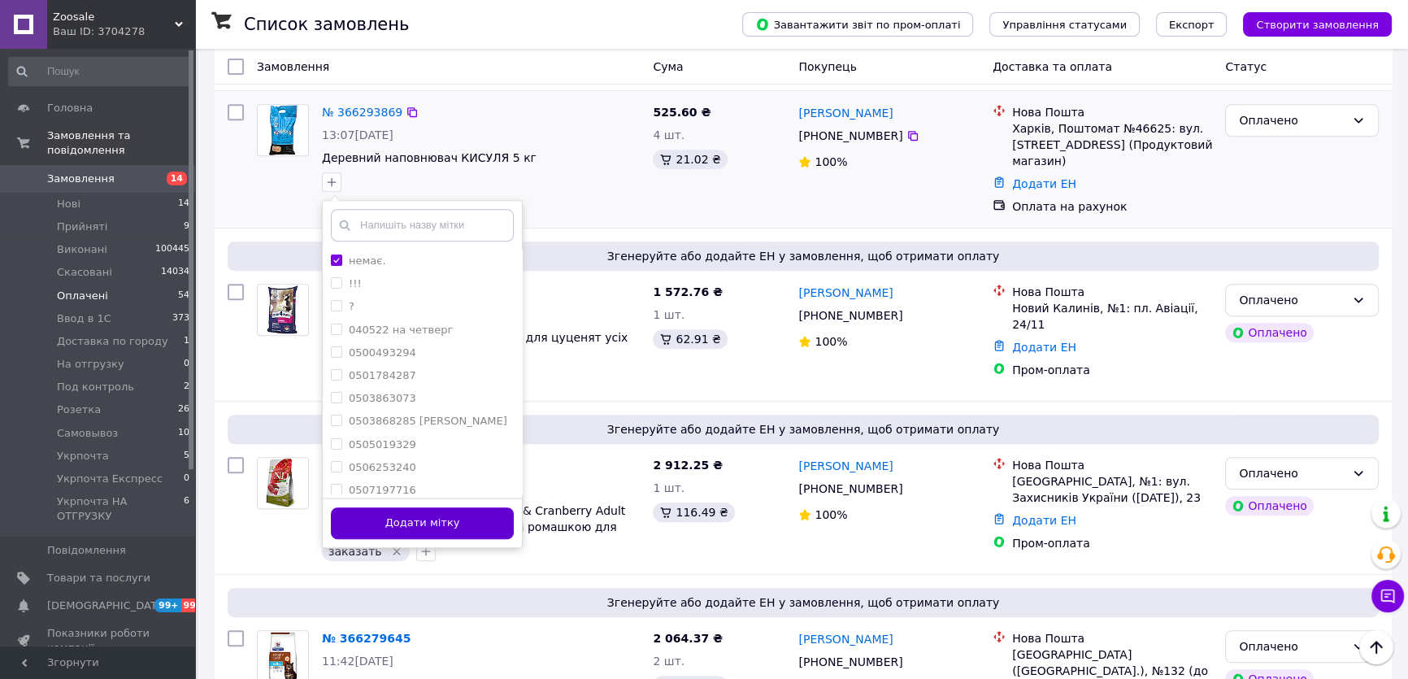
click at [488, 507] on button "Додати мітку" at bounding box center [422, 523] width 183 height 32
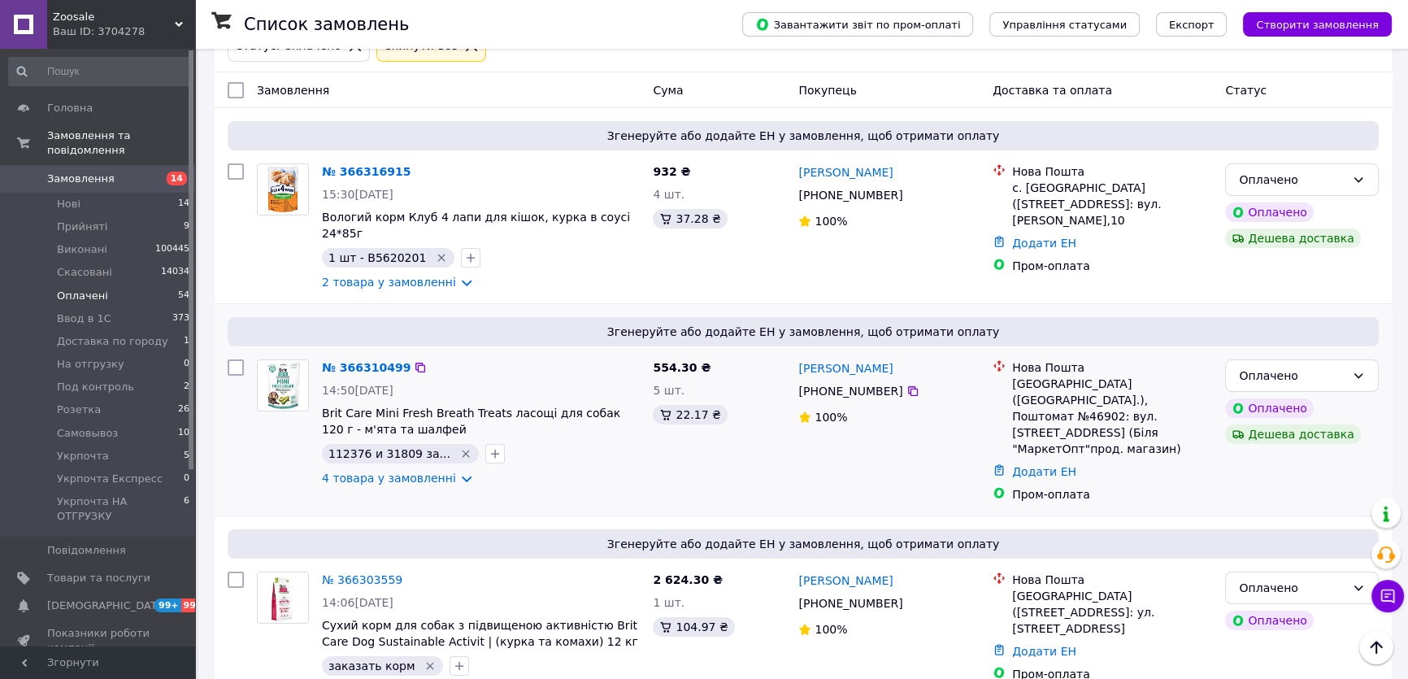
scroll to position [0, 0]
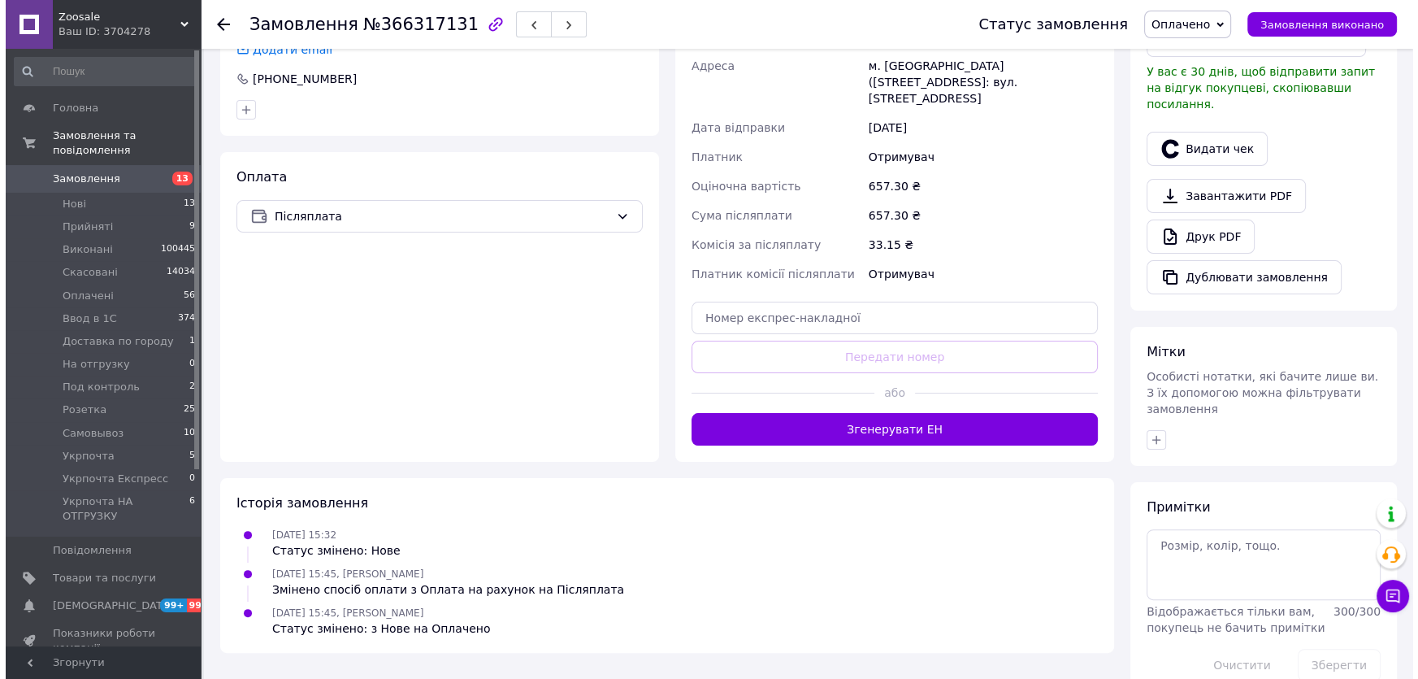
scroll to position [254, 0]
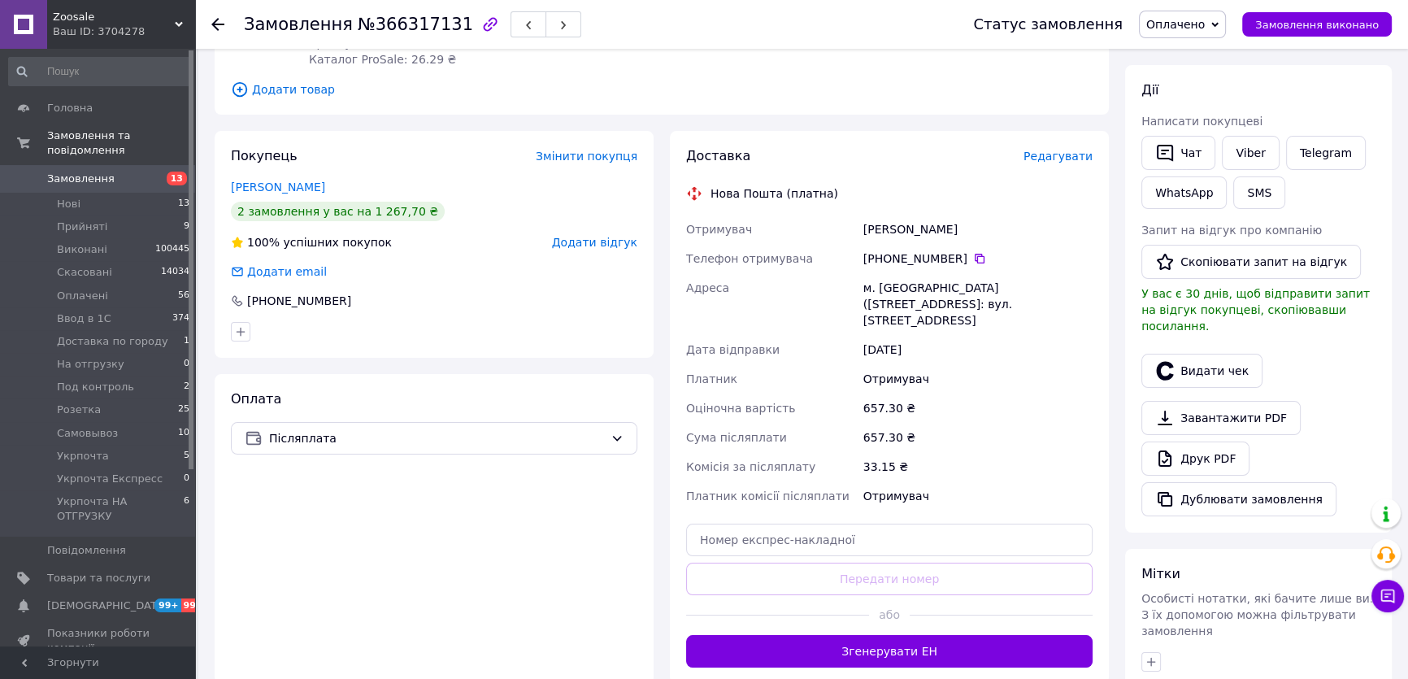
click at [1070, 145] on div "Доставка Редагувати Нова Пошта (платна) Отримувач [PERSON_NAME] Телефон отримув…" at bounding box center [889, 407] width 439 height 553
click at [1068, 153] on span "Редагувати" at bounding box center [1057, 156] width 69 height 13
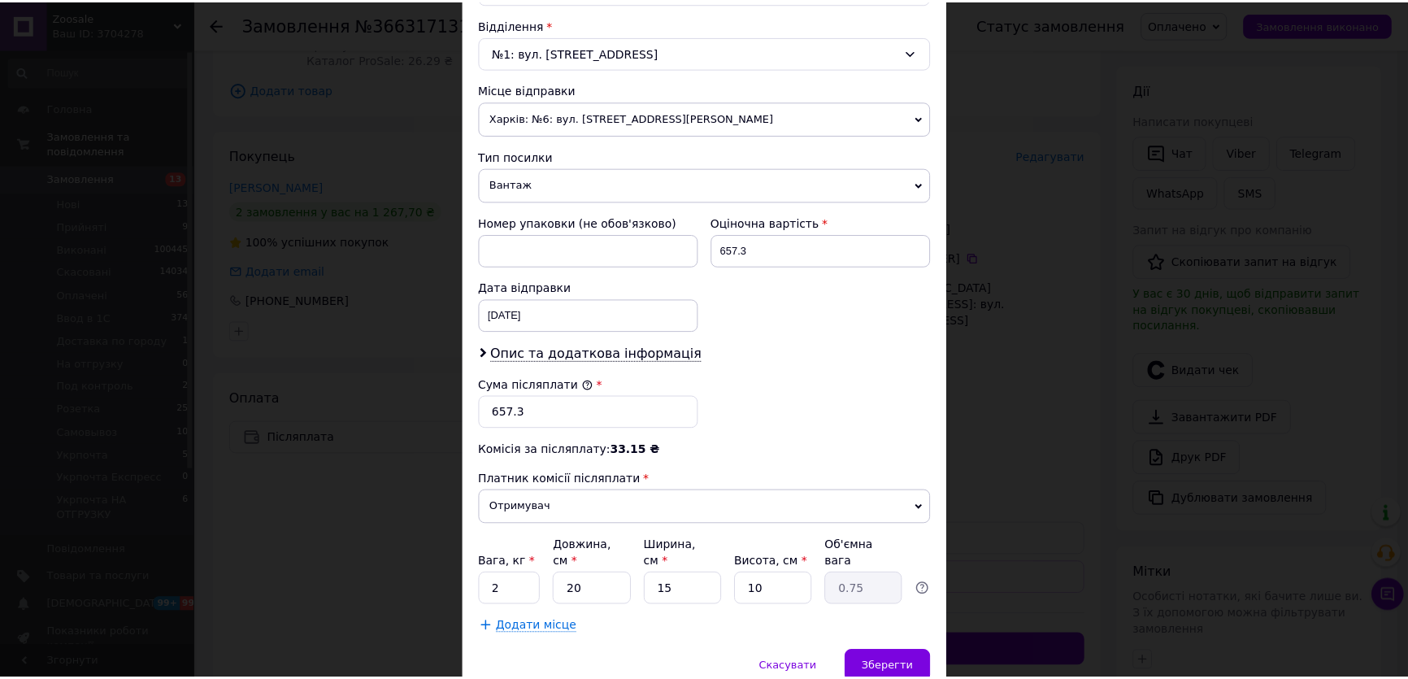
scroll to position [558, 0]
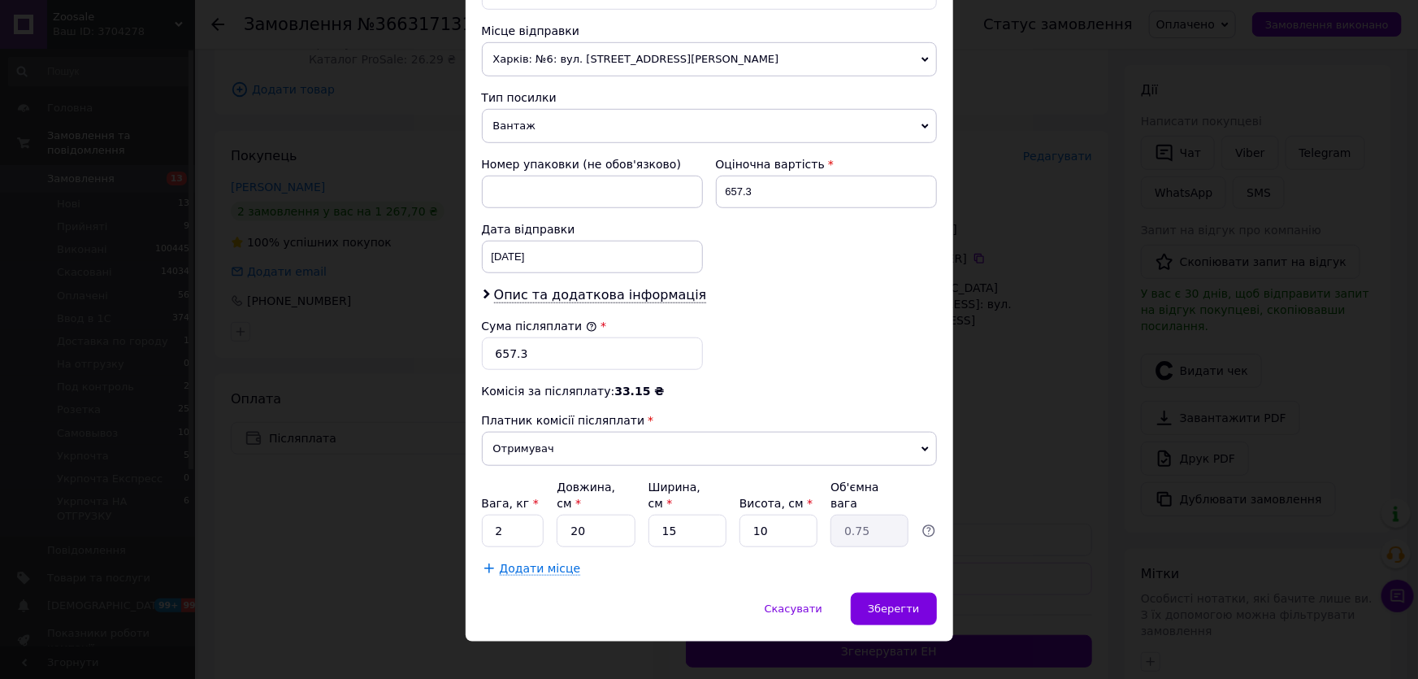
click at [1065, 431] on div "× Редагування доставки Спосіб доставки Нова Пошта (платна) Платник Отримувач Ві…" at bounding box center [709, 339] width 1418 height 679
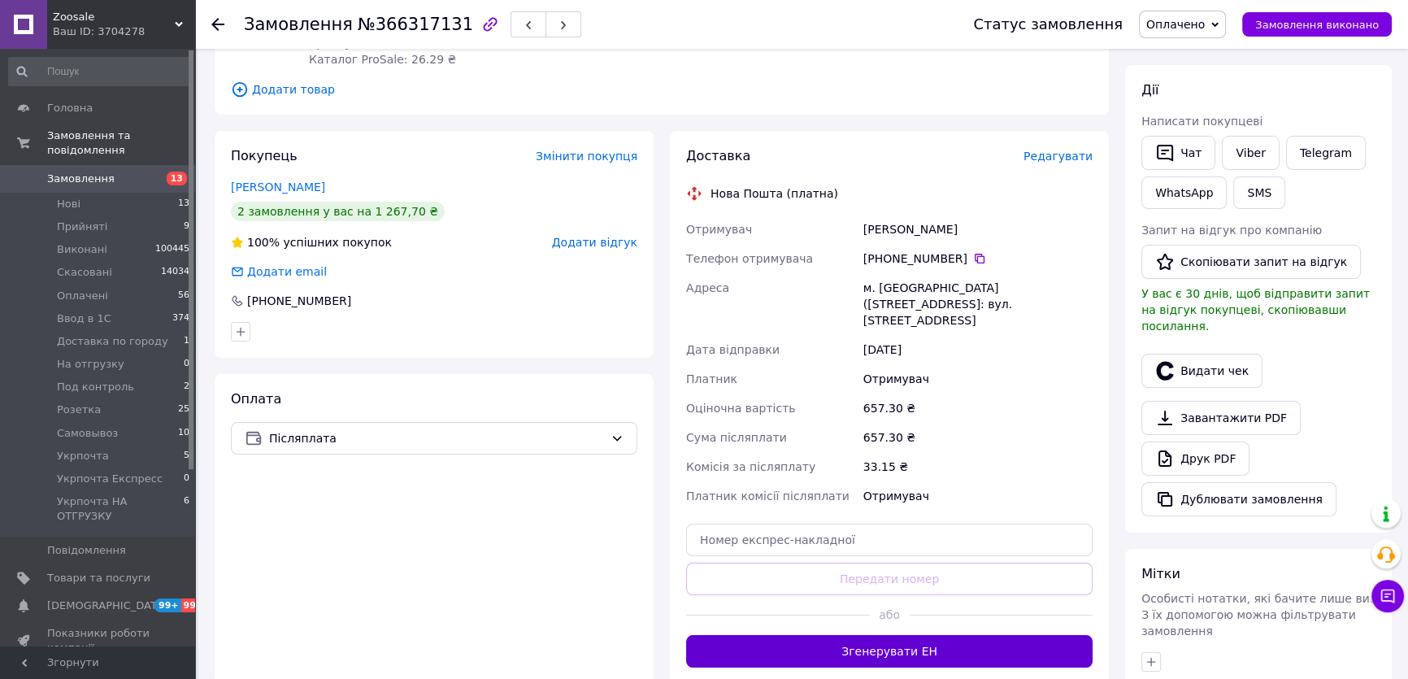
click at [976, 635] on button "Згенерувати ЕН" at bounding box center [889, 651] width 406 height 33
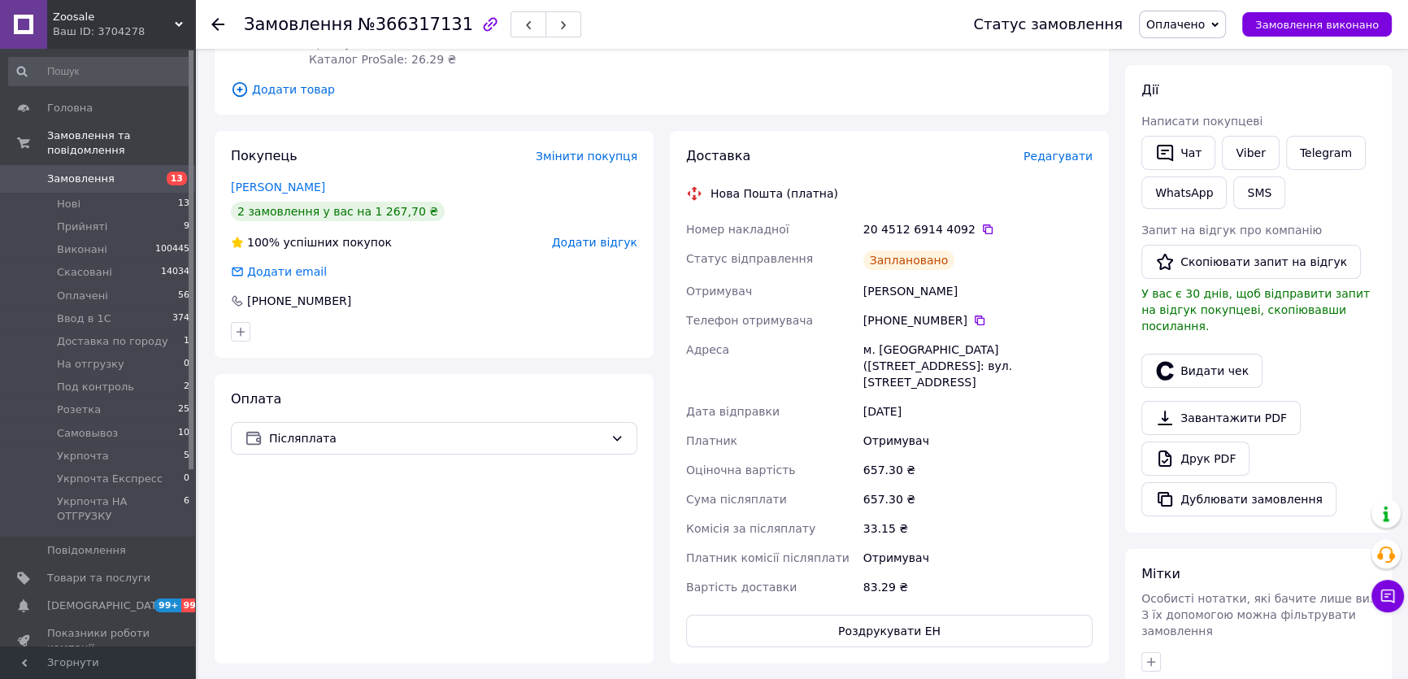
click at [1205, 20] on span "Оплачено" at bounding box center [1175, 24] width 59 height 13
click at [1200, 130] on li "Ввод в 1С" at bounding box center [1212, 130] width 145 height 24
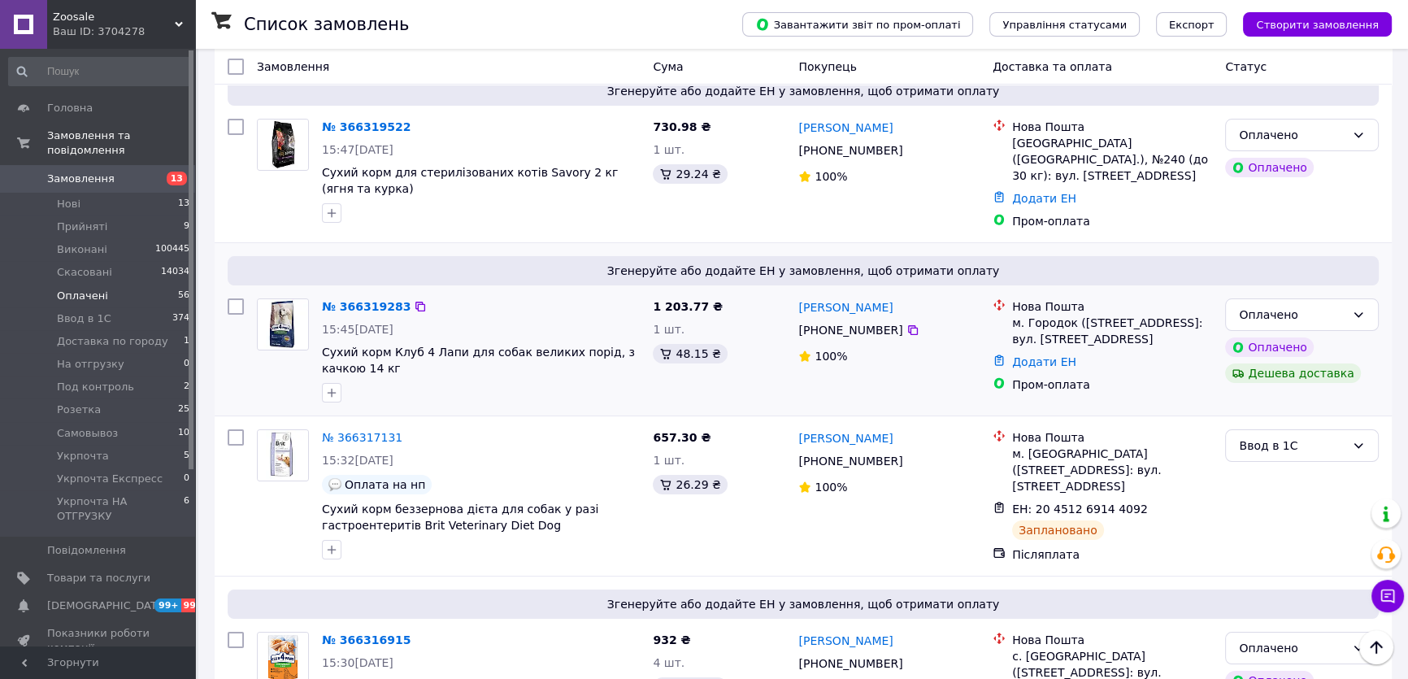
scroll to position [147, 0]
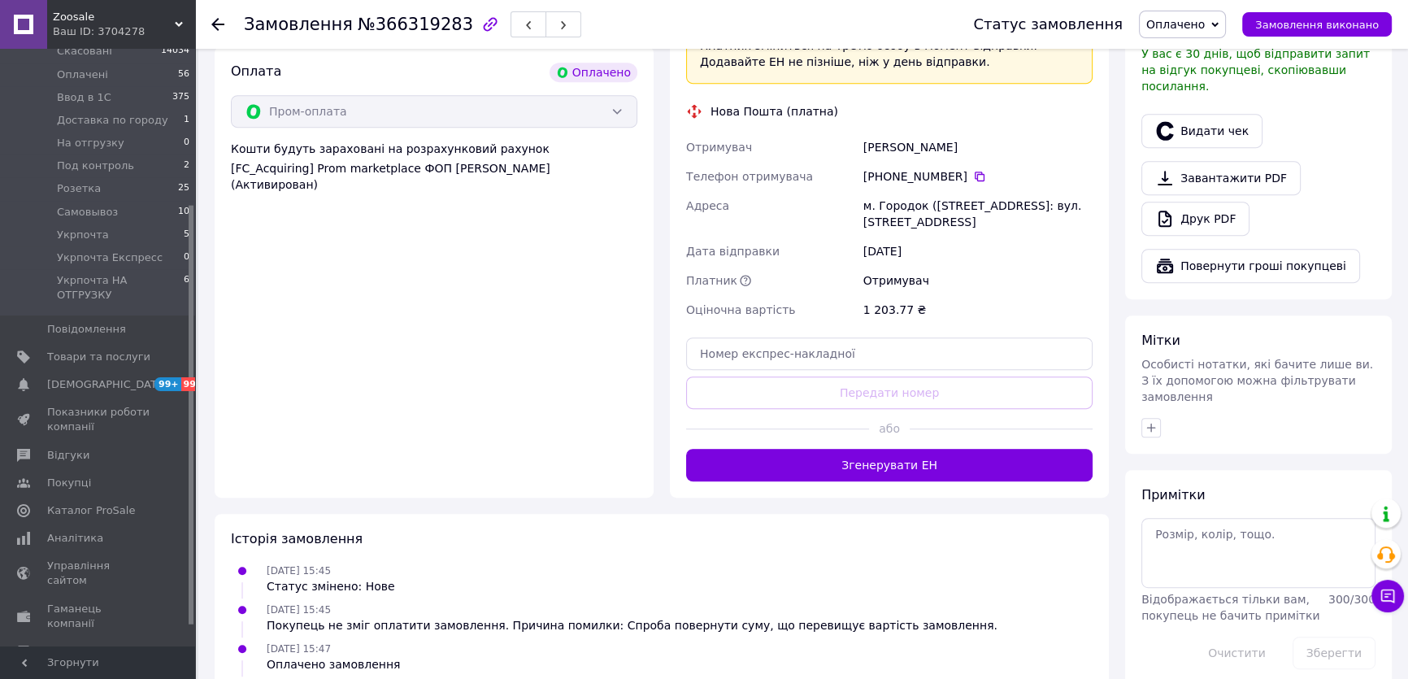
scroll to position [960, 0]
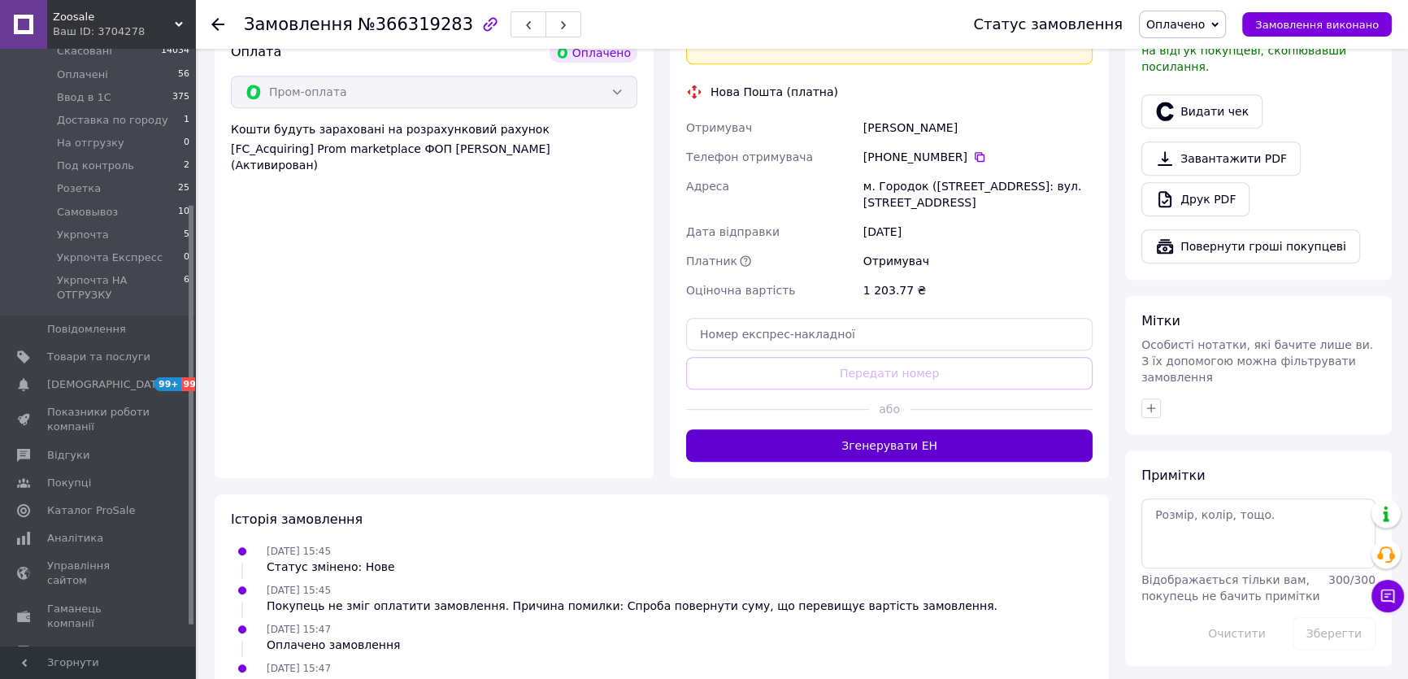
click at [973, 429] on button "Згенерувати ЕН" at bounding box center [889, 445] width 406 height 33
click at [1205, 20] on span "Оплачено" at bounding box center [1175, 24] width 59 height 13
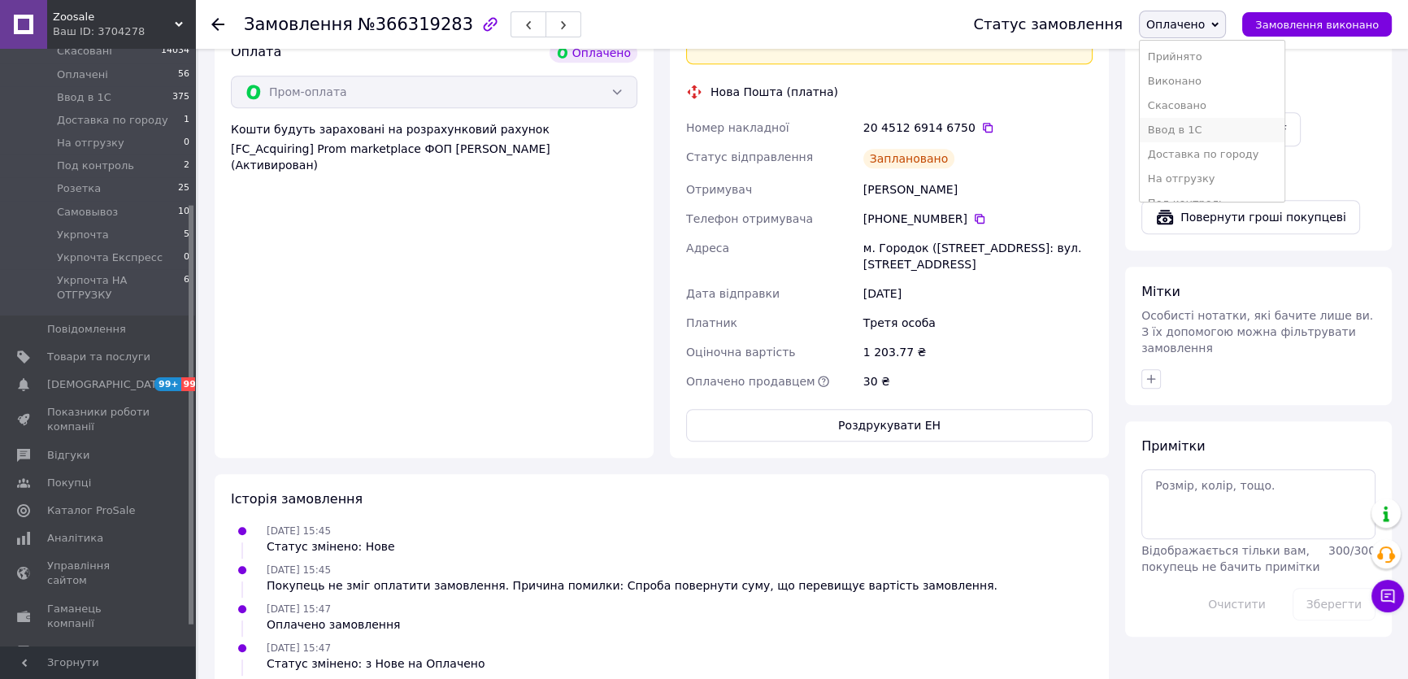
click at [1212, 130] on li "Ввод в 1С" at bounding box center [1212, 130] width 145 height 24
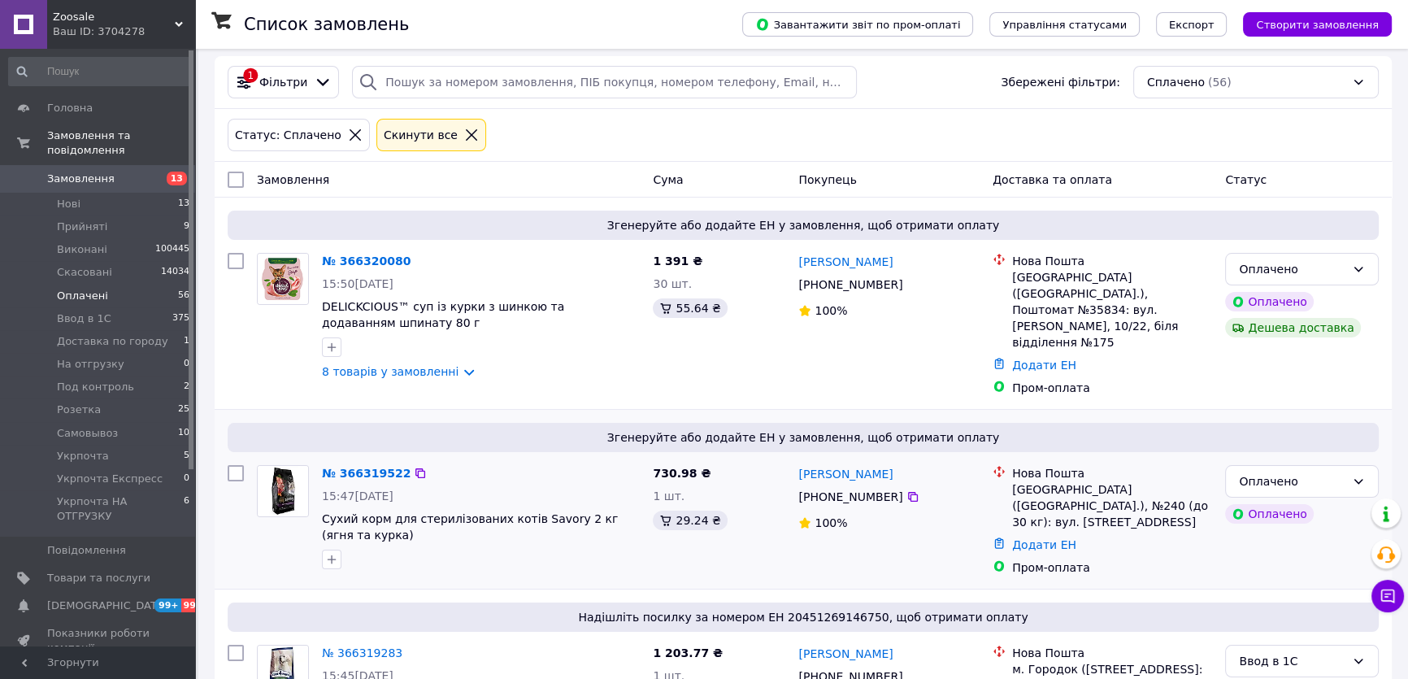
scroll to position [221, 0]
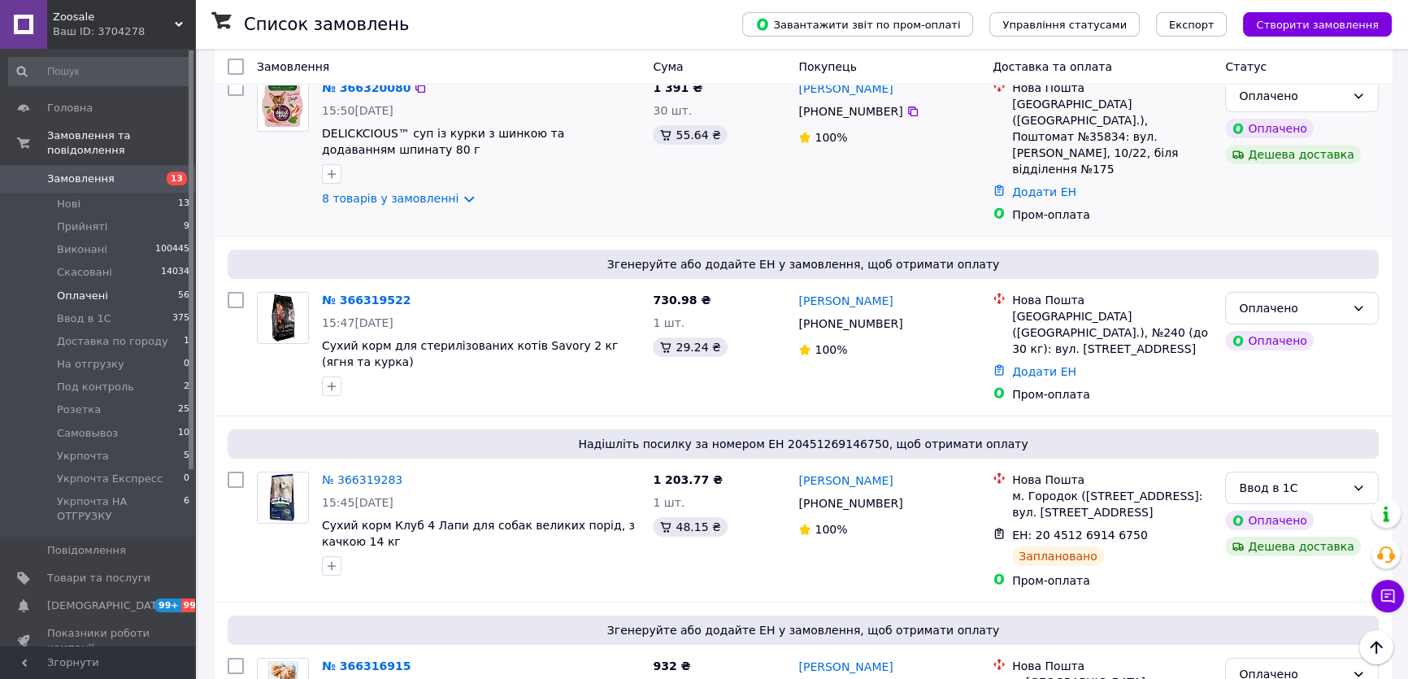
click at [400, 187] on div "№ 366320080 15:50, 12.10.2025 DELICKCIOUS™ суп із курки з шинкою та додаванням …" at bounding box center [480, 143] width 331 height 140
click at [419, 203] on link "8 товарів у замовленні" at bounding box center [390, 198] width 137 height 13
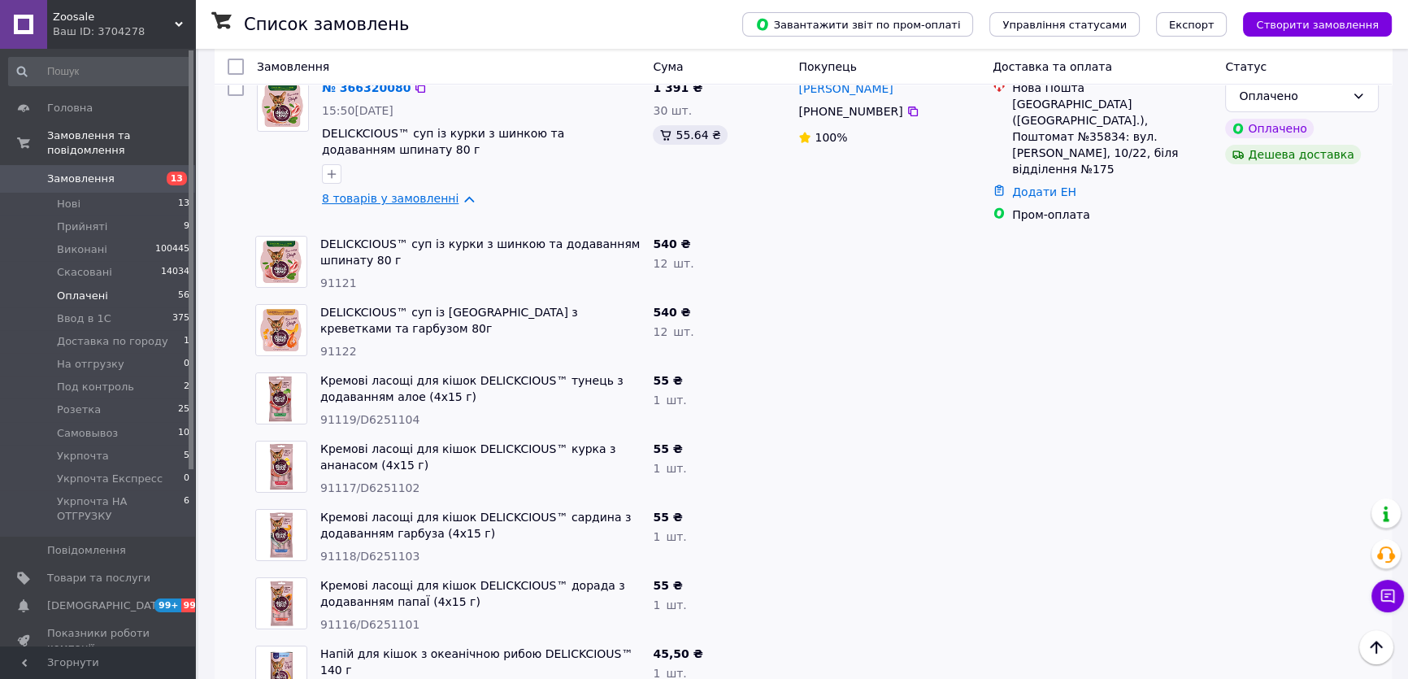
click at [435, 202] on link "8 товарів у замовленні" at bounding box center [390, 198] width 137 height 13
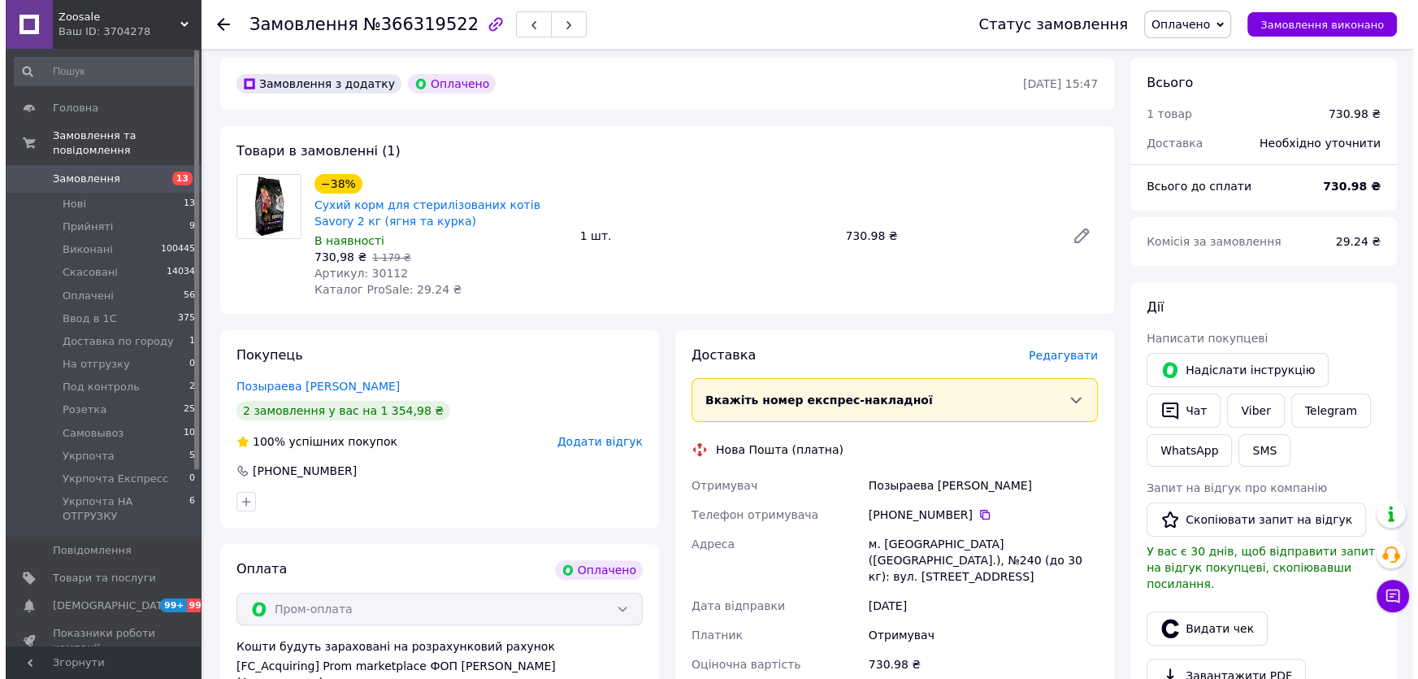
scroll to position [665, 0]
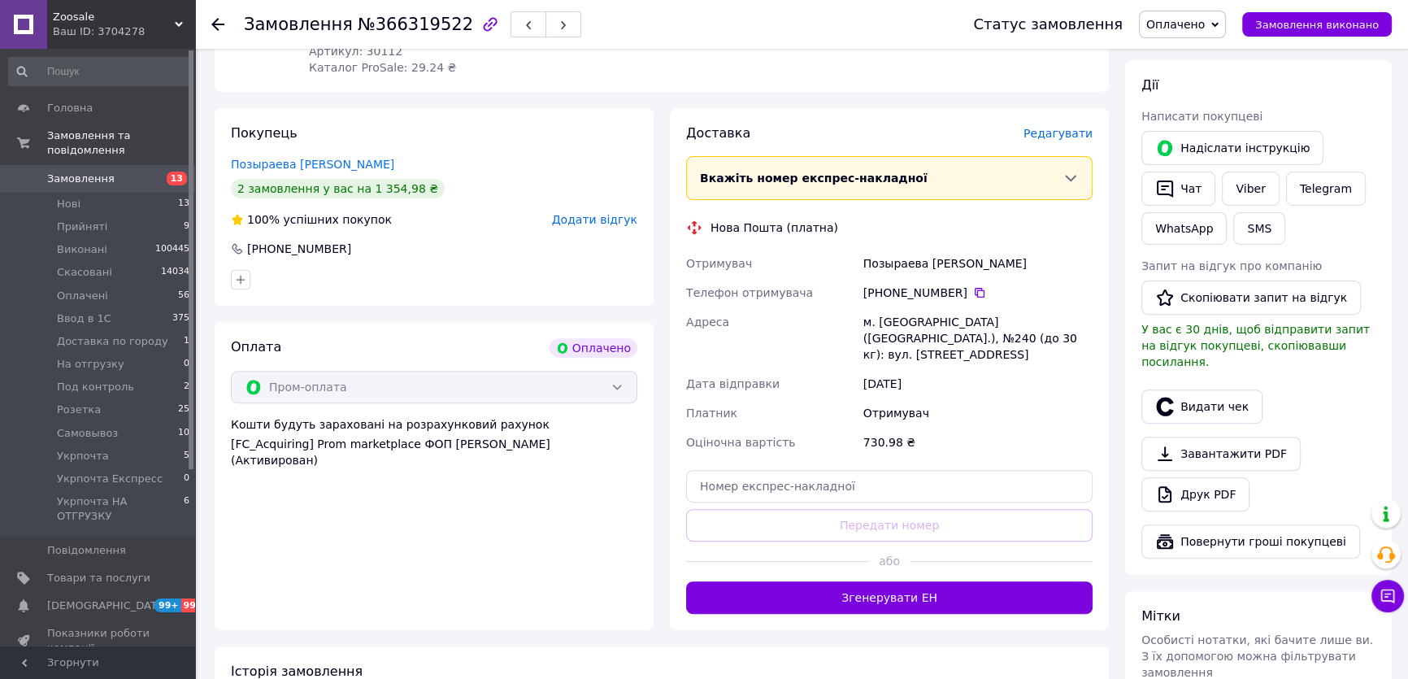
click at [1048, 127] on span "Редагувати" at bounding box center [1057, 133] width 69 height 13
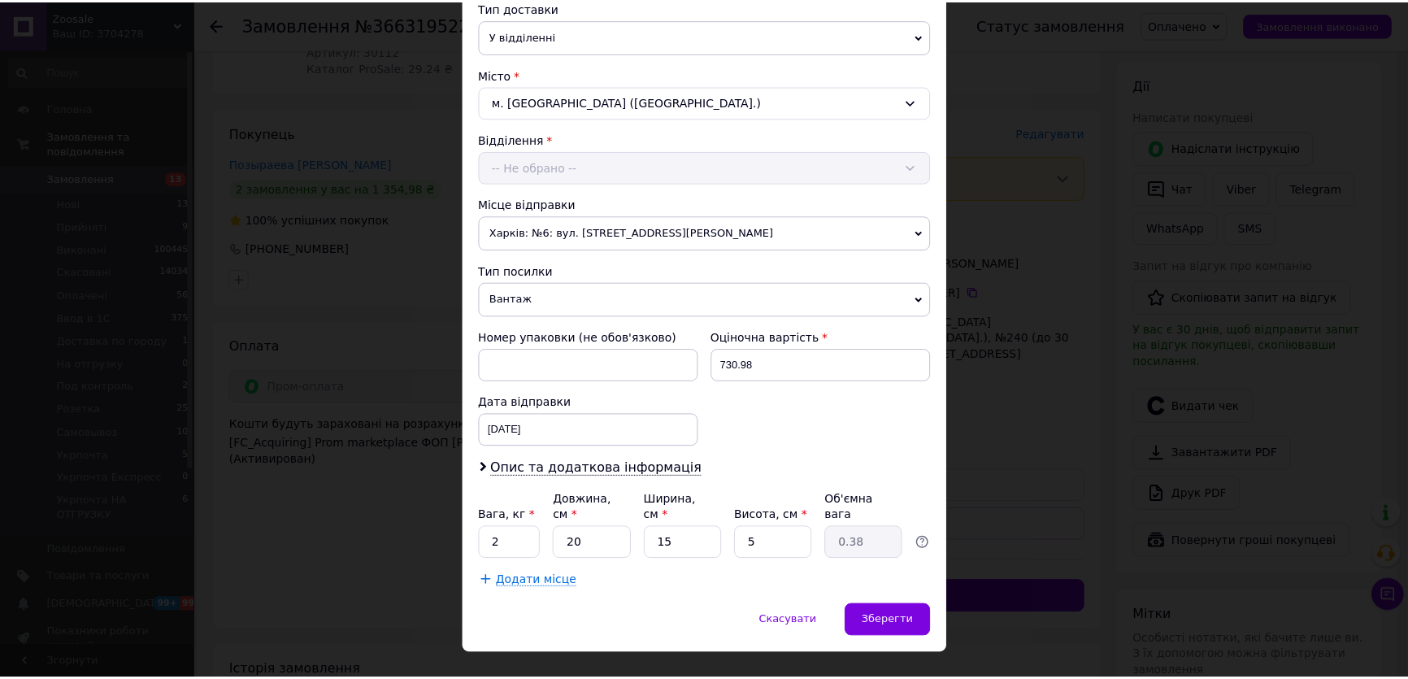
scroll to position [398, 0]
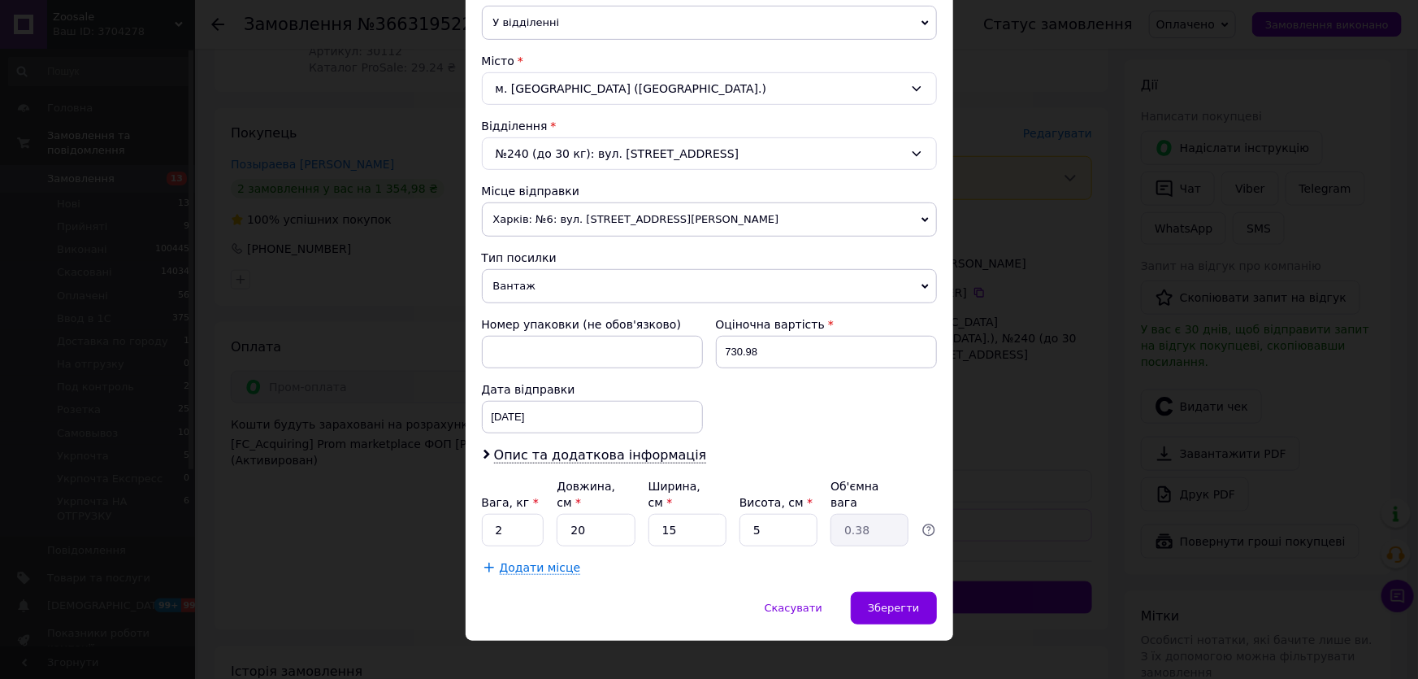
click at [1092, 380] on div "× Редагування доставки Спосіб доставки Нова Пошта (платна) Платник Отримувач Ві…" at bounding box center [709, 339] width 1418 height 679
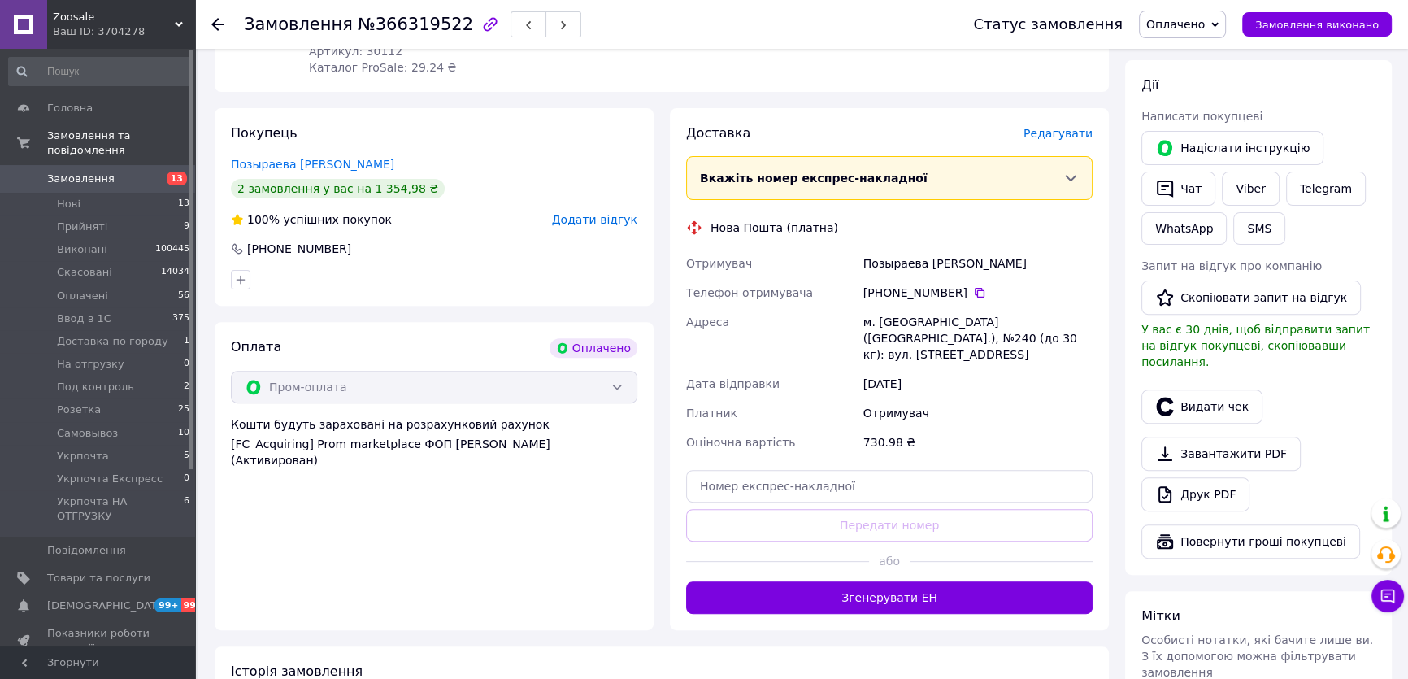
click at [966, 581] on button "Згенерувати ЕН" at bounding box center [889, 597] width 406 height 33
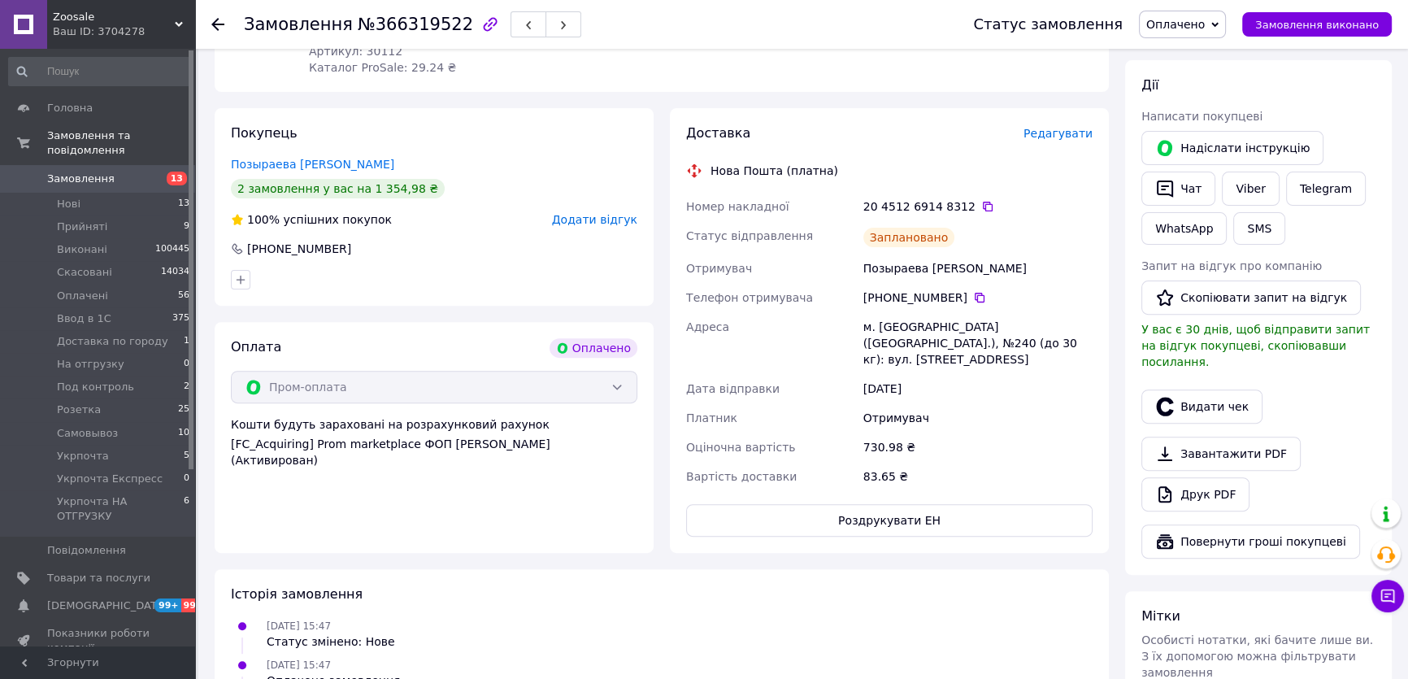
drag, startPoint x: 1184, startPoint y: 28, endPoint x: 1179, endPoint y: 38, distance: 11.6
click at [1185, 28] on span "Оплачено" at bounding box center [1175, 24] width 59 height 13
click at [1183, 134] on li "Ввод в 1С" at bounding box center [1212, 130] width 145 height 24
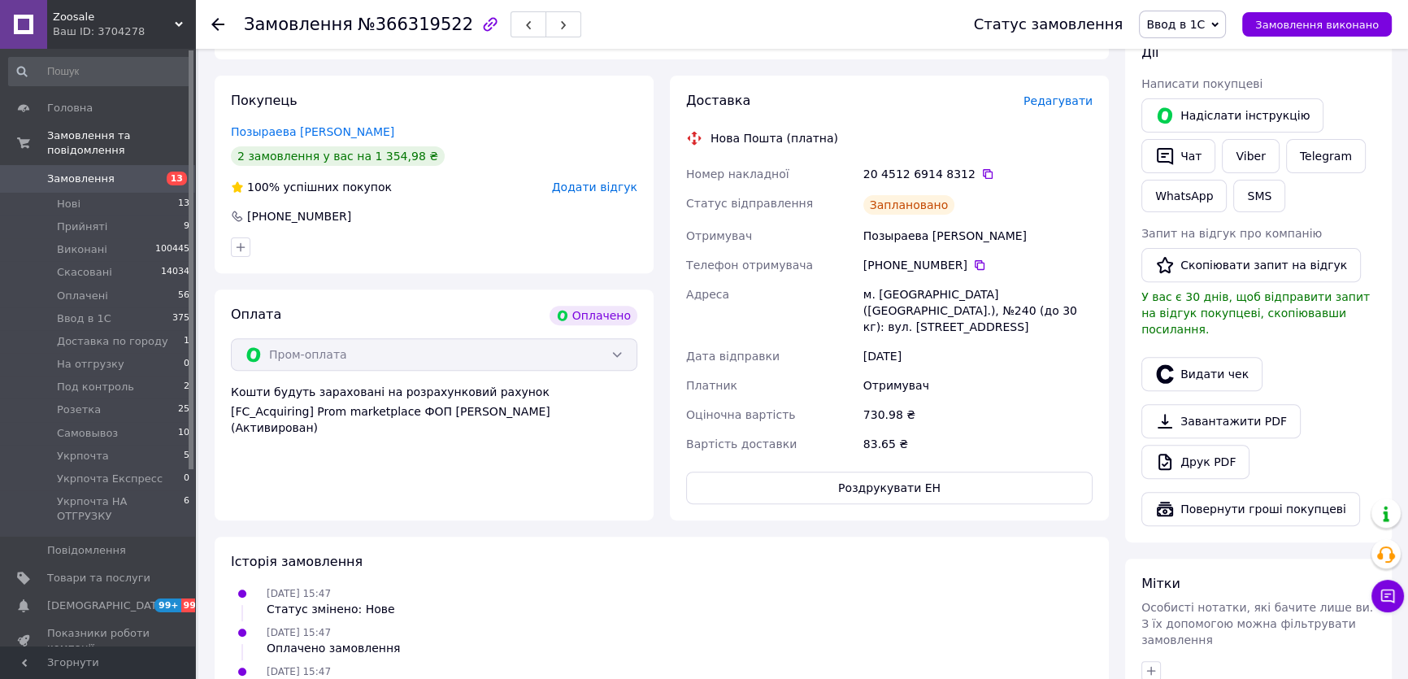
scroll to position [601, 0]
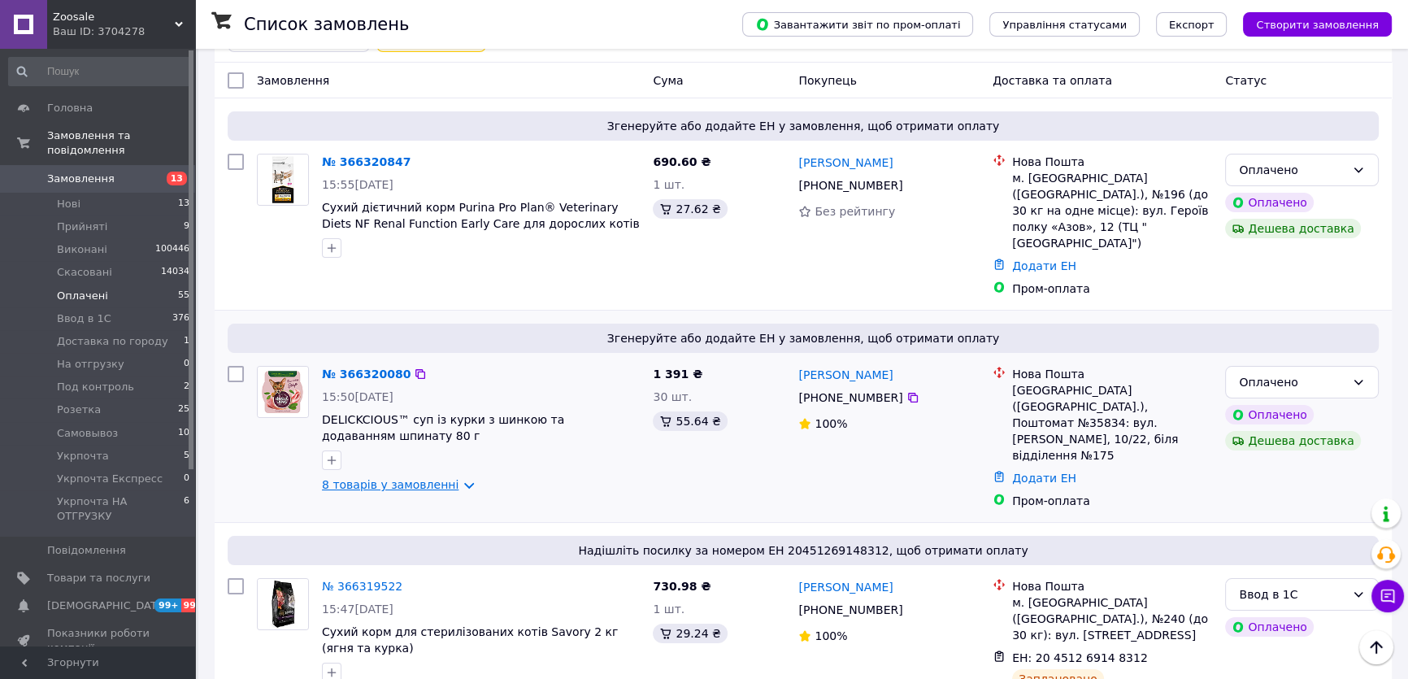
click at [398, 478] on link "8 товарів у замовленні" at bounding box center [390, 484] width 137 height 13
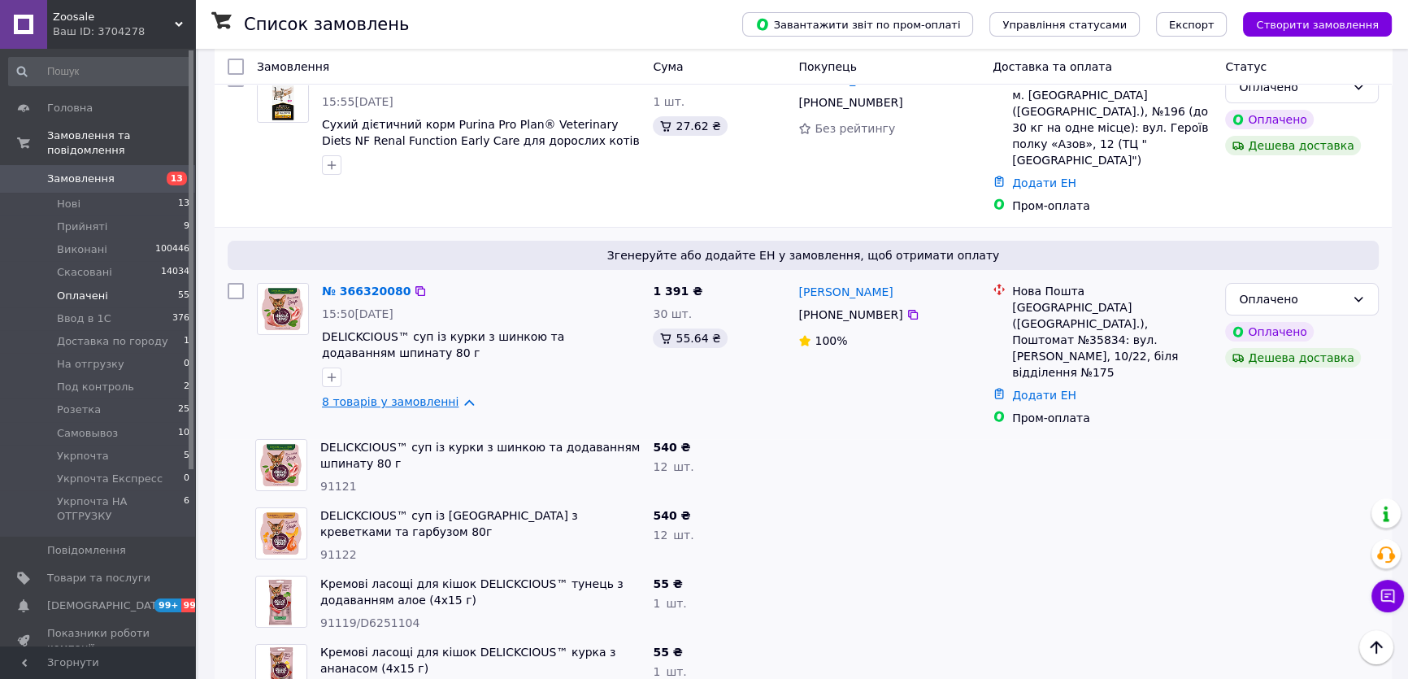
scroll to position [221, 0]
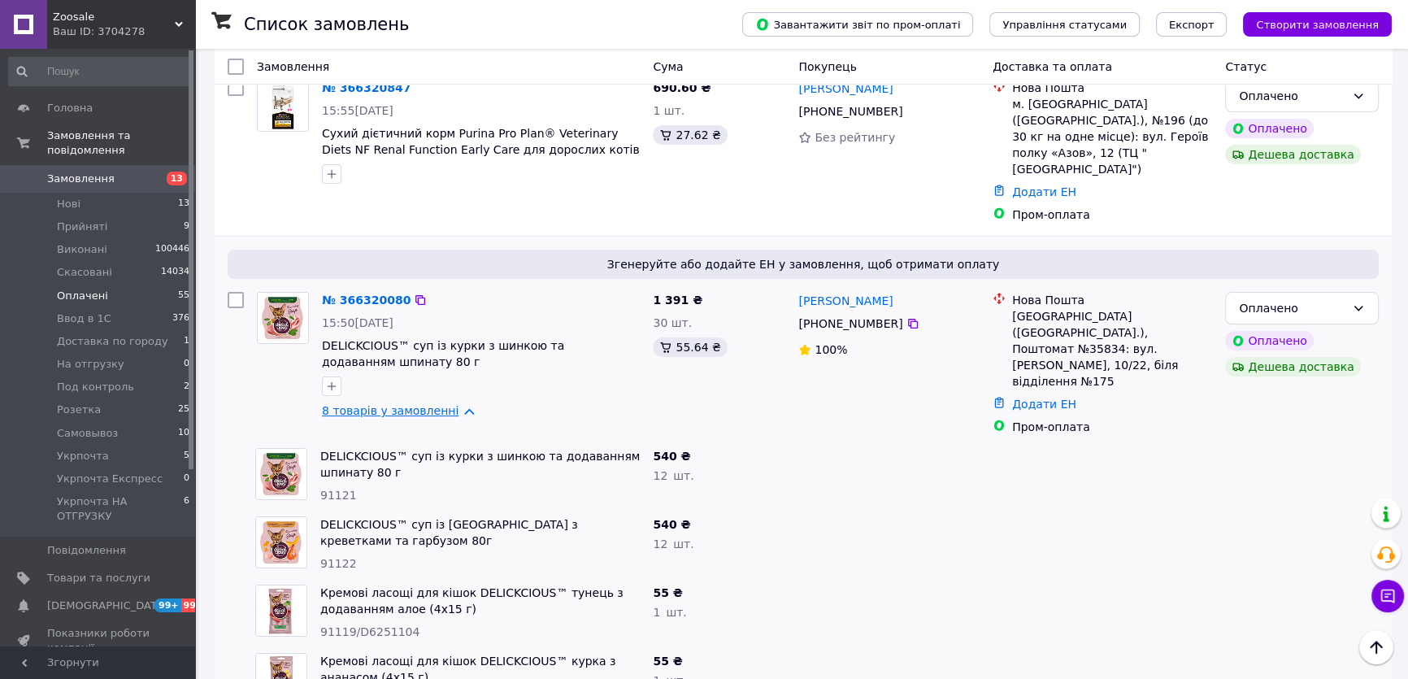
click at [423, 404] on link "8 товарів у замовленні" at bounding box center [390, 410] width 137 height 13
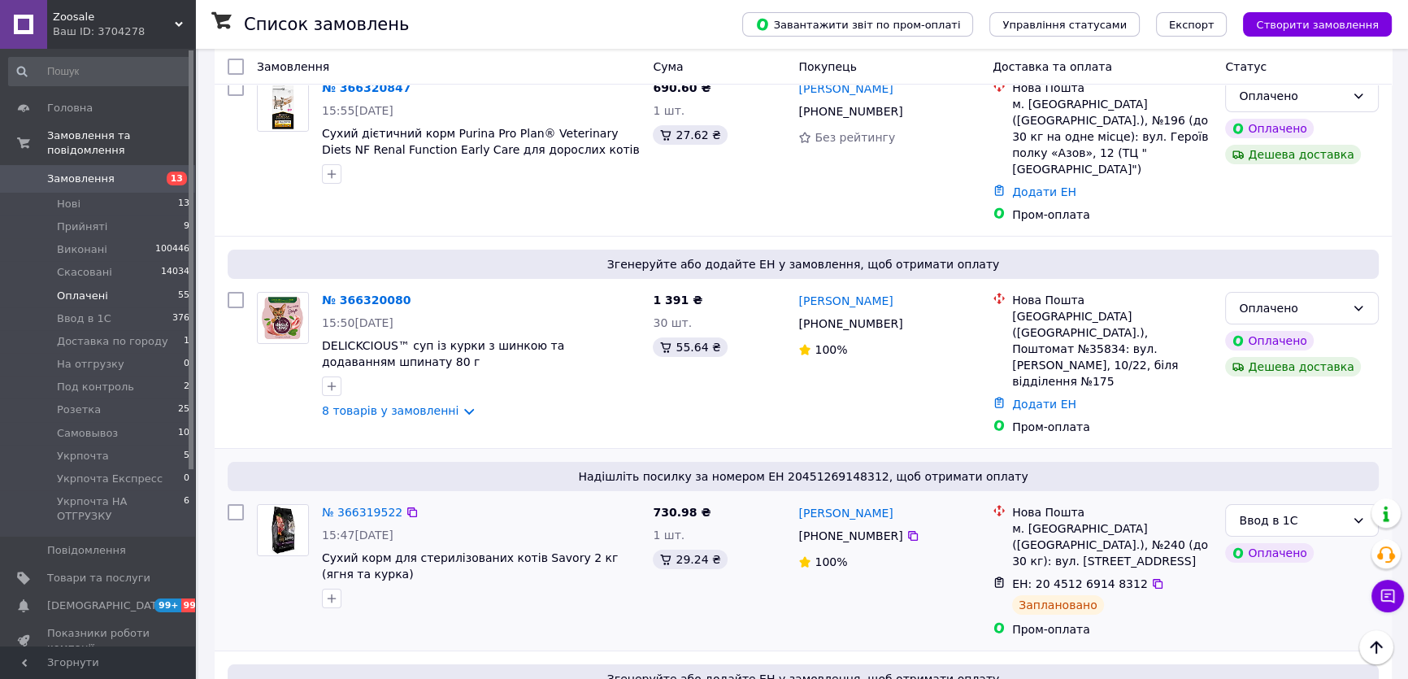
scroll to position [0, 0]
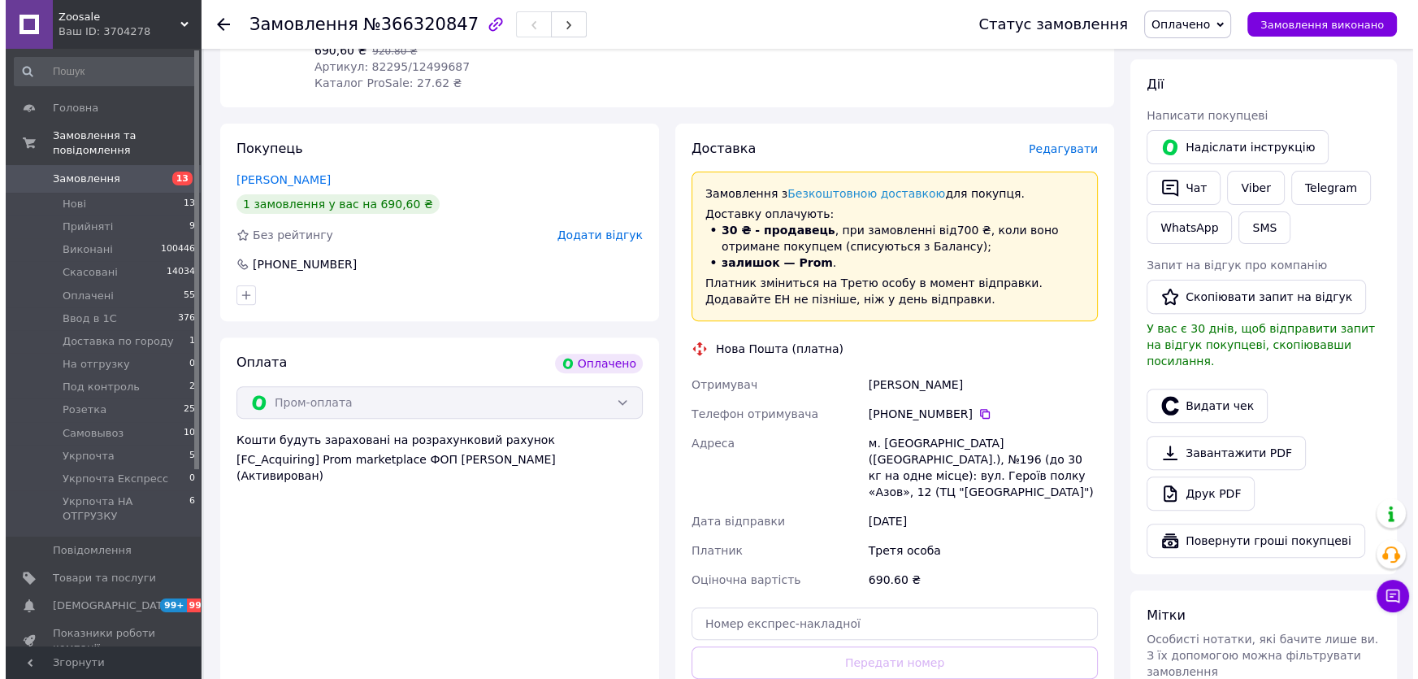
scroll to position [665, 0]
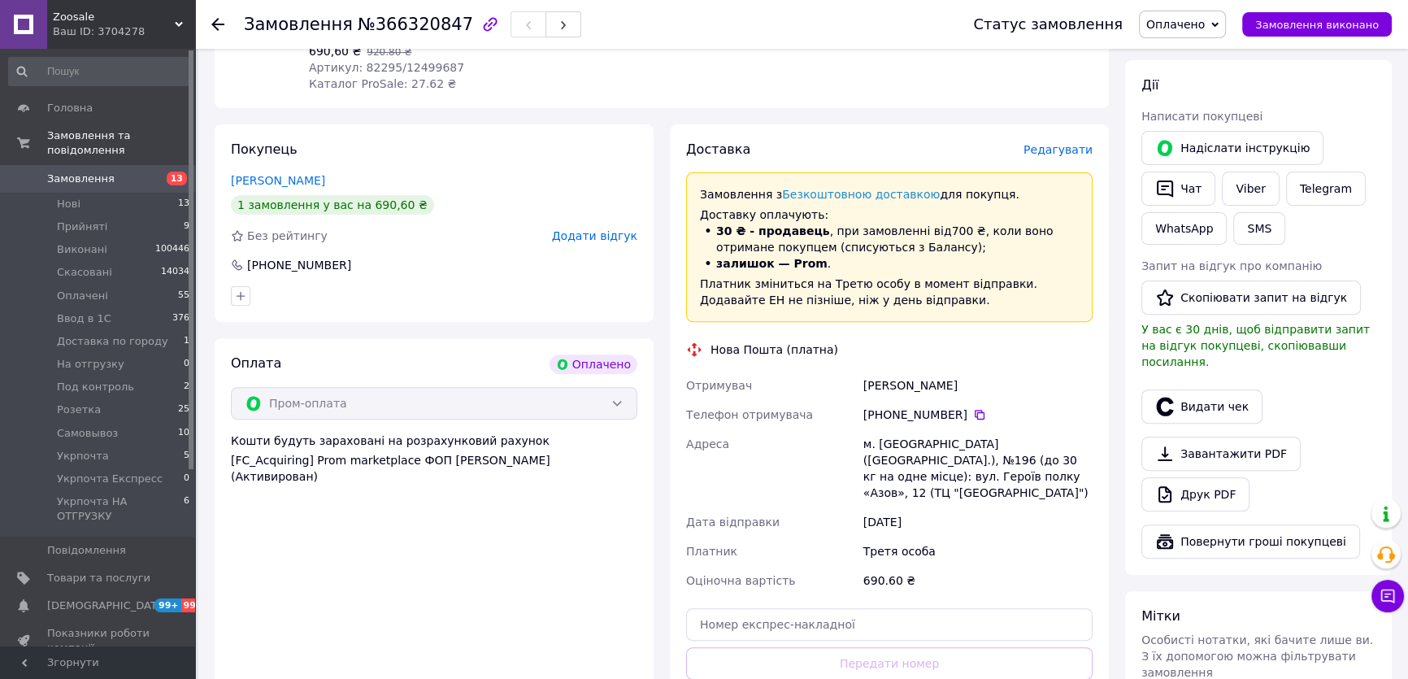
click at [1056, 143] on span "Редагувати" at bounding box center [1057, 149] width 69 height 13
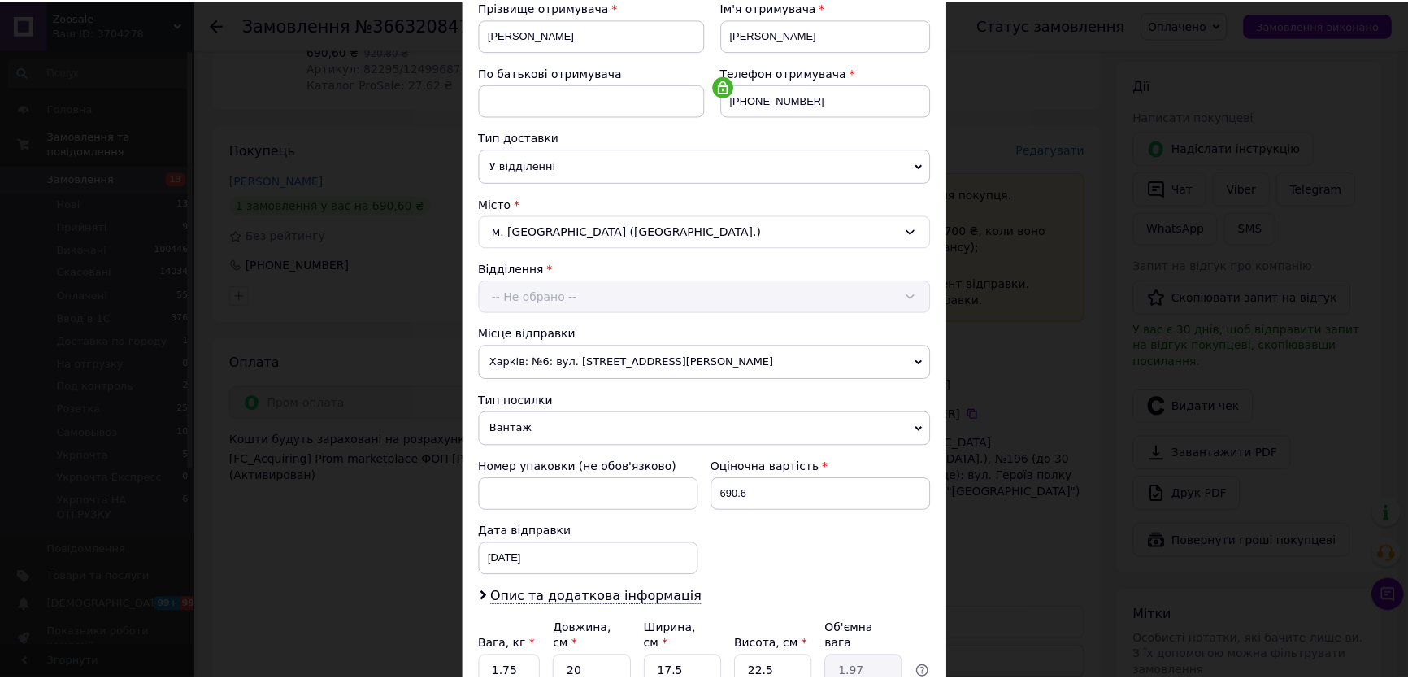
scroll to position [369, 0]
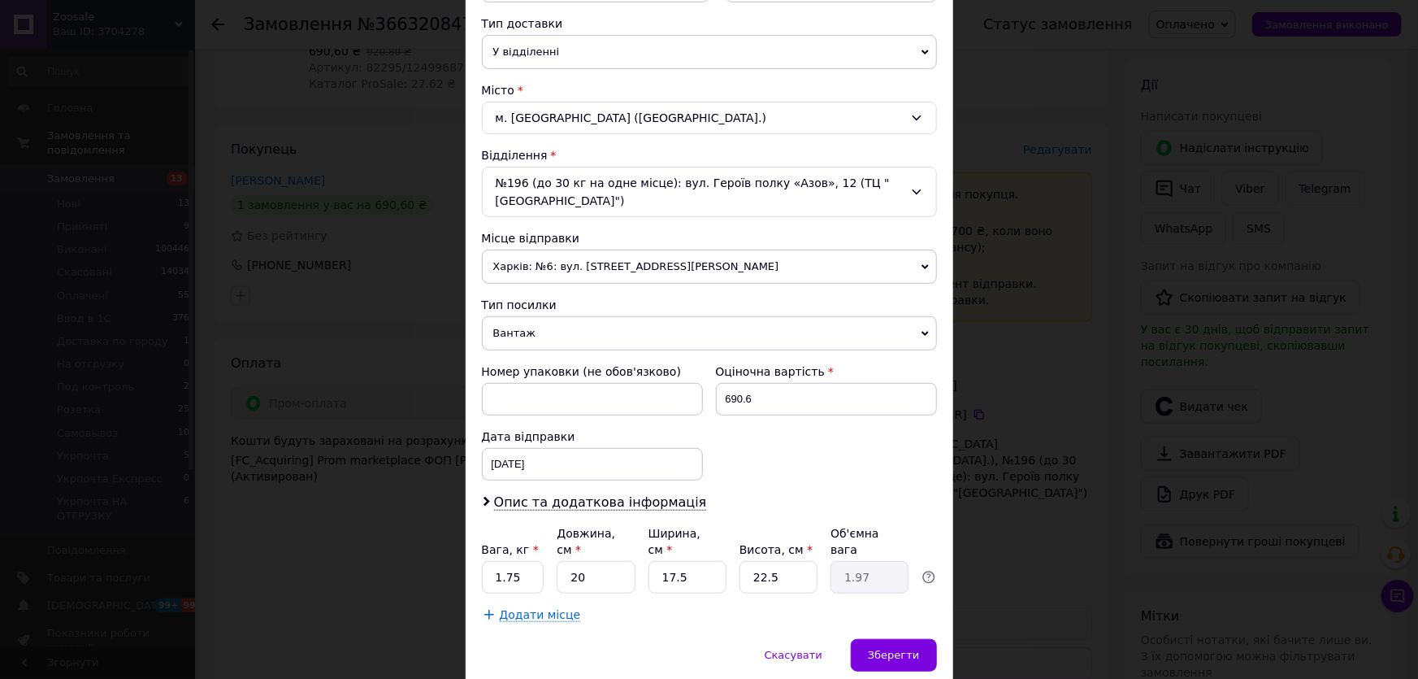
click at [1070, 465] on div "× Редагування доставки Спосіб доставки Нова Пошта (платна) Платник -- Не обрано…" at bounding box center [709, 339] width 1418 height 679
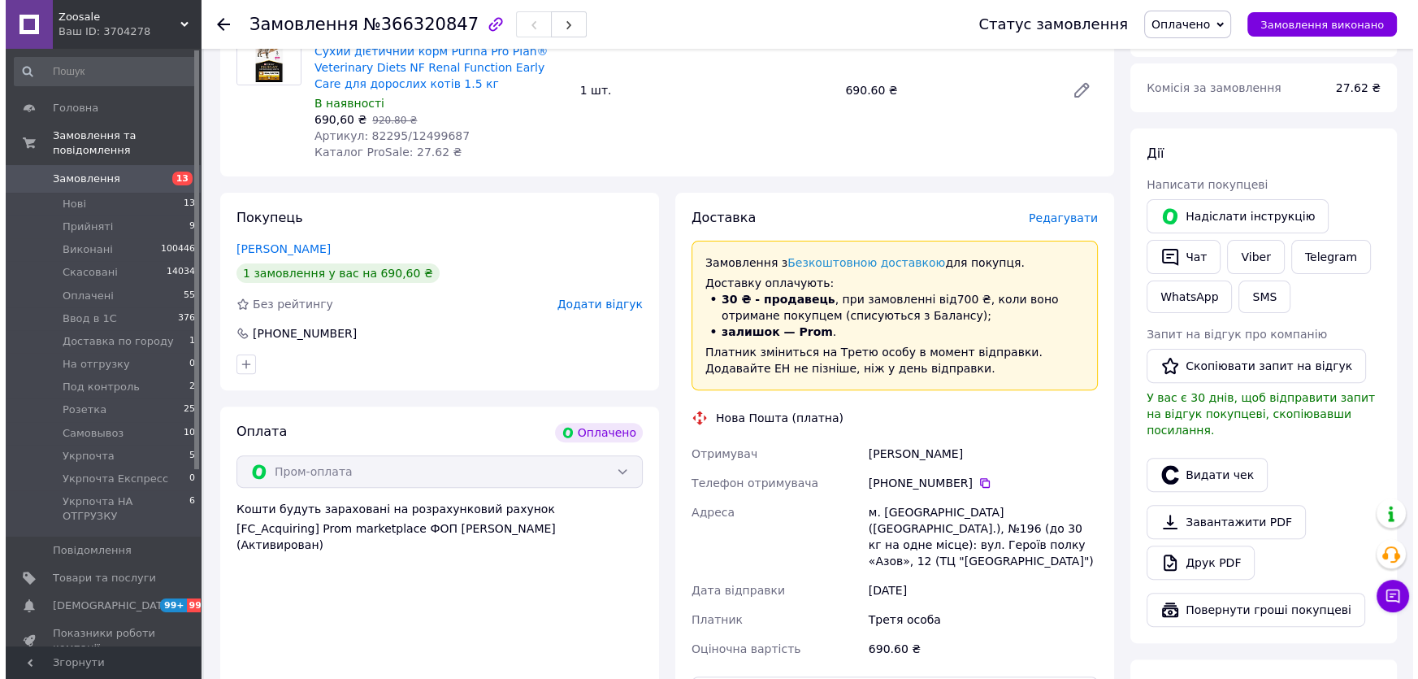
scroll to position [591, 0]
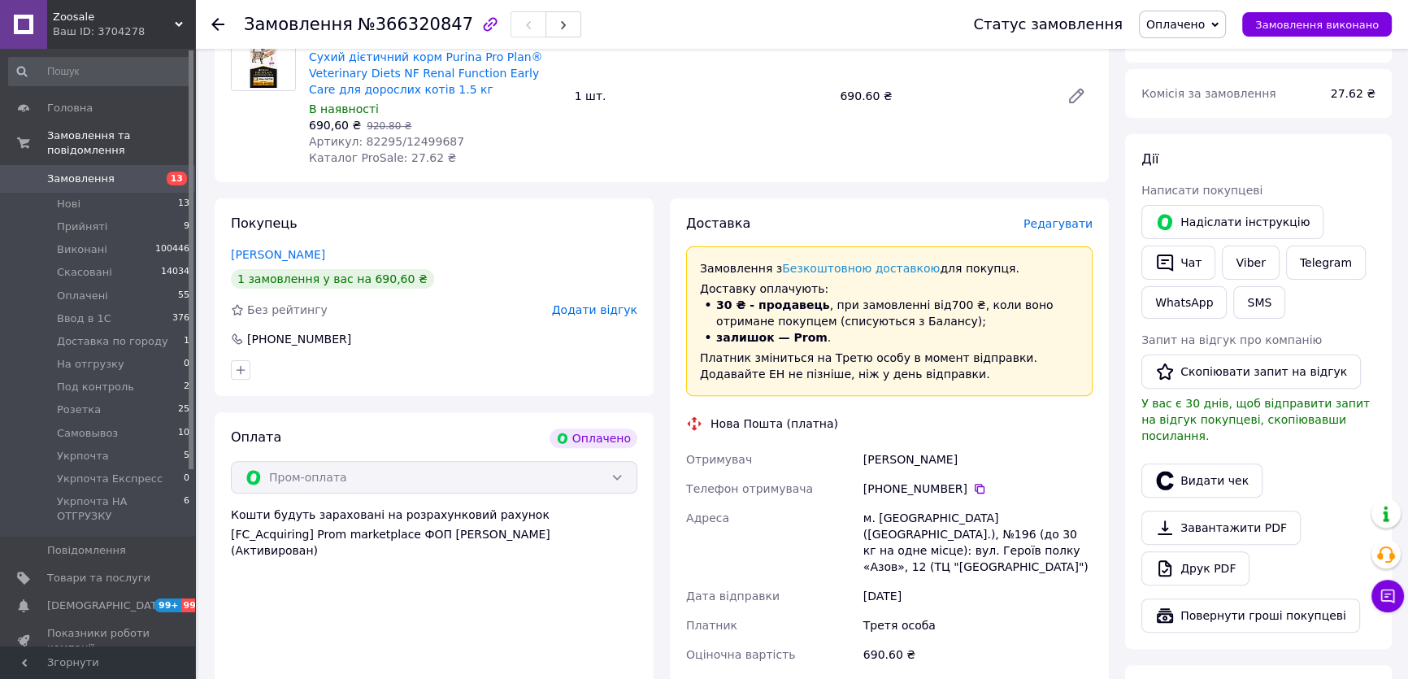
click at [1074, 217] on span "Редагувати" at bounding box center [1057, 223] width 69 height 13
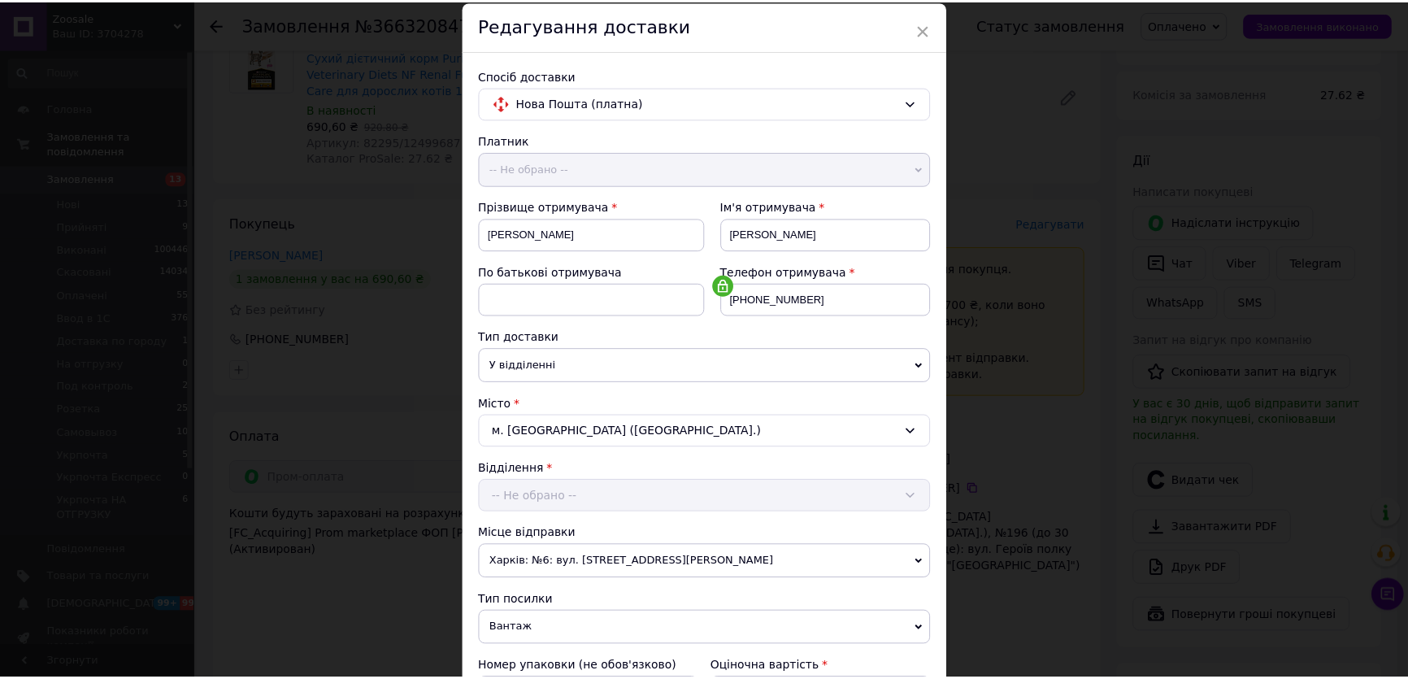
scroll to position [398, 0]
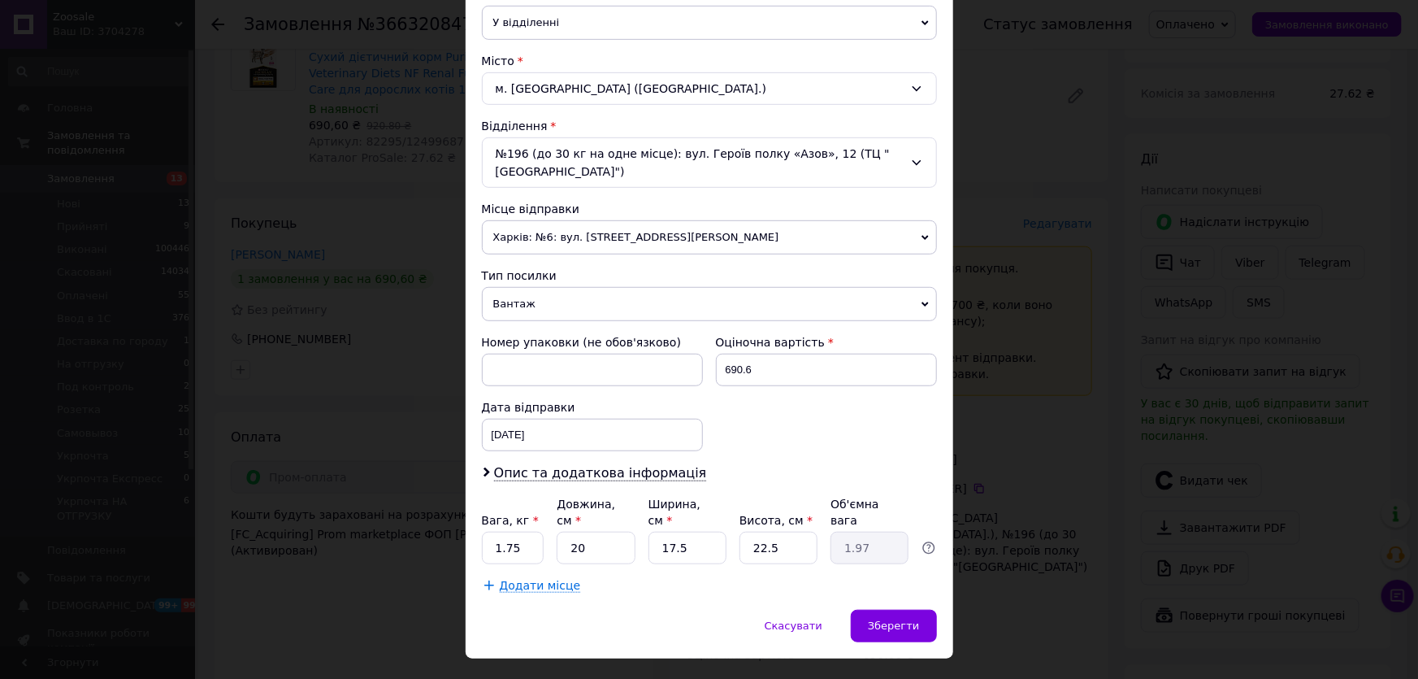
click at [1010, 566] on div "× Редагування доставки Спосіб доставки Нова Пошта (платна) Платник -- Не обрано…" at bounding box center [709, 339] width 1418 height 679
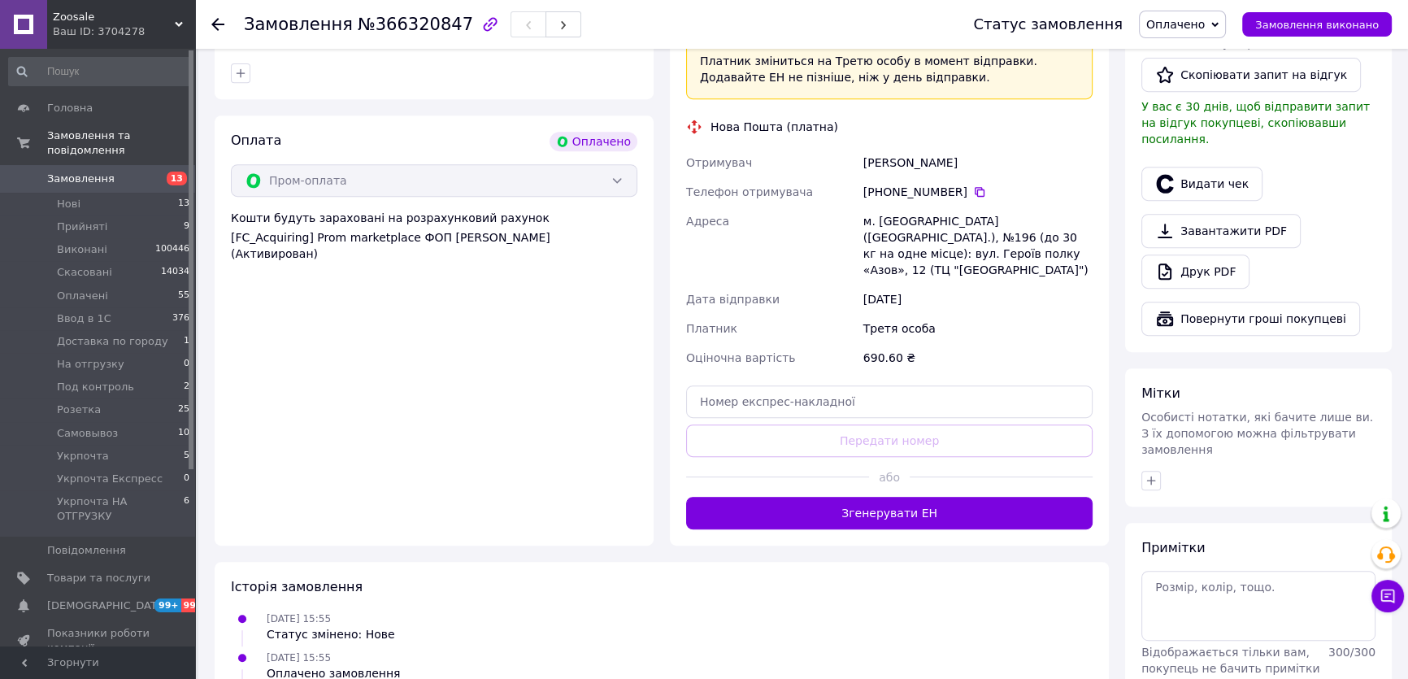
scroll to position [910, 0]
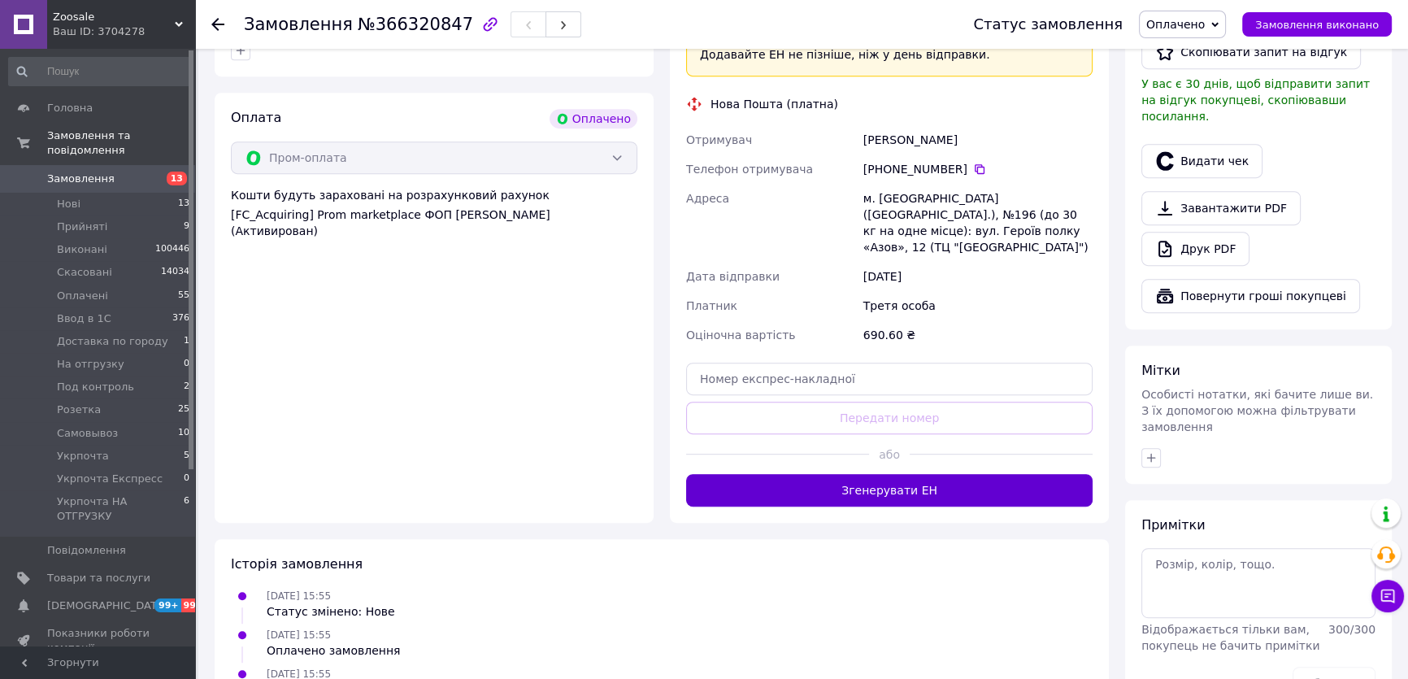
click at [988, 474] on button "Згенерувати ЕН" at bounding box center [889, 490] width 406 height 33
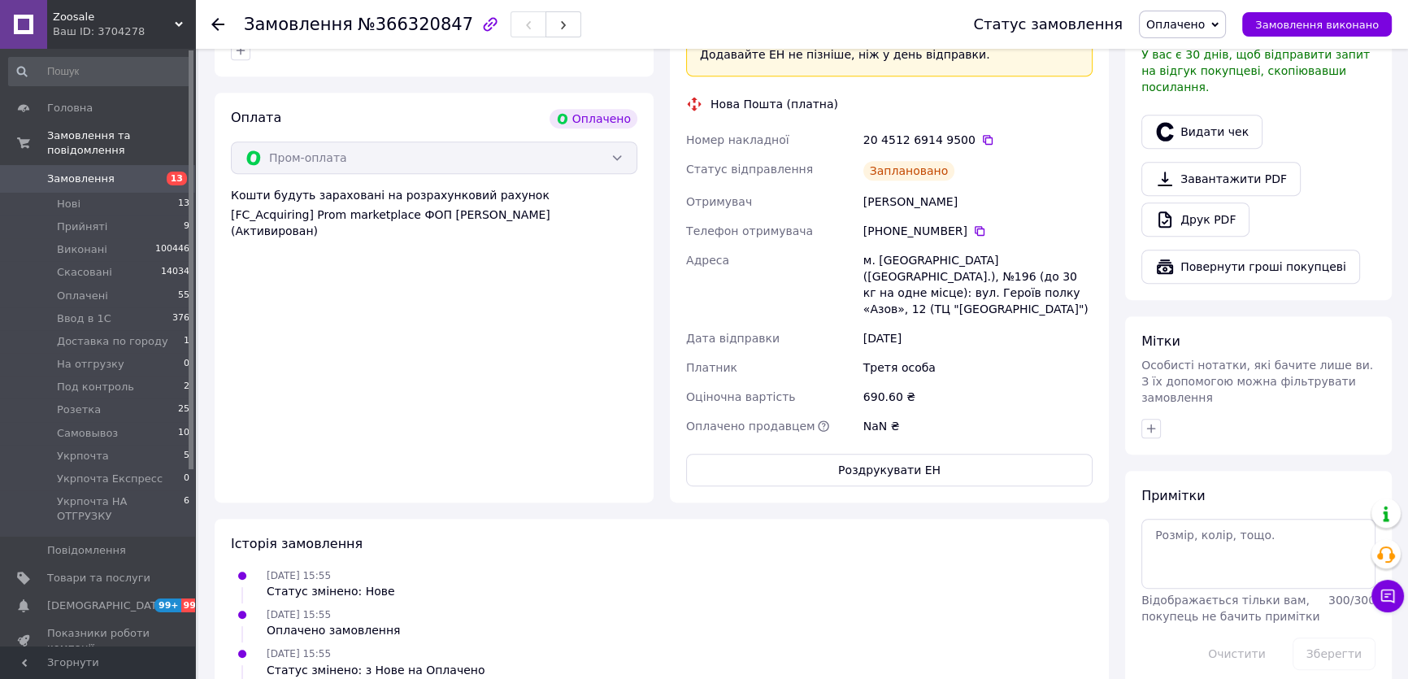
click at [1179, 29] on span "Оплачено" at bounding box center [1175, 24] width 59 height 13
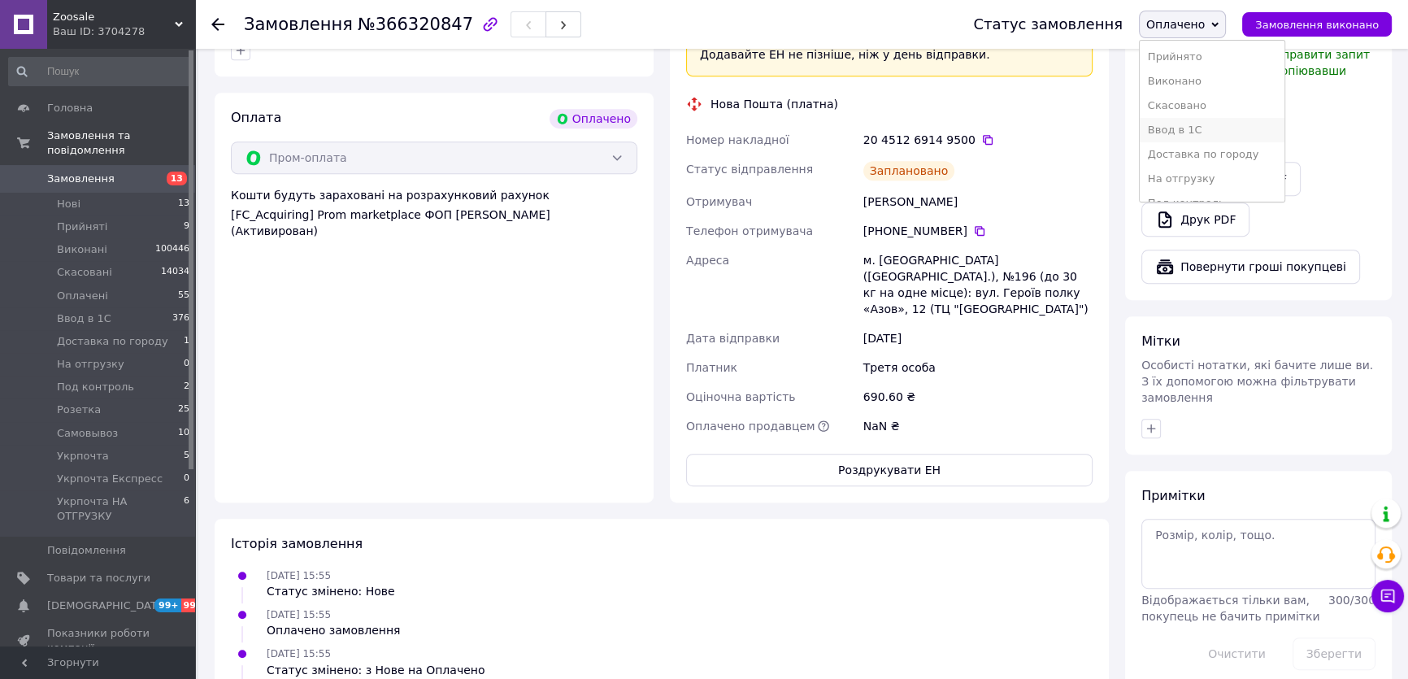
click at [1191, 130] on li "Ввод в 1С" at bounding box center [1212, 130] width 145 height 24
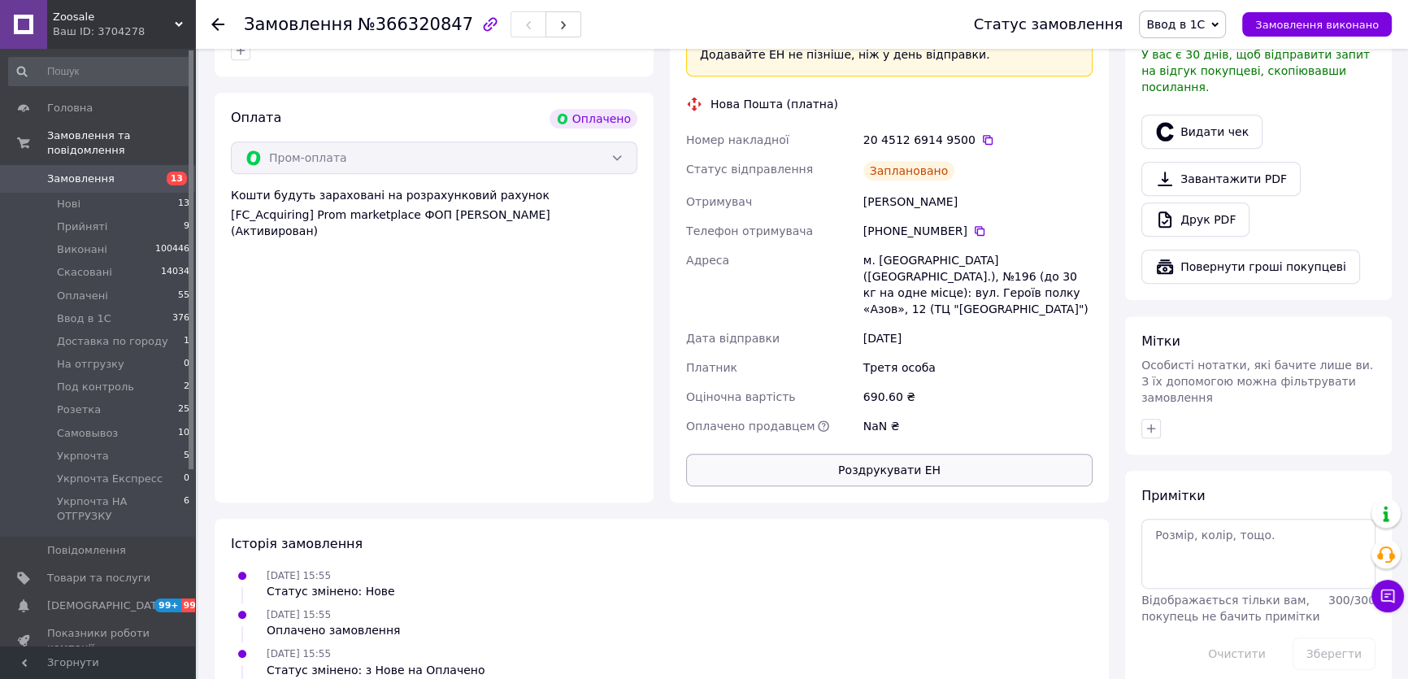
click at [946, 454] on button "Роздрукувати ЕН" at bounding box center [889, 470] width 406 height 33
click at [1219, 26] on span "Ввод в 1С" at bounding box center [1182, 25] width 87 height 28
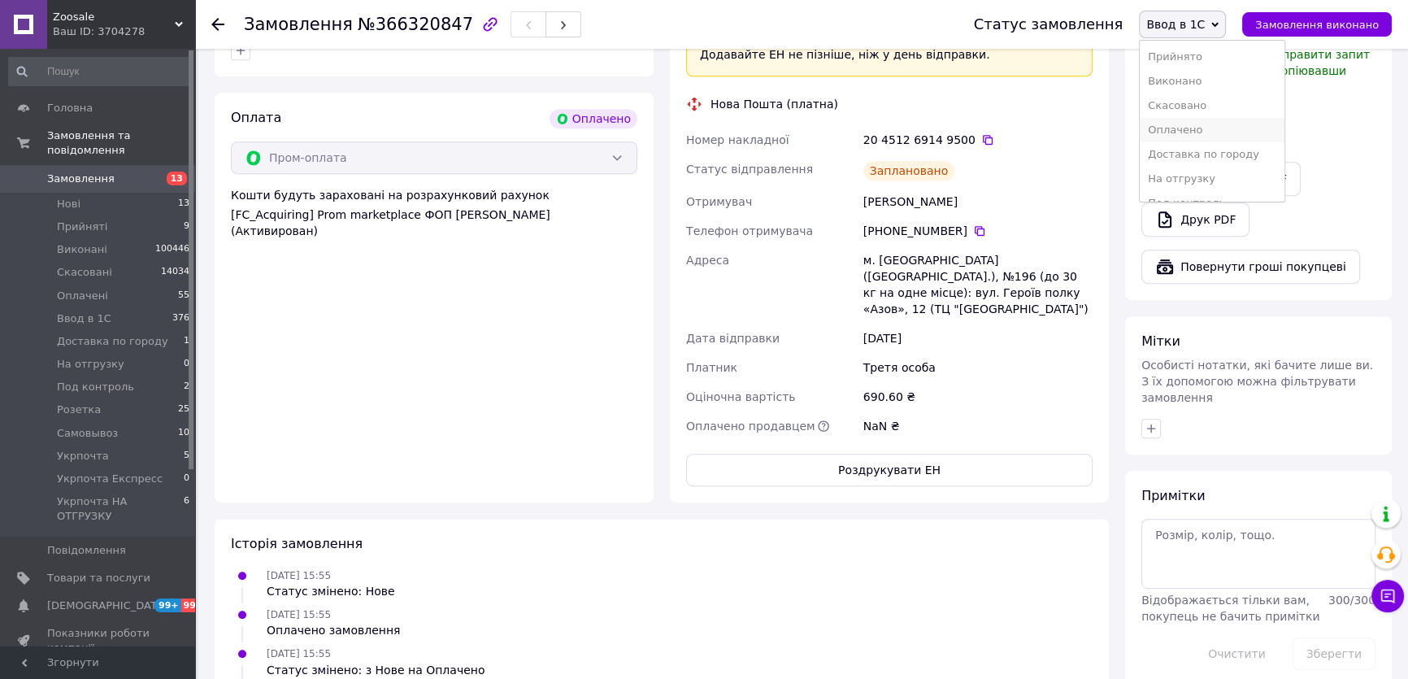
click at [1205, 126] on li "Оплачено" at bounding box center [1212, 130] width 145 height 24
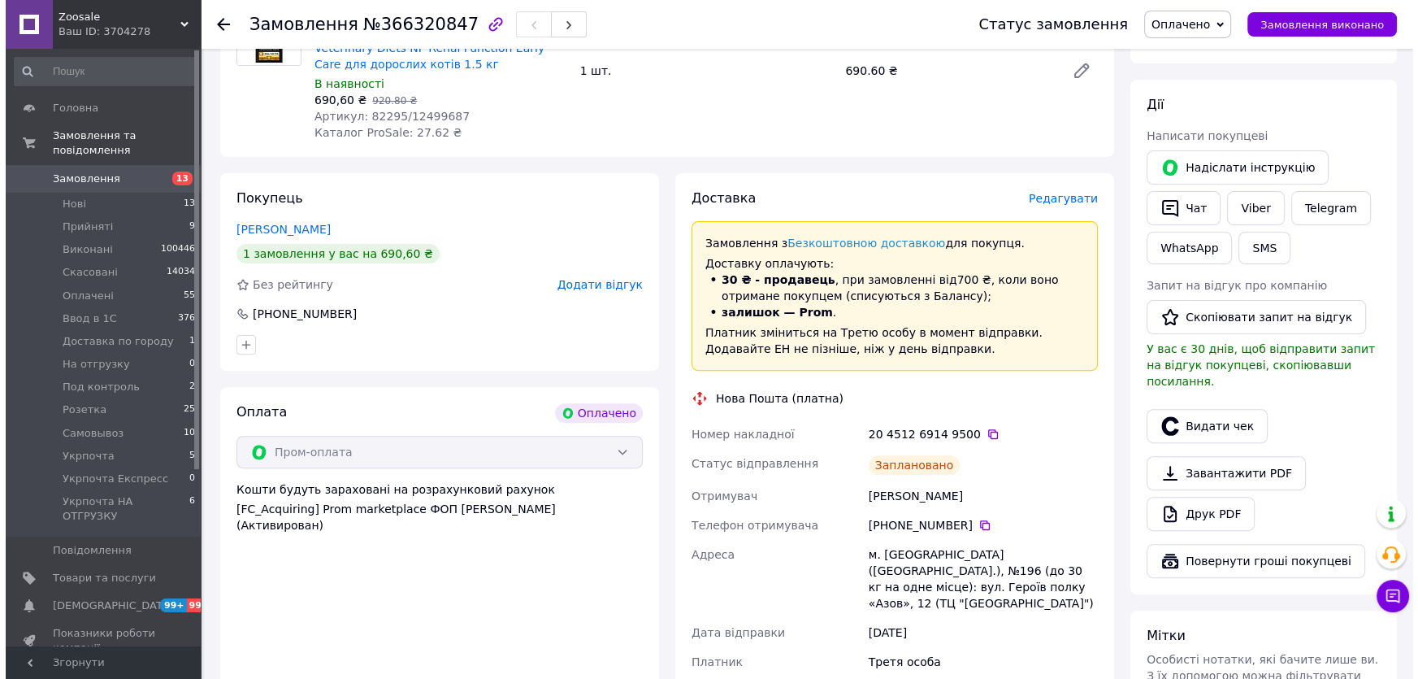
scroll to position [615, 0]
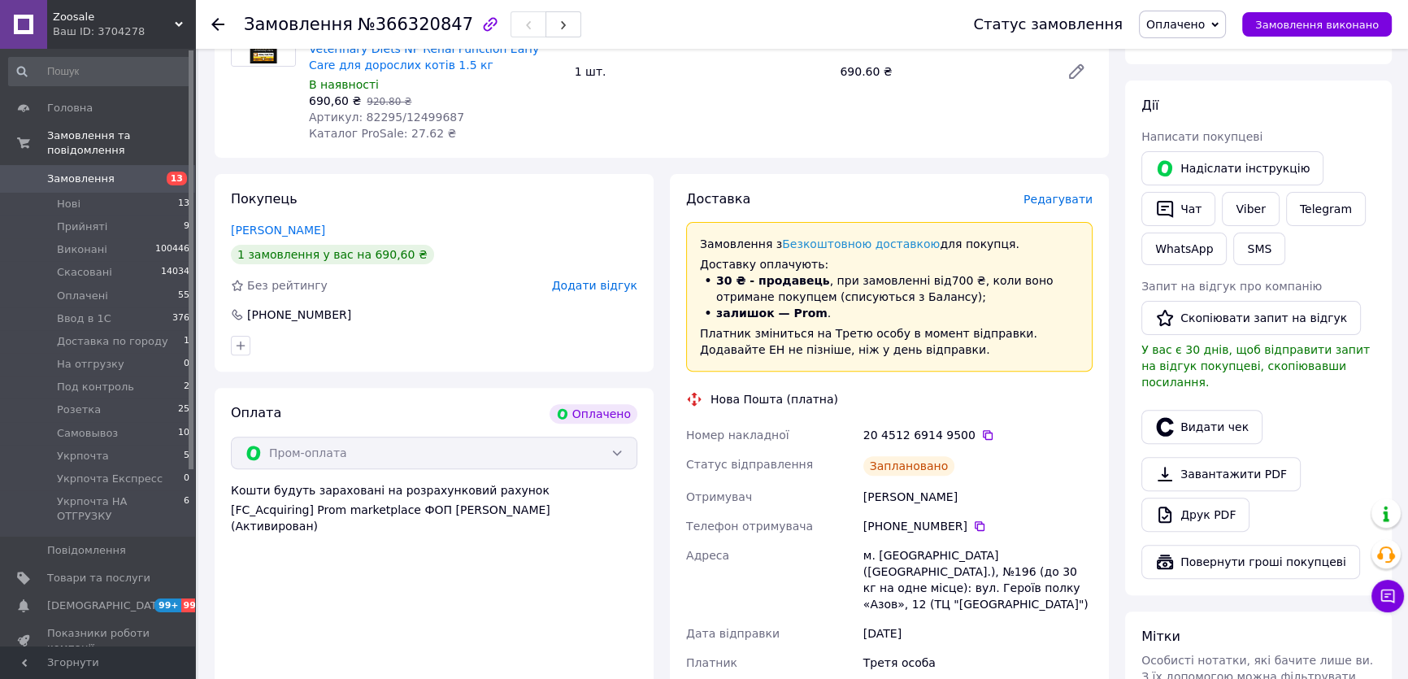
click at [1074, 193] on span "Редагувати" at bounding box center [1057, 199] width 69 height 13
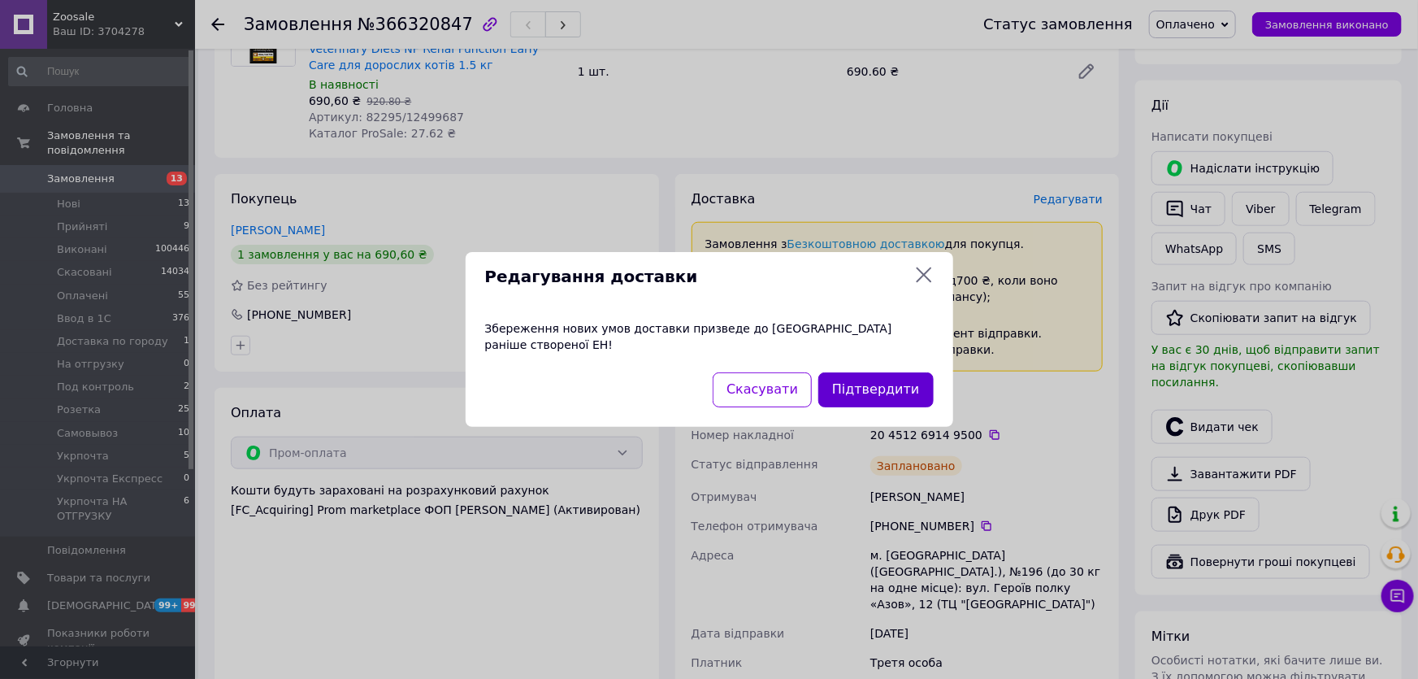
click at [879, 379] on button "Підтвердити" at bounding box center [875, 389] width 115 height 35
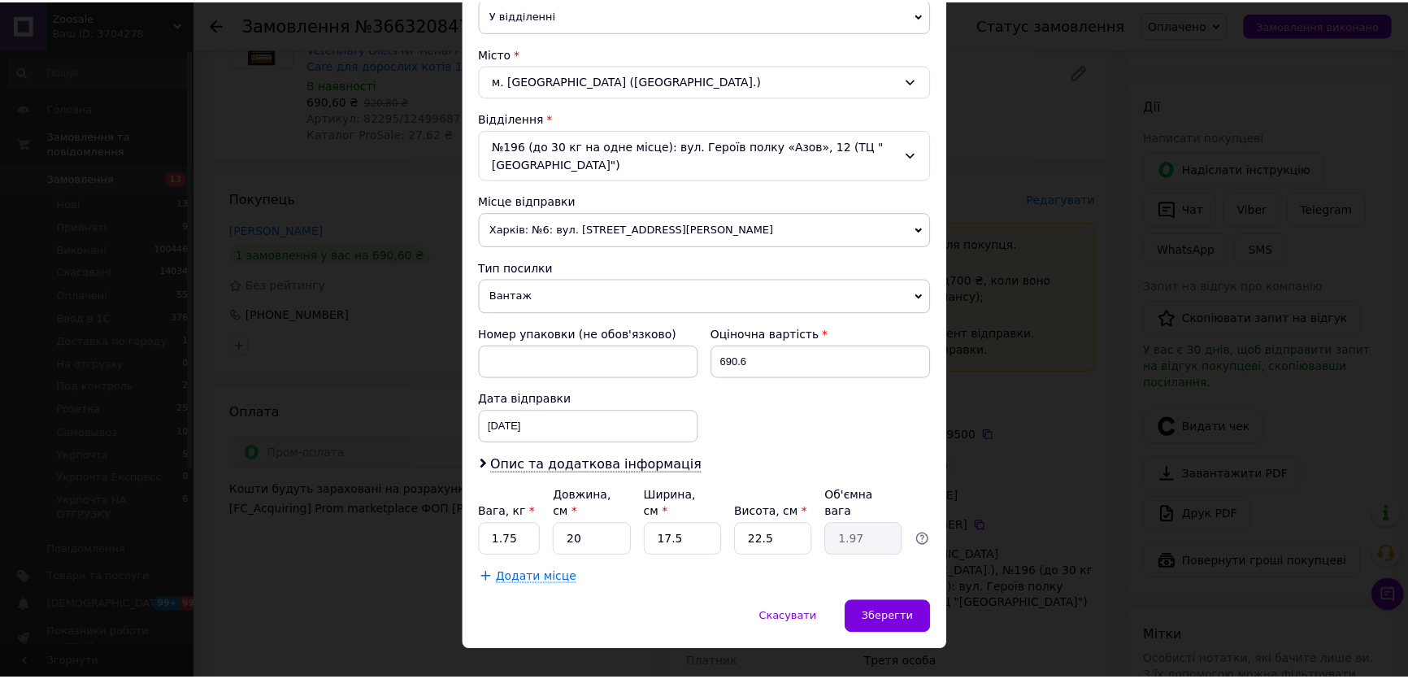
scroll to position [415, 0]
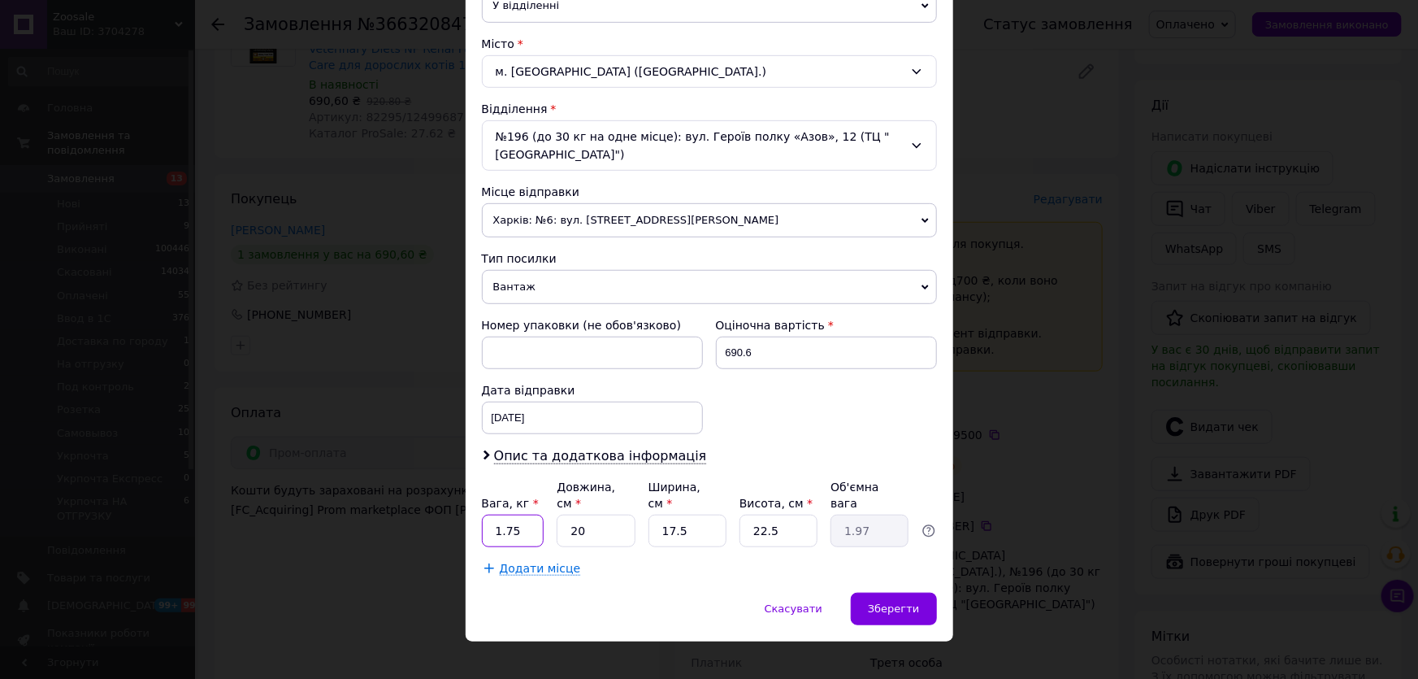
click at [522, 514] on input "1.75" at bounding box center [513, 530] width 63 height 33
type input "2"
type input "0.2"
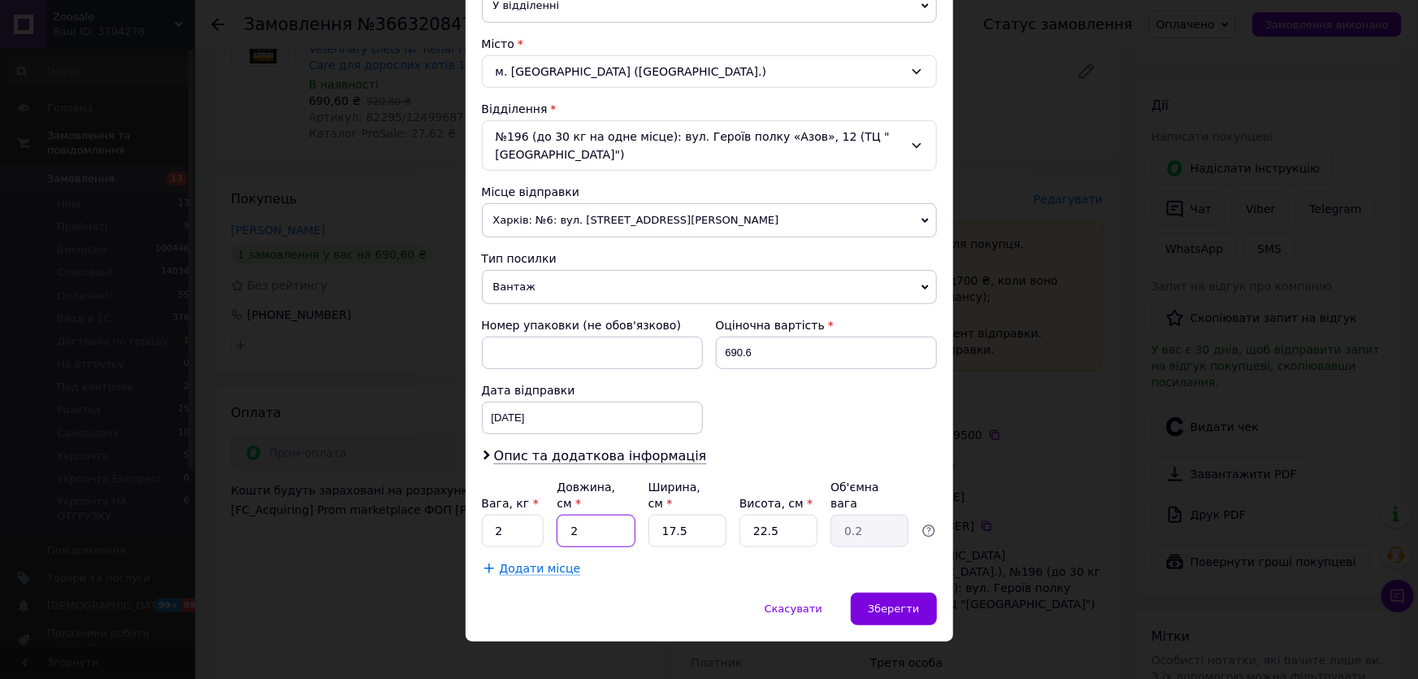
type input "20"
type input "1.97"
type input "2"
type input "0.23"
type input "20"
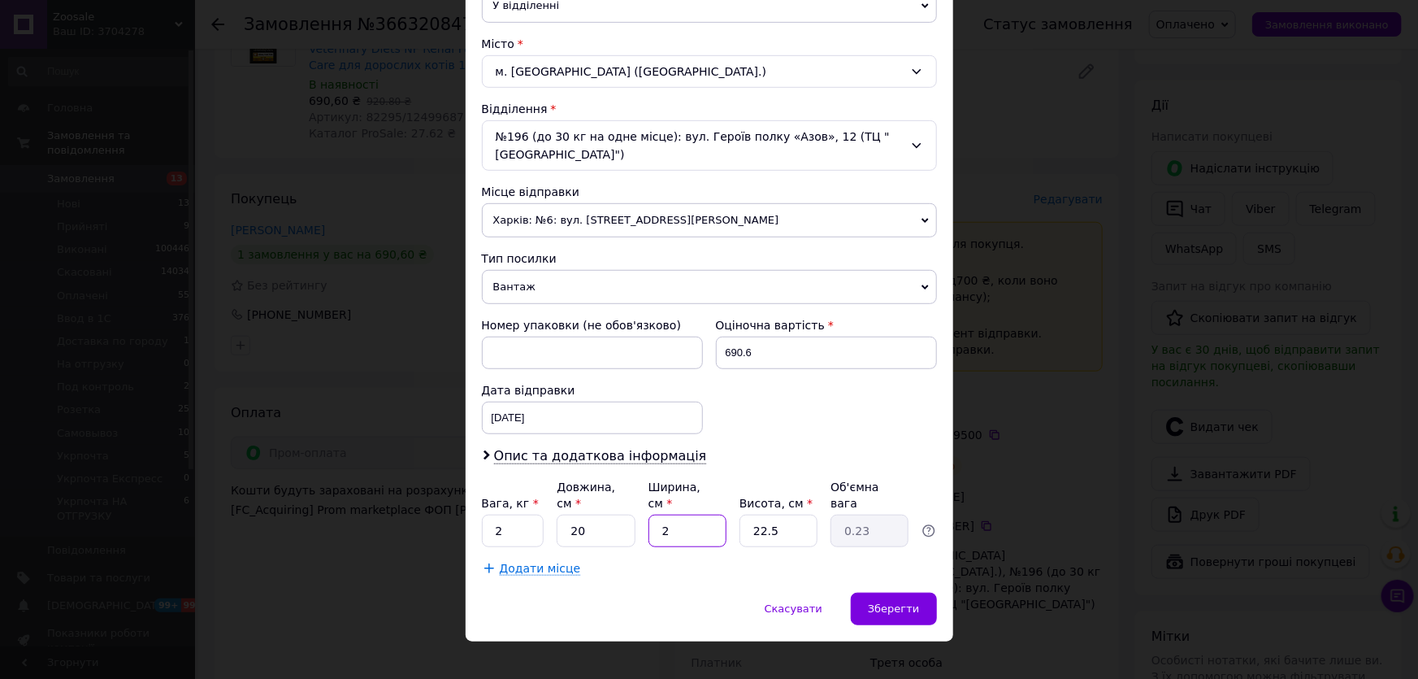
type input "2.25"
type input "20"
type input "2"
type input "0.2"
type input "20"
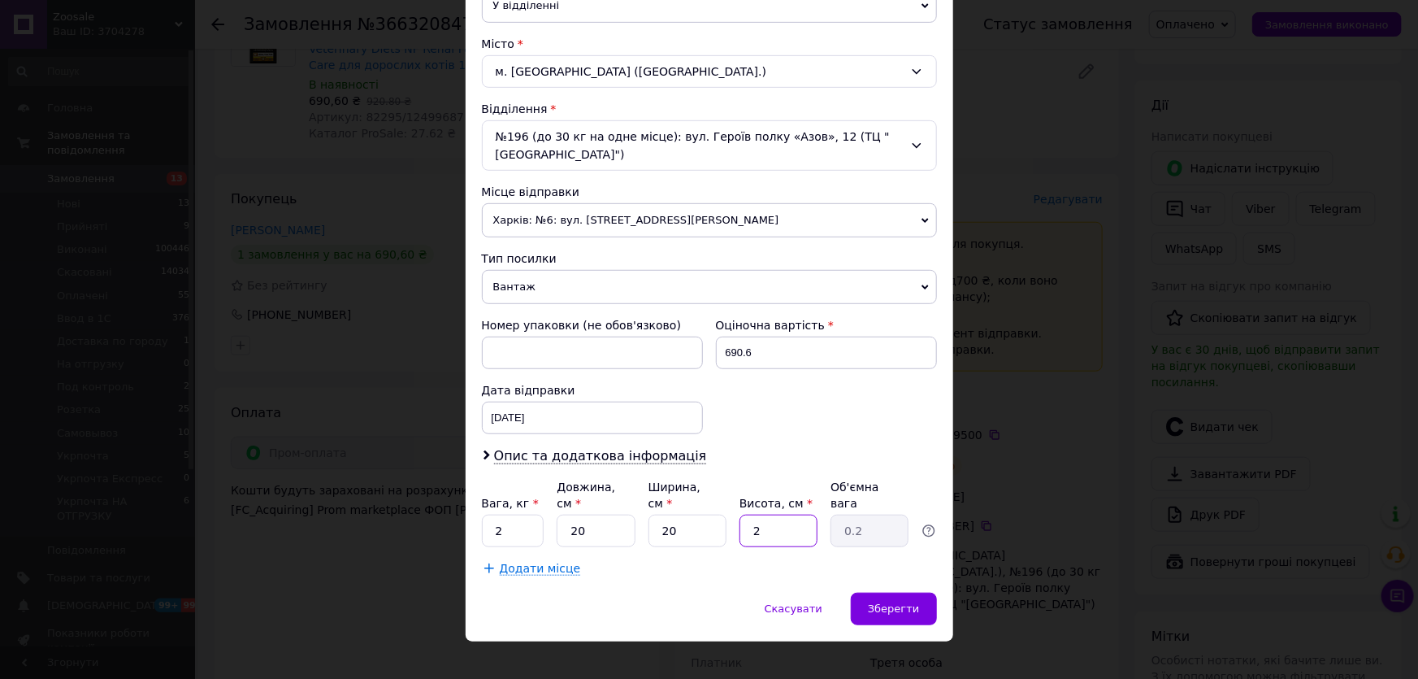
type input "2"
type input "20"
click at [879, 602] on span "Зберегти" at bounding box center [893, 608] width 51 height 12
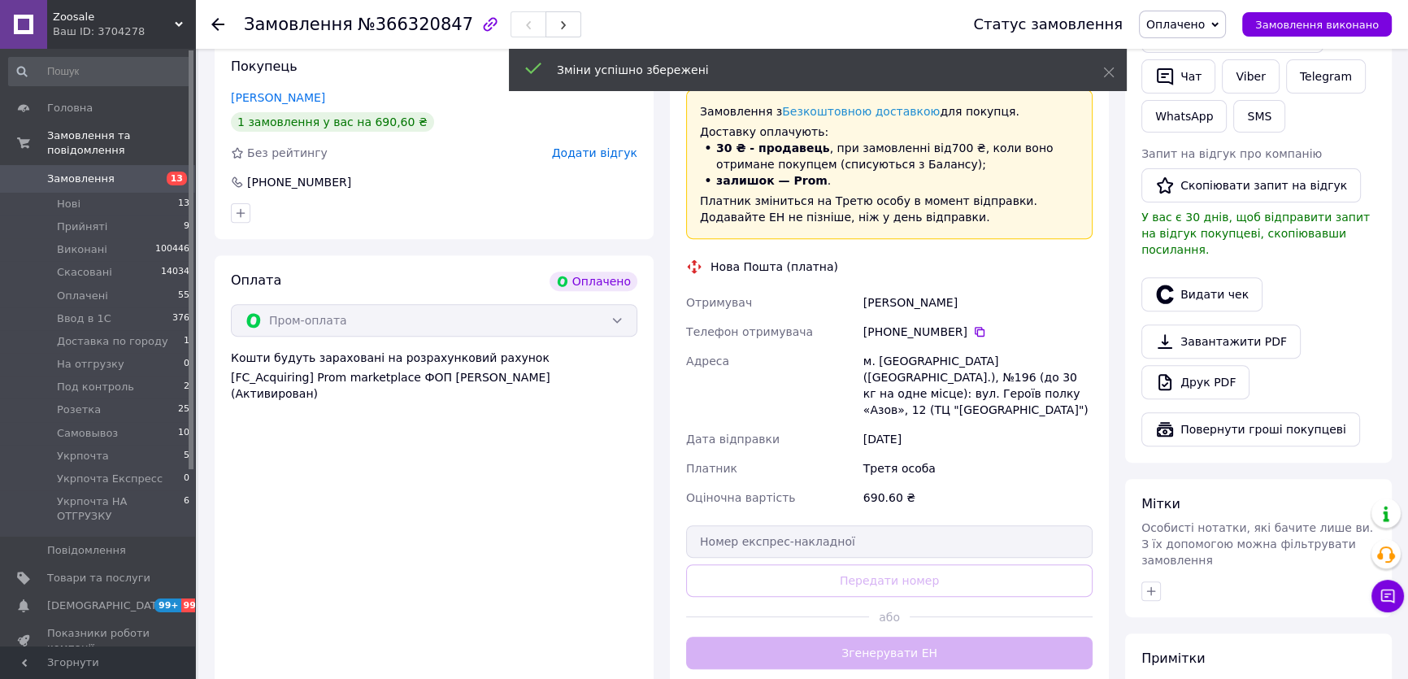
scroll to position [763, 0]
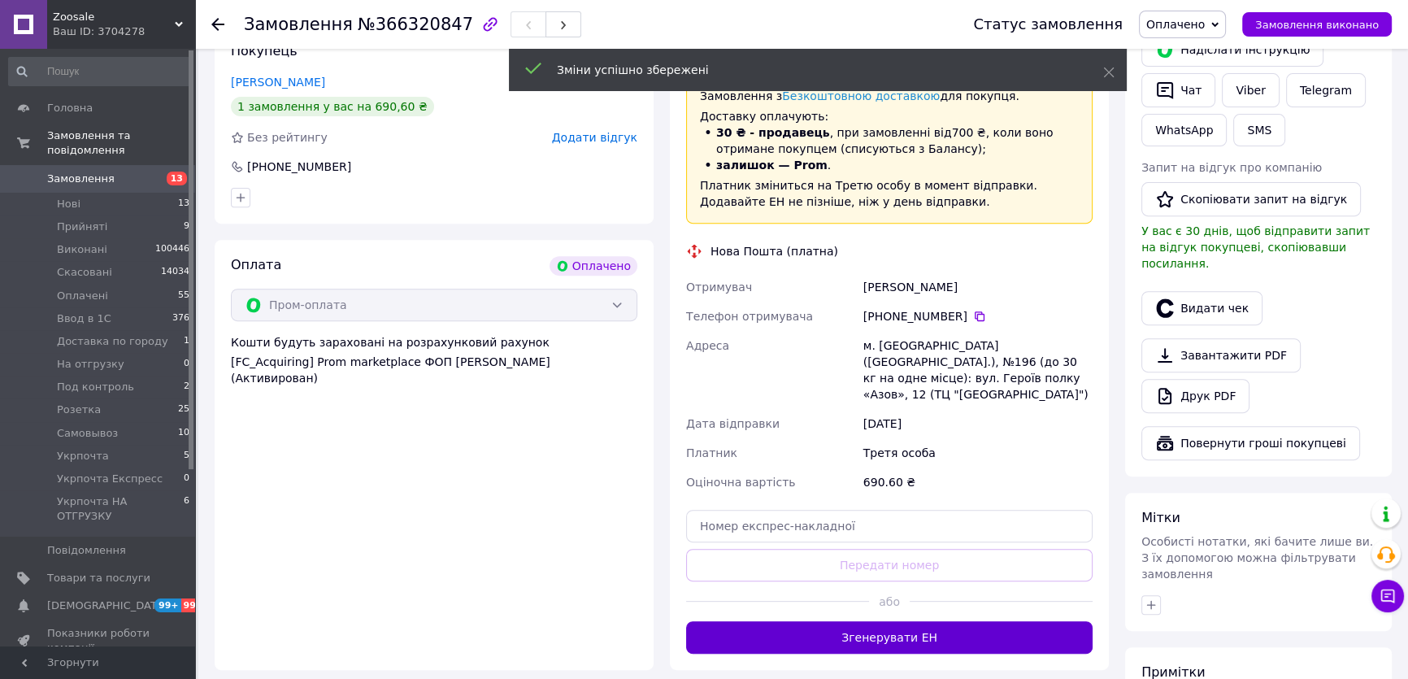
click at [857, 621] on button "Згенерувати ЕН" at bounding box center [889, 637] width 406 height 33
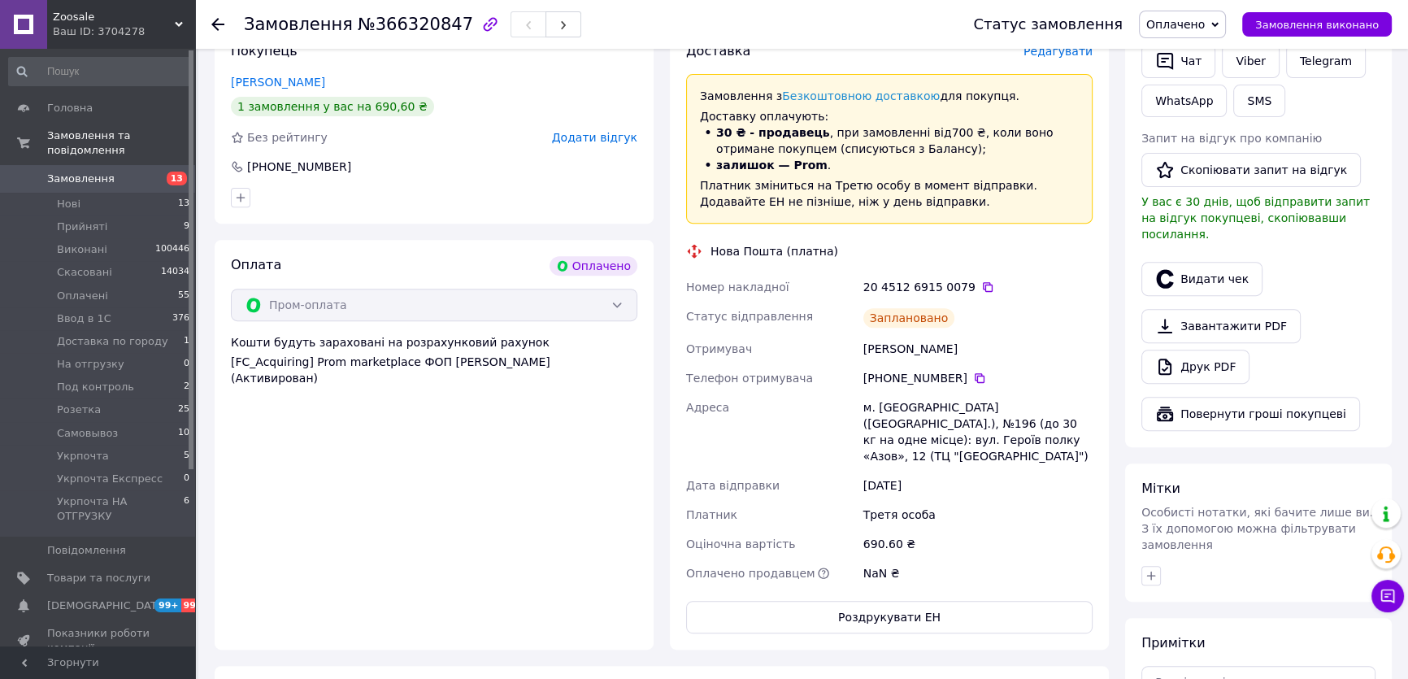
click at [1205, 28] on span "Оплачено" at bounding box center [1175, 24] width 59 height 13
click at [1200, 129] on li "Ввод в 1С" at bounding box center [1212, 130] width 145 height 24
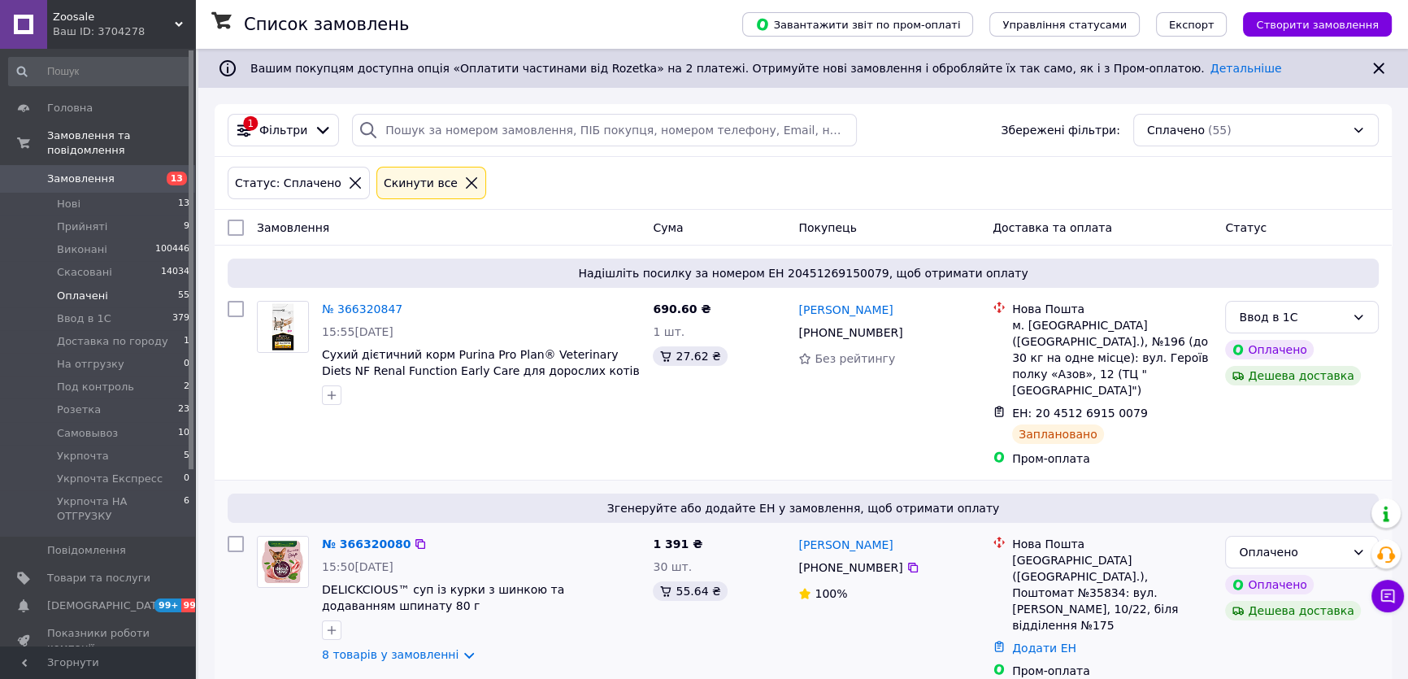
click at [384, 648] on link "8 товарів у замовленні" at bounding box center [390, 654] width 137 height 13
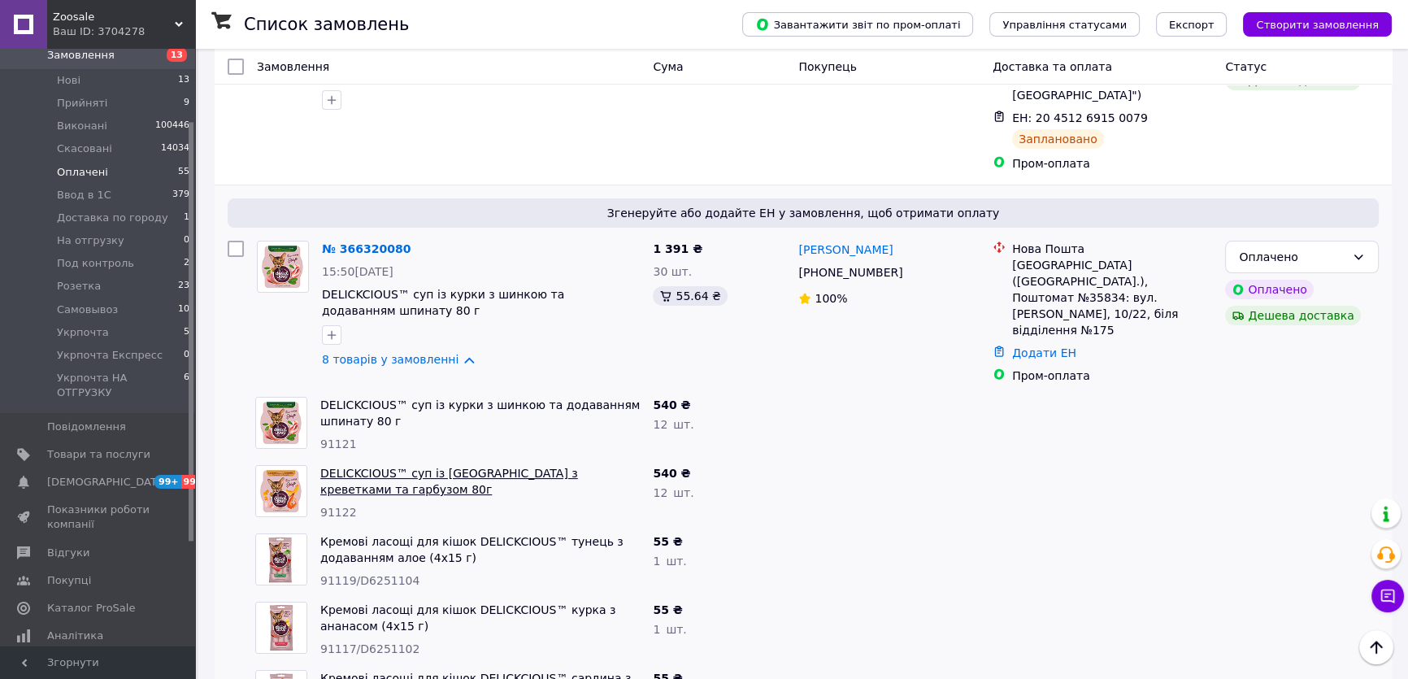
scroll to position [147, 0]
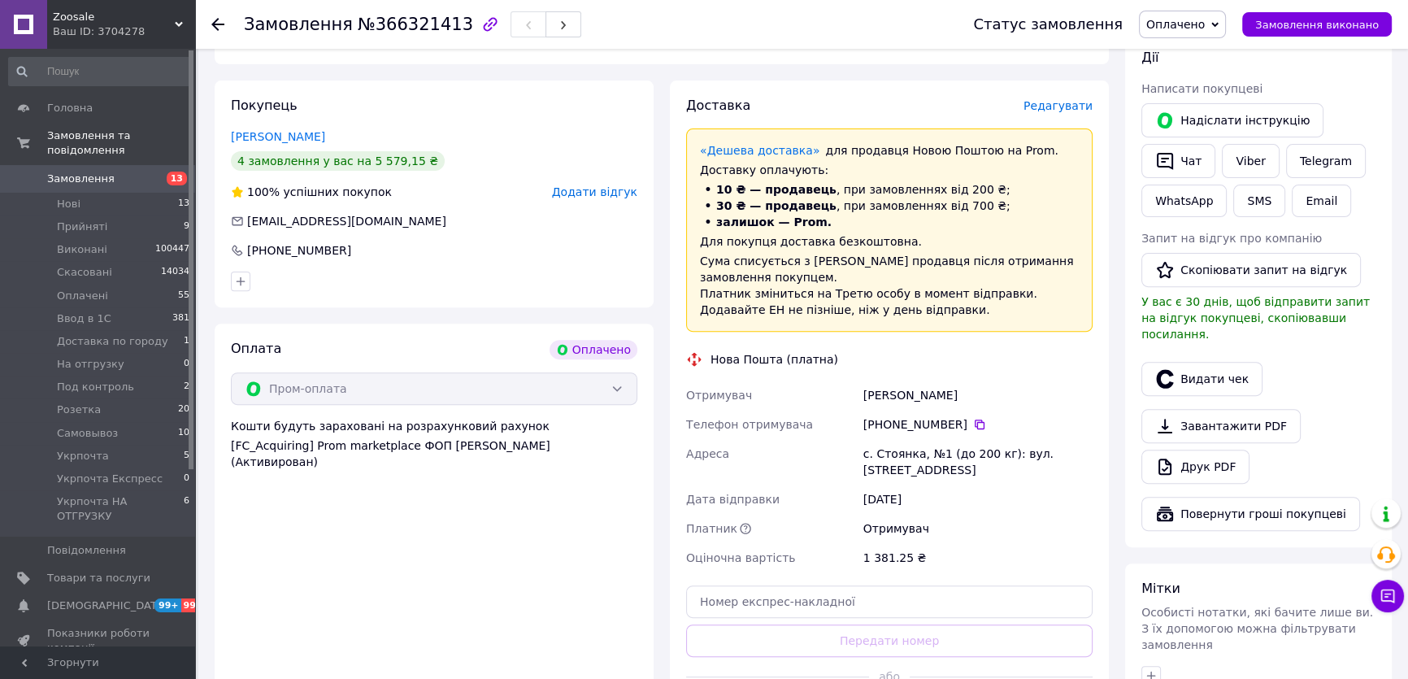
scroll to position [739, 0]
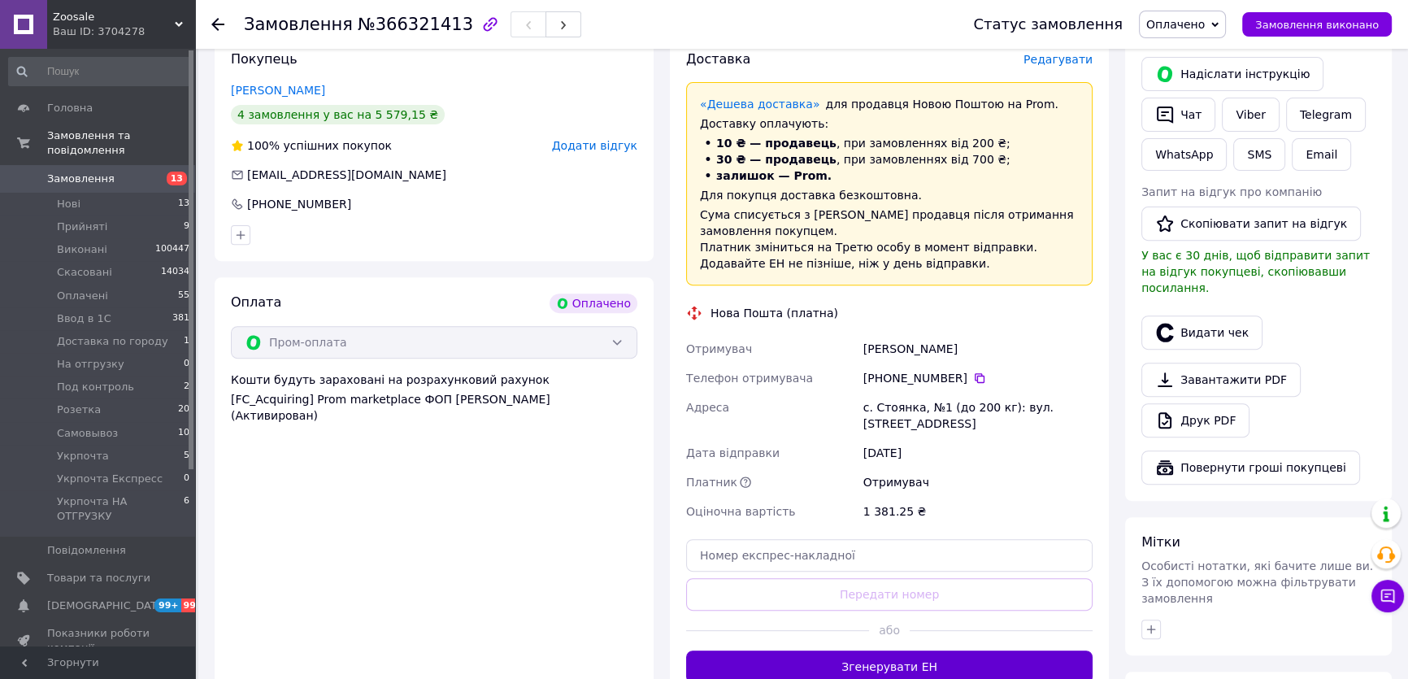
click at [921, 650] on button "Згенерувати ЕН" at bounding box center [889, 666] width 406 height 33
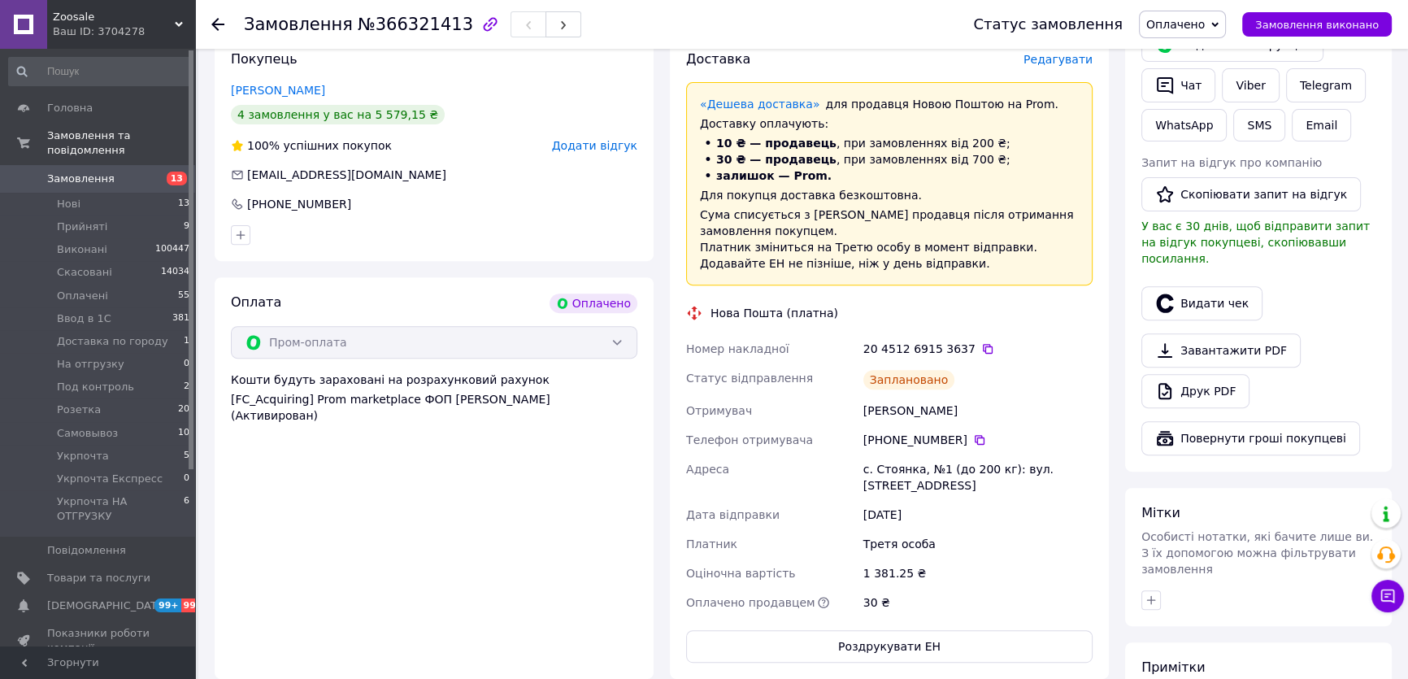
click at [1226, 28] on span "Оплачено" at bounding box center [1182, 25] width 87 height 28
click at [1220, 129] on li "Ввод в 1С" at bounding box center [1212, 130] width 145 height 24
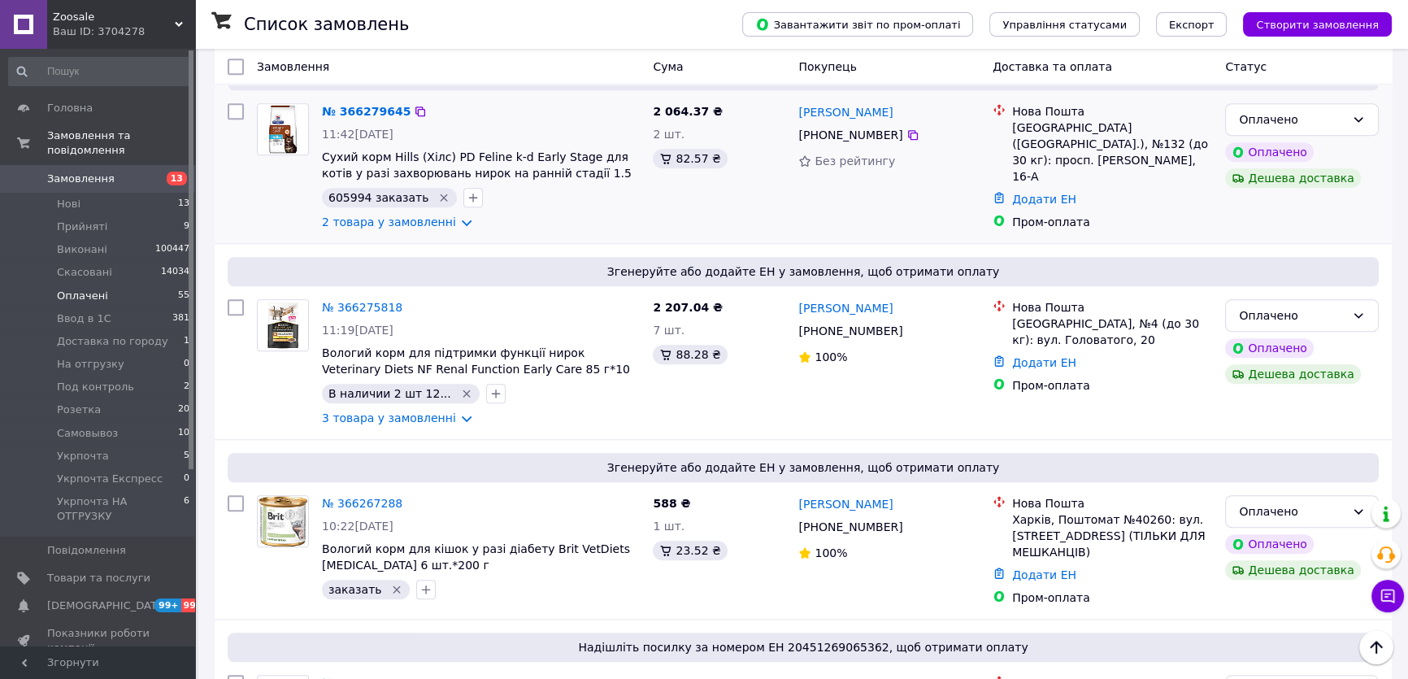
scroll to position [1699, 0]
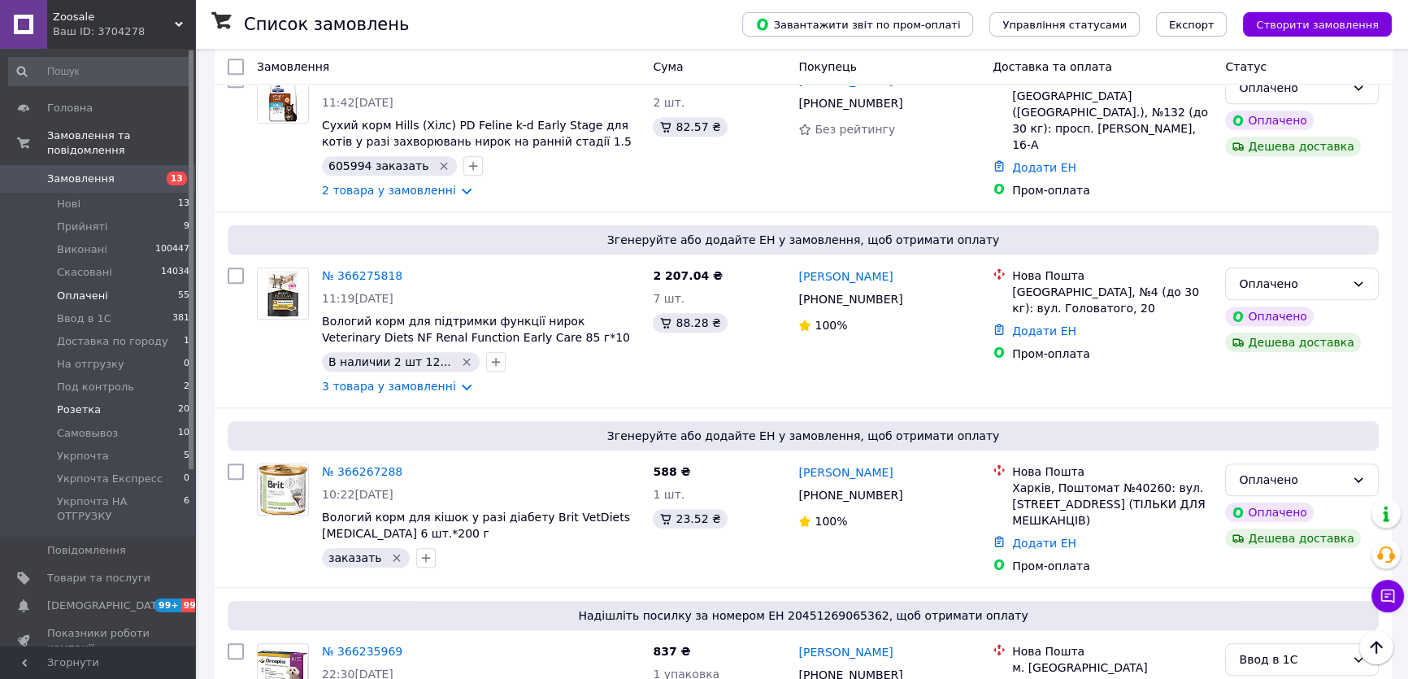
click at [76, 402] on span "Розетка" at bounding box center [79, 409] width 44 height 15
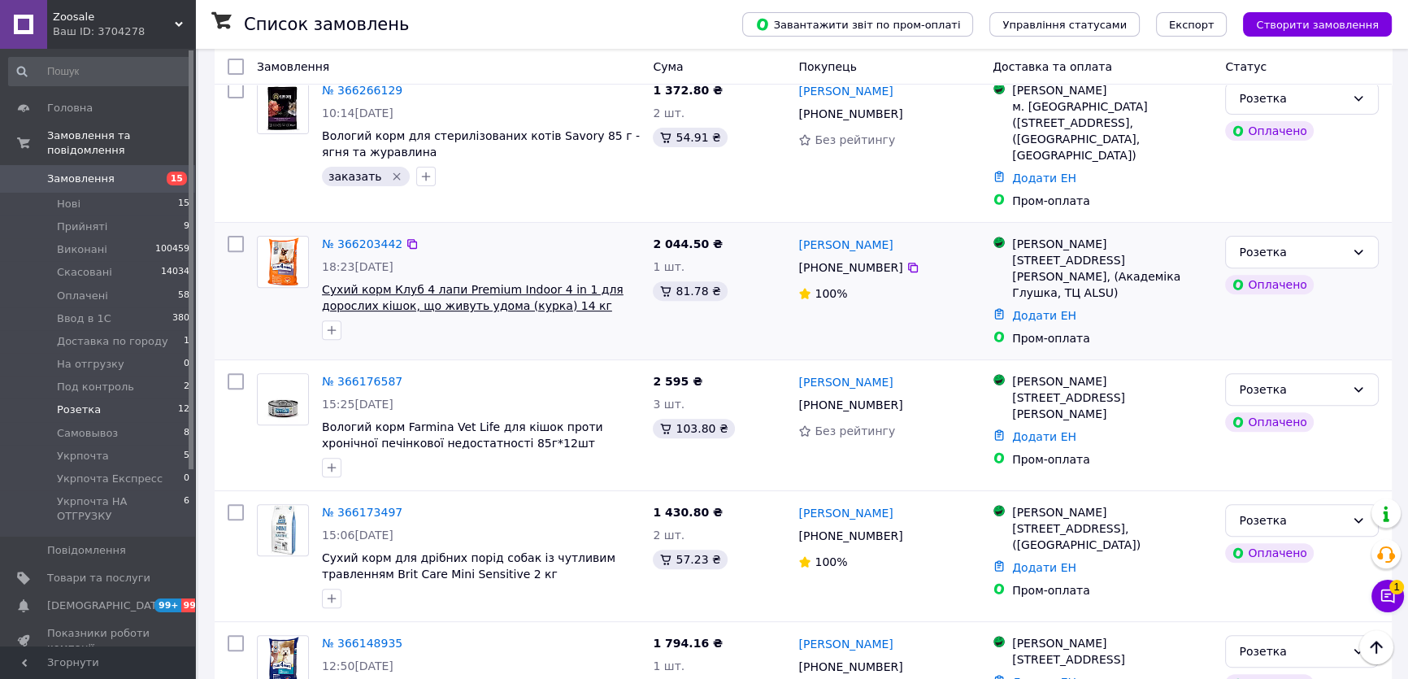
scroll to position [765, 0]
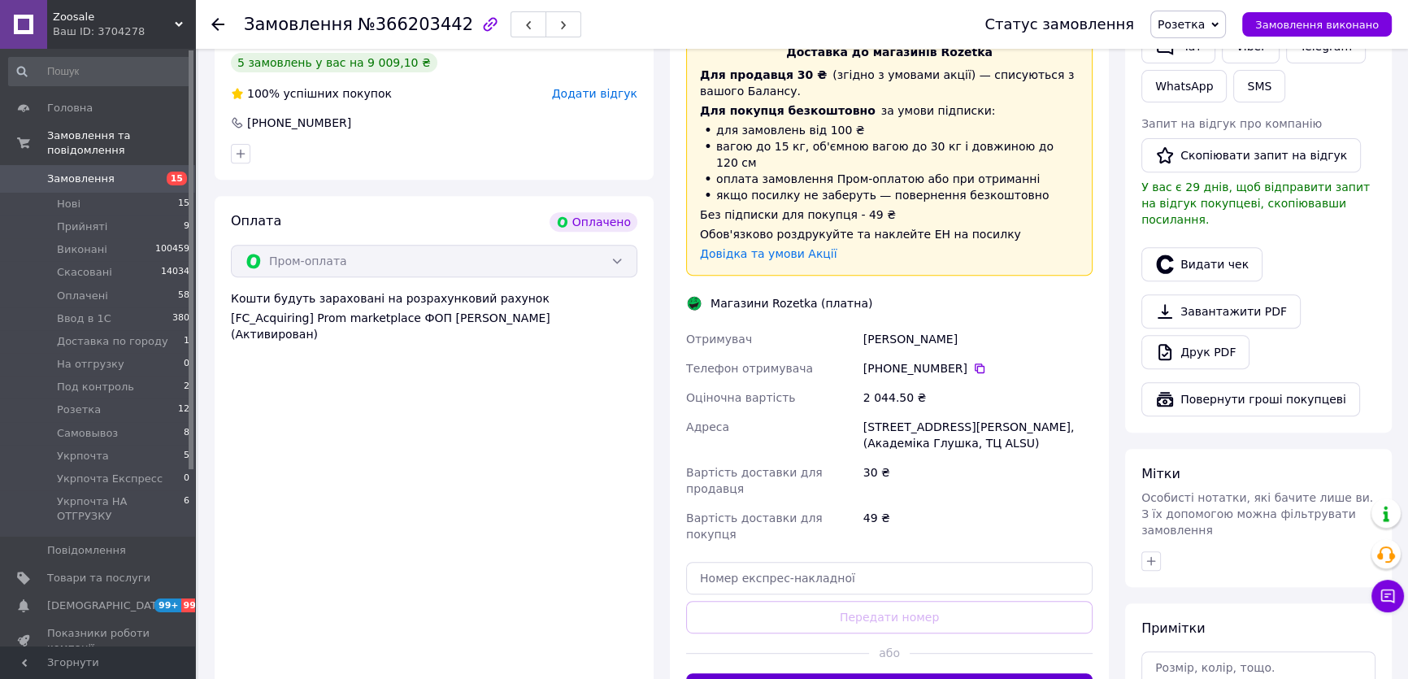
scroll to position [813, 0]
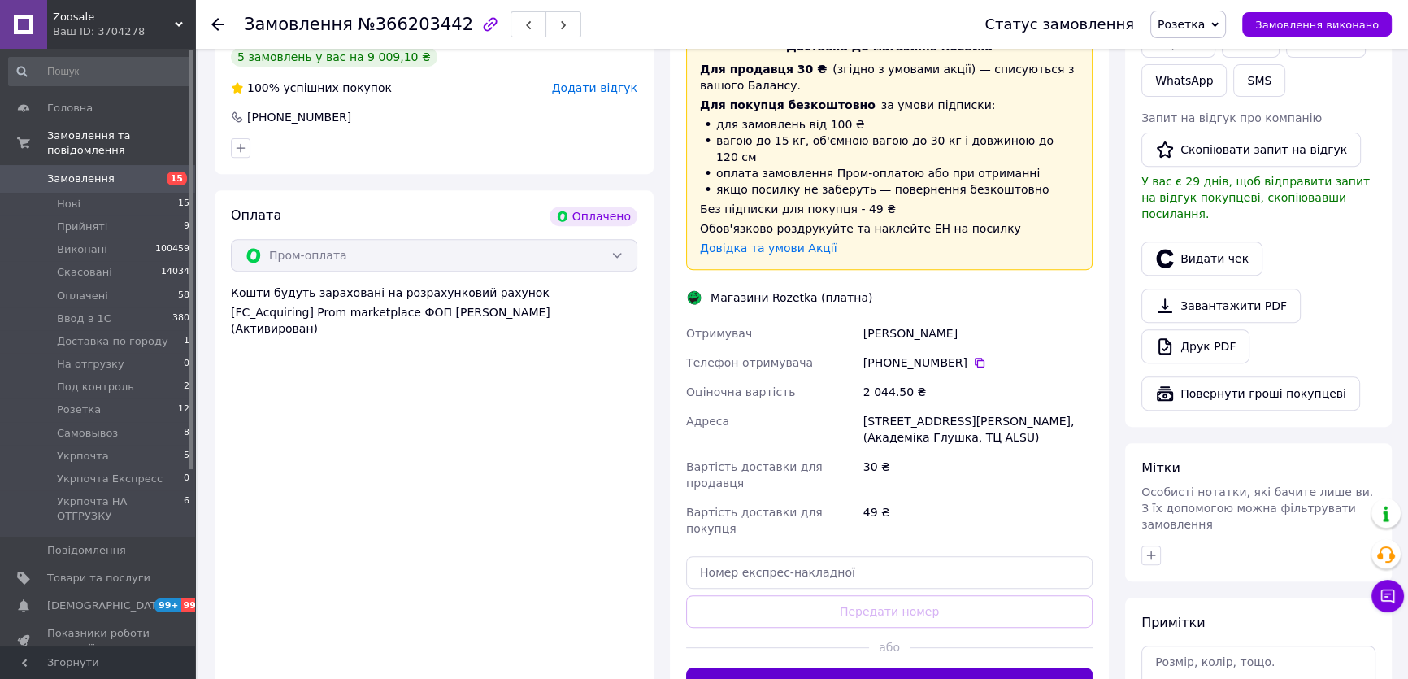
click at [918, 667] on button "Згенерувати ЕН" at bounding box center [889, 683] width 406 height 33
click at [1205, 22] on span "Розетка" at bounding box center [1180, 24] width 47 height 13
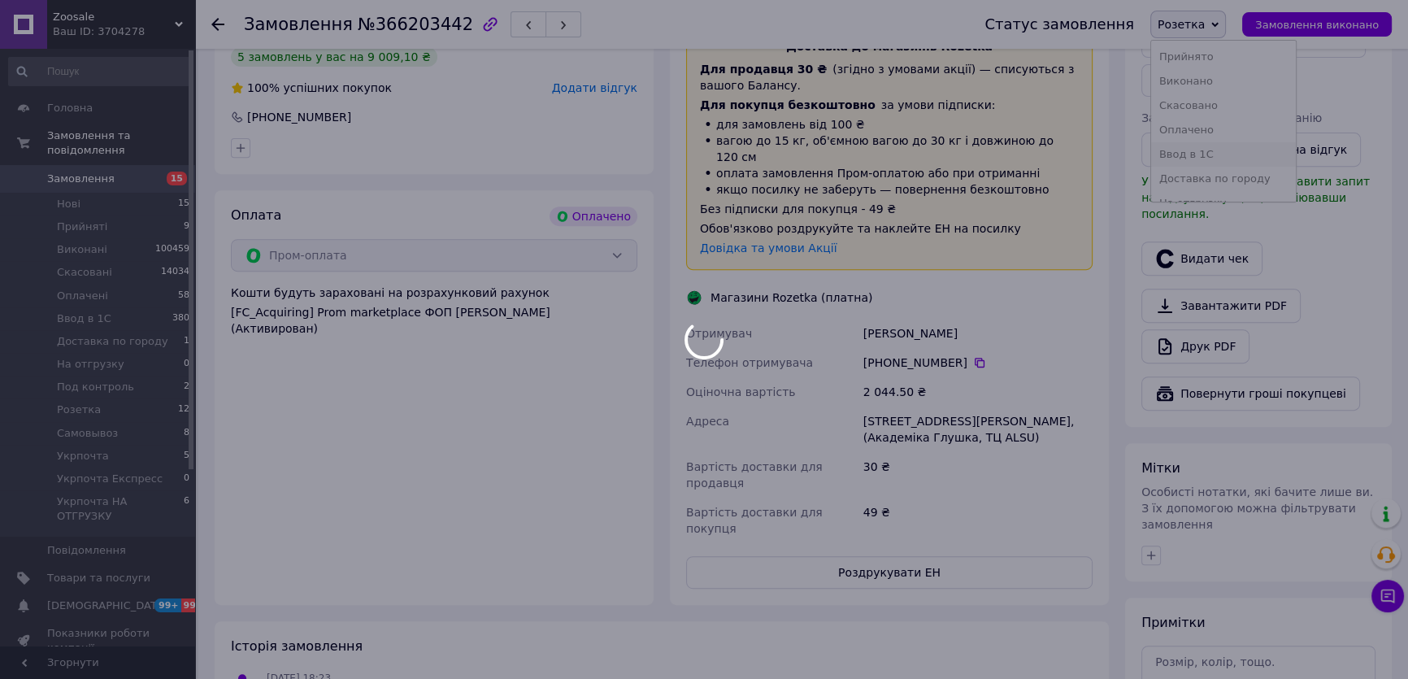
click at [1205, 146] on body "Zoosale Ваш ID: 3704278 Сайт Zoosale Кабінет покупця Перевірити стан системи Ст…" at bounding box center [704, 19] width 1408 height 1664
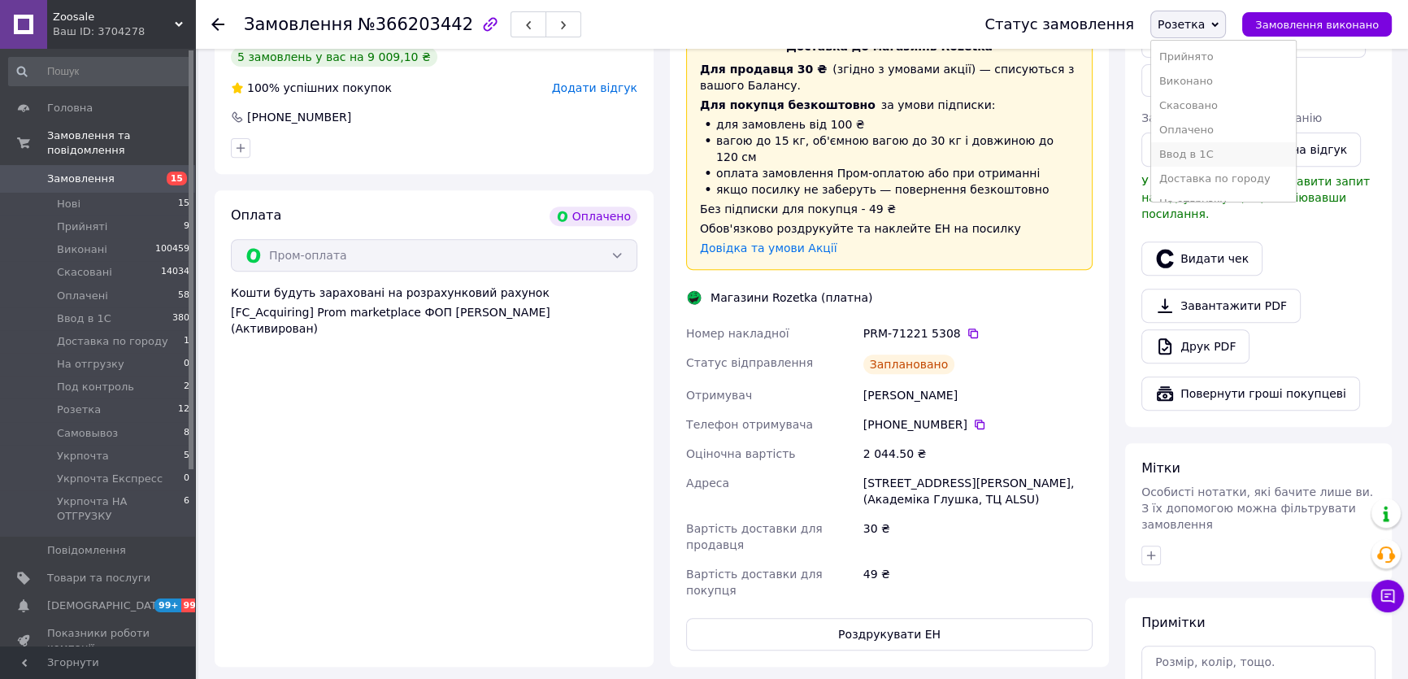
click at [1205, 146] on li "Ввод в 1С" at bounding box center [1223, 154] width 145 height 24
click at [888, 618] on button "Роздрукувати ЕН" at bounding box center [889, 634] width 406 height 33
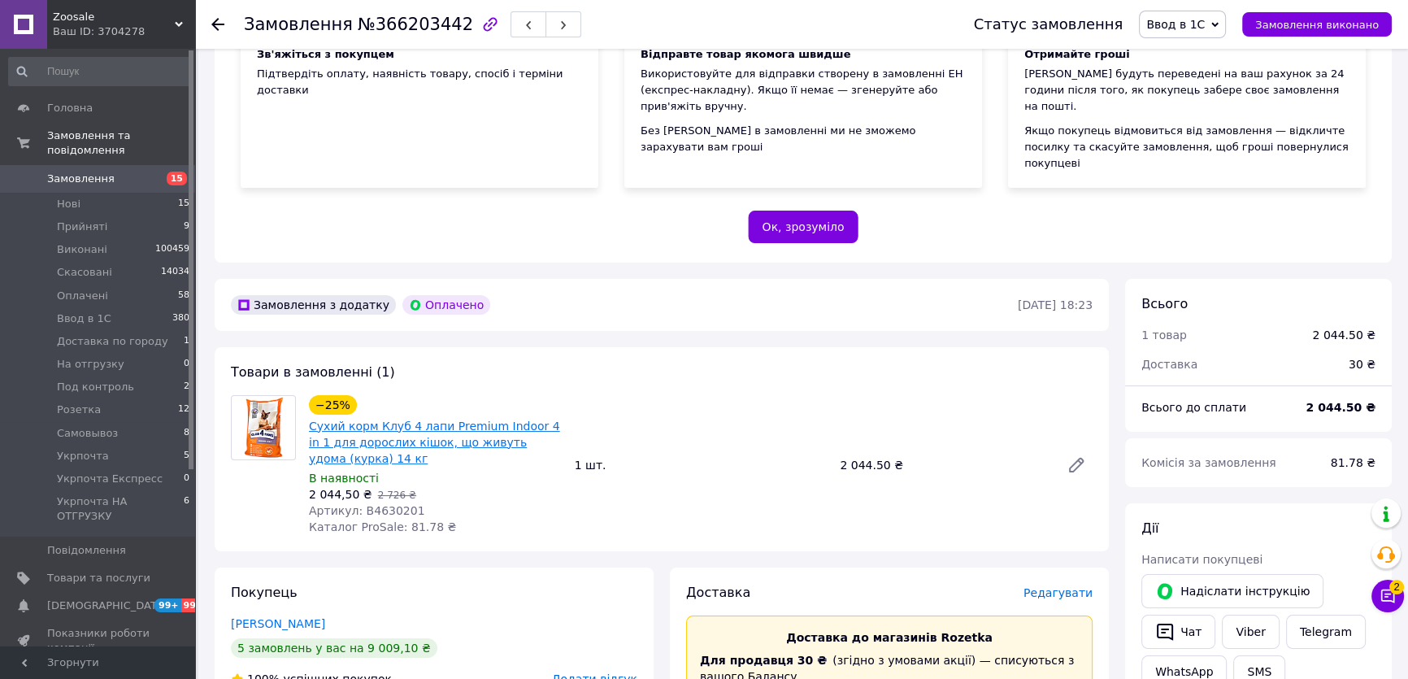
scroll to position [221, 0]
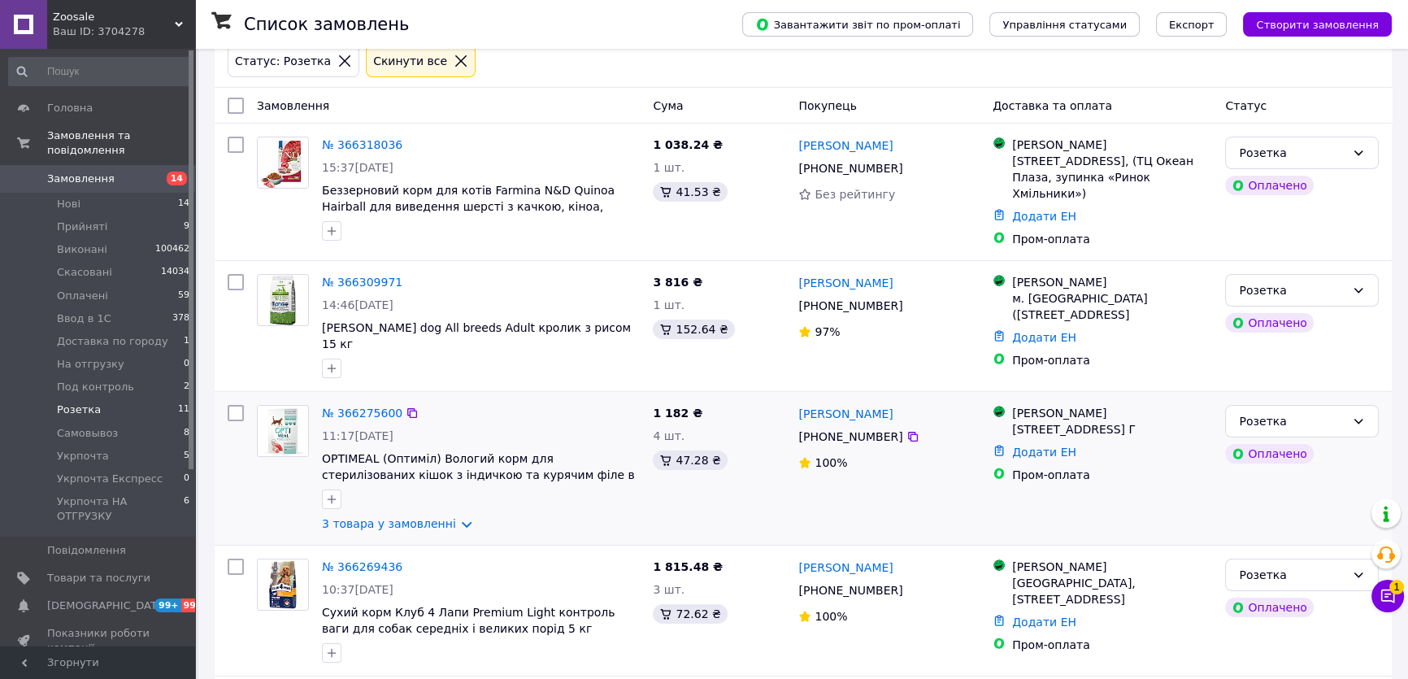
scroll to position [147, 0]
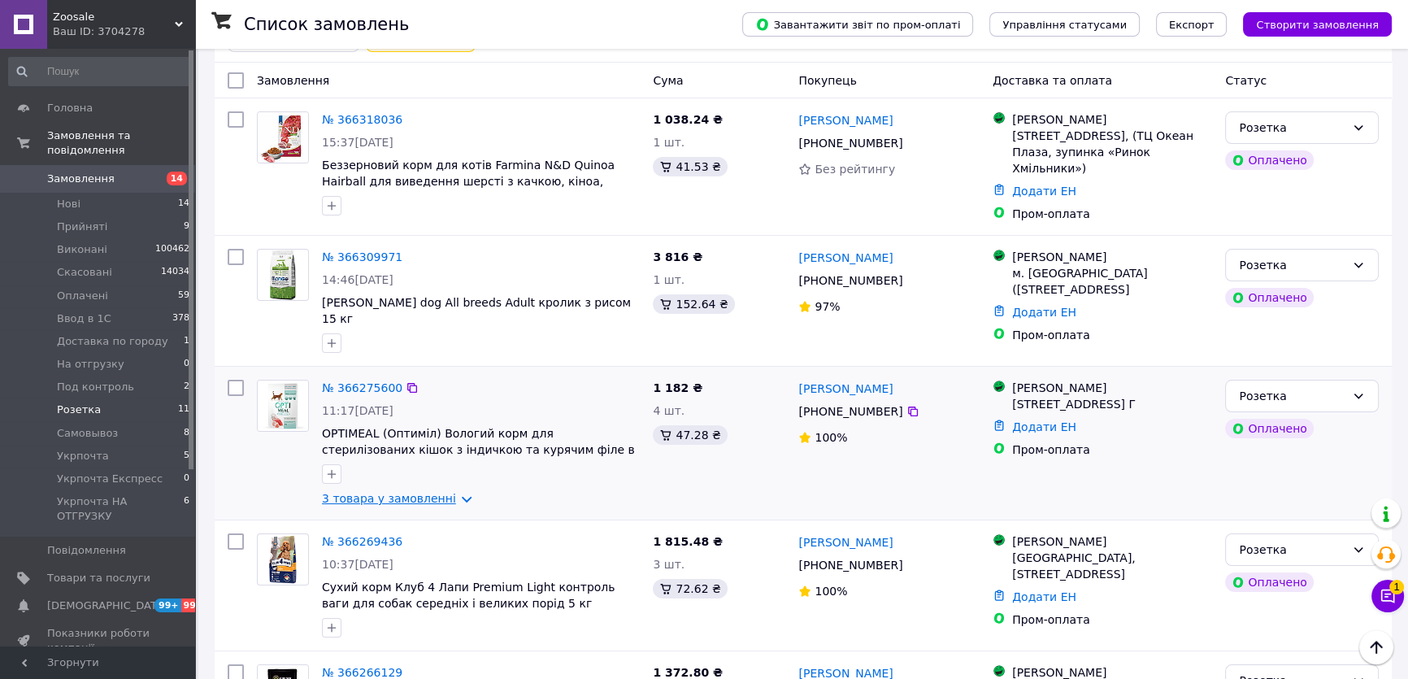
click at [371, 492] on link "3 товара у замовленні" at bounding box center [389, 498] width 134 height 13
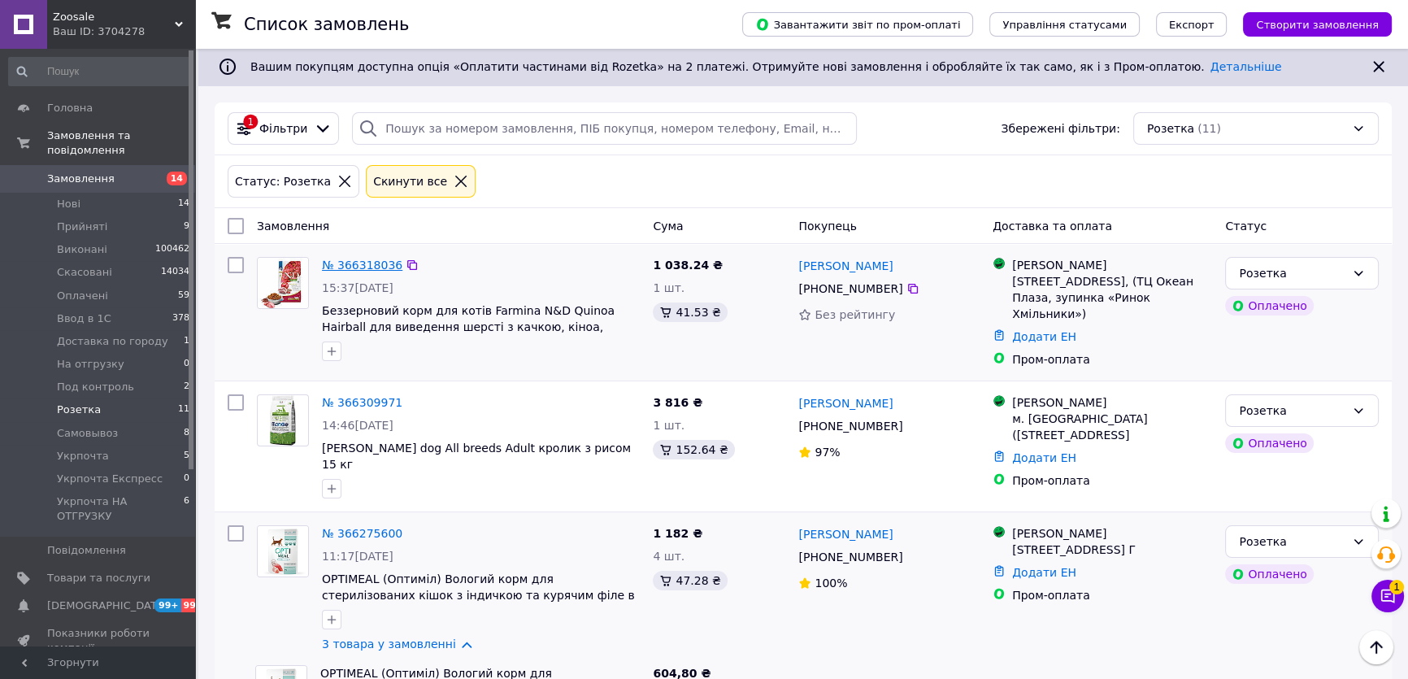
scroll to position [0, 0]
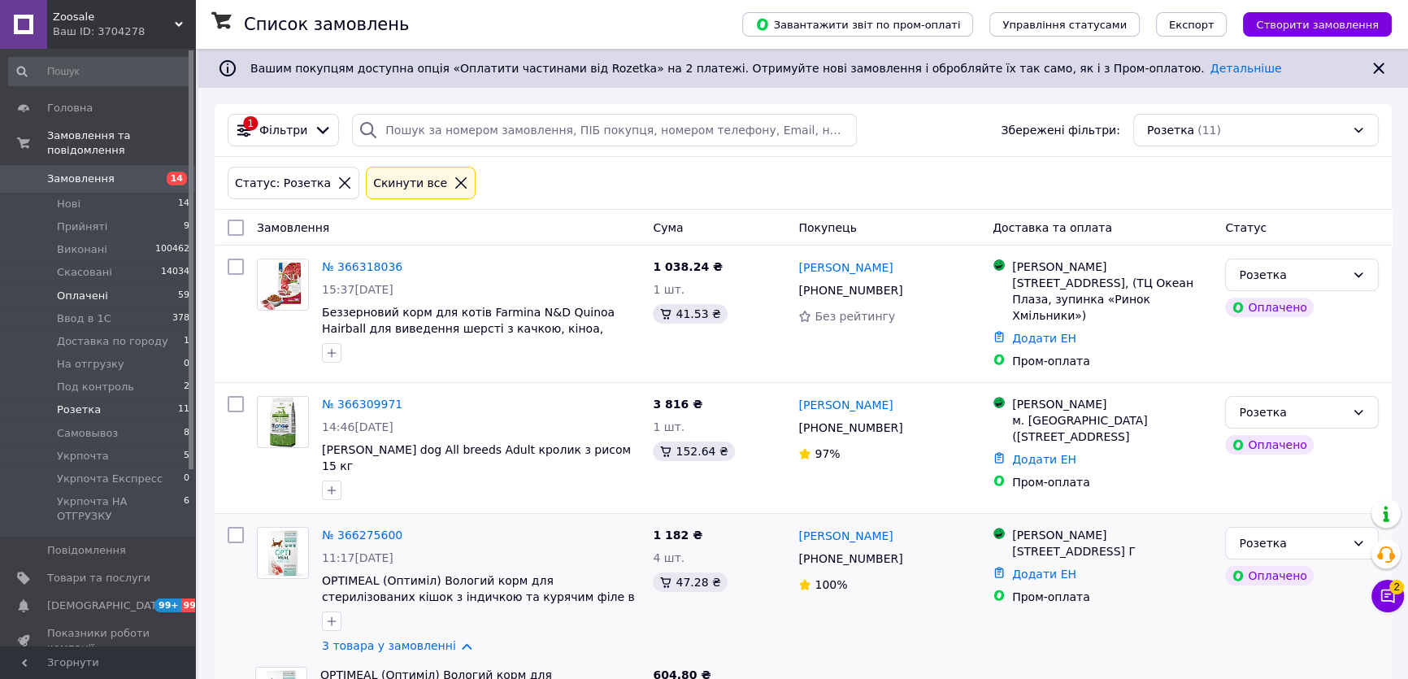
click at [106, 284] on li "Оплачені 59" at bounding box center [99, 295] width 199 height 23
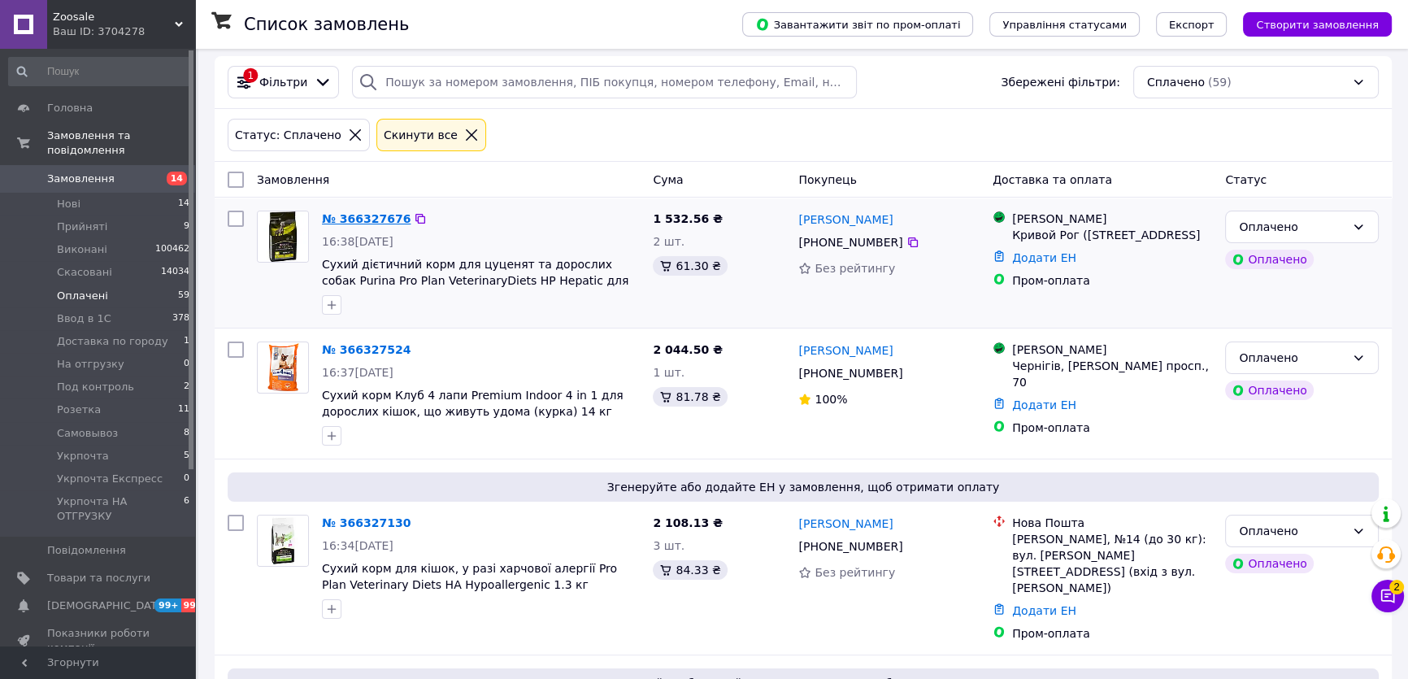
scroll to position [73, 0]
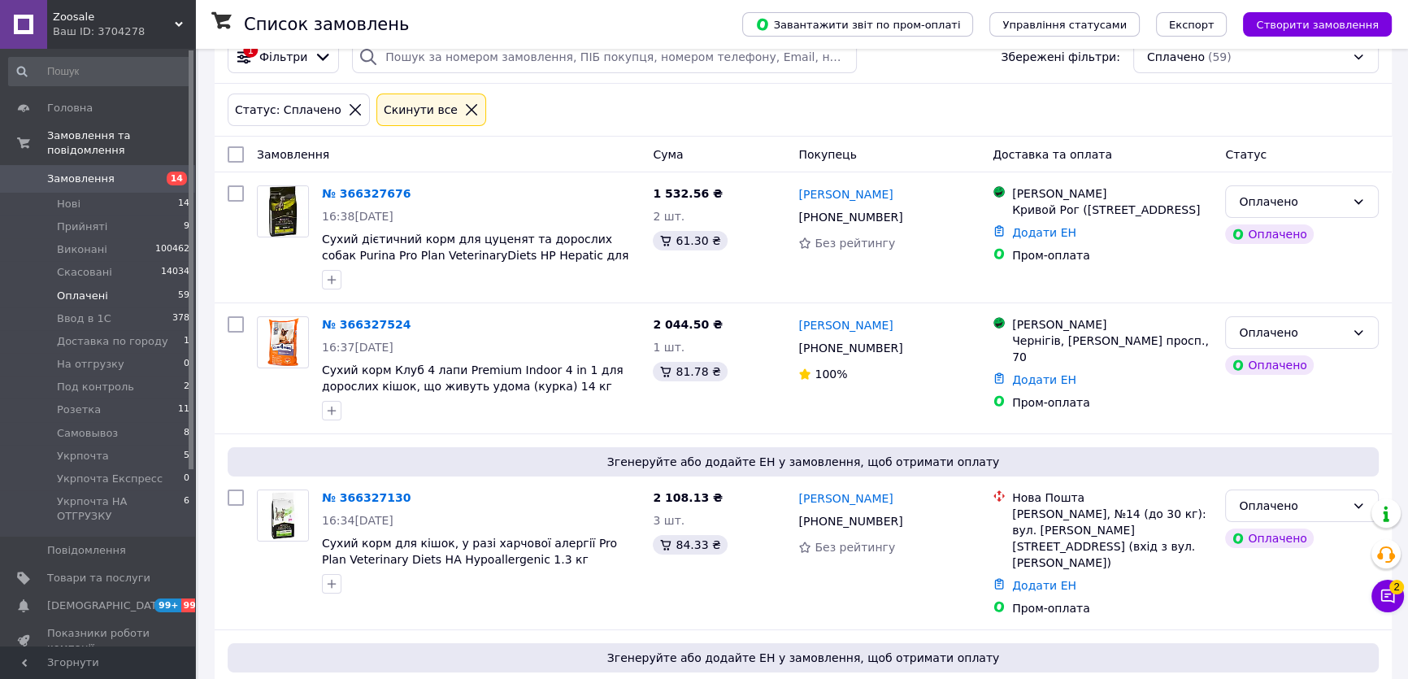
click at [541, 119] on div "Статус: Сплачено Cкинути все" at bounding box center [802, 109] width 1157 height 39
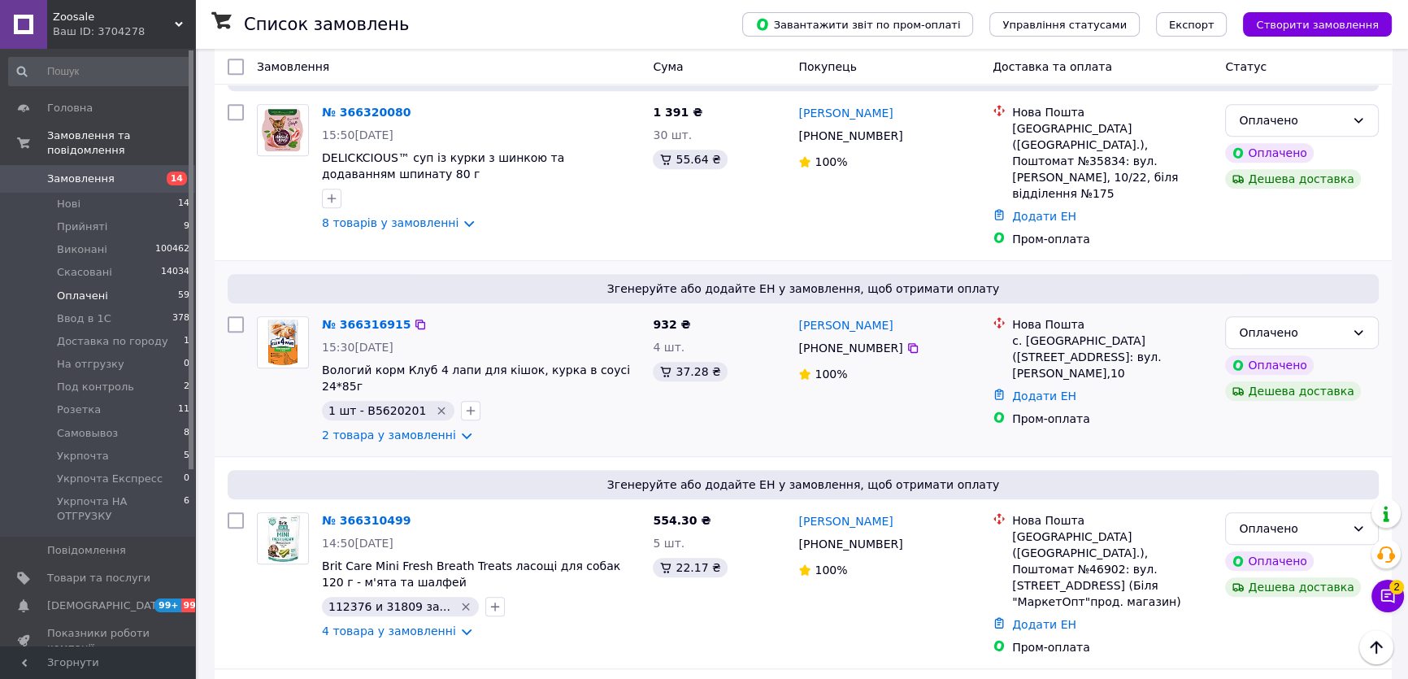
scroll to position [1034, 0]
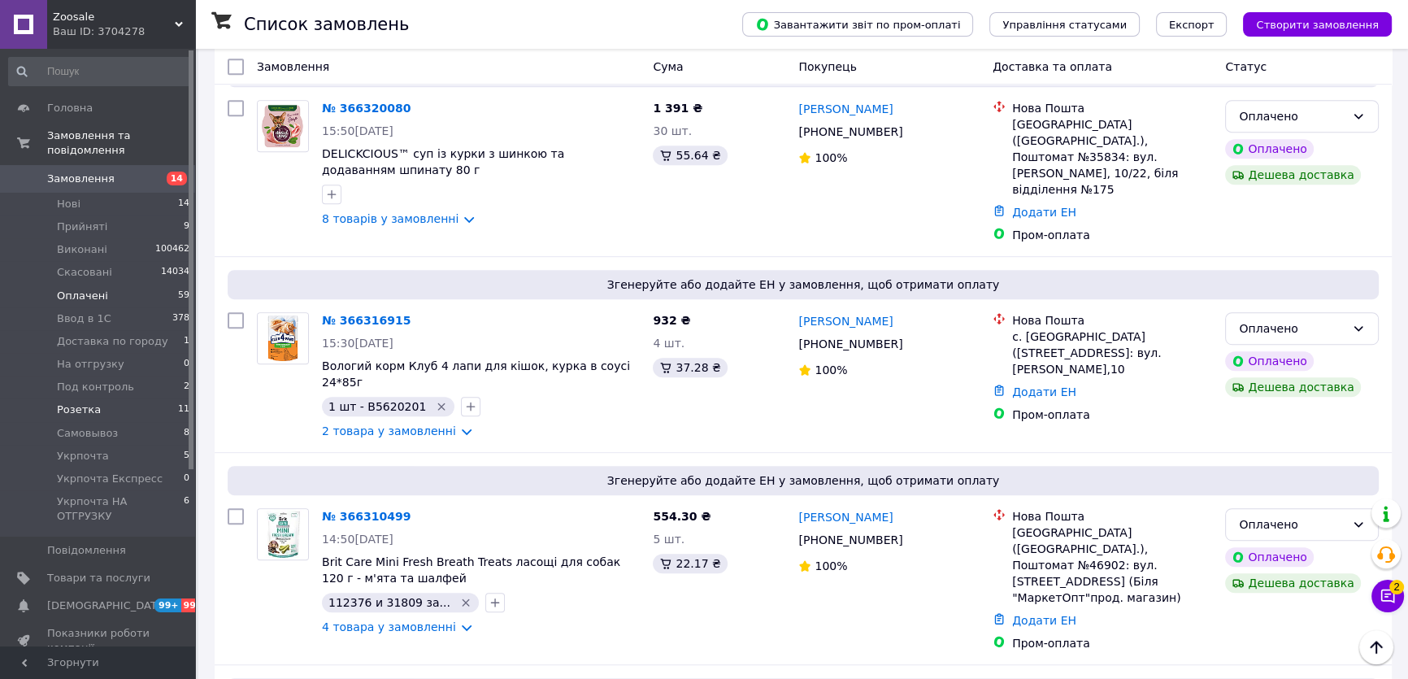
click at [96, 398] on li "Розетка 11" at bounding box center [99, 409] width 199 height 23
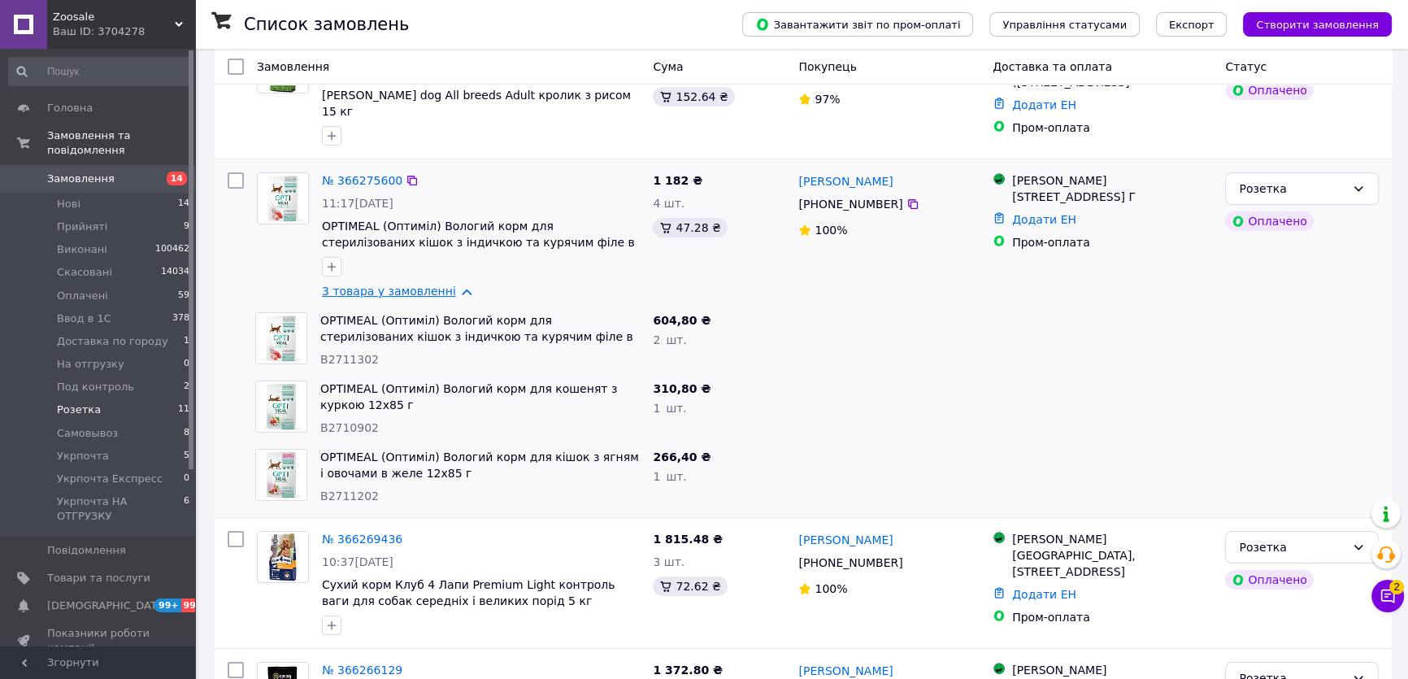
scroll to position [221, 0]
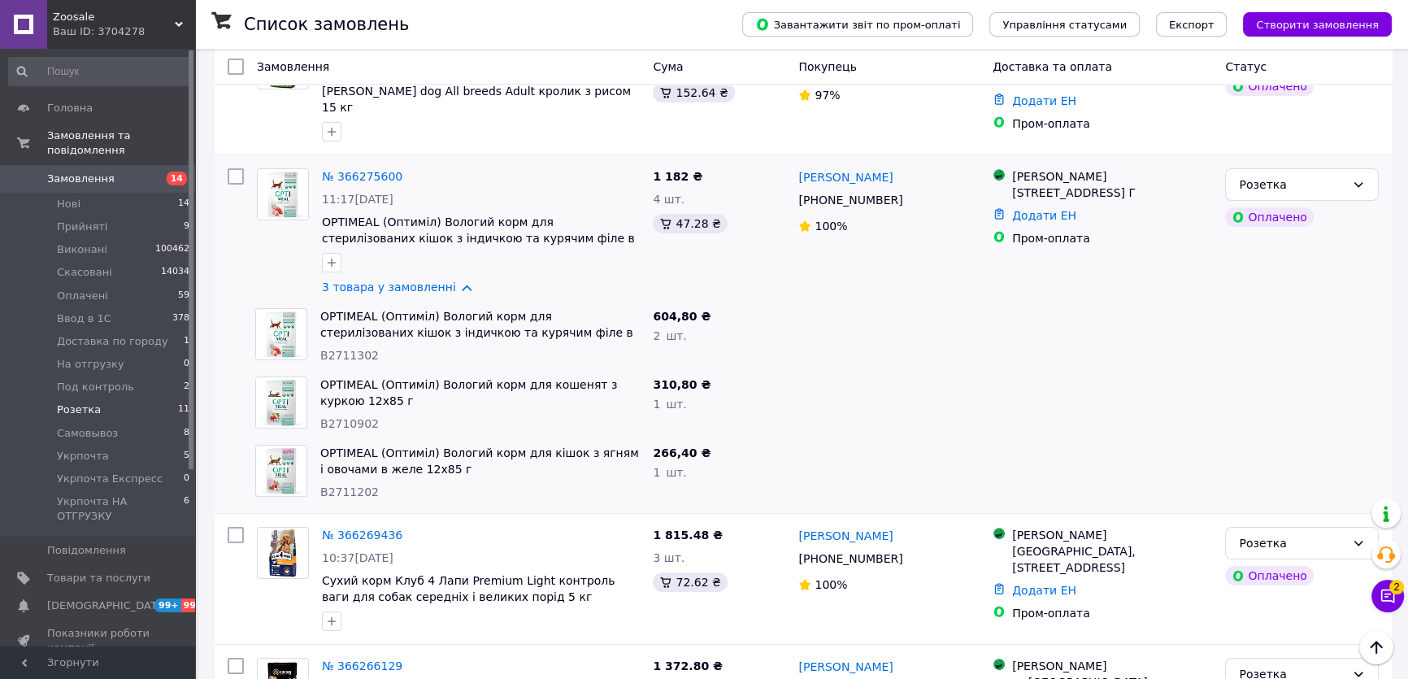
click at [660, 310] on span "604,80 ₴" at bounding box center [682, 316] width 58 height 13
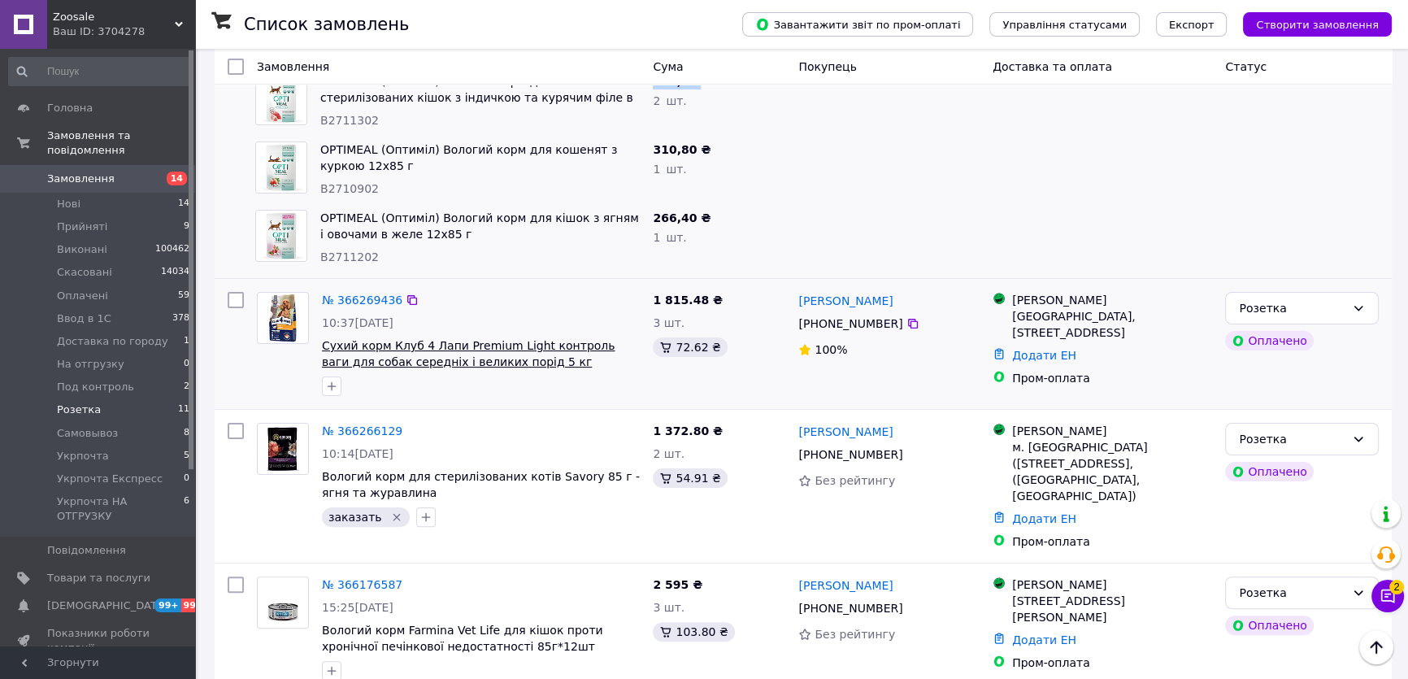
scroll to position [147, 0]
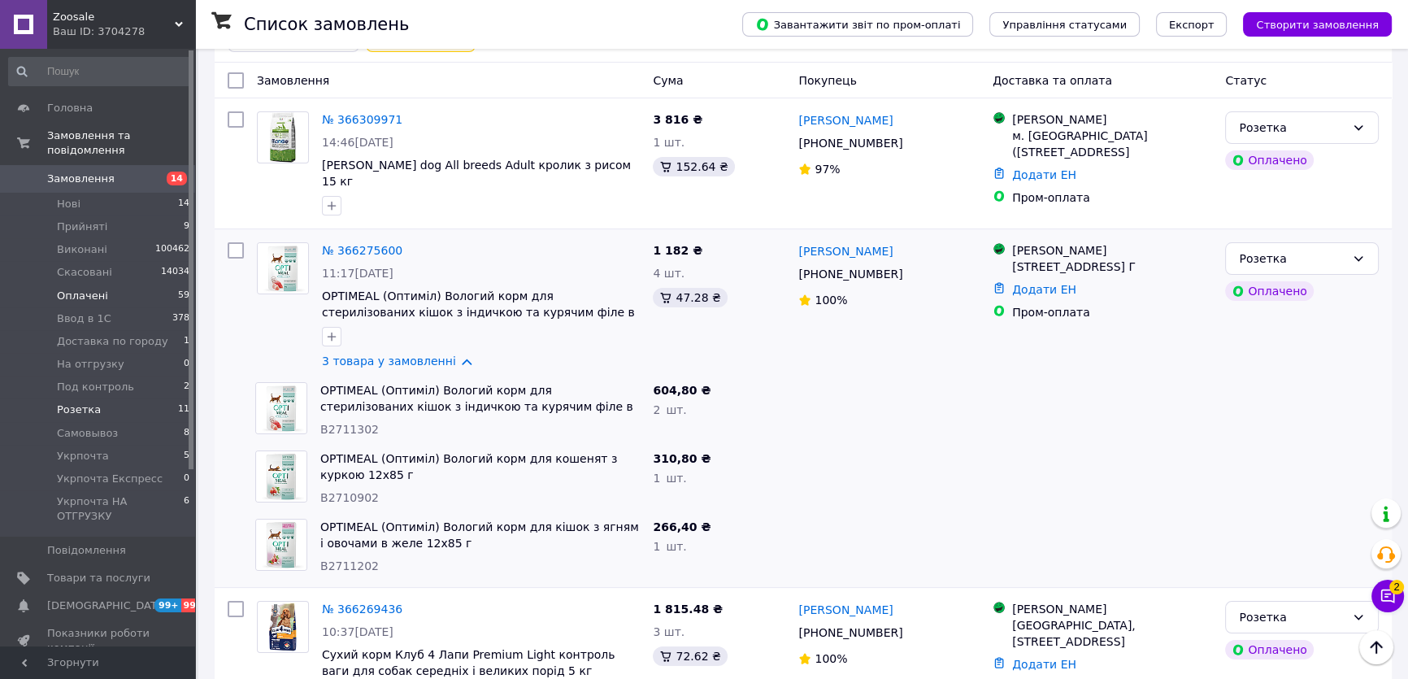
click at [93, 289] on span "Оплачені" at bounding box center [82, 296] width 51 height 15
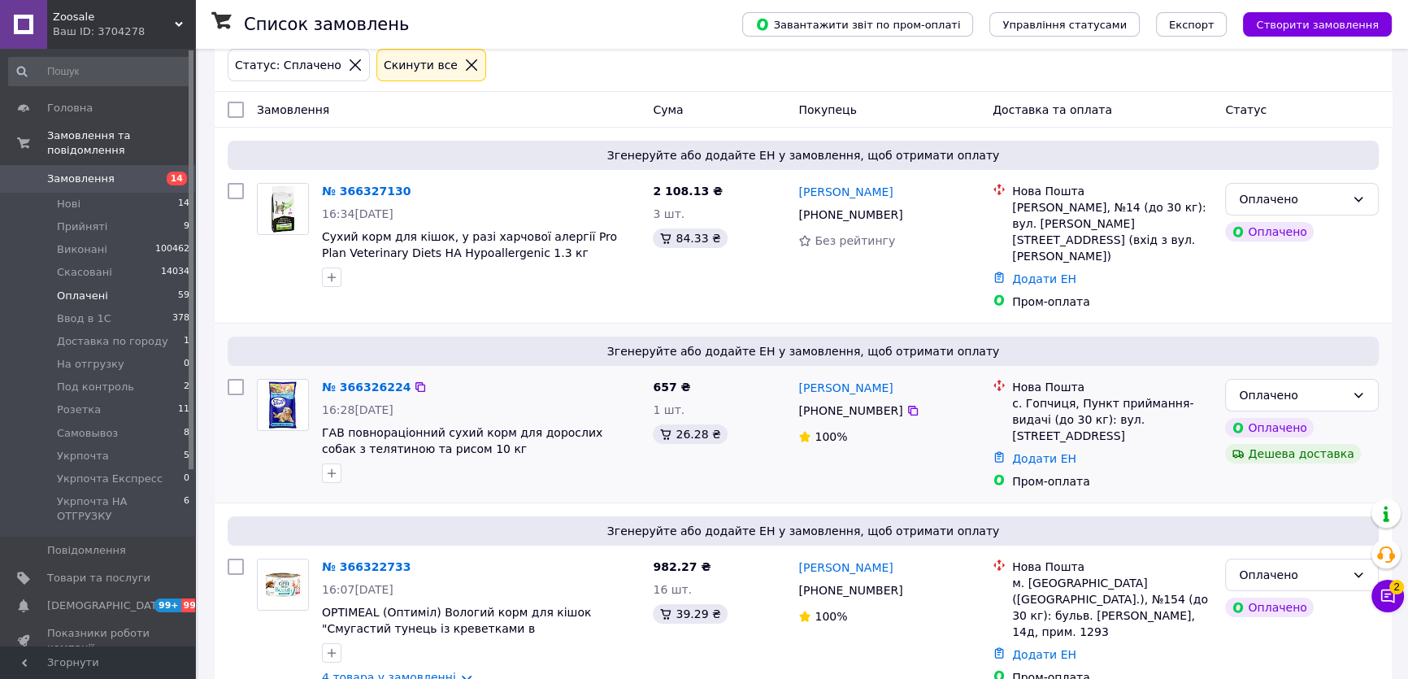
scroll to position [147, 0]
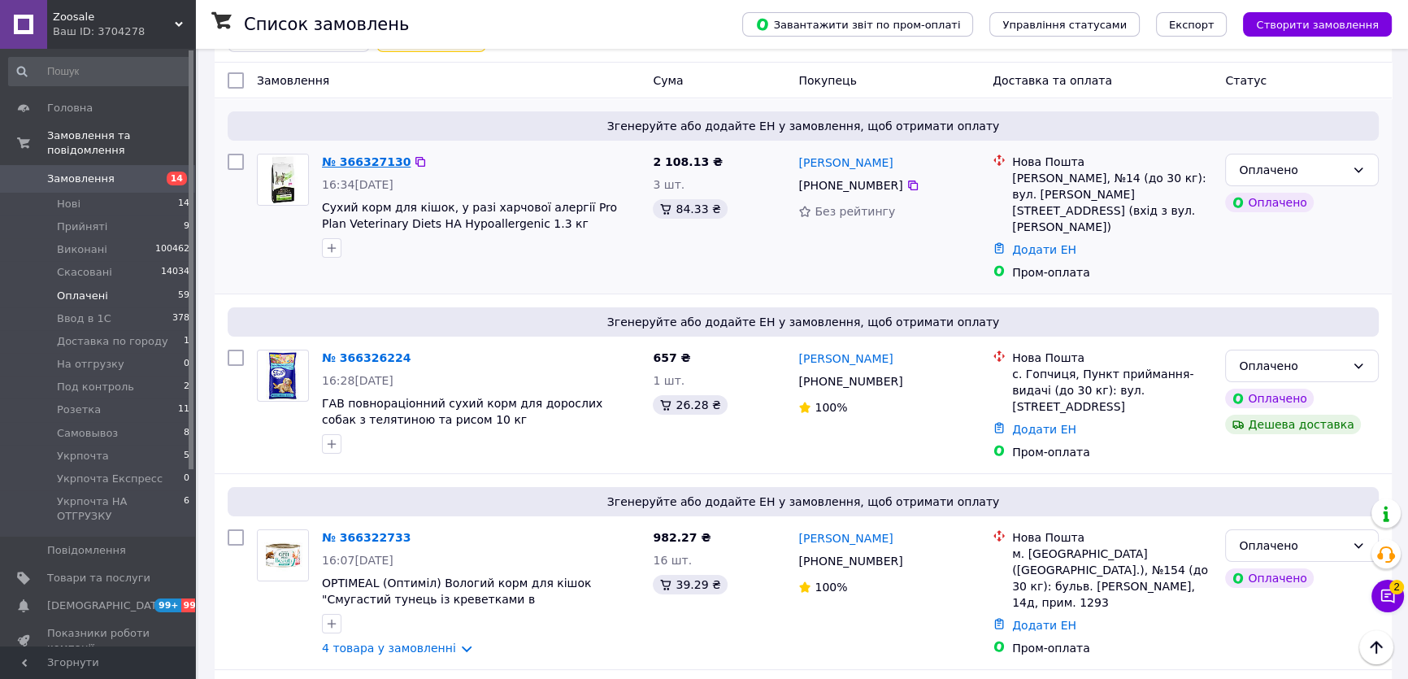
drag, startPoint x: 399, startPoint y: 158, endPoint x: 385, endPoint y: 161, distance: 14.0
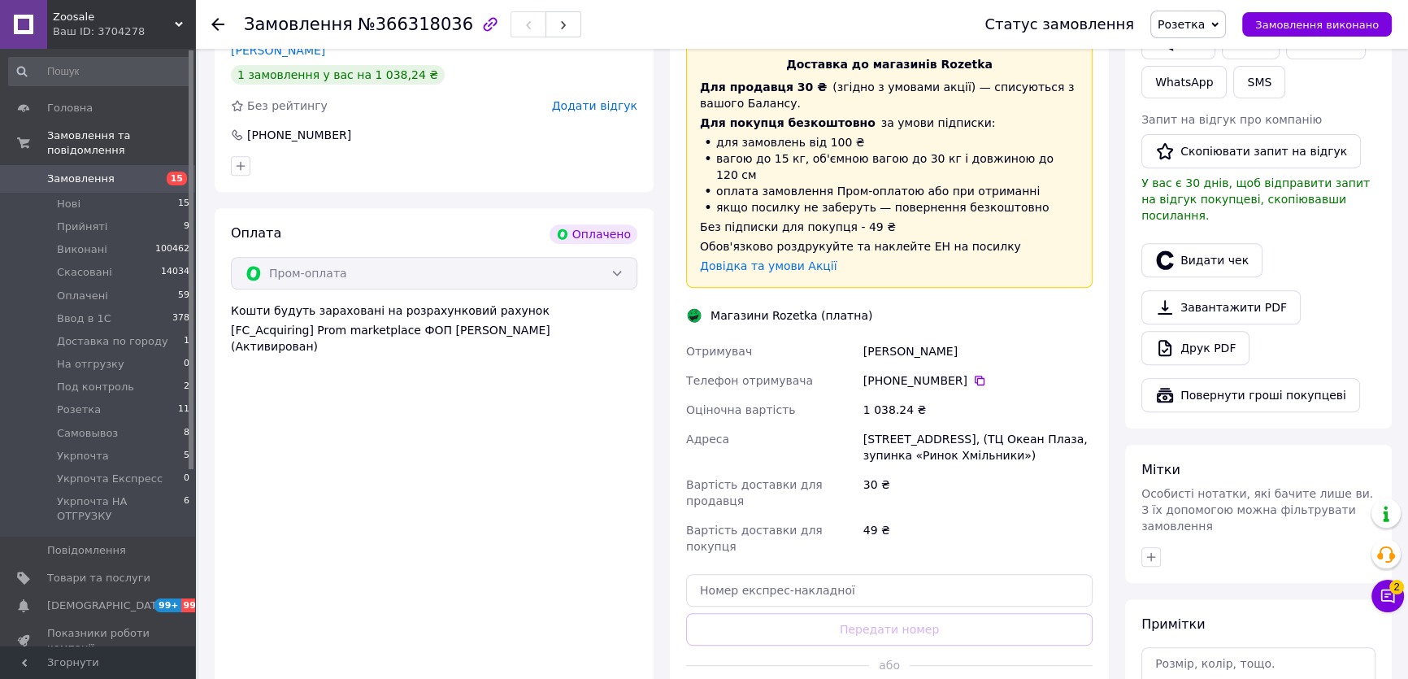
scroll to position [1013, 0]
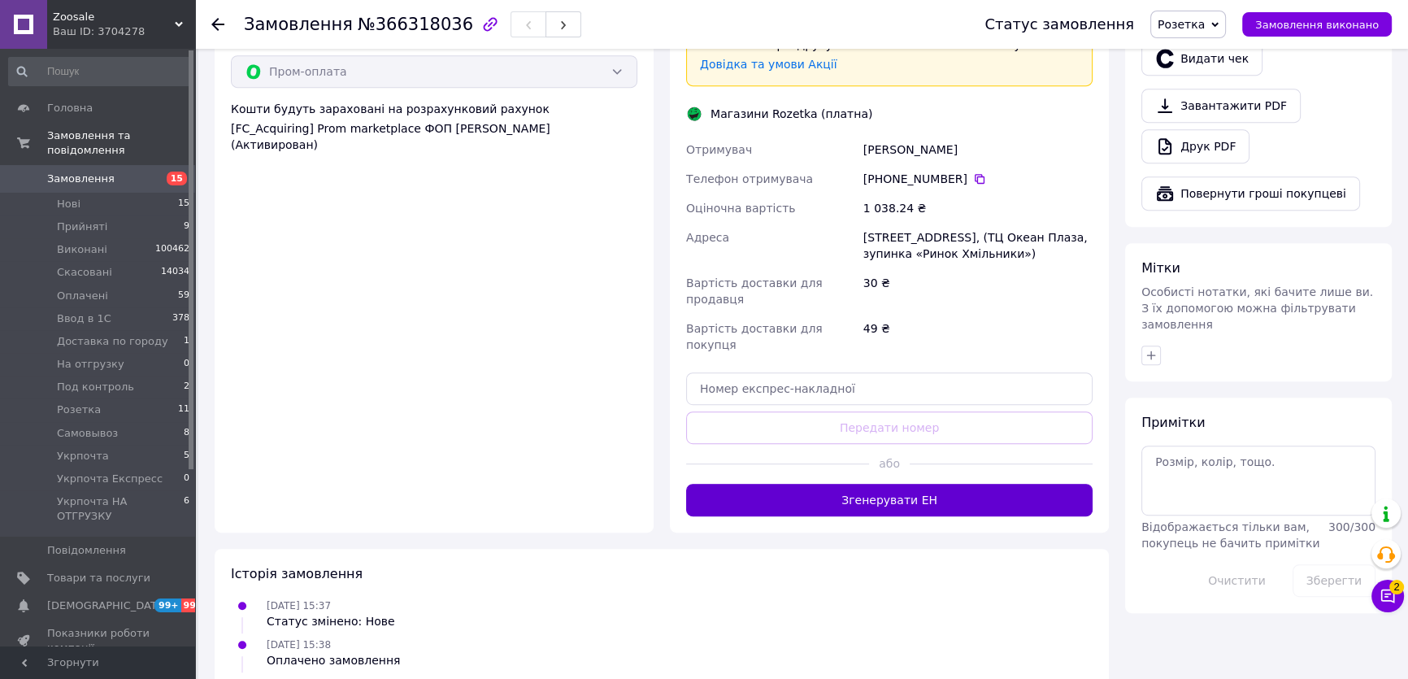
click at [931, 484] on button "Згенерувати ЕН" at bounding box center [889, 500] width 406 height 33
click at [1226, 16] on span "Розетка" at bounding box center [1188, 25] width 76 height 28
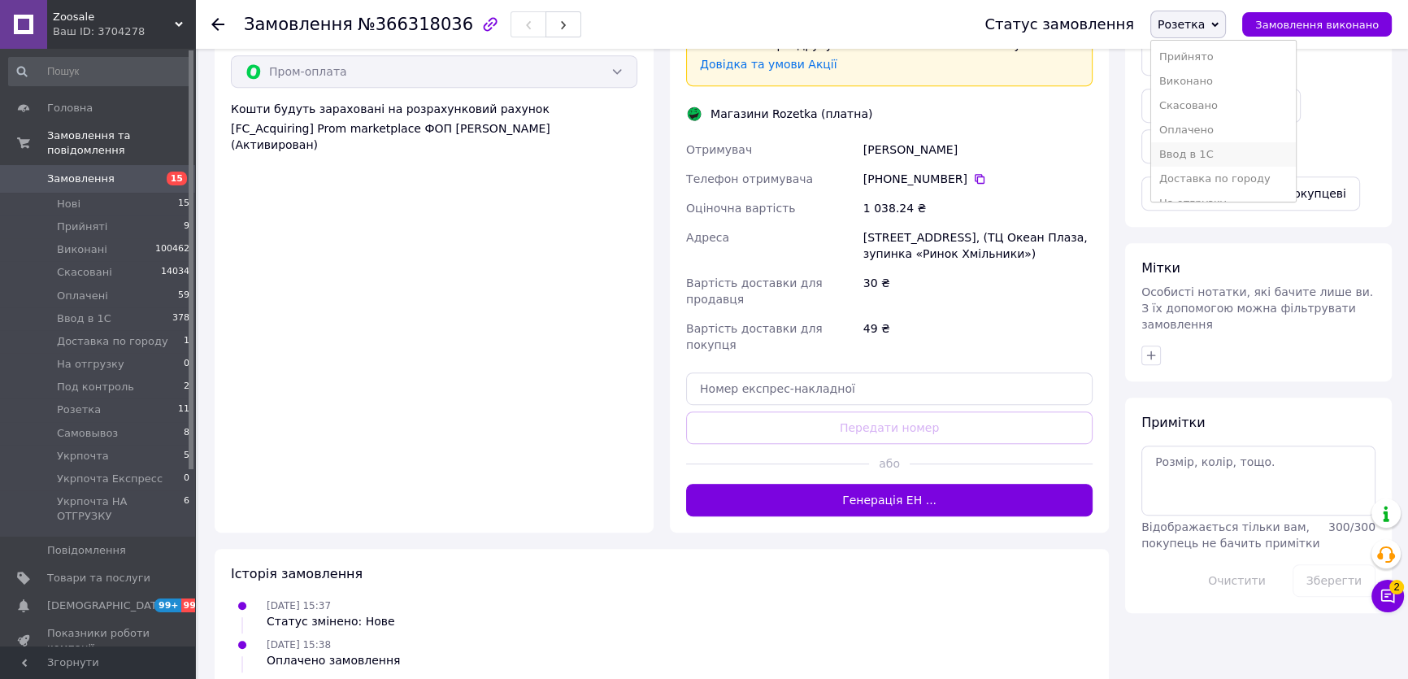
click at [1205, 148] on li "Ввод в 1С" at bounding box center [1223, 154] width 145 height 24
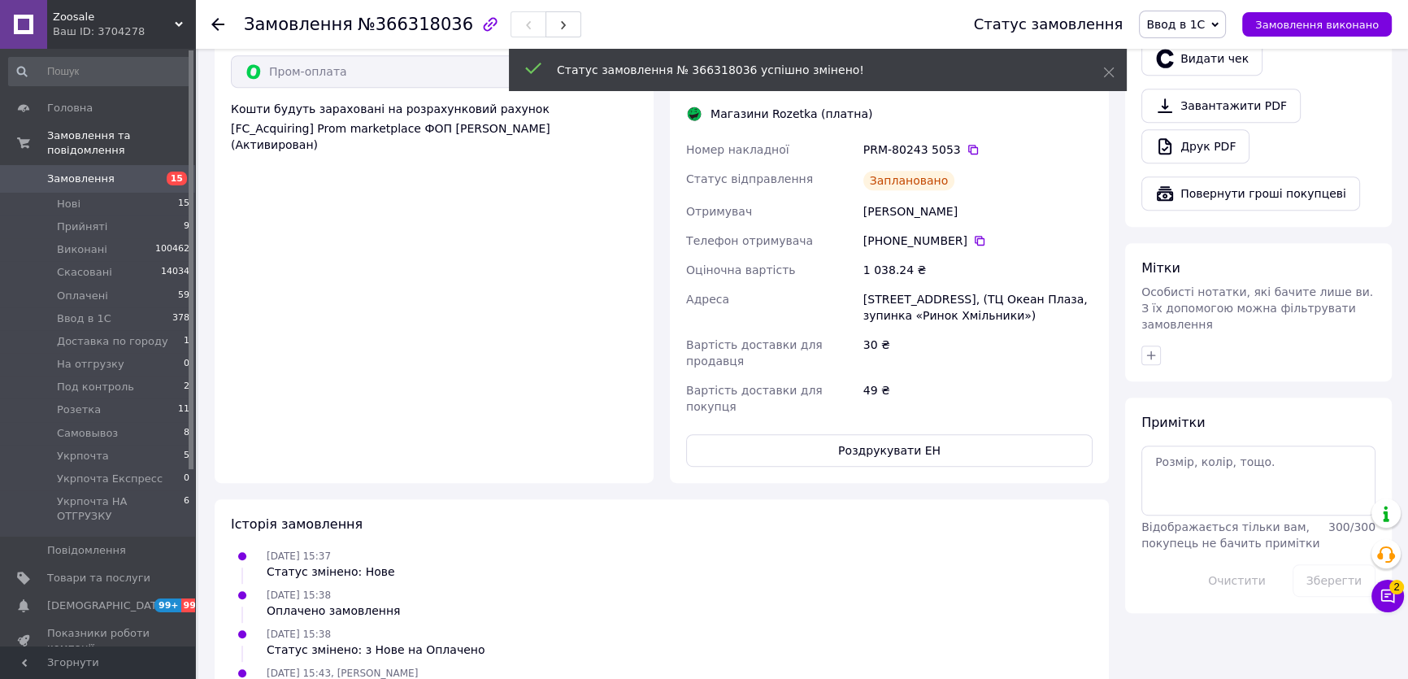
click at [960, 434] on button "Роздрукувати ЕН" at bounding box center [889, 450] width 406 height 33
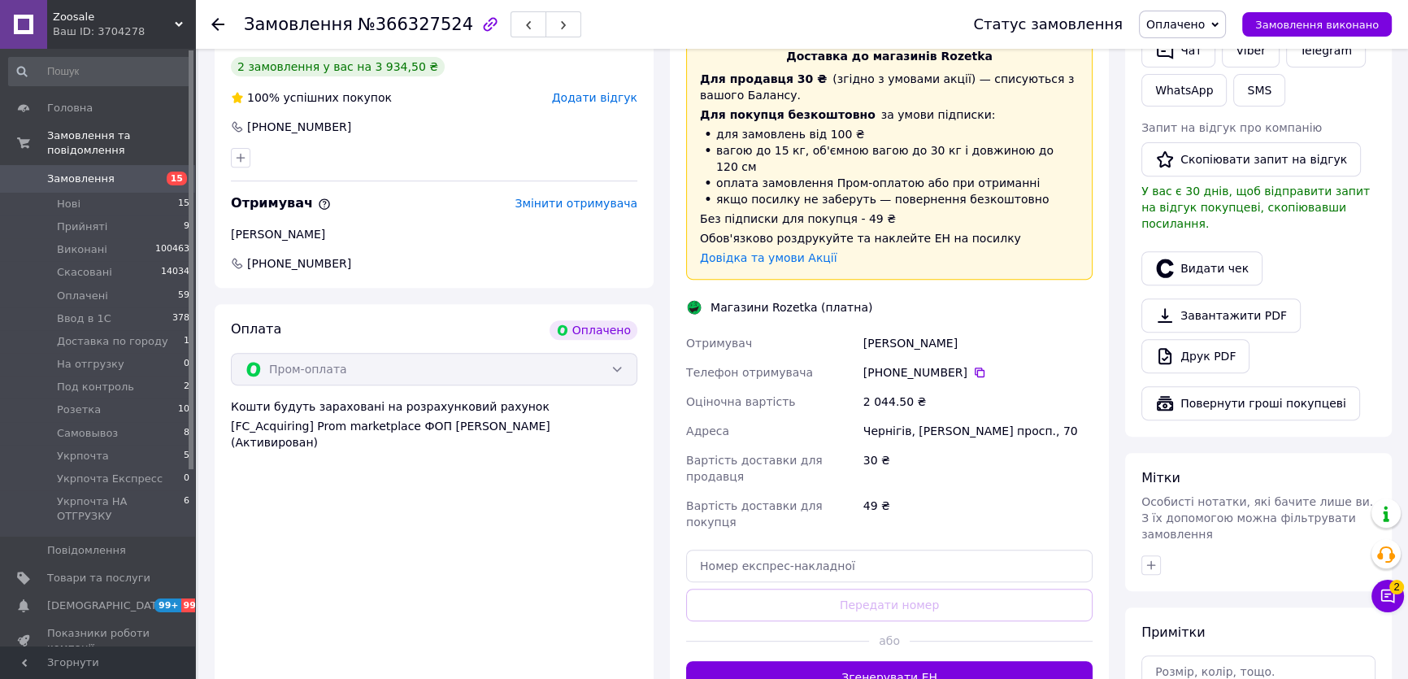
scroll to position [813, 0]
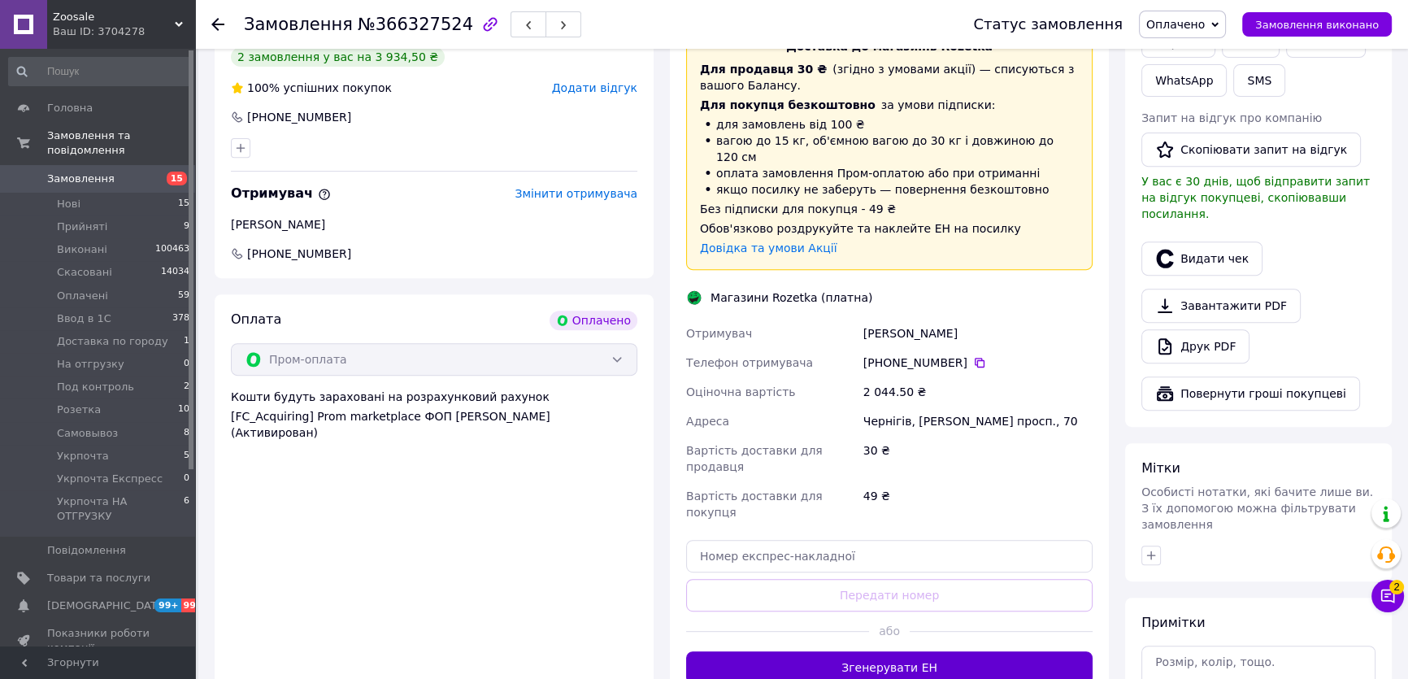
click at [896, 651] on button "Згенерувати ЕН" at bounding box center [889, 667] width 406 height 33
click at [1205, 20] on span "Оплачено" at bounding box center [1175, 24] width 59 height 13
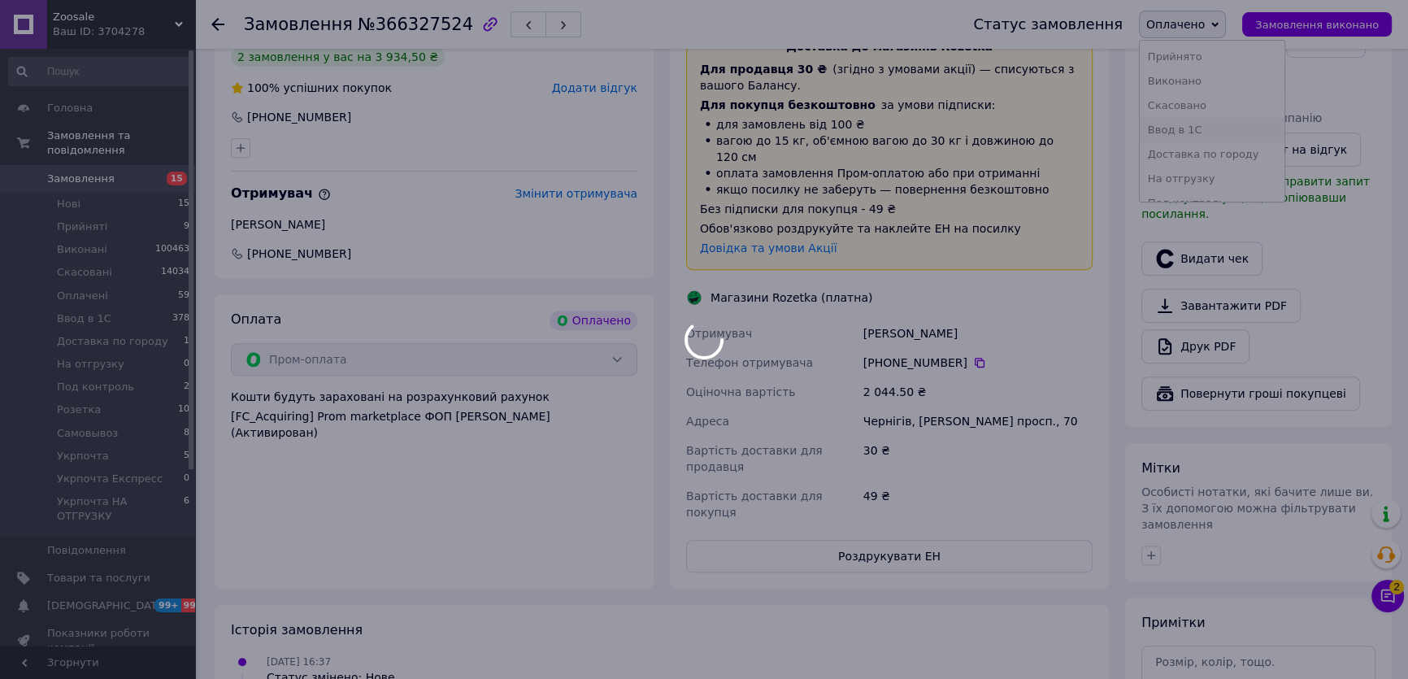
click at [1197, 127] on div at bounding box center [704, 339] width 1408 height 679
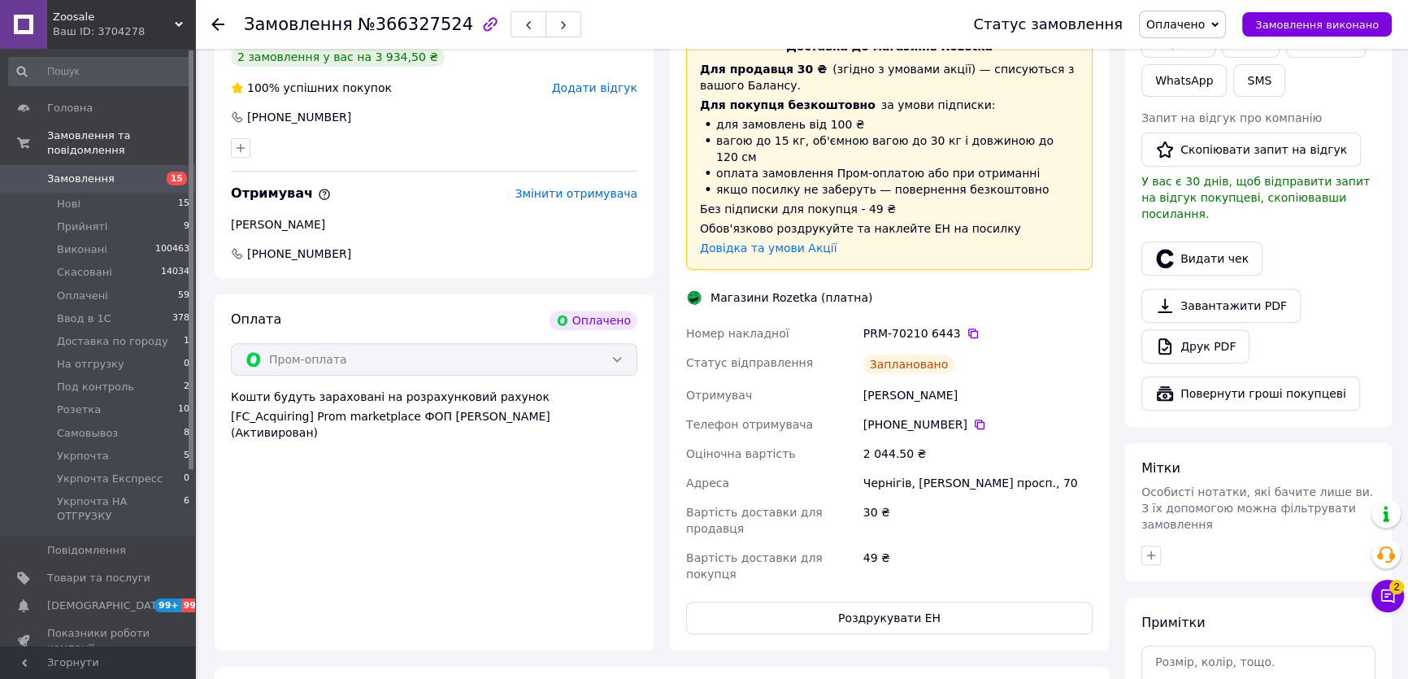
click at [1205, 23] on span "Оплачено" at bounding box center [1175, 24] width 59 height 13
click at [1187, 130] on li "Ввод в 1С" at bounding box center [1212, 130] width 145 height 24
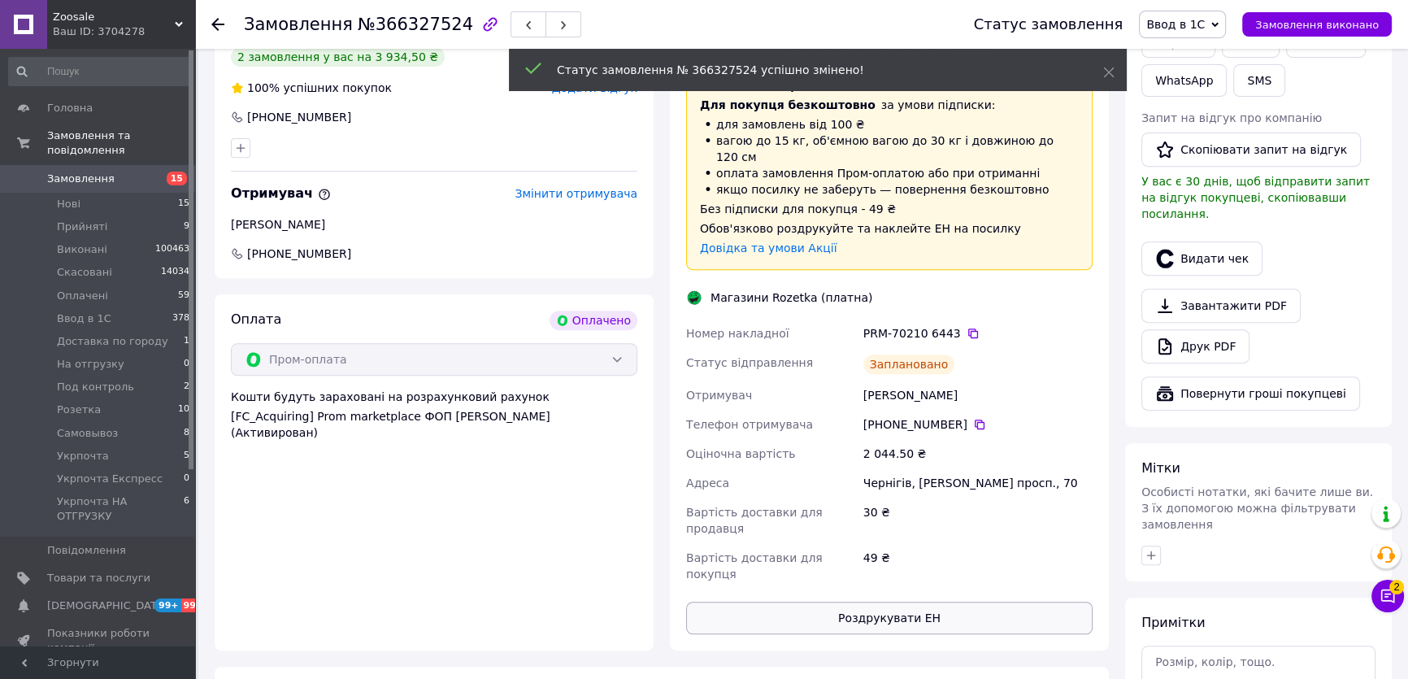
click at [883, 601] on button "Роздрукувати ЕН" at bounding box center [889, 617] width 406 height 33
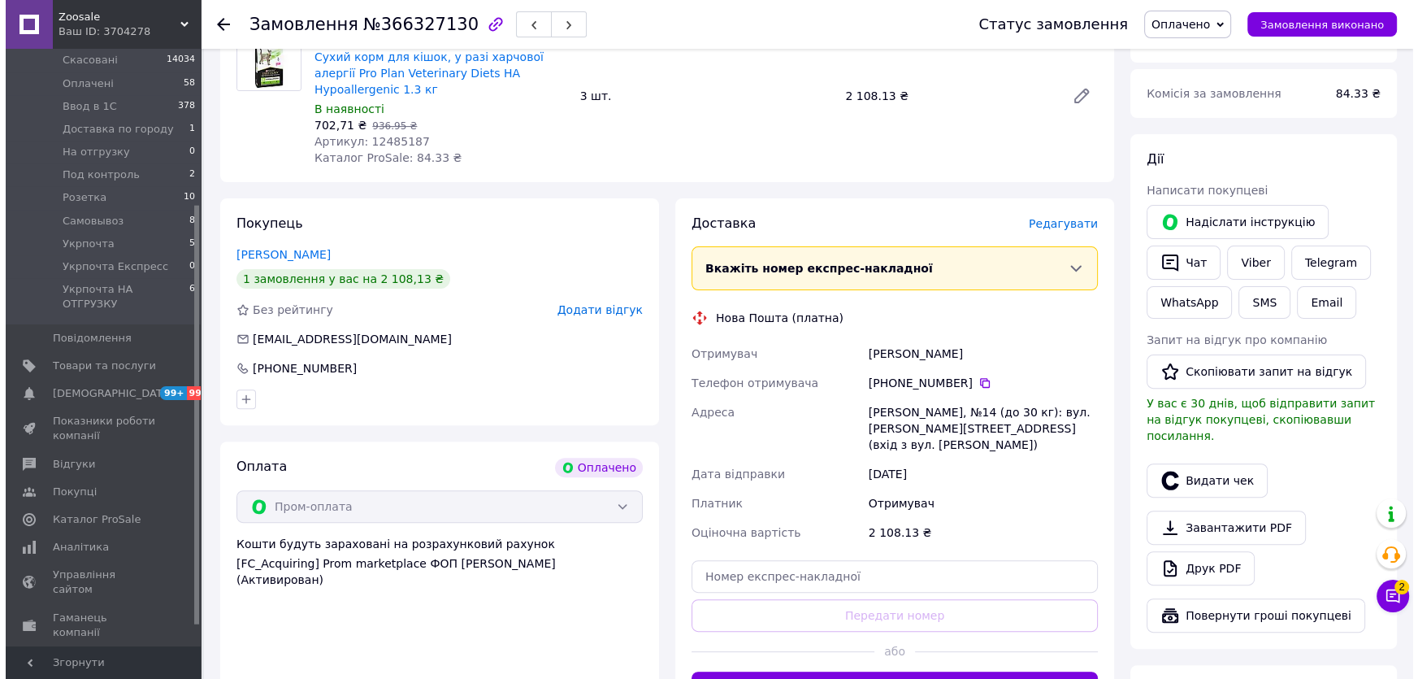
scroll to position [221, 0]
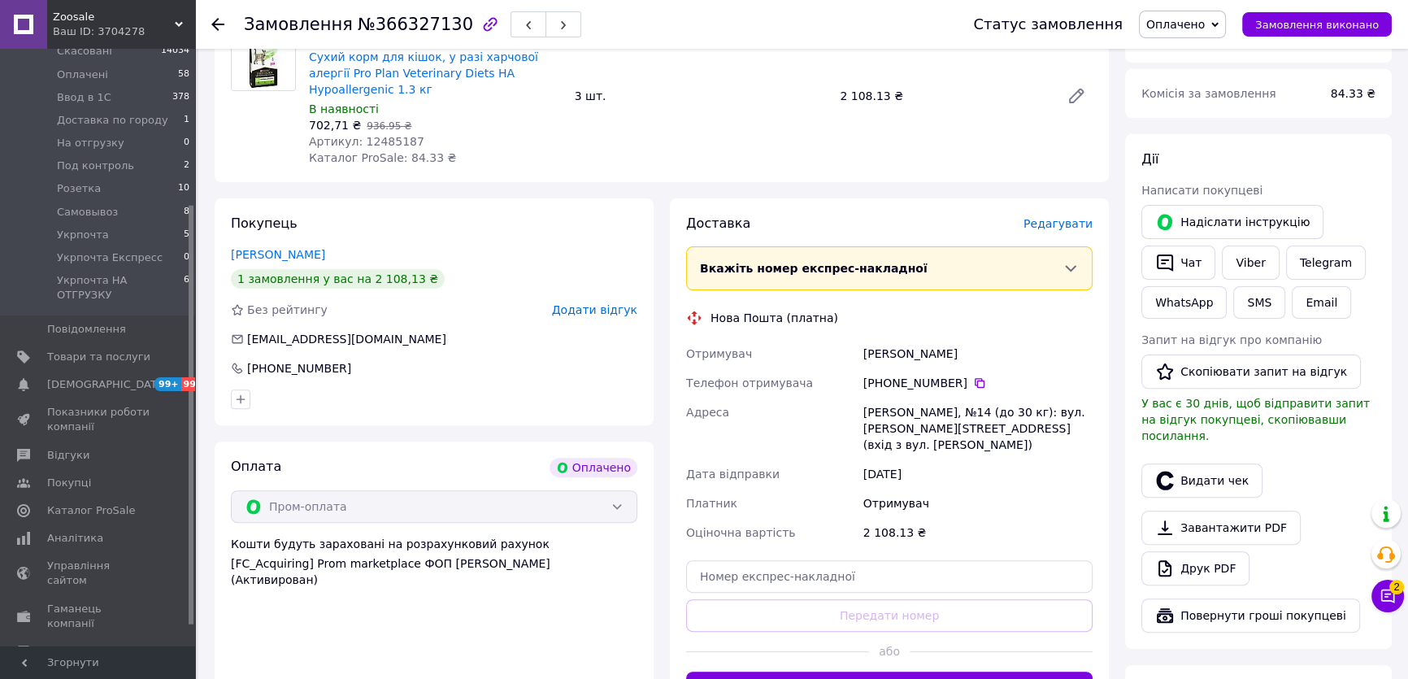
click at [1091, 217] on span "Редагувати" at bounding box center [1057, 223] width 69 height 13
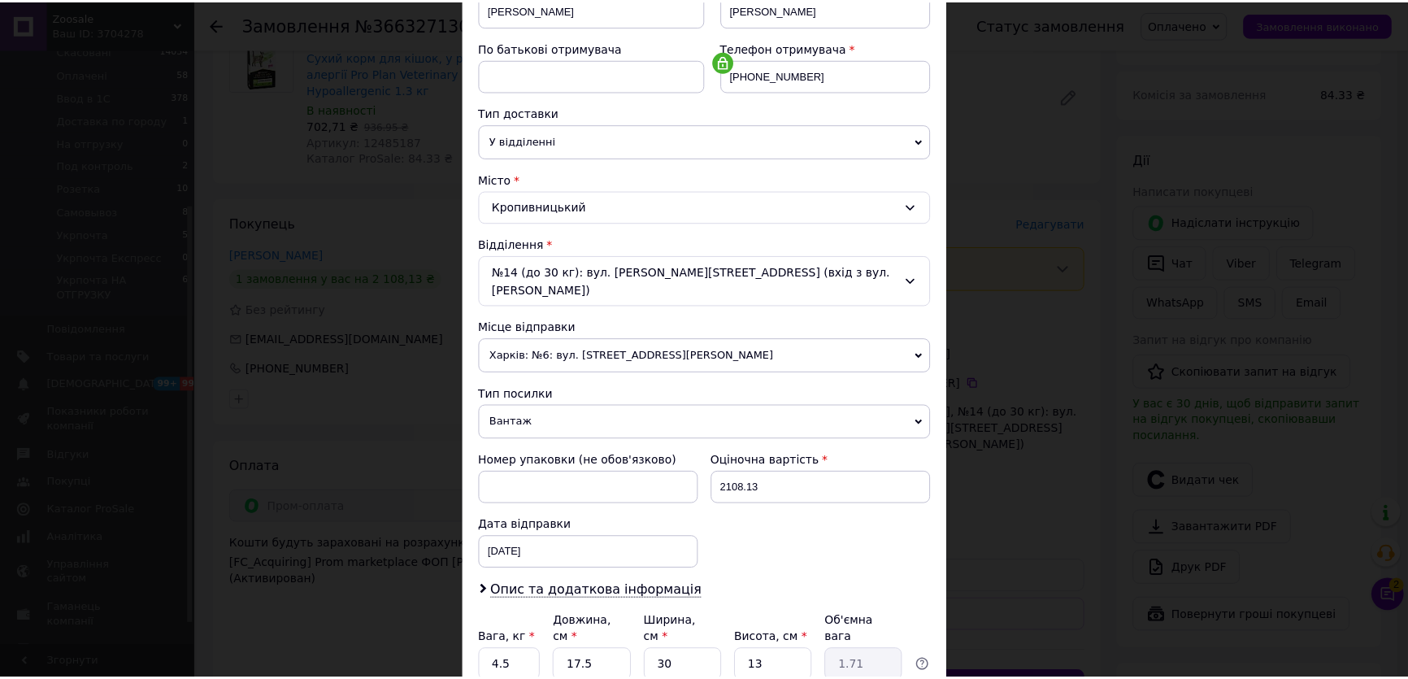
scroll to position [398, 0]
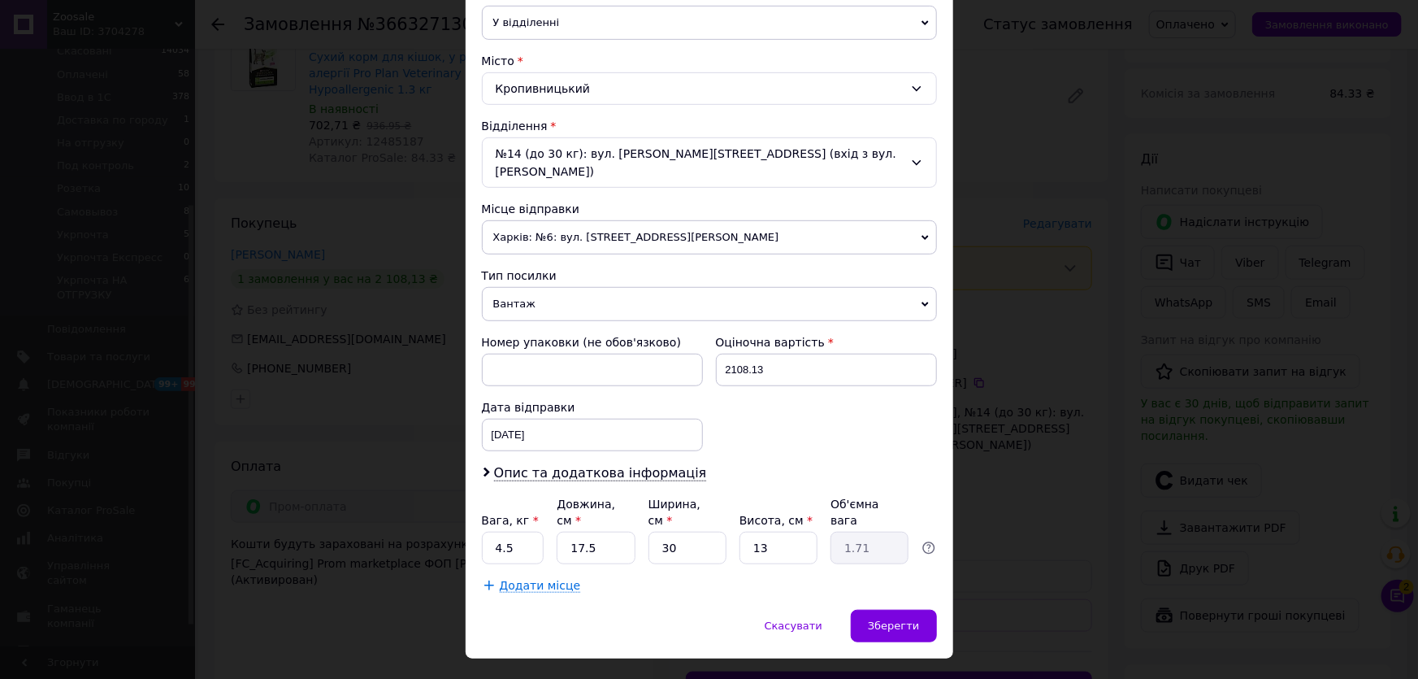
click at [1020, 485] on div "× Редагування доставки Спосіб доставки Нова Пошта (платна) Платник Отримувач Ві…" at bounding box center [709, 339] width 1418 height 679
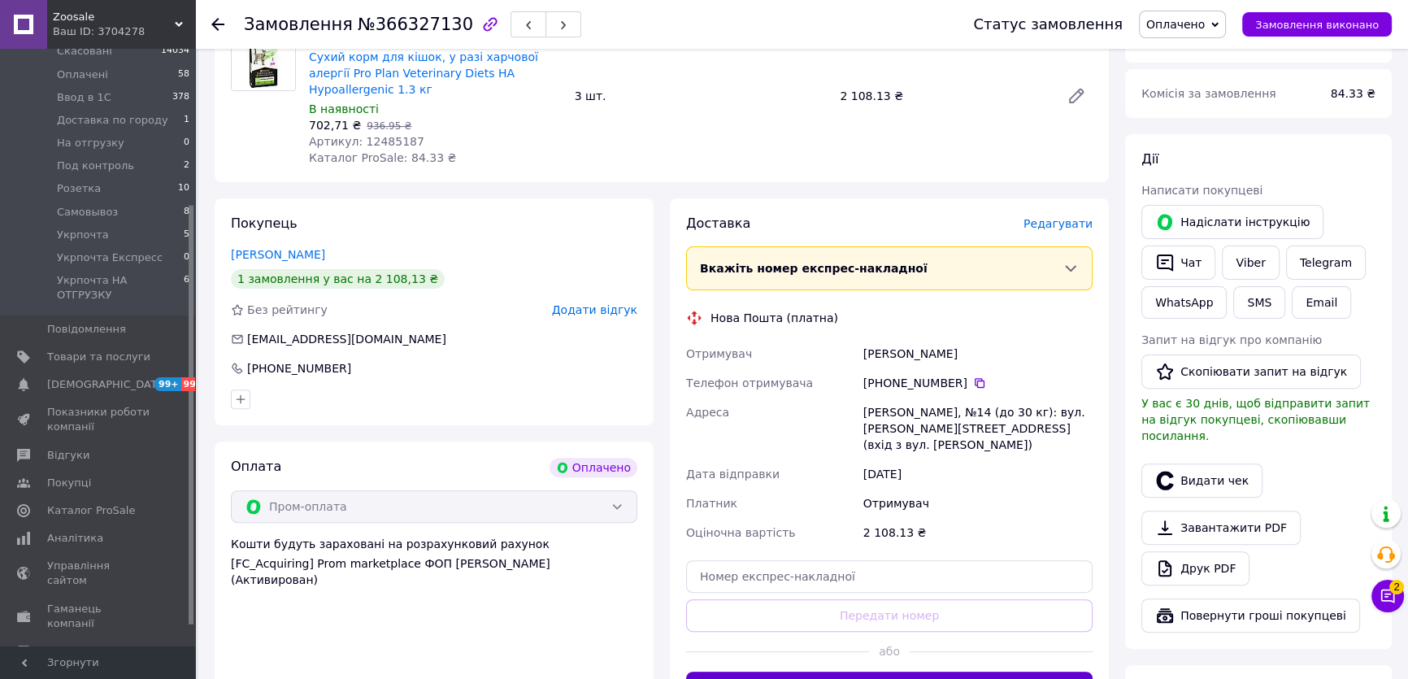
click at [922, 671] on button "Згенерувати ЕН" at bounding box center [889, 687] width 406 height 33
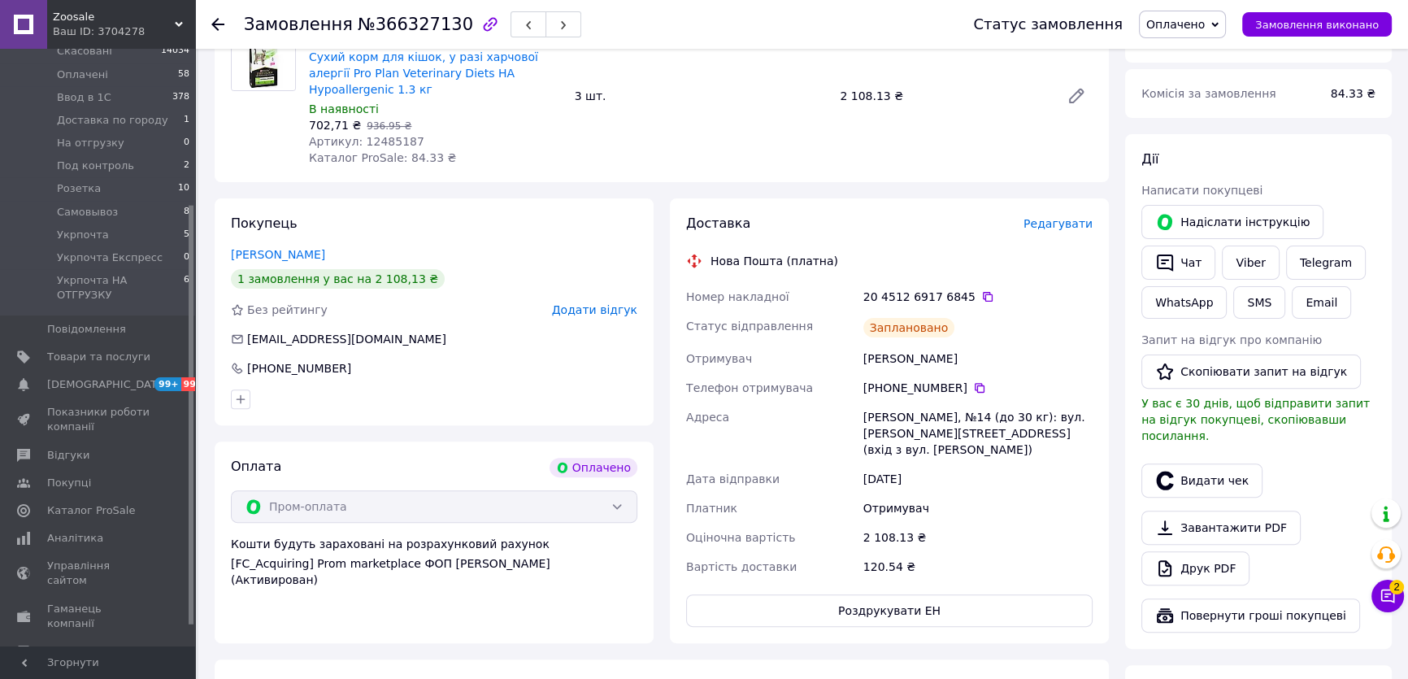
click at [1185, 24] on span "Оплачено" at bounding box center [1175, 24] width 59 height 13
click at [1175, 135] on li "Ввод в 1С" at bounding box center [1212, 130] width 145 height 24
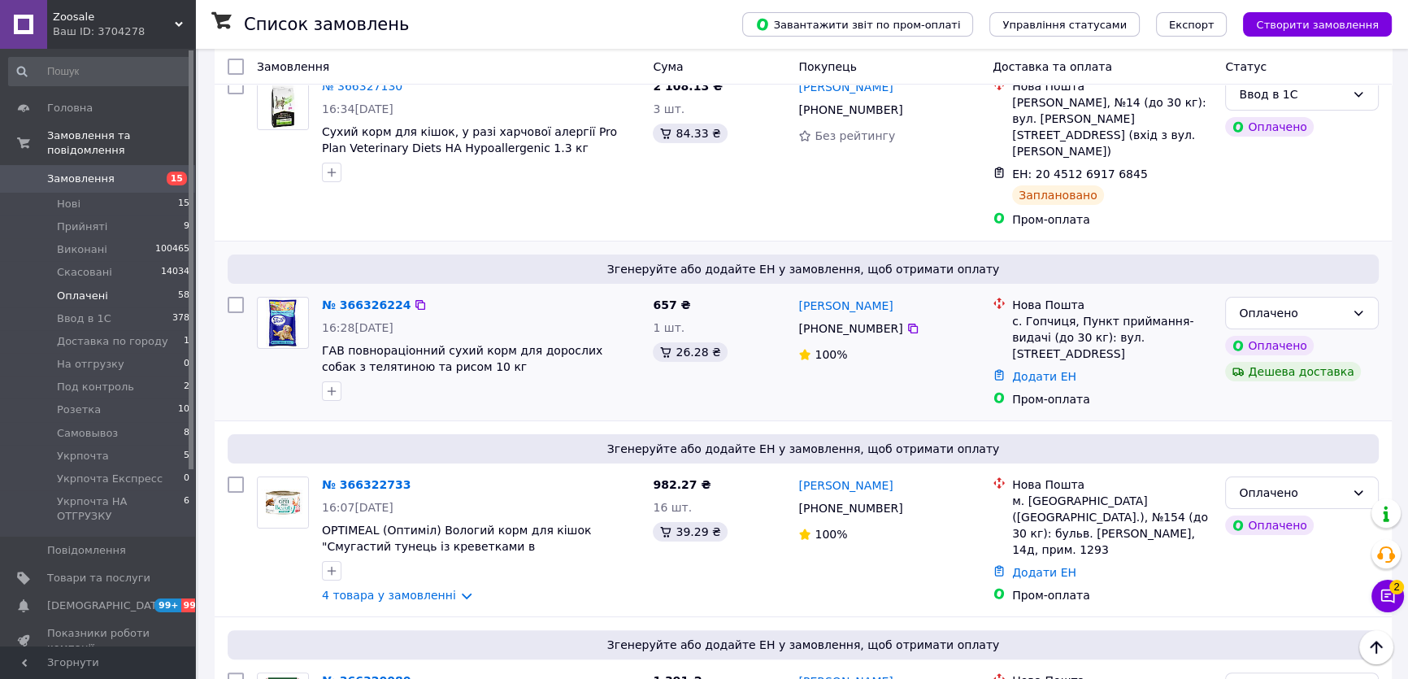
scroll to position [443, 0]
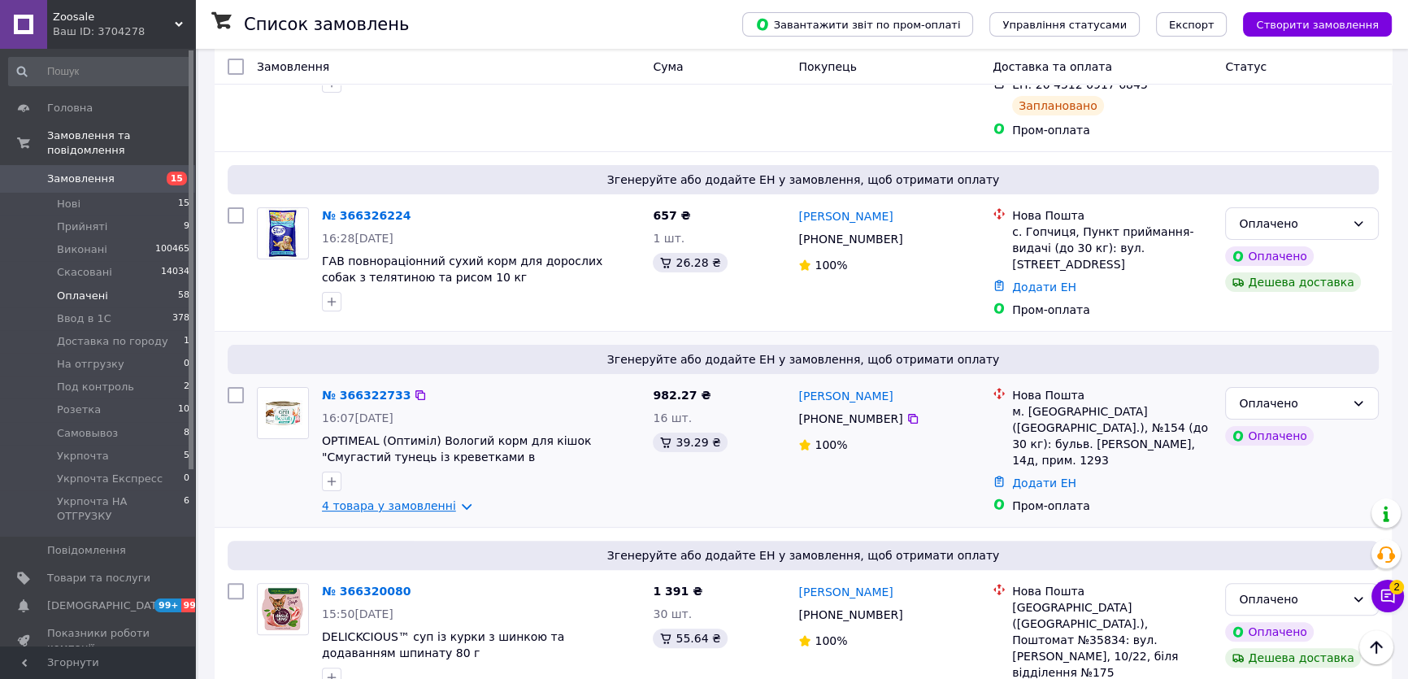
click at [406, 499] on link "4 товара у замовленні" at bounding box center [389, 505] width 134 height 13
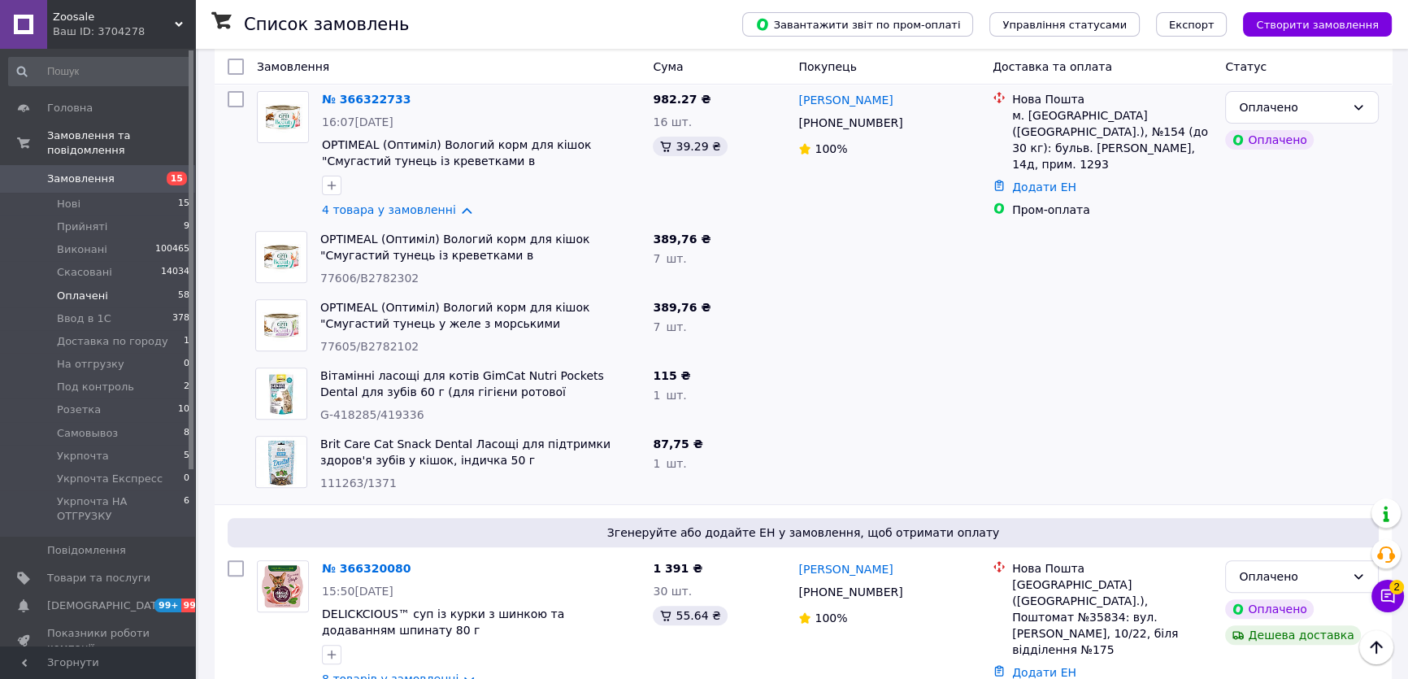
scroll to position [517, 0]
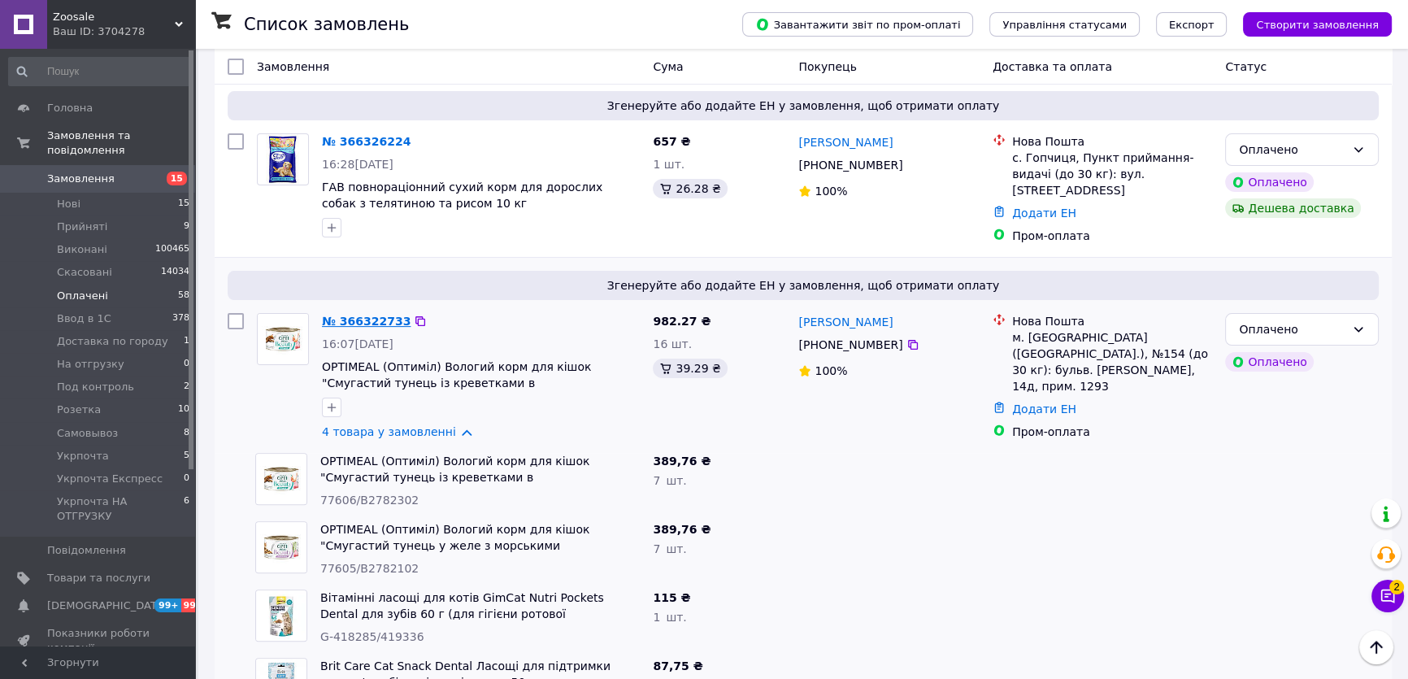
drag, startPoint x: 365, startPoint y: 307, endPoint x: 370, endPoint y: 293, distance: 14.7
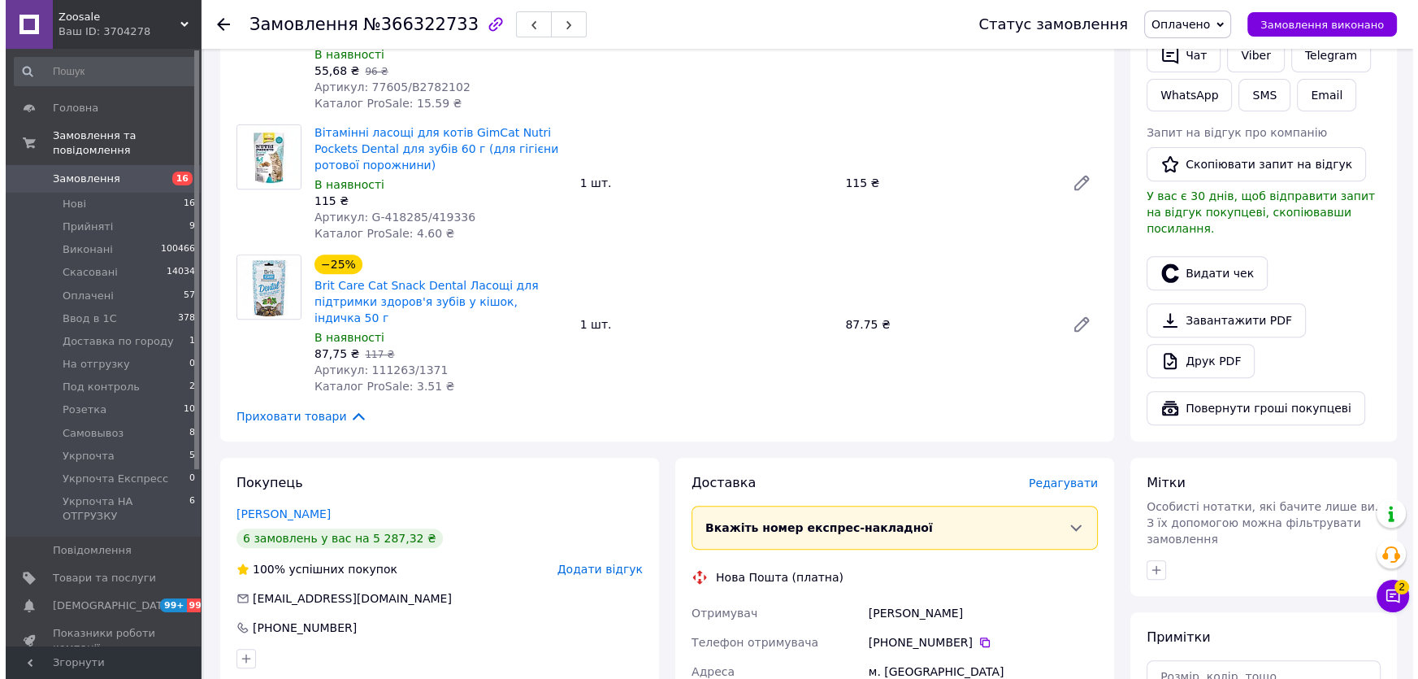
scroll to position [960, 0]
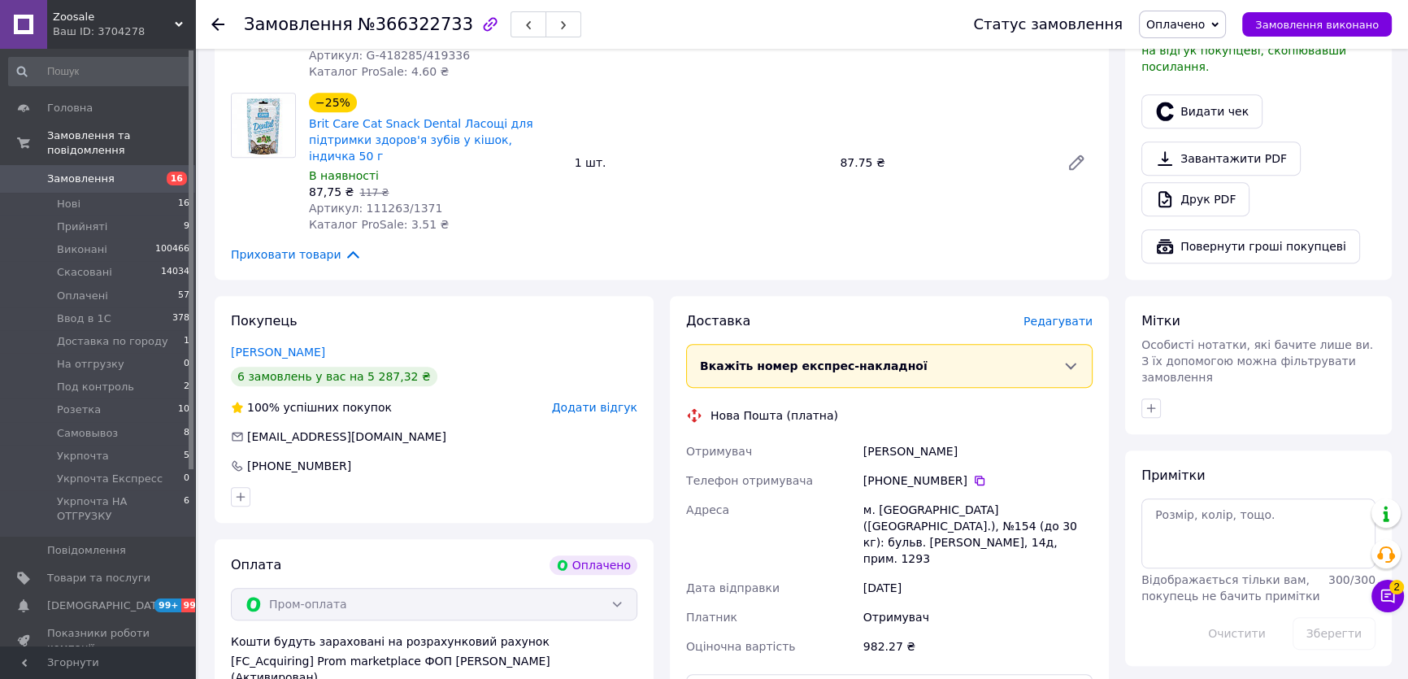
click at [1076, 315] on span "Редагувати" at bounding box center [1057, 321] width 69 height 13
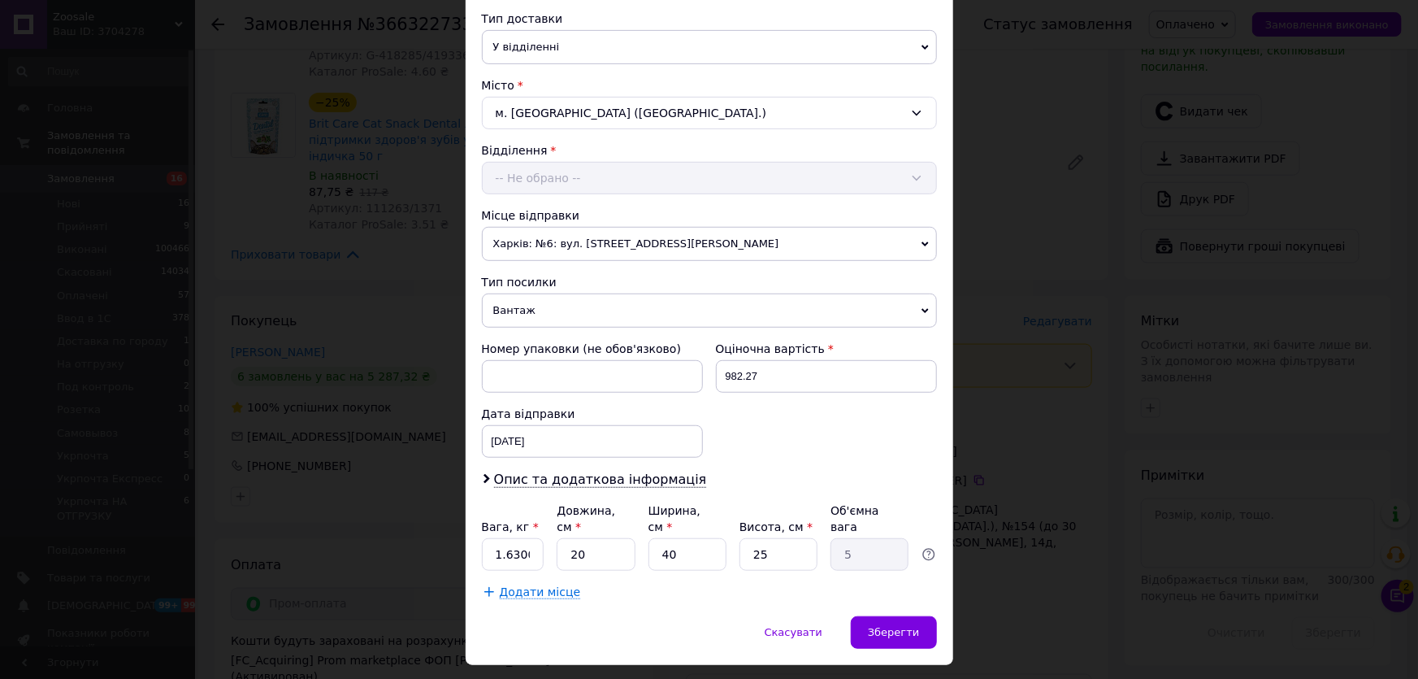
scroll to position [398, 0]
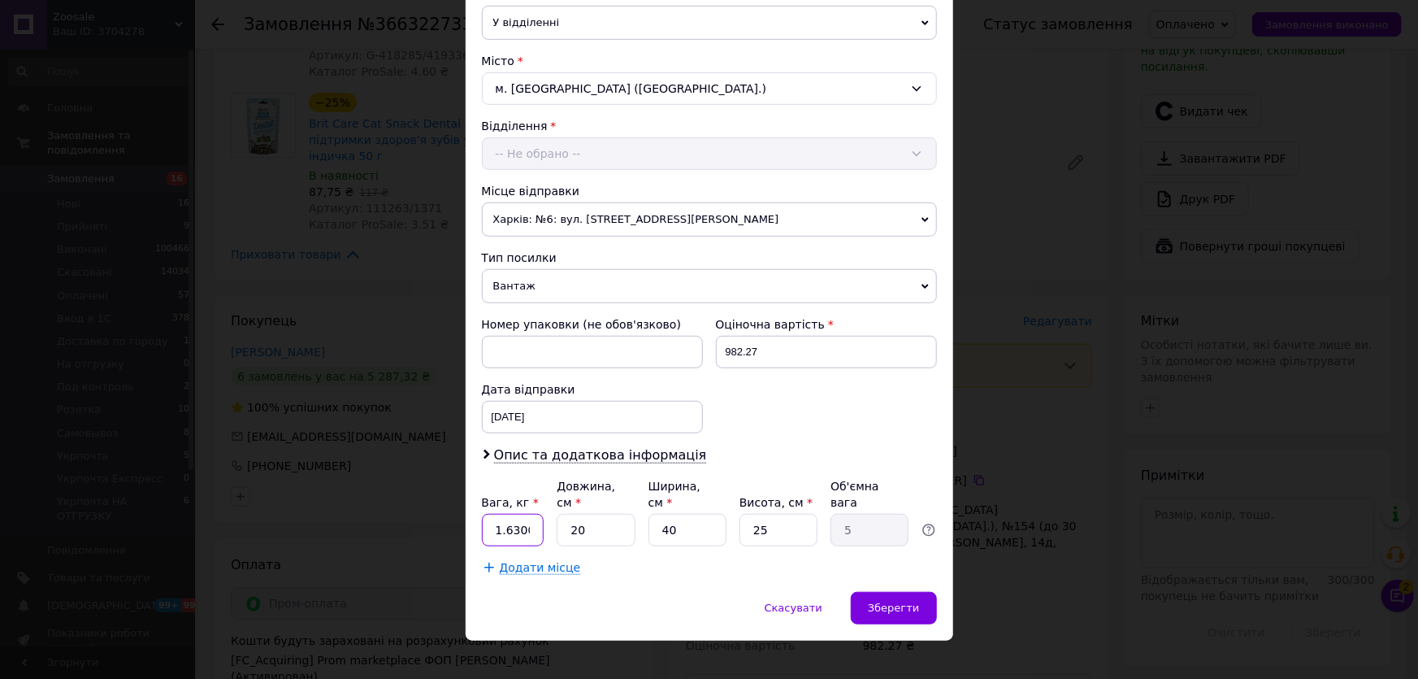
click at [501, 514] on input "1.6300000000000001" at bounding box center [513, 530] width 63 height 33
type input "2"
type input "0.25"
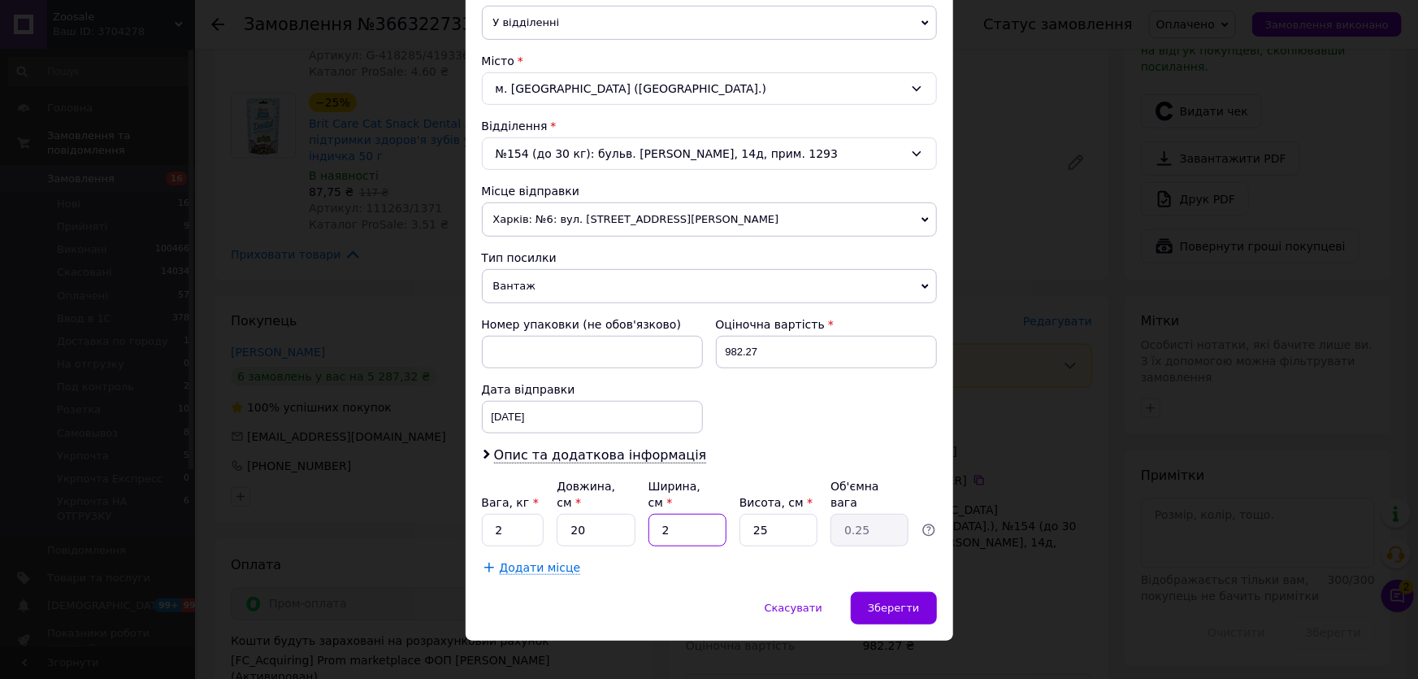
type input "20"
type input "2.5"
type input "20"
type input "2"
type input "0.2"
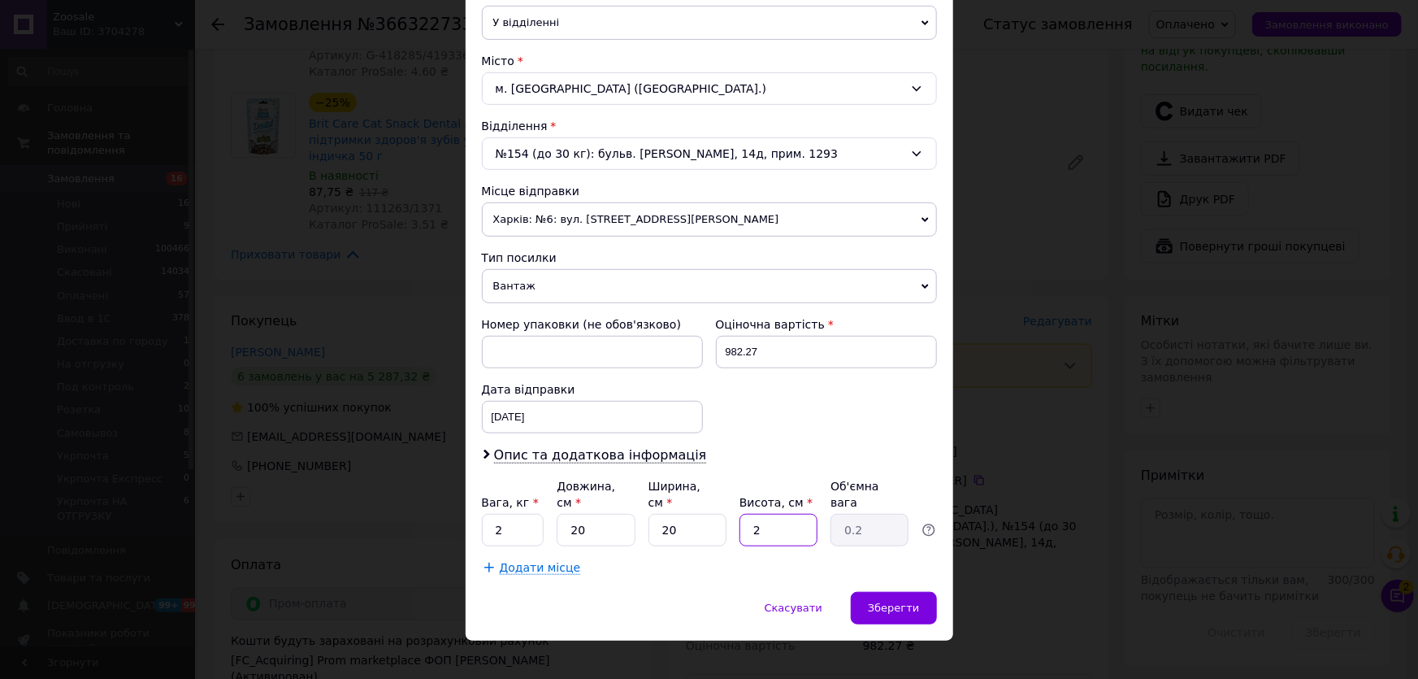
type input "20"
type input "2"
type input "20"
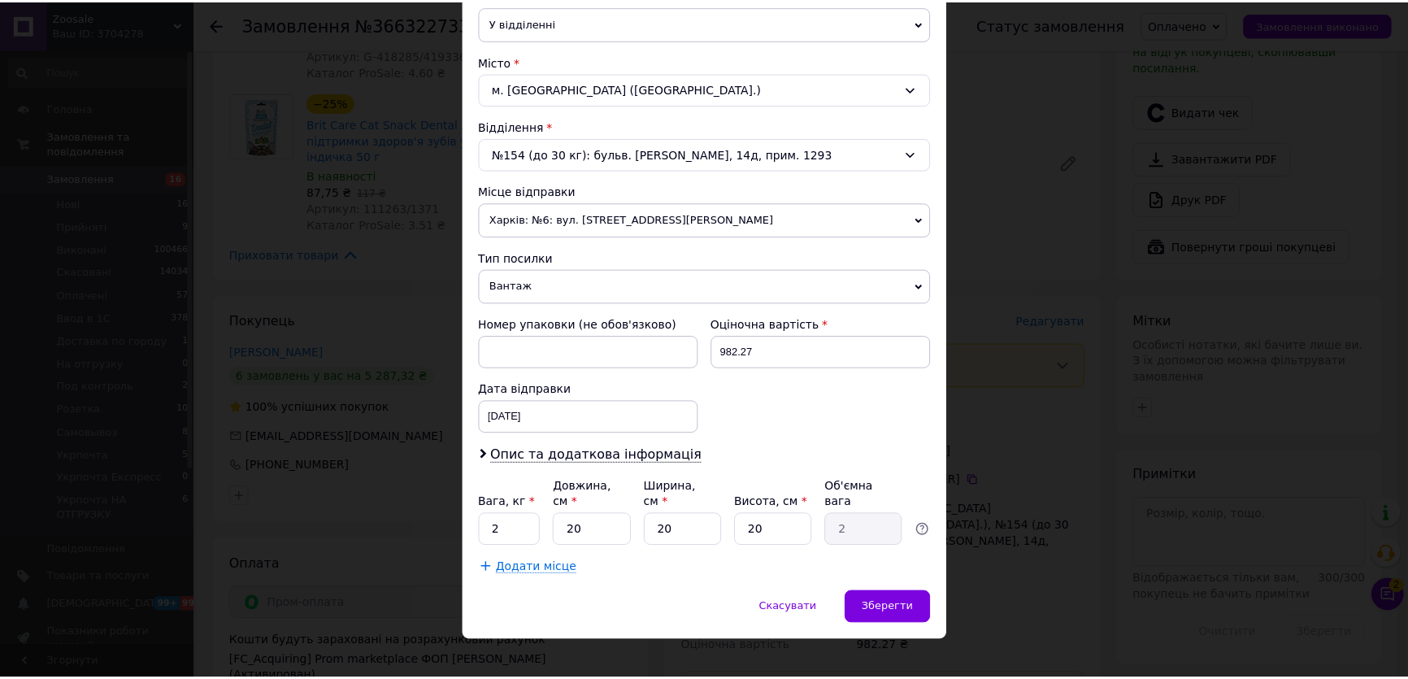
scroll to position [439, 0]
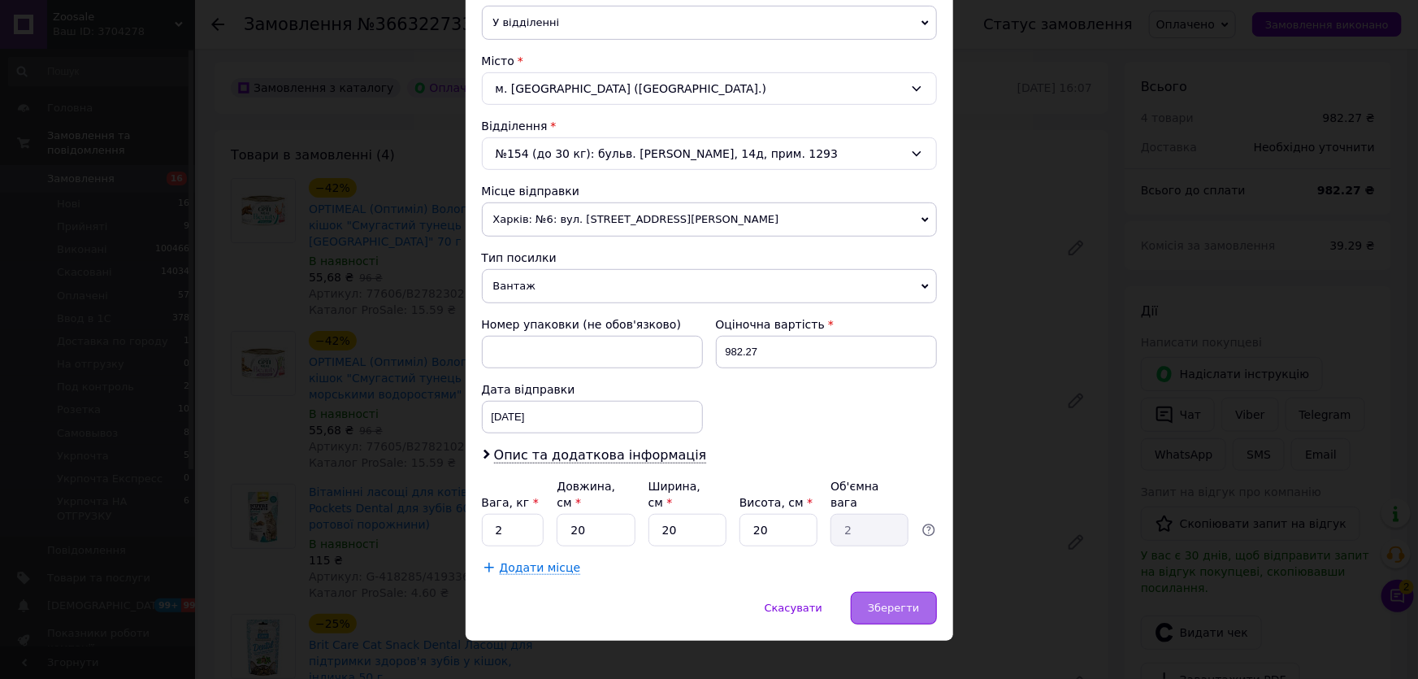
click at [888, 601] on span "Зберегти" at bounding box center [893, 607] width 51 height 12
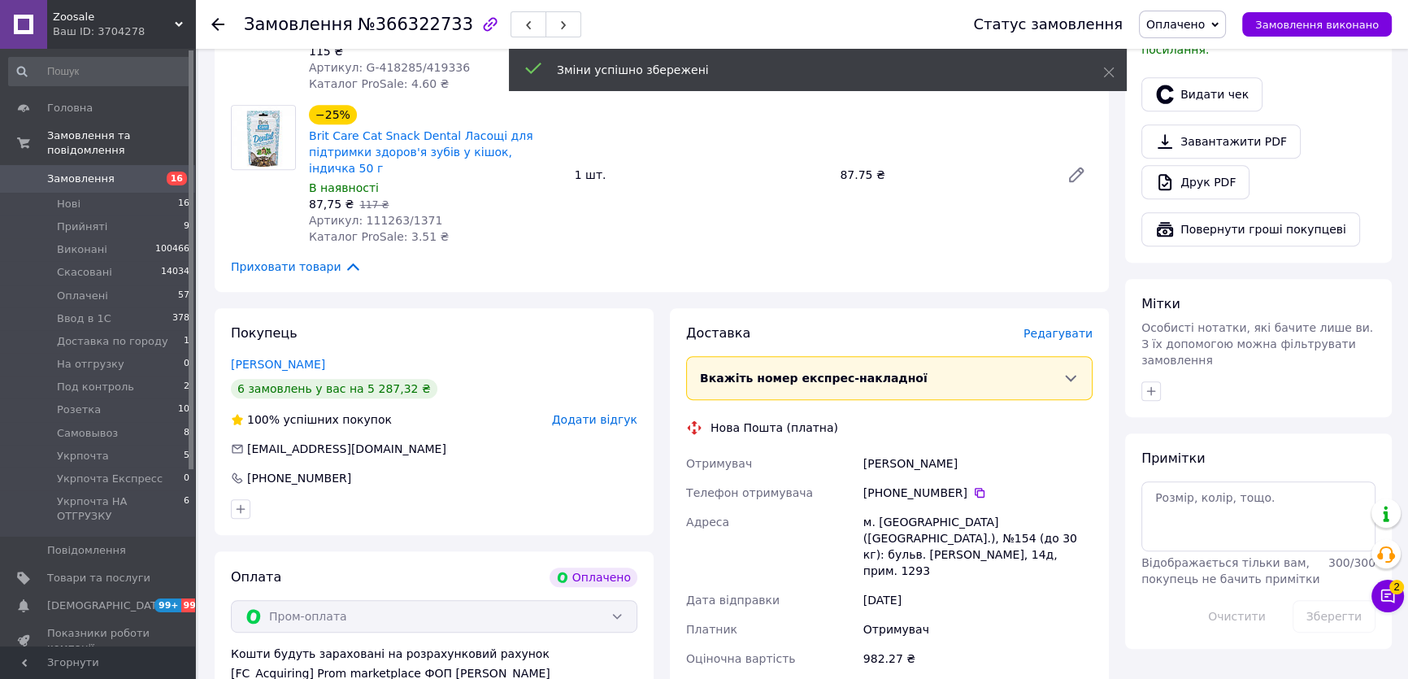
scroll to position [1179, 0]
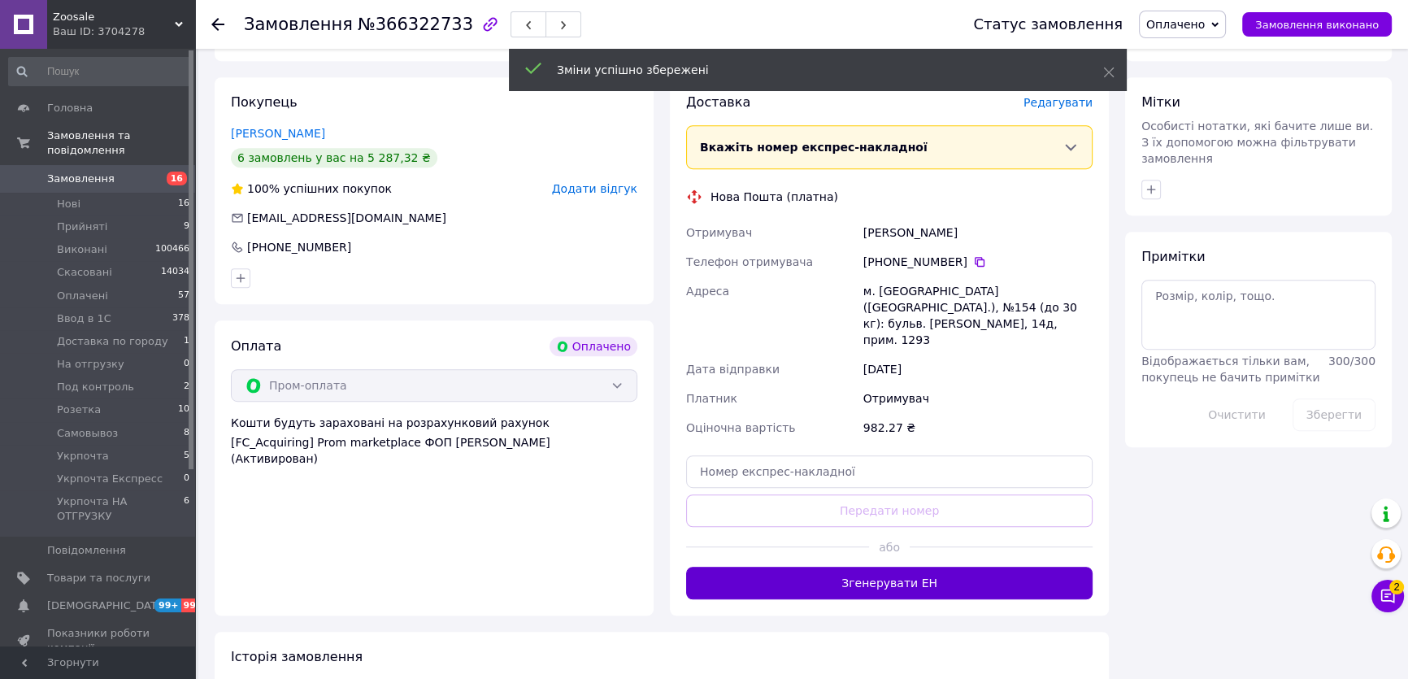
click at [853, 566] on button "Згенерувати ЕН" at bounding box center [889, 582] width 406 height 33
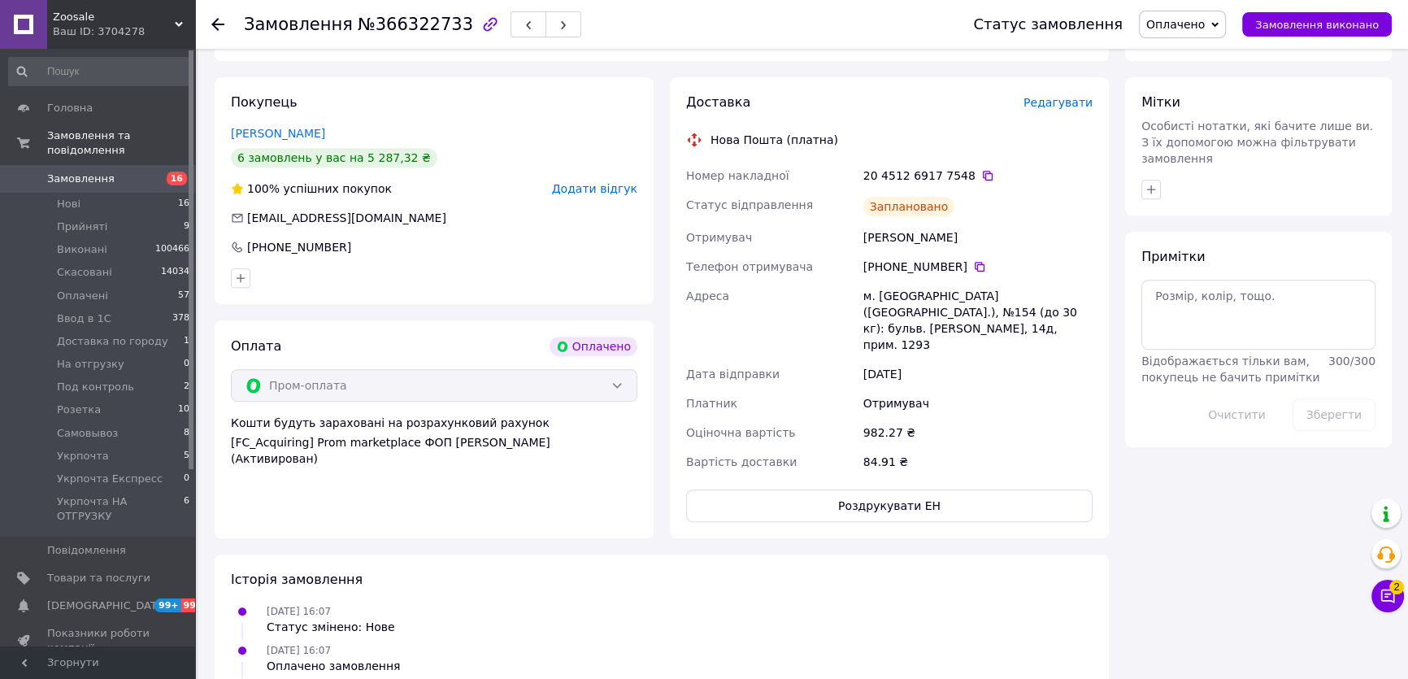
click at [1196, 28] on span "Оплачено" at bounding box center [1175, 24] width 59 height 13
click at [1202, 125] on li "Ввод в 1С" at bounding box center [1212, 130] width 145 height 24
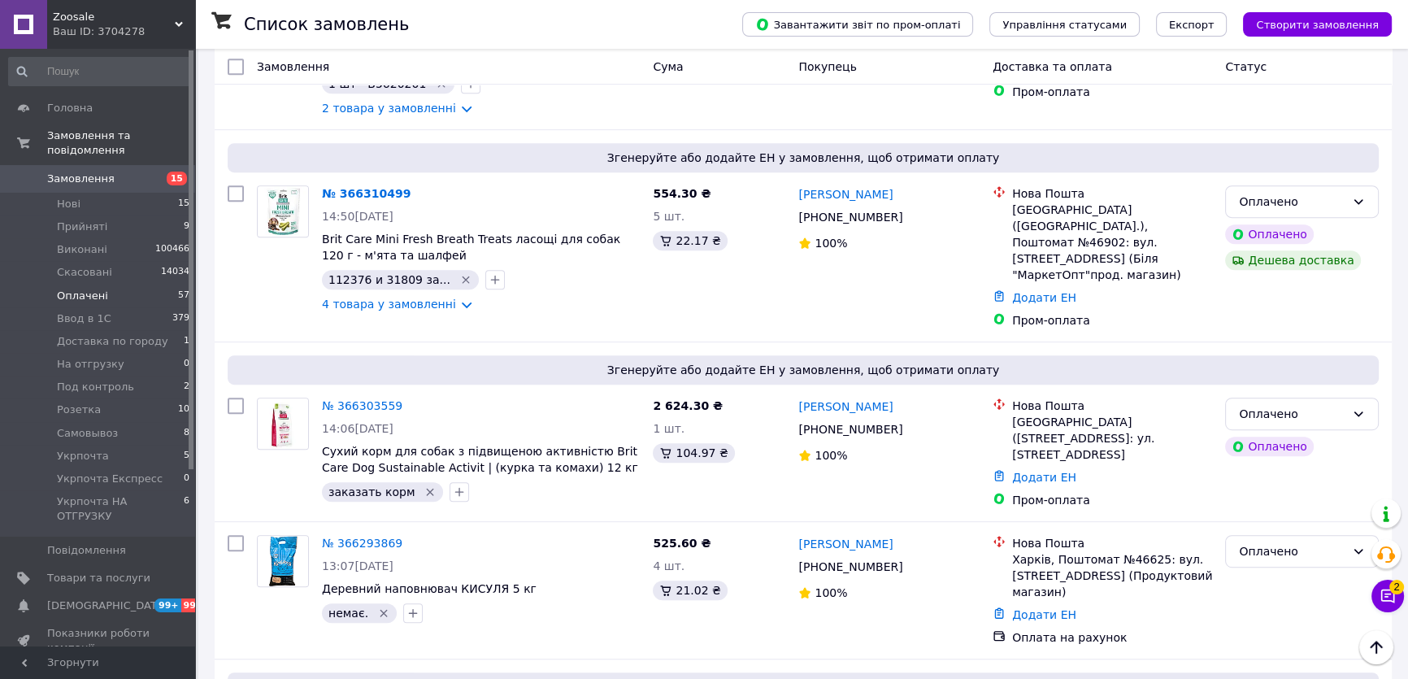
scroll to position [1034, 0]
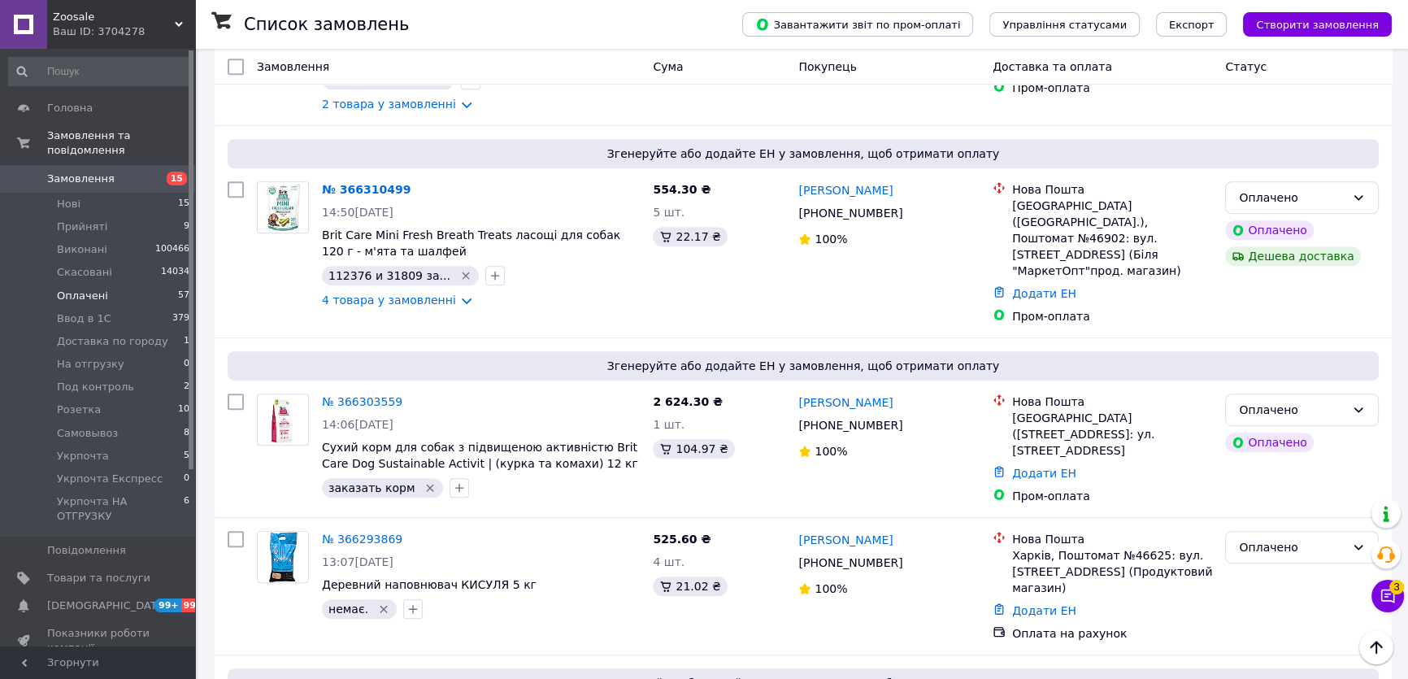
click at [89, 289] on span "Оплачені" at bounding box center [82, 296] width 51 height 15
click at [85, 289] on span "Оплачені" at bounding box center [82, 296] width 51 height 15
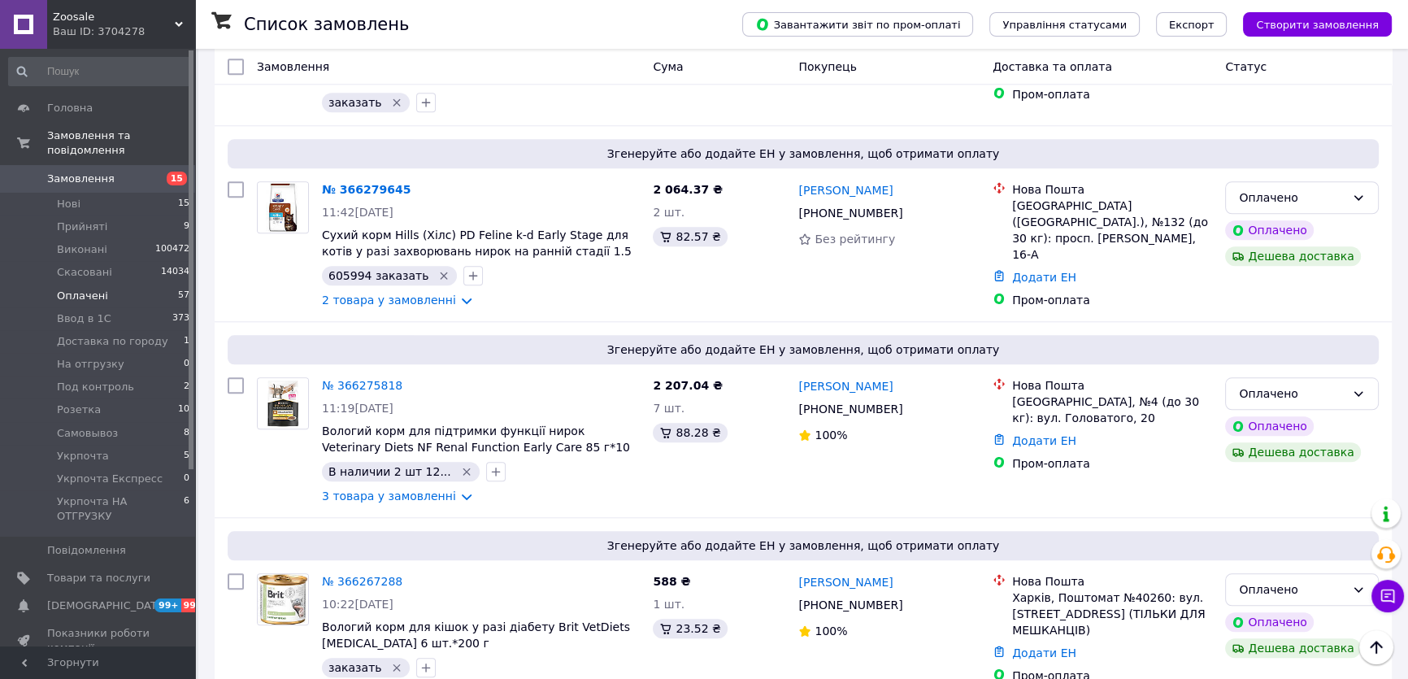
scroll to position [1995, 0]
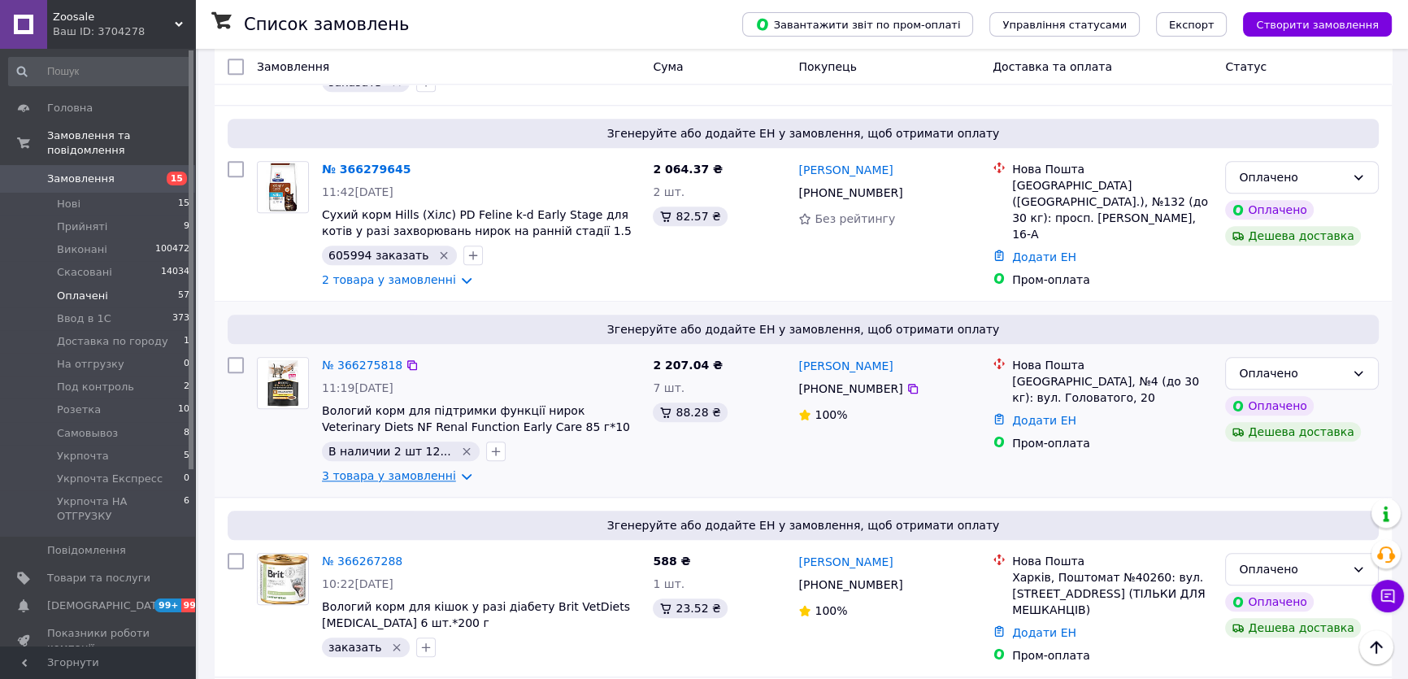
click at [451, 469] on link "3 товара у замовленні" at bounding box center [389, 475] width 134 height 13
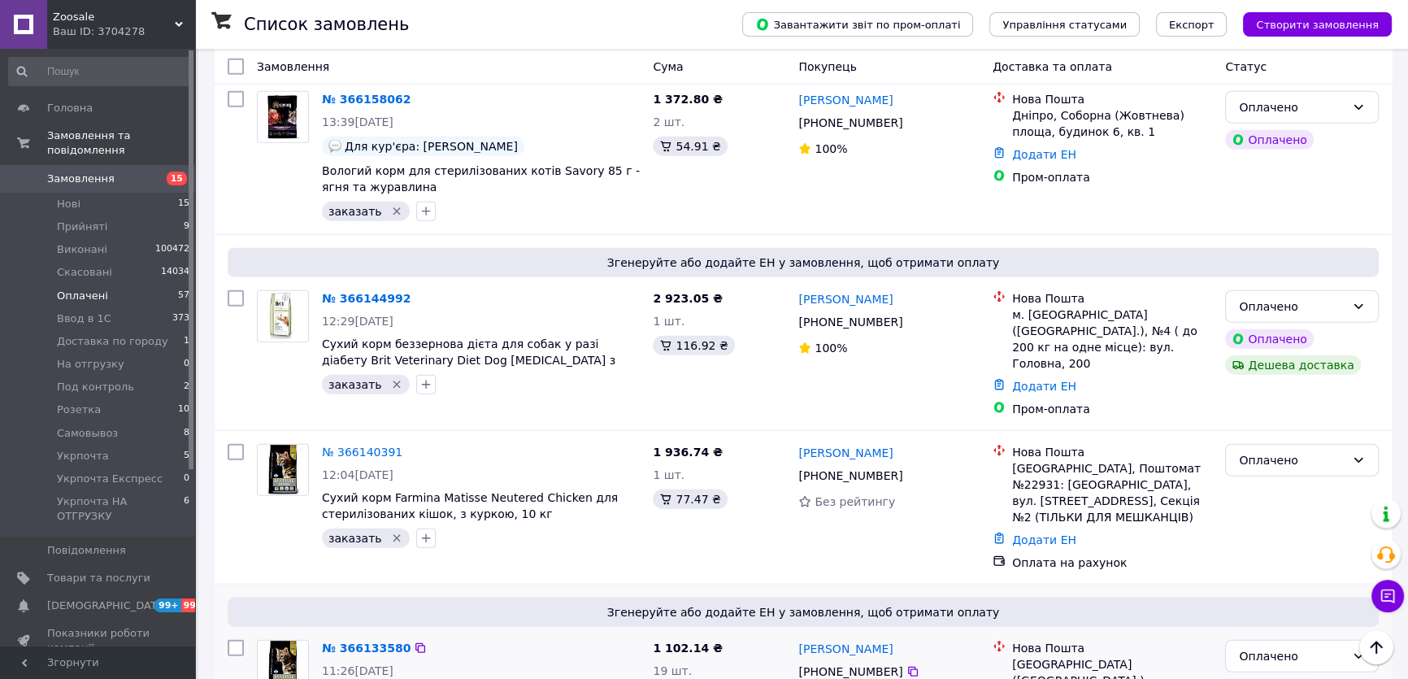
scroll to position [5098, 0]
click at [152, 398] on li "Розетка 10" at bounding box center [99, 409] width 199 height 23
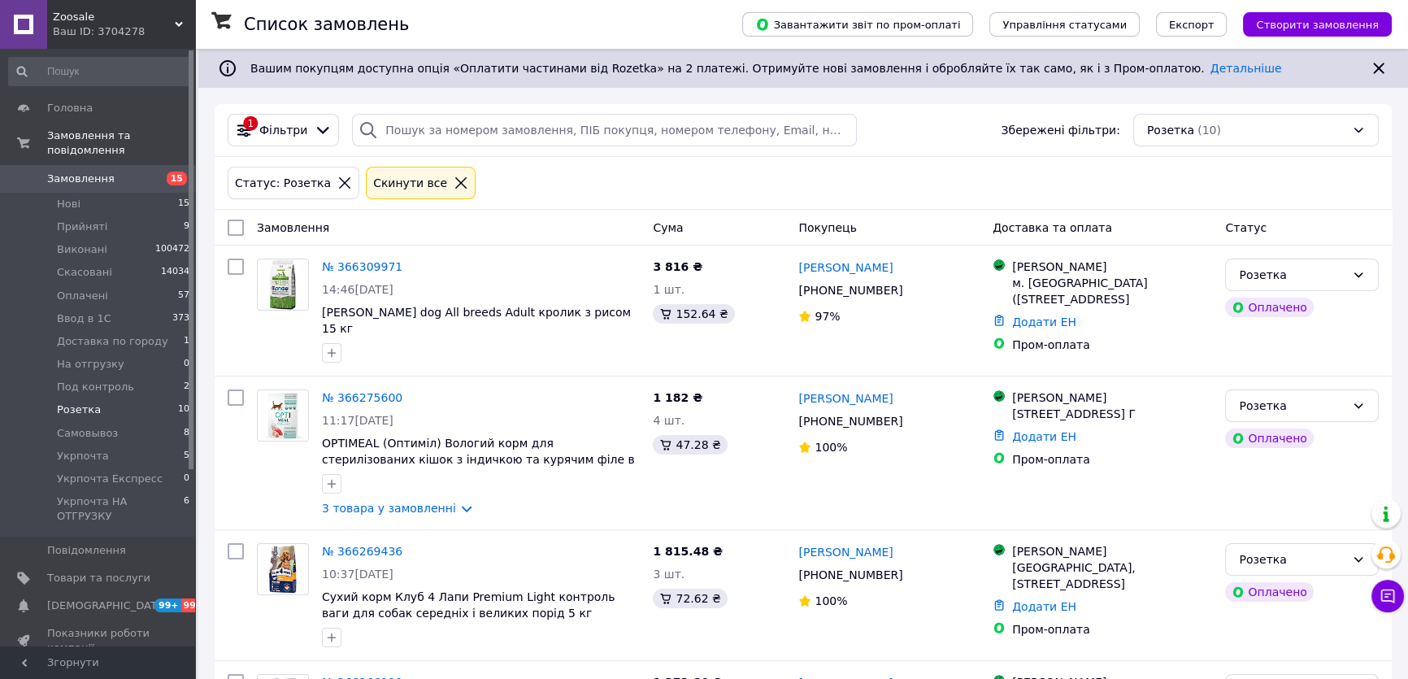
click at [115, 445] on li "Укрпочта 5" at bounding box center [99, 456] width 199 height 23
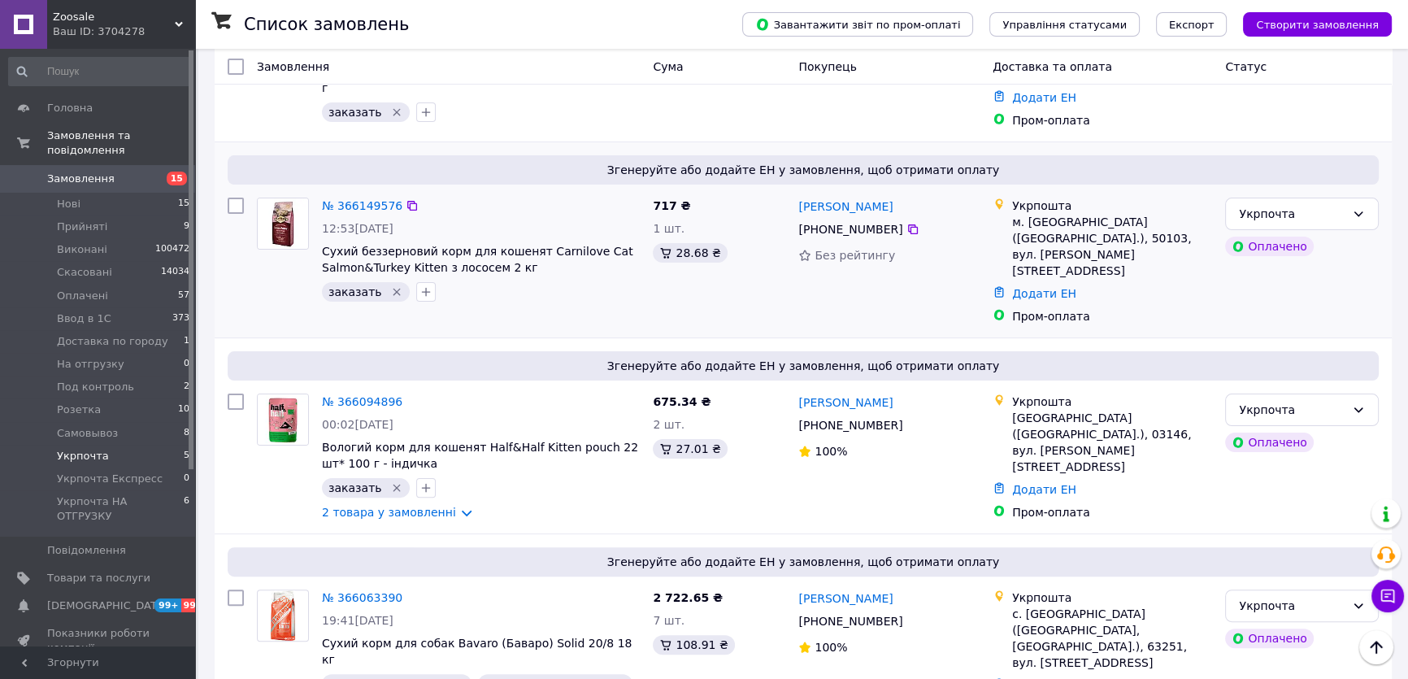
scroll to position [497, 0]
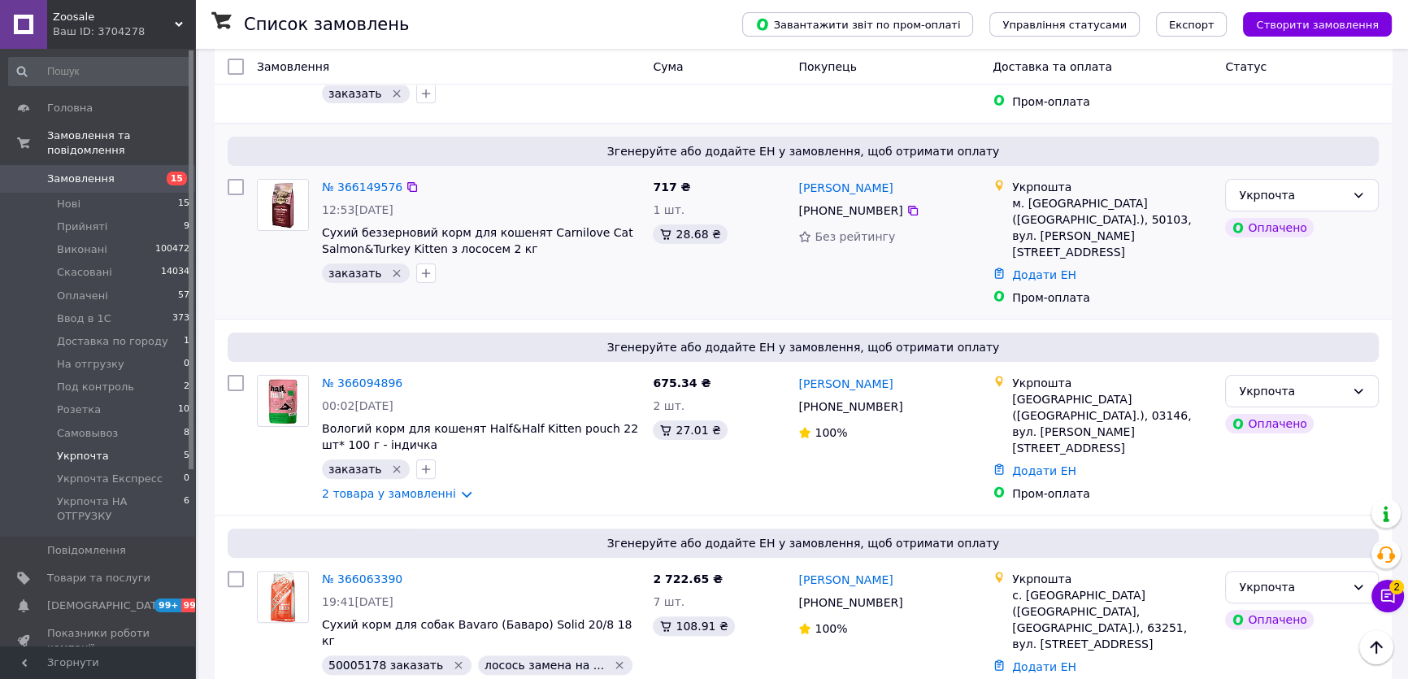
click at [700, 276] on div "717 ₴ 1 шт. 28.68 ₴" at bounding box center [718, 242] width 145 height 140
click at [701, 276] on div "717 ₴ 1 шт. 28.68 ₴" at bounding box center [718, 242] width 145 height 140
click at [540, 373] on div "№ 366094896" at bounding box center [480, 383] width 321 height 20
drag, startPoint x: 540, startPoint y: 342, endPoint x: 742, endPoint y: 393, distance: 208.8
click at [742, 420] on div "27.01 ₴" at bounding box center [719, 430] width 132 height 20
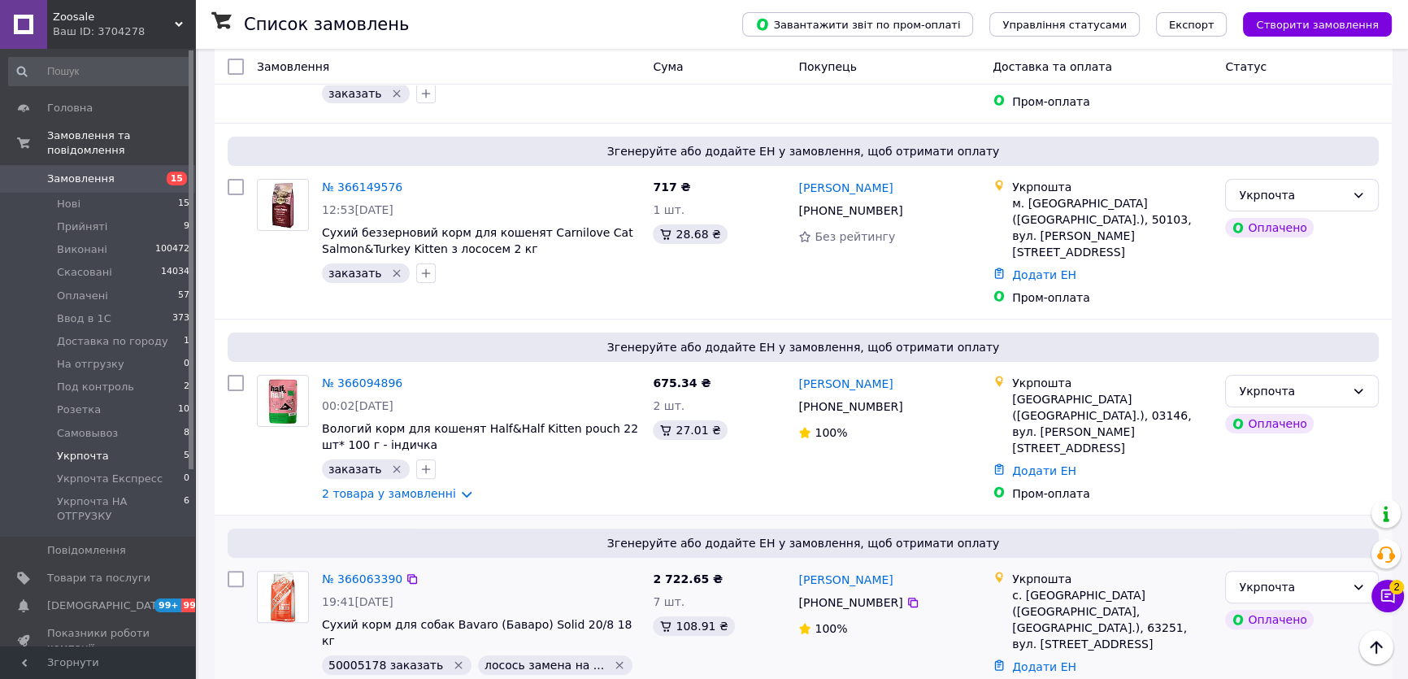
click at [891, 515] on div "Згенеруйте або додайте ЕН у замовлення, щоб отримати оплату № 366063390 19:41[D…" at bounding box center [803, 625] width 1177 height 221
click at [810, 480] on div "Згенеруйте або додайте ЕН у замовлення, щоб отримати оплату № 366094896 00:02[D…" at bounding box center [803, 416] width 1177 height 195
